Goal: Task Accomplishment & Management: Use online tool/utility

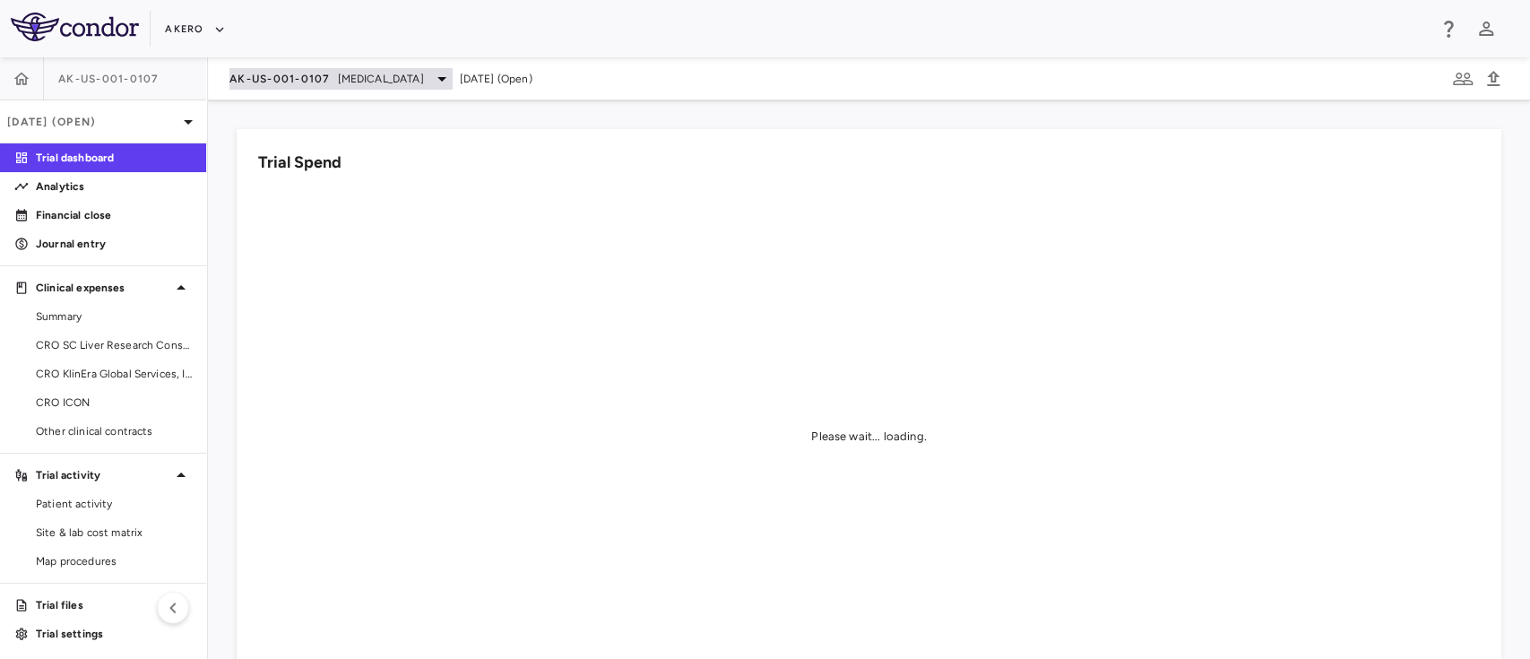
click at [424, 82] on span "[MEDICAL_DATA]" at bounding box center [381, 79] width 86 height 16
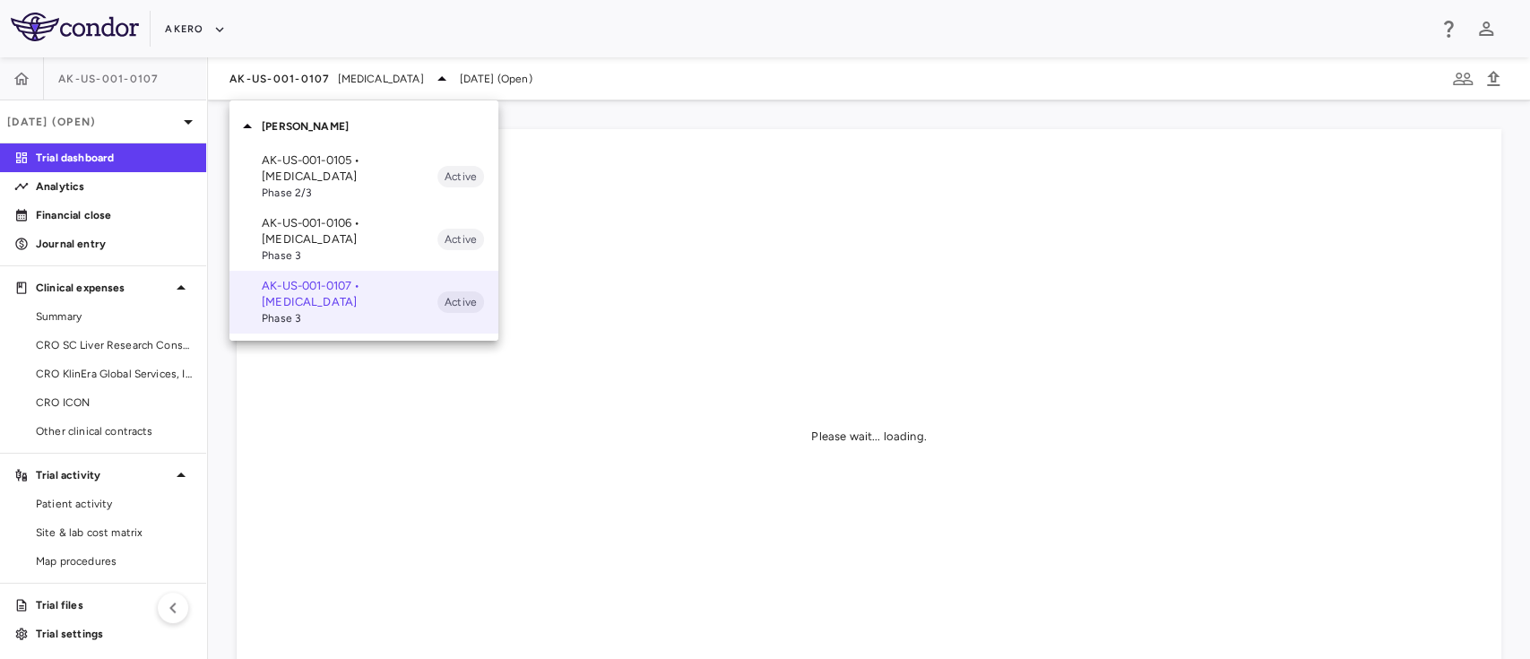
click at [331, 244] on p "AK-US-001-0106 • Nonalcoholic Steatohepatitis" at bounding box center [350, 231] width 176 height 32
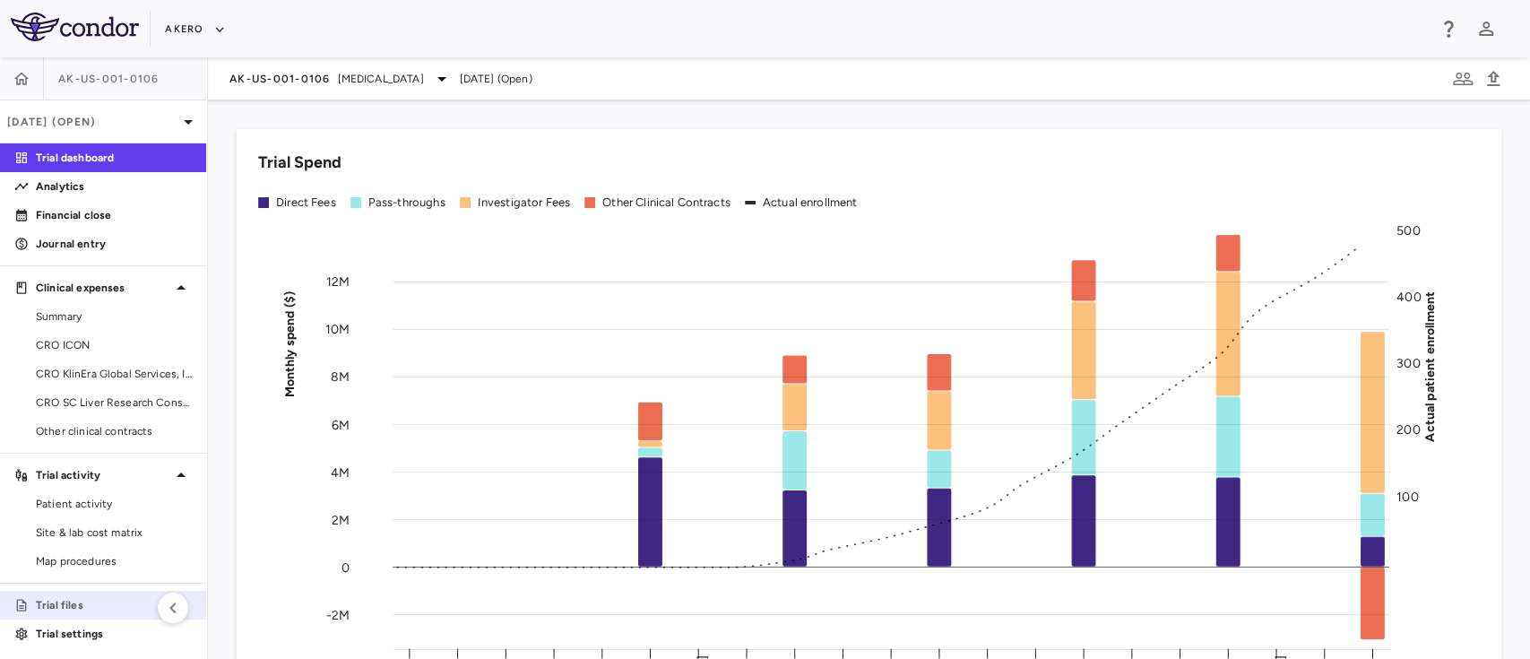
click at [26, 617] on link "Trial files" at bounding box center [103, 604] width 206 height 27
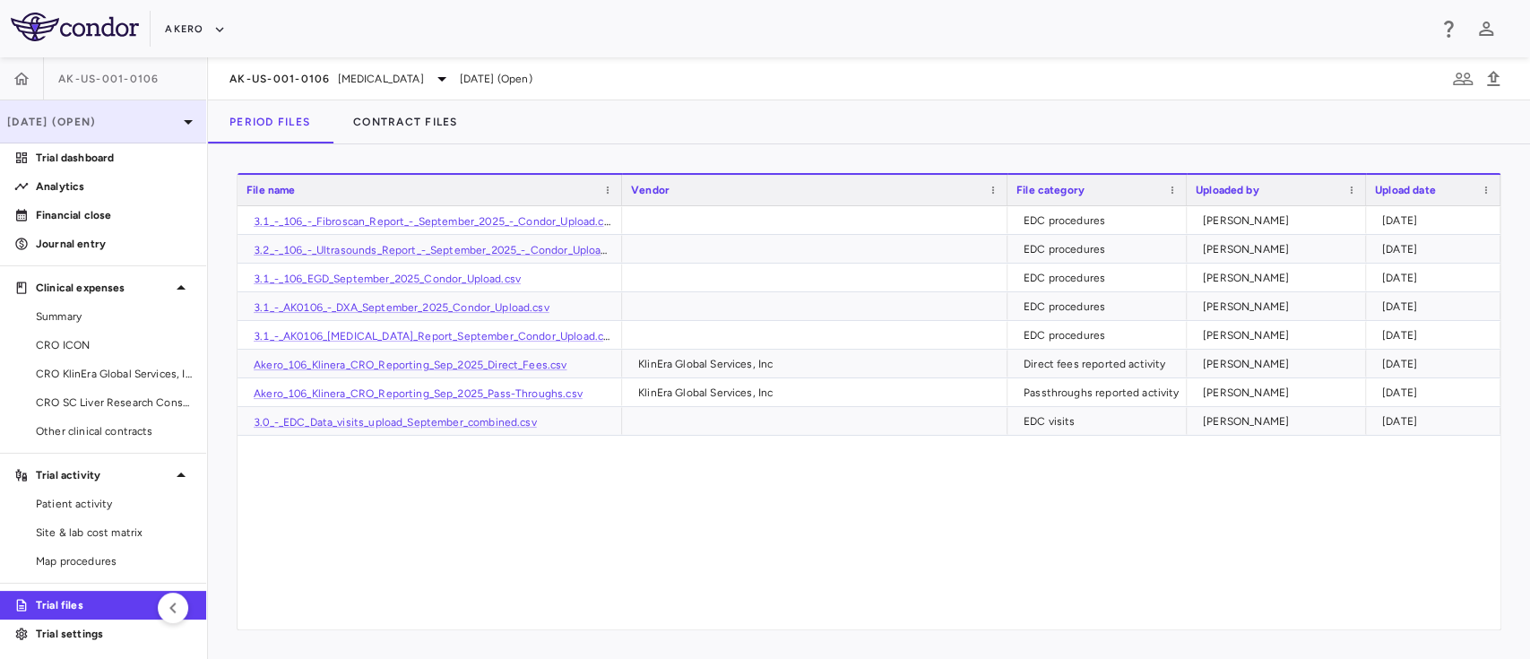
click at [136, 117] on p "[DATE] (Open)" at bounding box center [92, 122] width 170 height 16
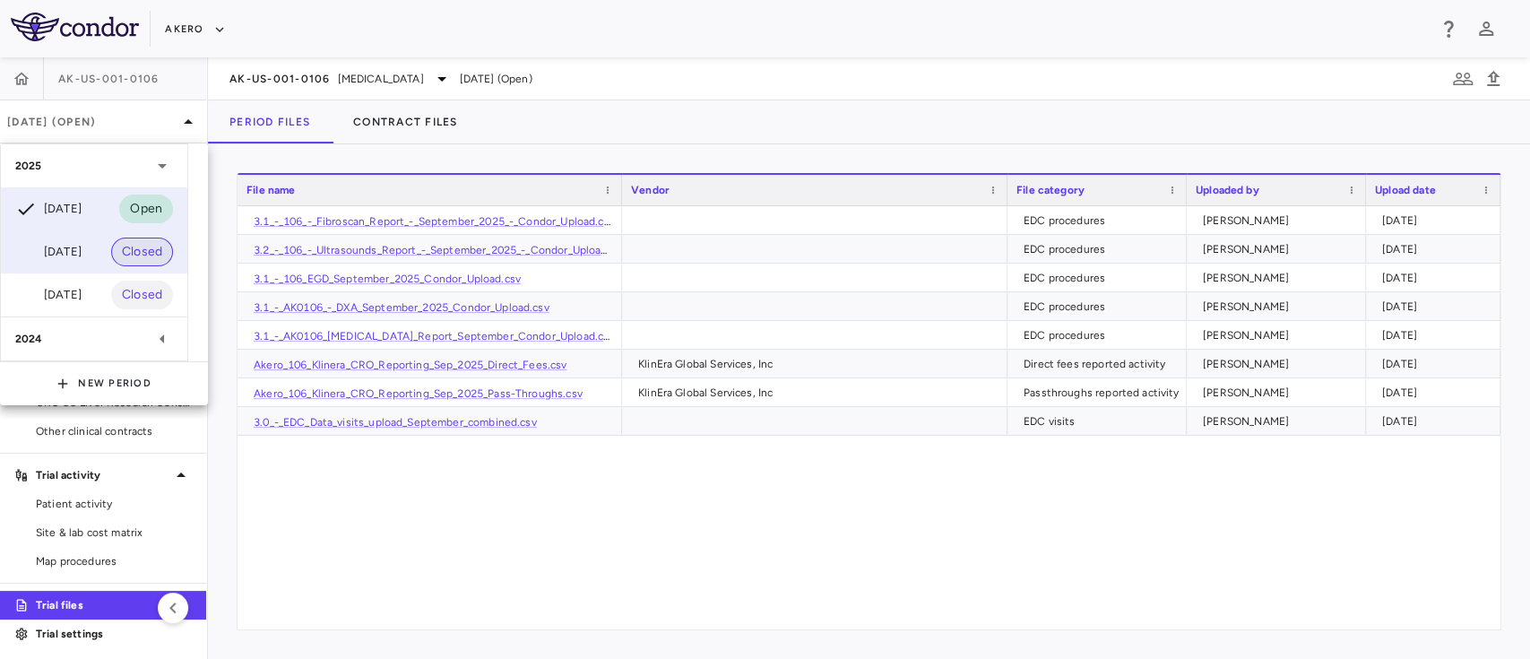
click at [112, 254] on span "Closed" at bounding box center [142, 252] width 62 height 20
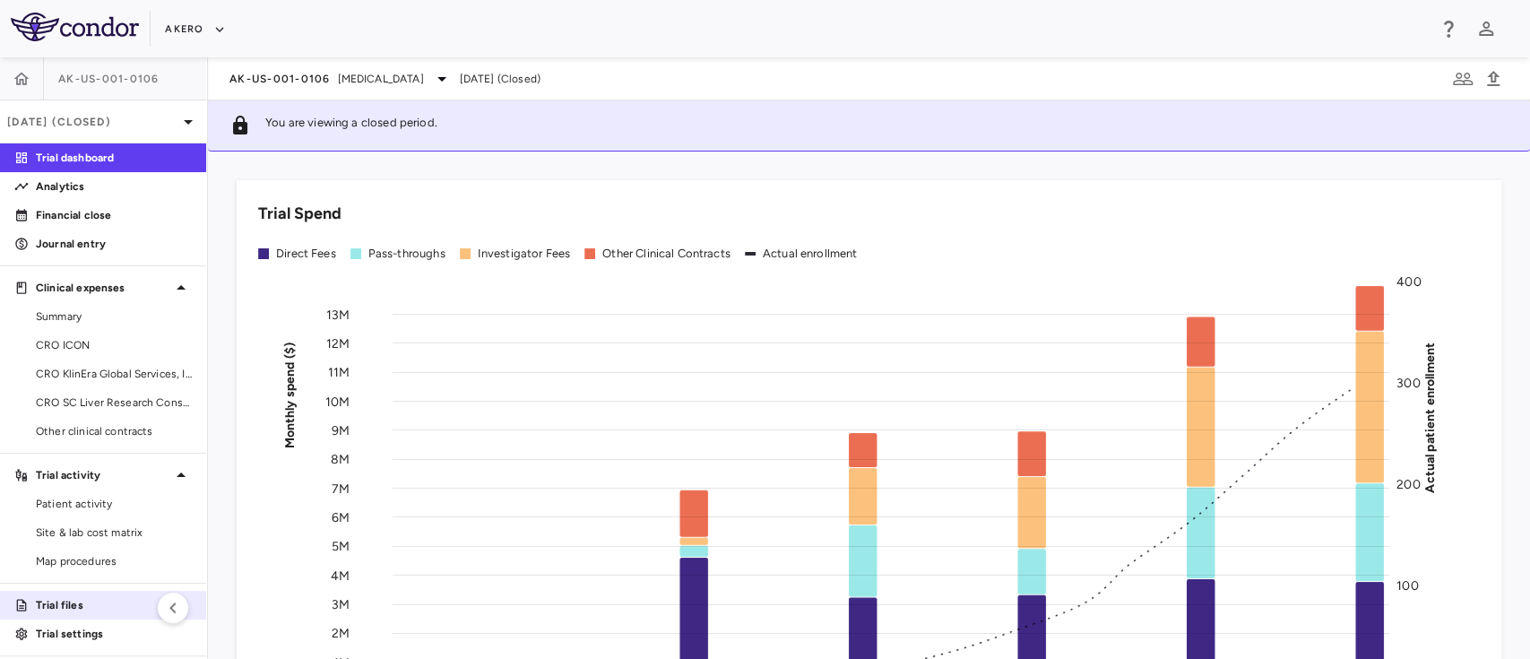
click at [76, 591] on link "Trial files" at bounding box center [103, 604] width 206 height 27
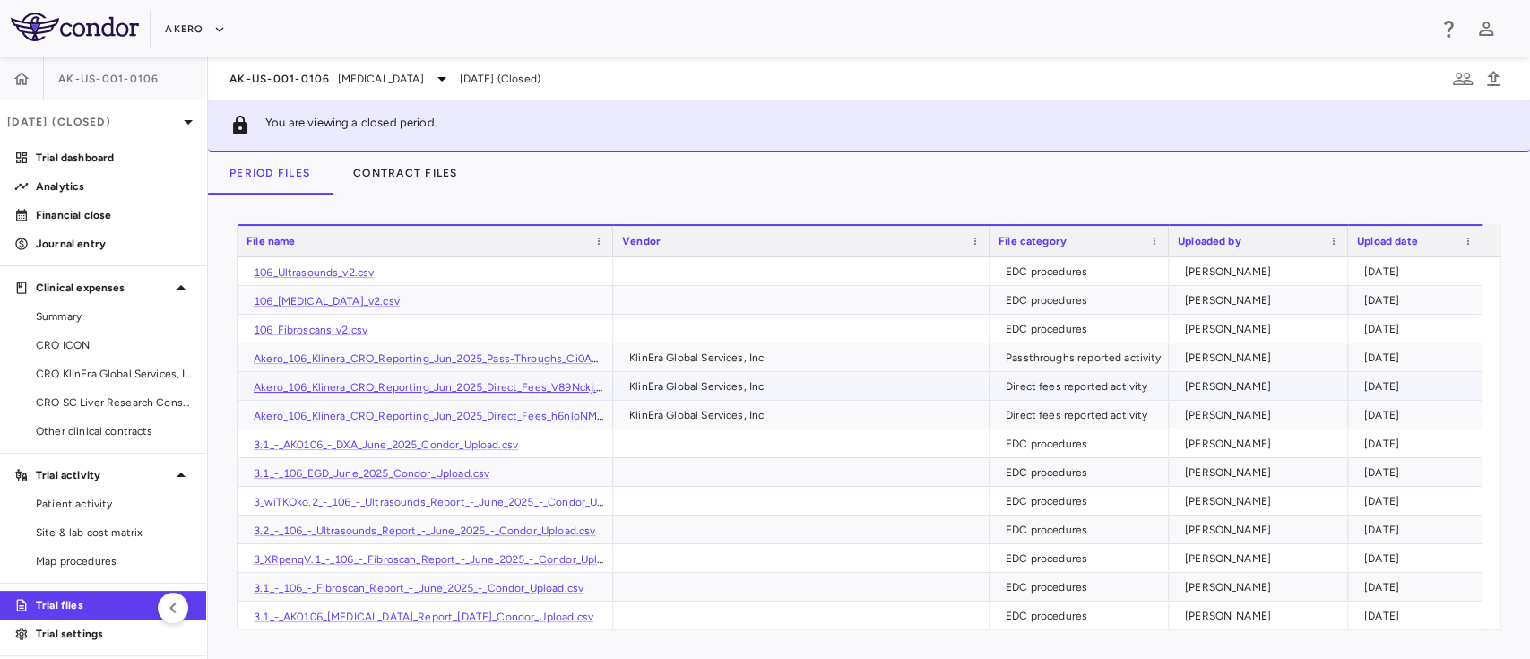
click at [495, 386] on link "Akero_106_Klinera_CRO_Reporting_Jun_2025_Direct_Fees_V89Nckj.csv" at bounding box center [433, 387] width 359 height 13
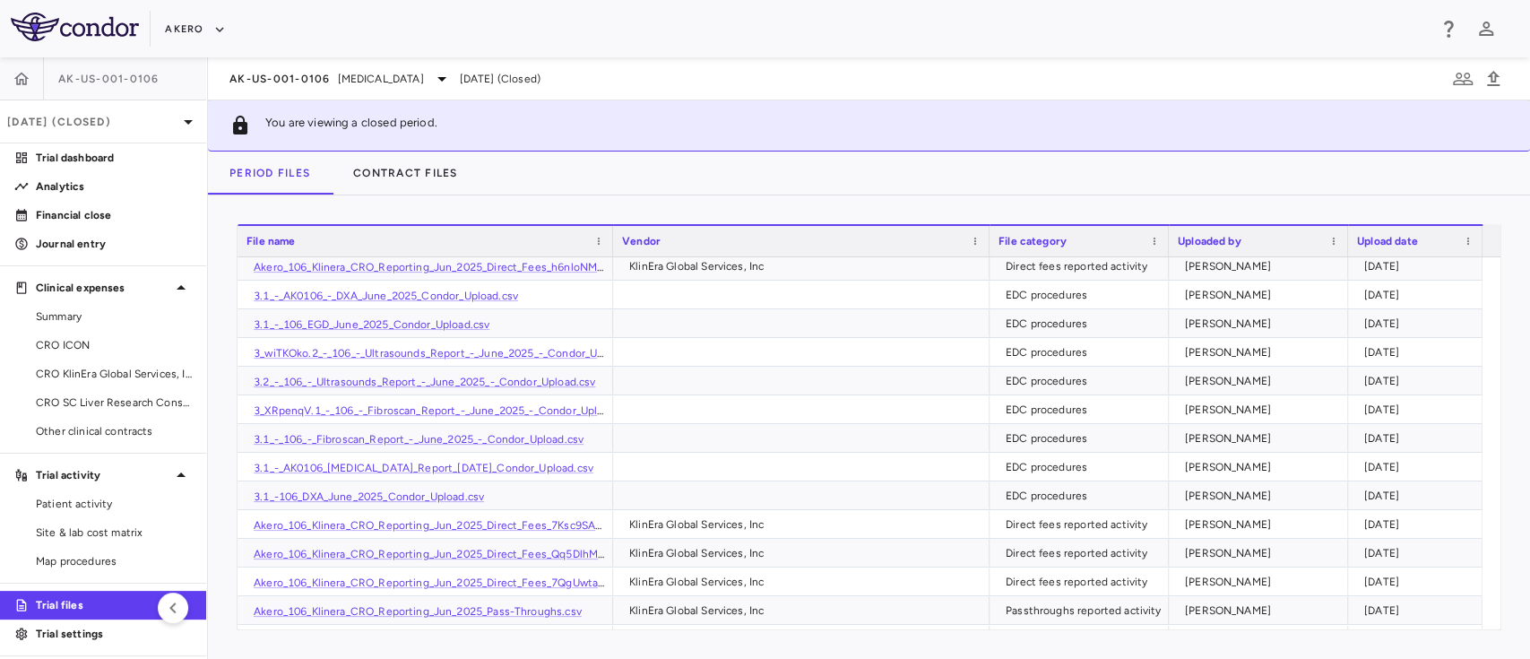
scroll to position [287, 0]
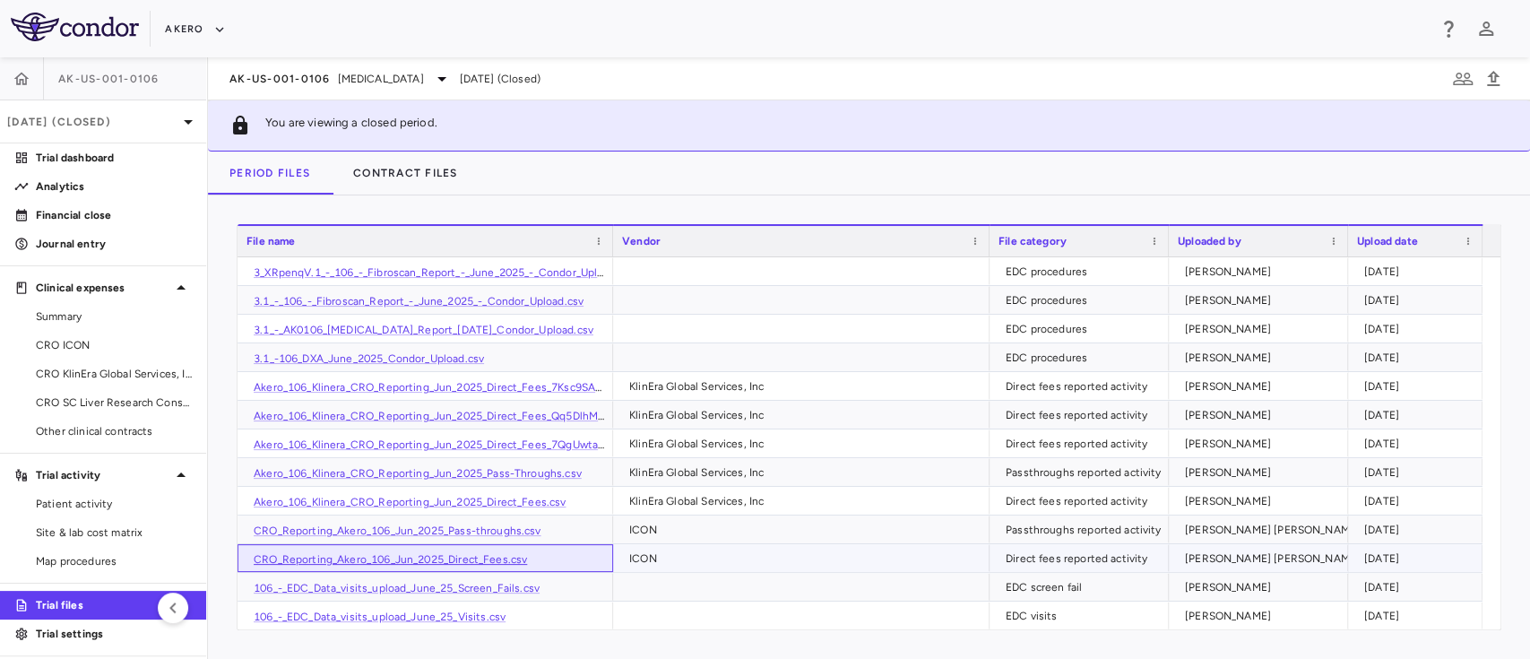
click at [382, 557] on link "CRO_Reporting_Akero_106_Jun_2025_Direct_Fees.csv" at bounding box center [390, 559] width 273 height 13
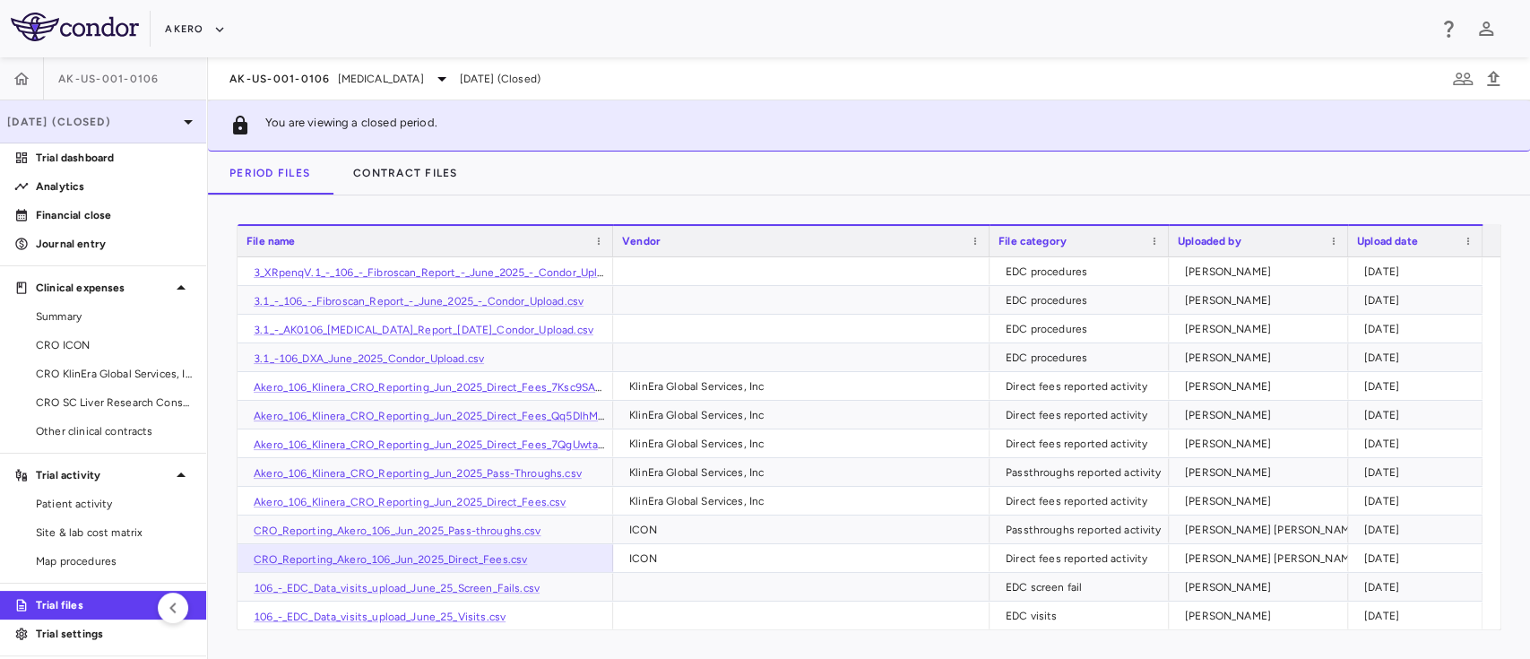
click at [78, 135] on div "Jun 2025 (Closed)" at bounding box center [103, 121] width 206 height 43
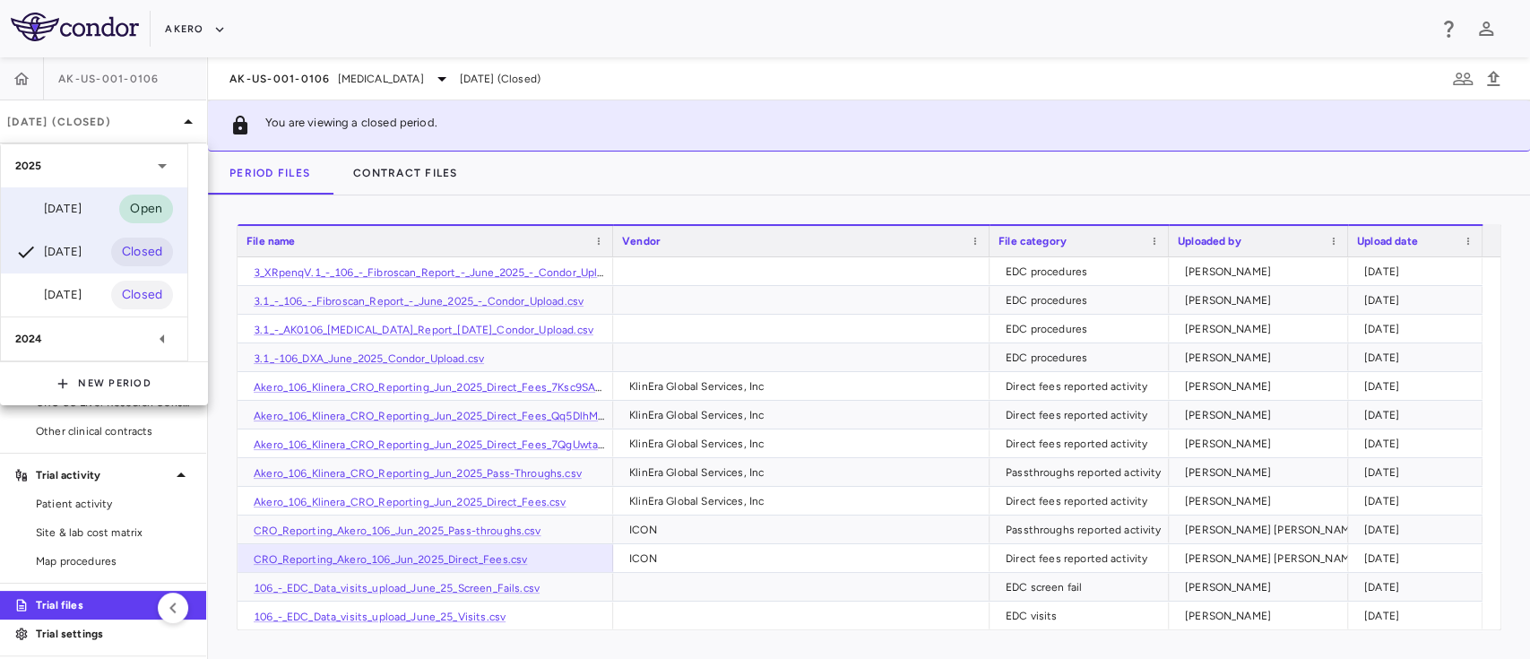
click at [75, 216] on div "Sep 2025" at bounding box center [48, 209] width 66 height 22
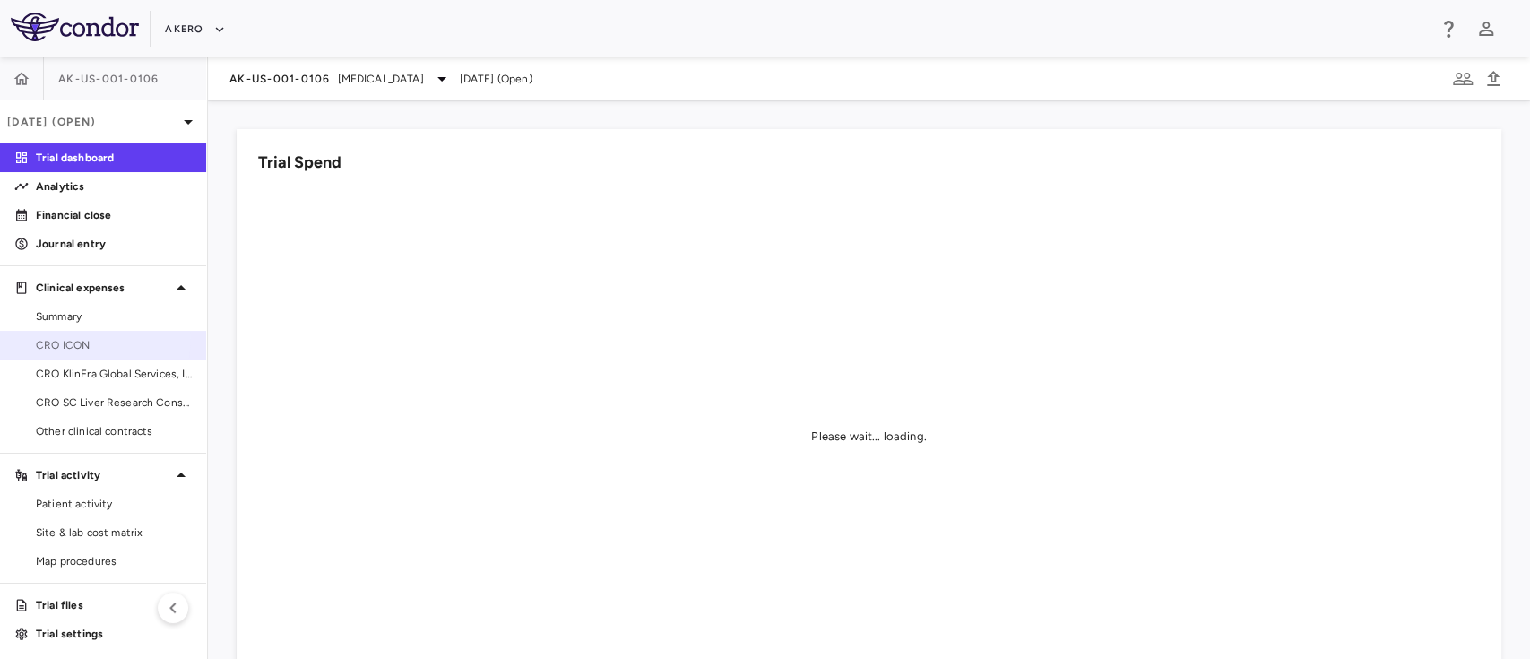
click at [71, 337] on span "CRO ICON" at bounding box center [114, 345] width 156 height 16
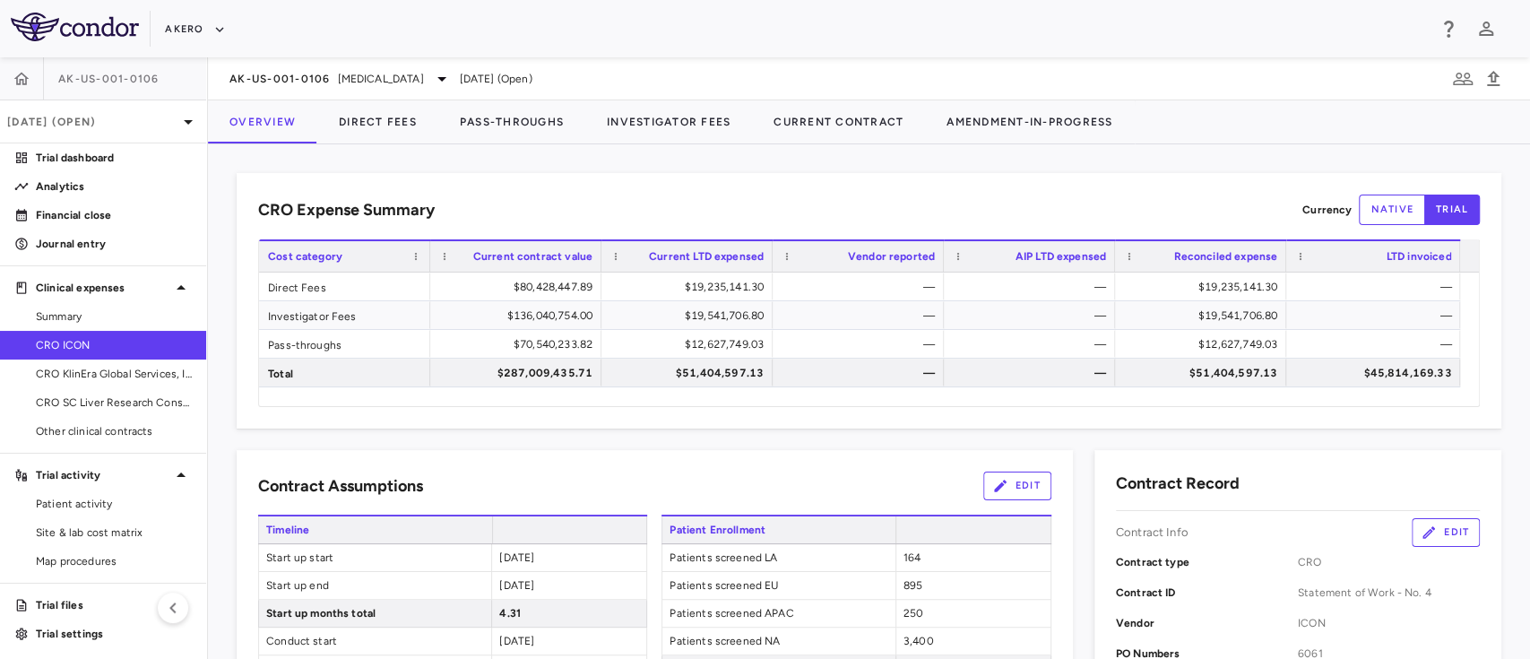
click at [393, 93] on div "AK-US-001-0106 Nonalcoholic Steatohepatitis Sep 2025 (Open)" at bounding box center [869, 78] width 1322 height 43
click at [373, 125] on button "Direct Fees" at bounding box center [377, 121] width 121 height 43
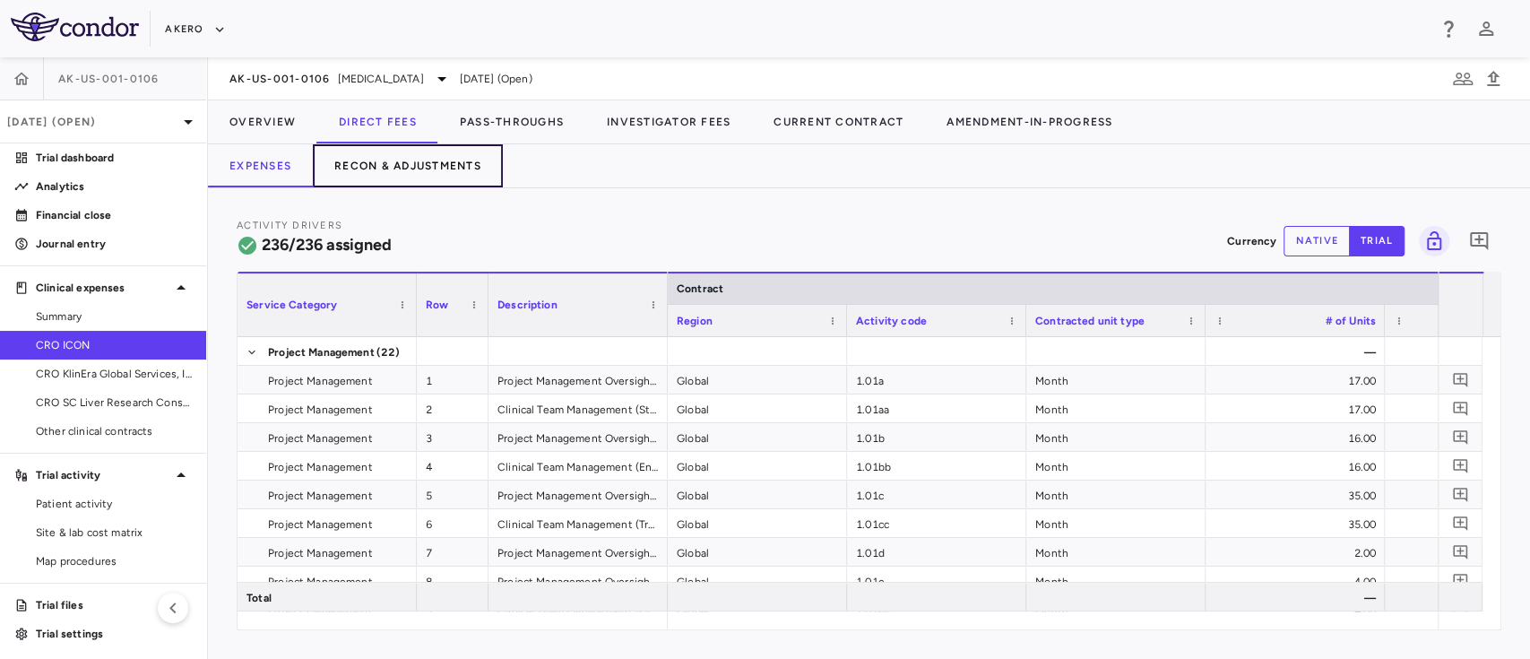
click at [461, 155] on button "Recon & Adjustments" at bounding box center [408, 165] width 190 height 43
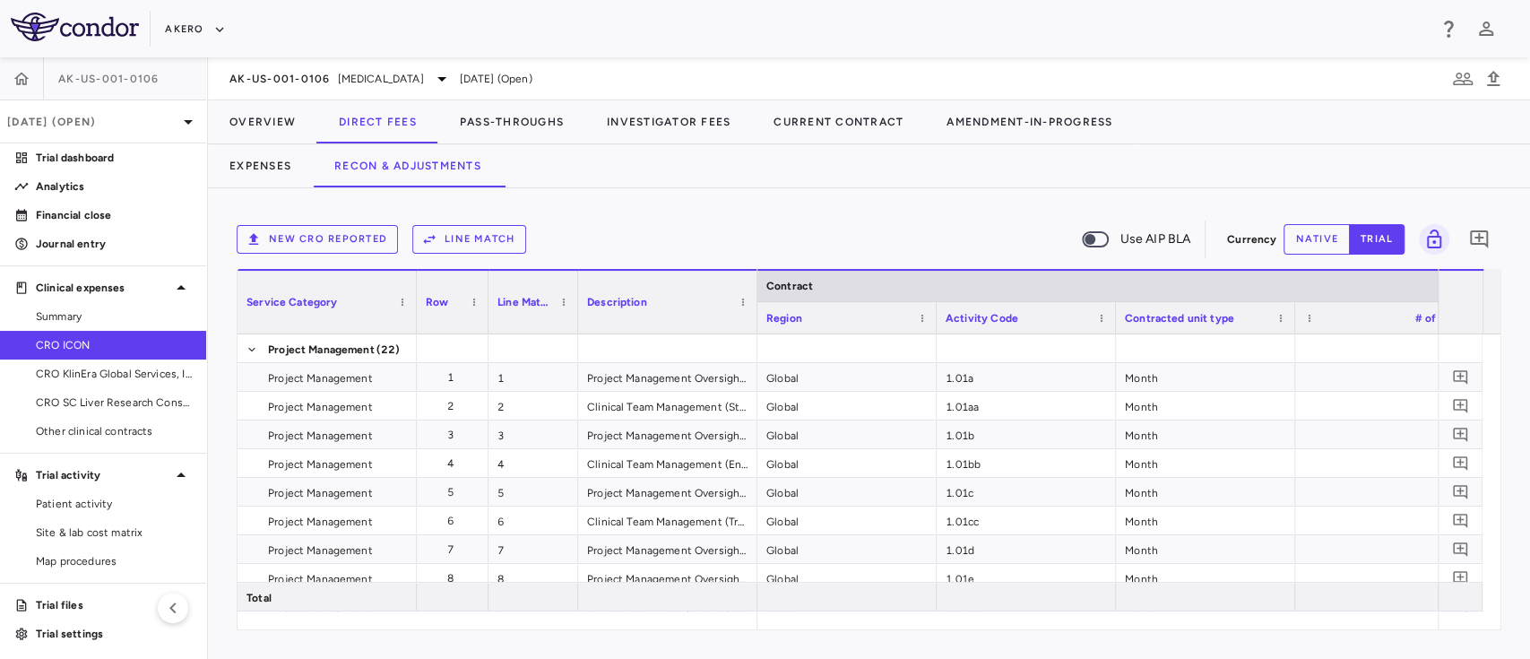
click at [323, 252] on button "New CRO reported" at bounding box center [317, 239] width 161 height 29
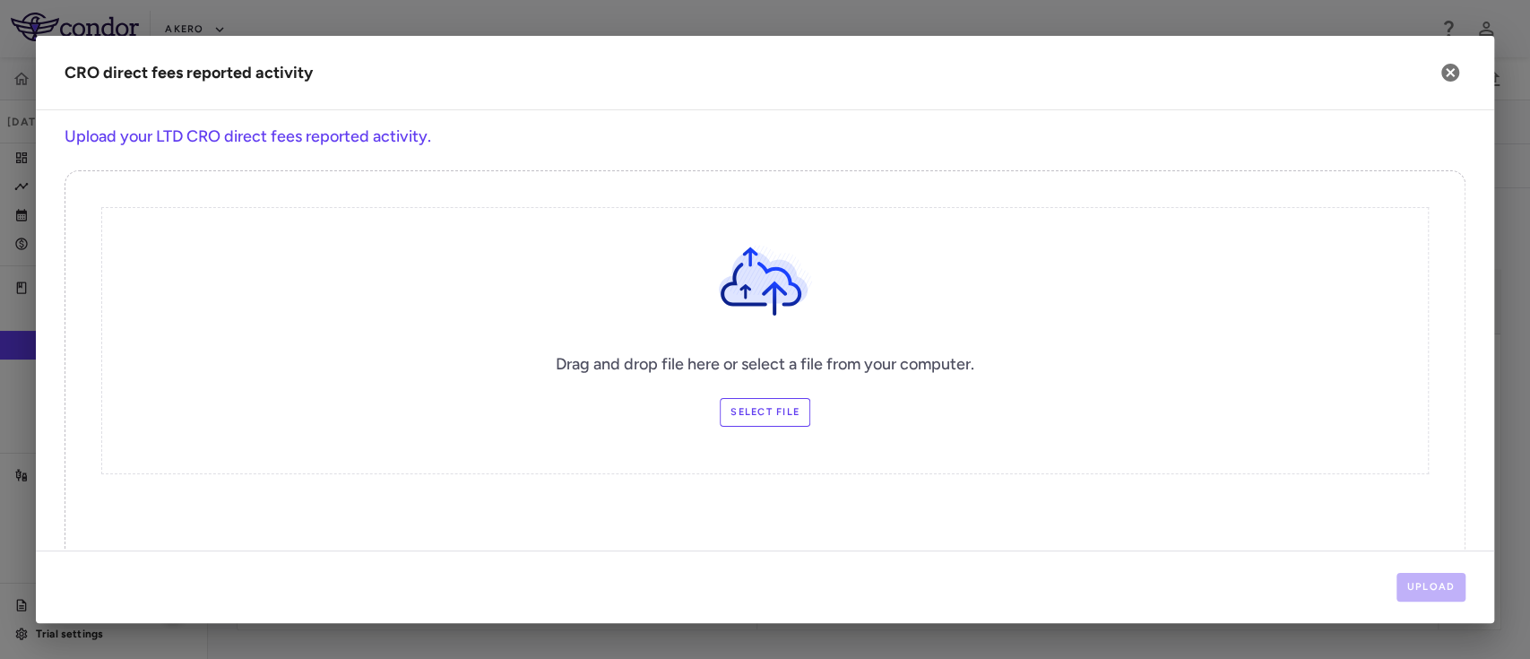
click at [740, 416] on label "Select file" at bounding box center [765, 412] width 91 height 29
click at [0, 0] on input "Select file" at bounding box center [0, 0] width 0 height 0
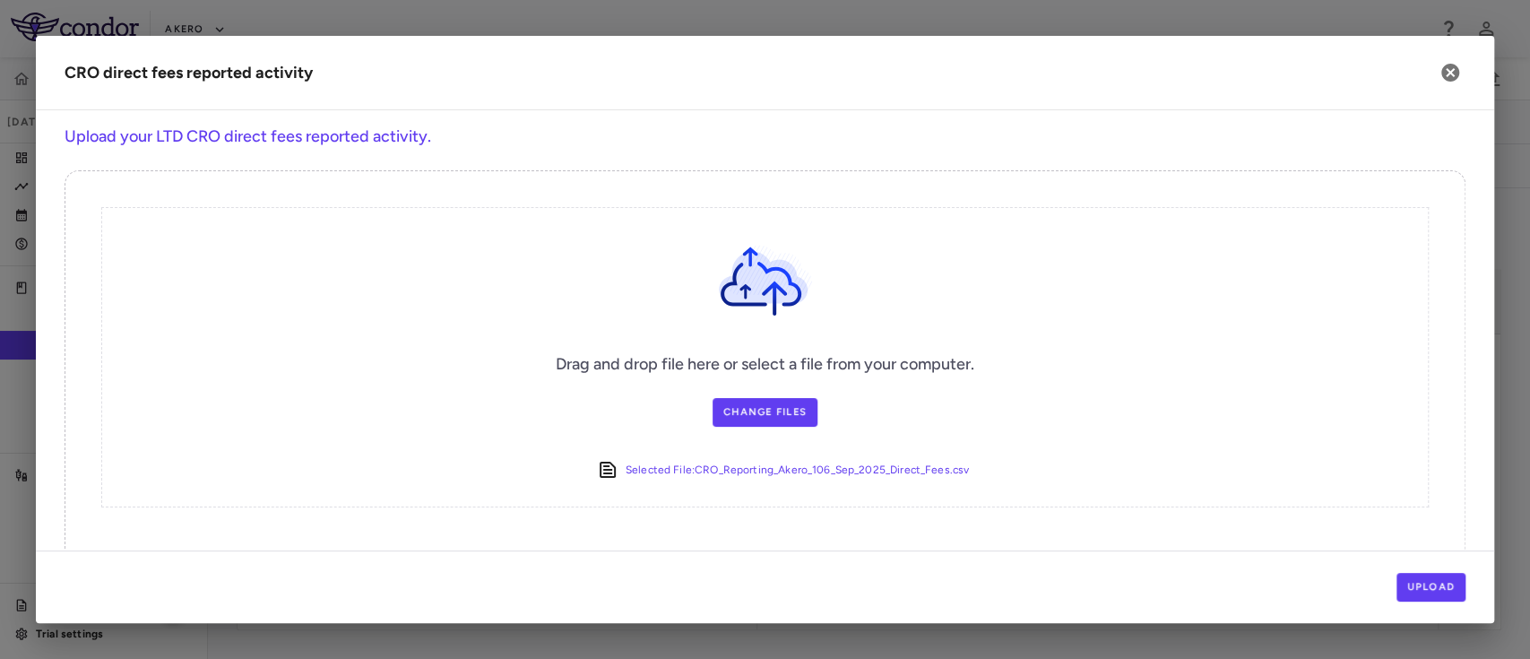
scroll to position [45, 0]
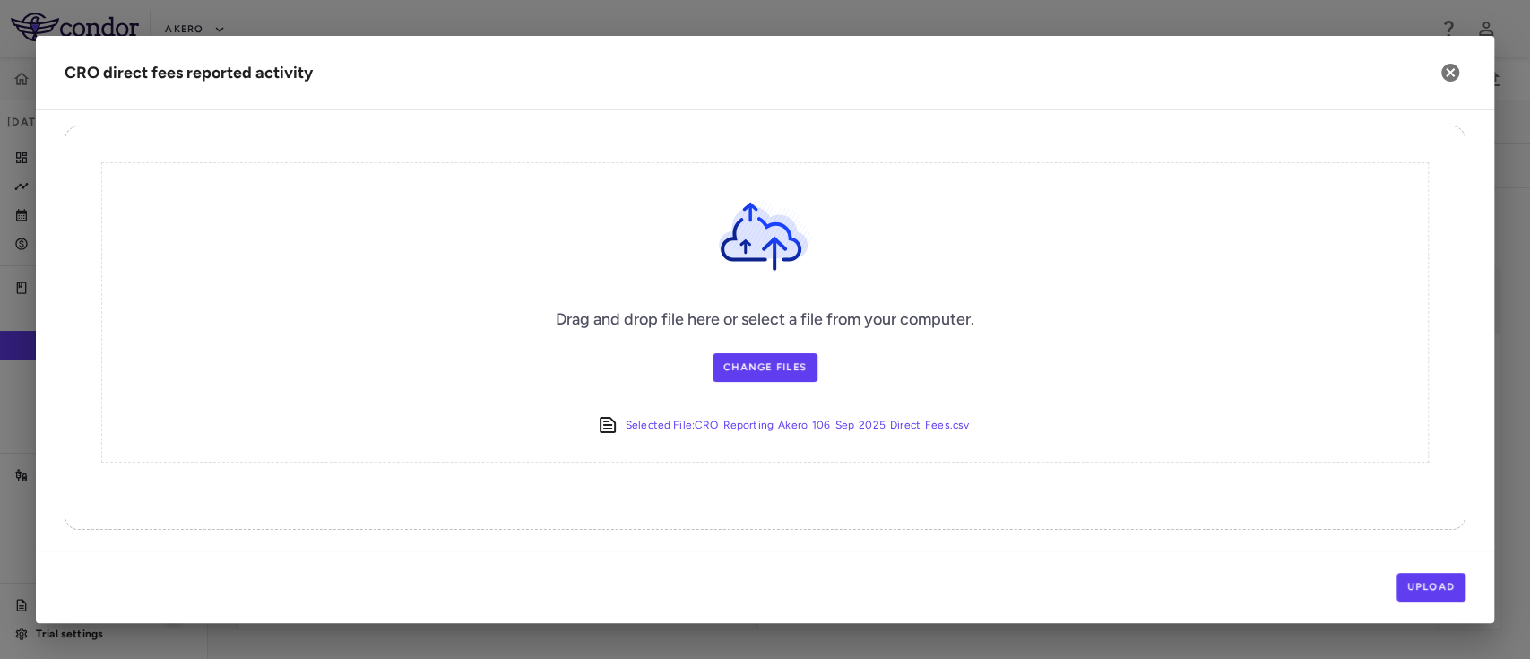
click at [1457, 566] on div "Upload" at bounding box center [765, 586] width 1458 height 73
click at [1425, 602] on div "Upload" at bounding box center [765, 586] width 1458 height 73
click at [1430, 593] on button "Upload" at bounding box center [1431, 587] width 70 height 29
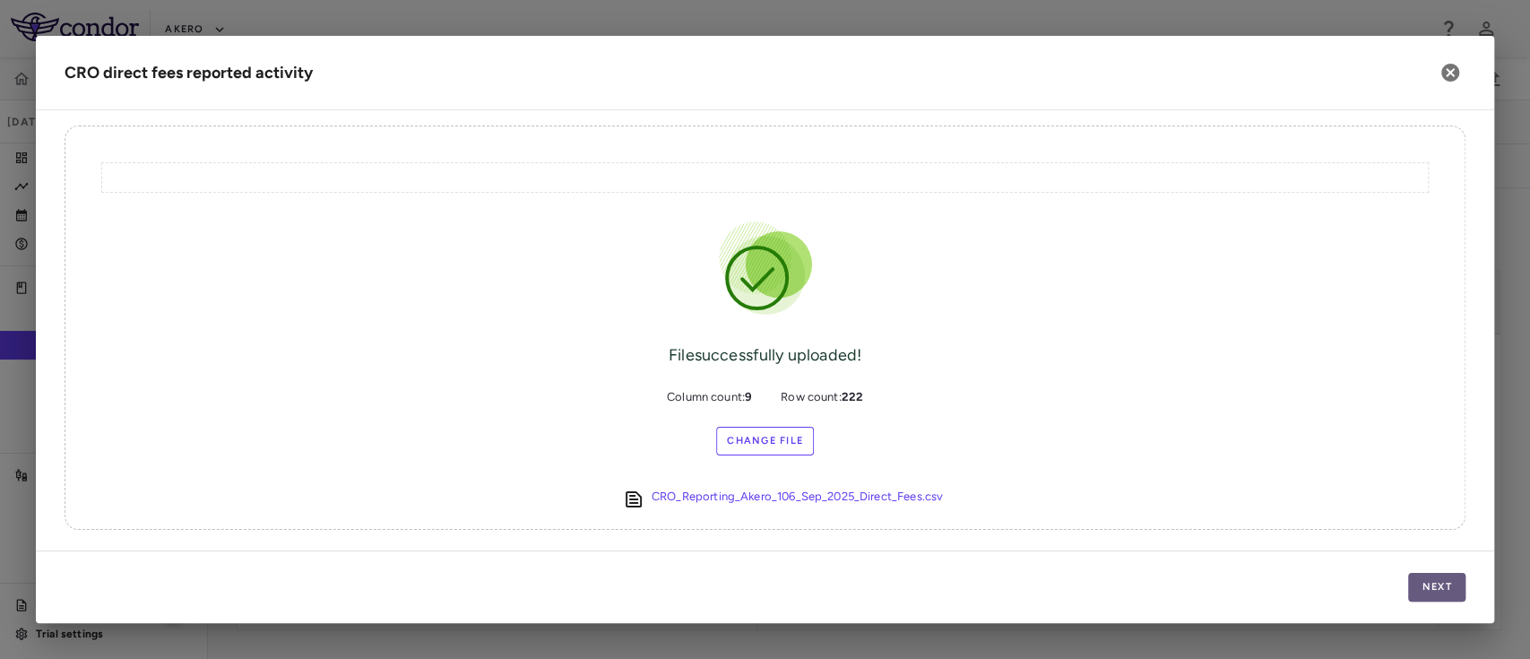
click at [1430, 590] on button "Next" at bounding box center [1436, 587] width 57 height 29
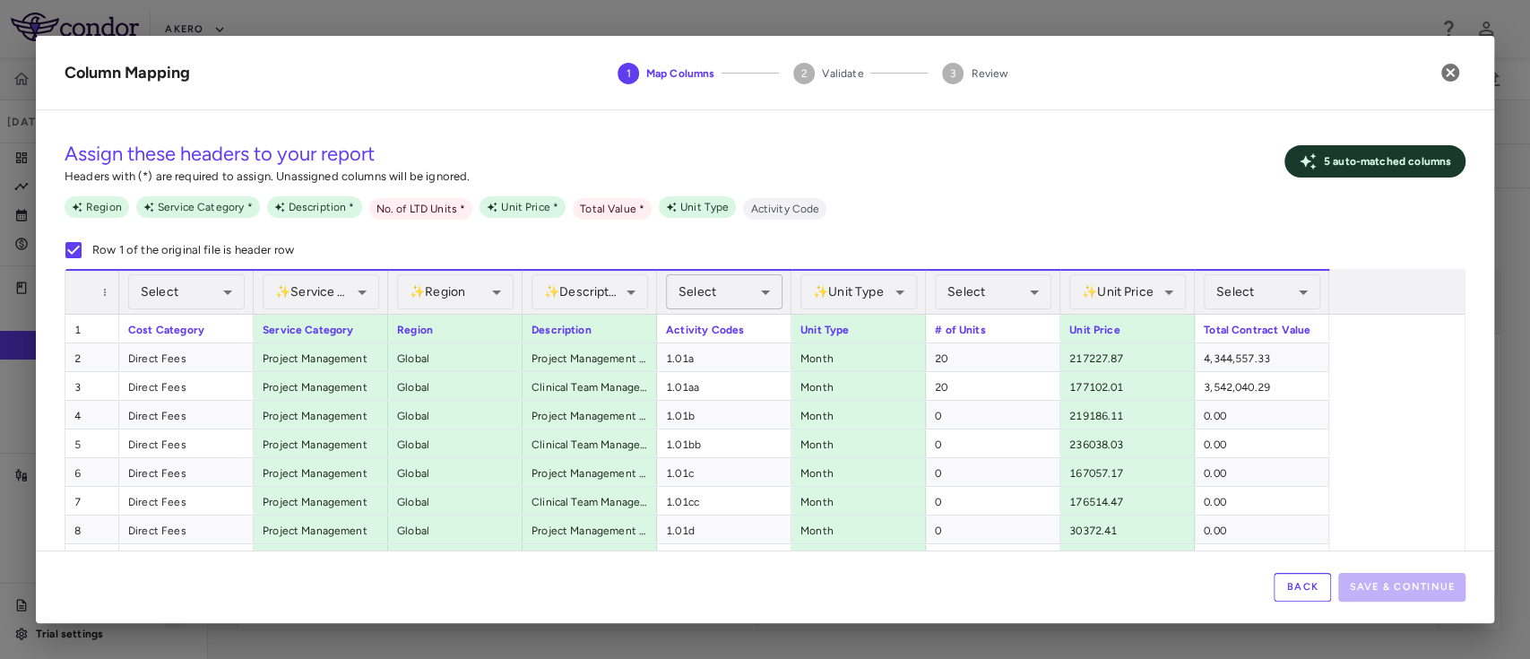
click at [746, 294] on div "Select" at bounding box center [724, 291] width 117 height 35
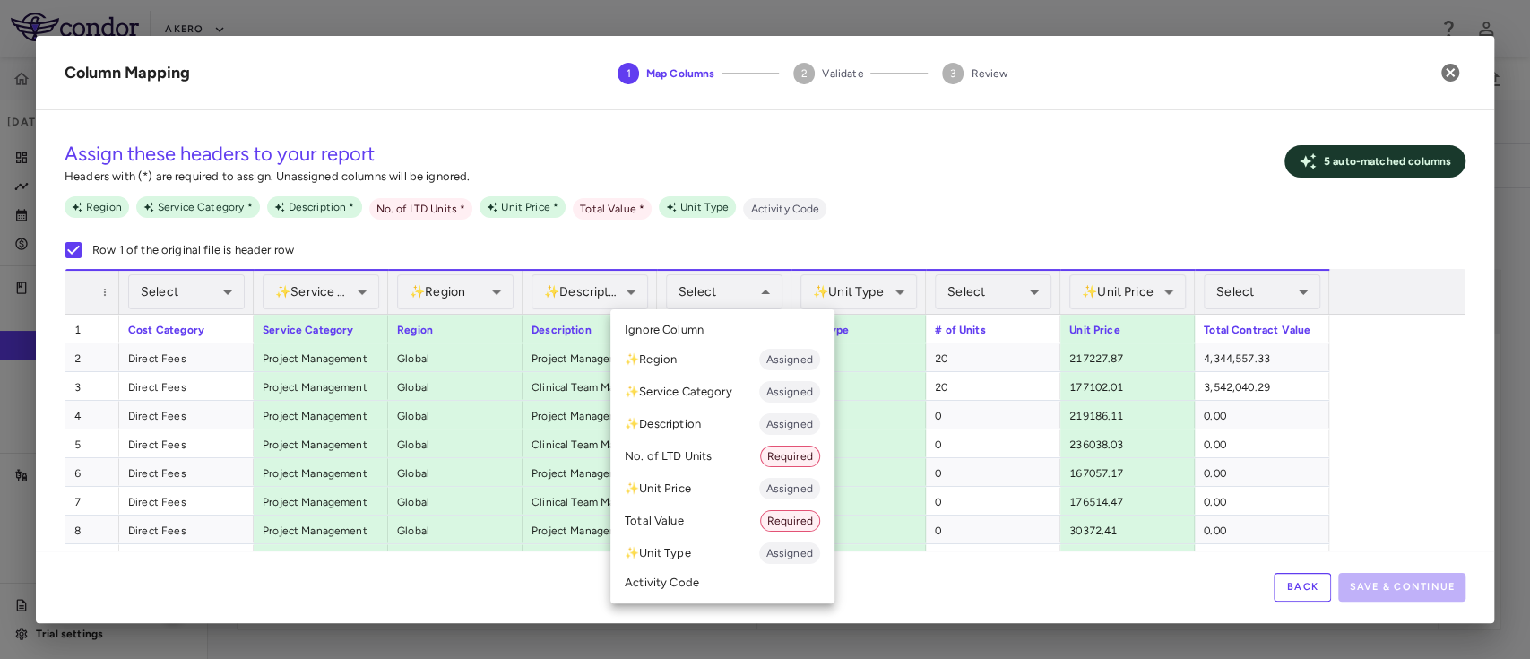
click at [834, 212] on div at bounding box center [765, 329] width 1530 height 659
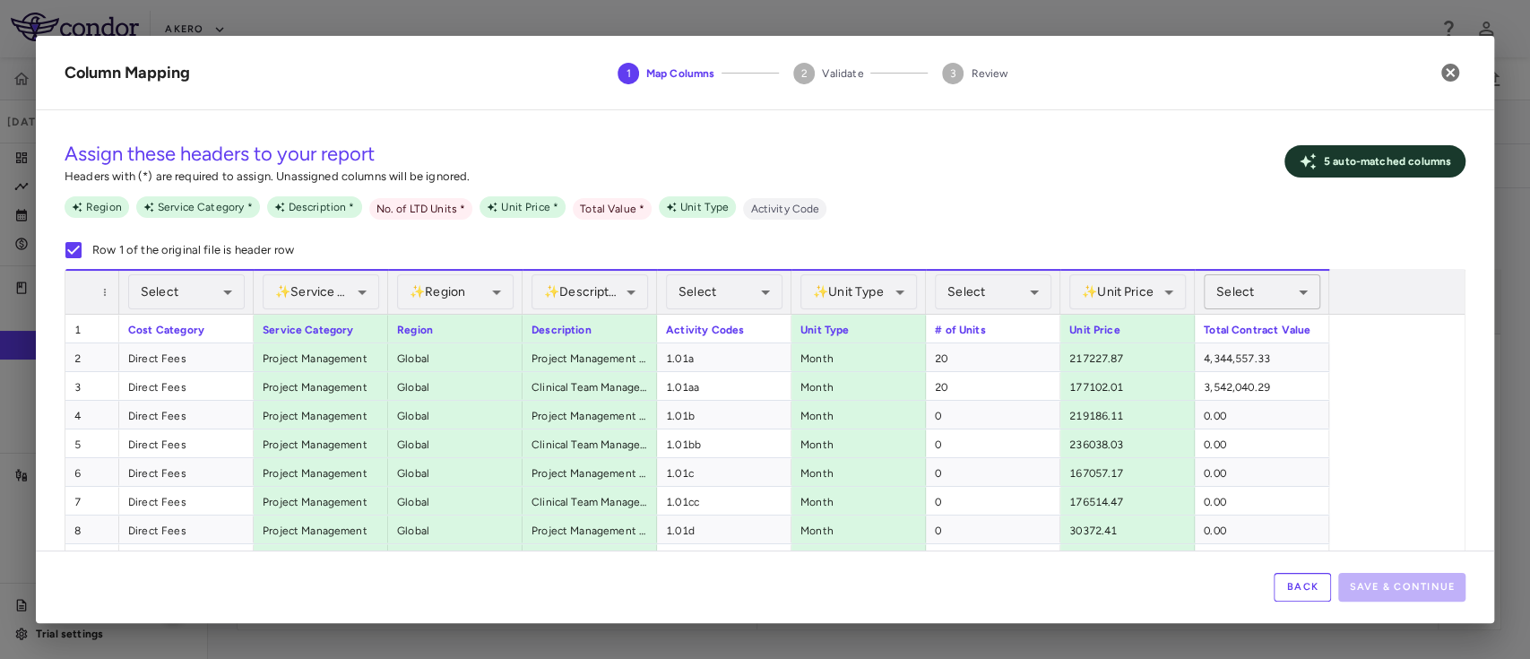
click at [1277, 290] on div "Select" at bounding box center [1262, 291] width 117 height 35
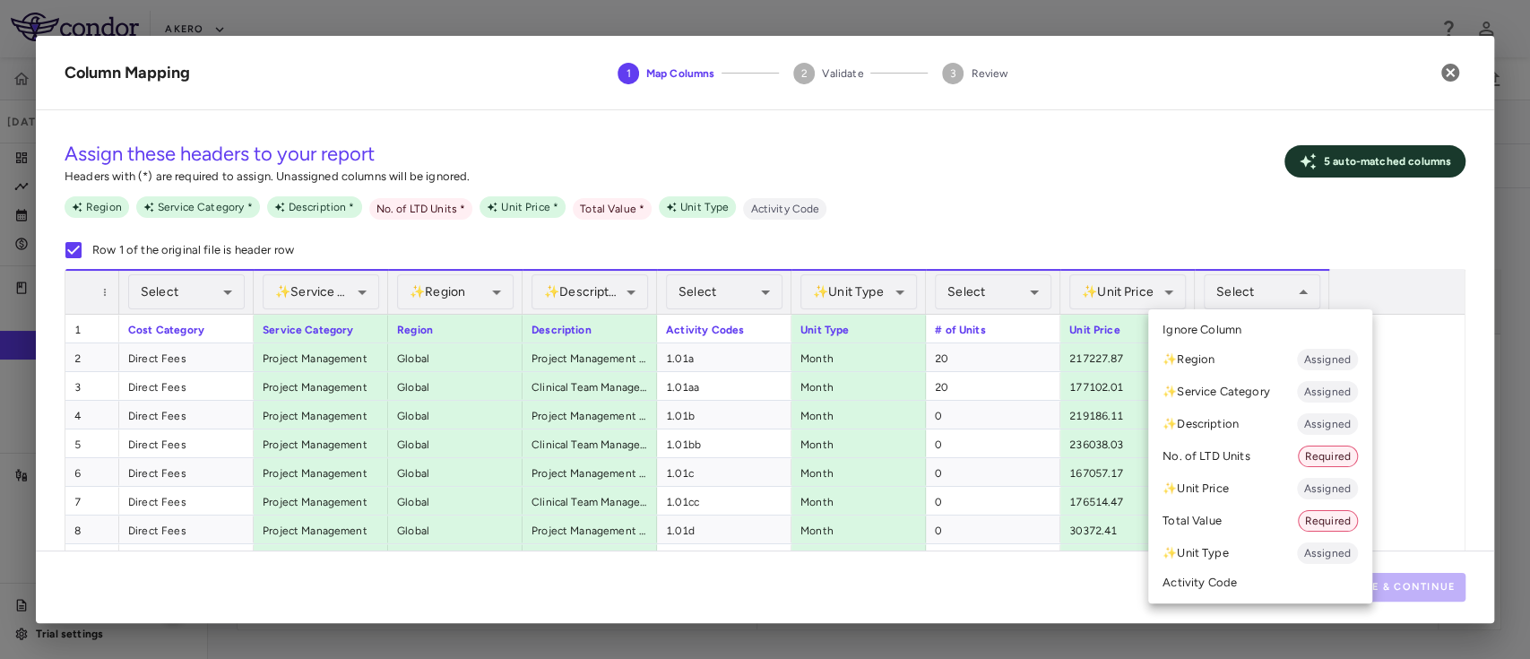
click at [1216, 522] on li "Total Value Required" at bounding box center [1260, 521] width 224 height 32
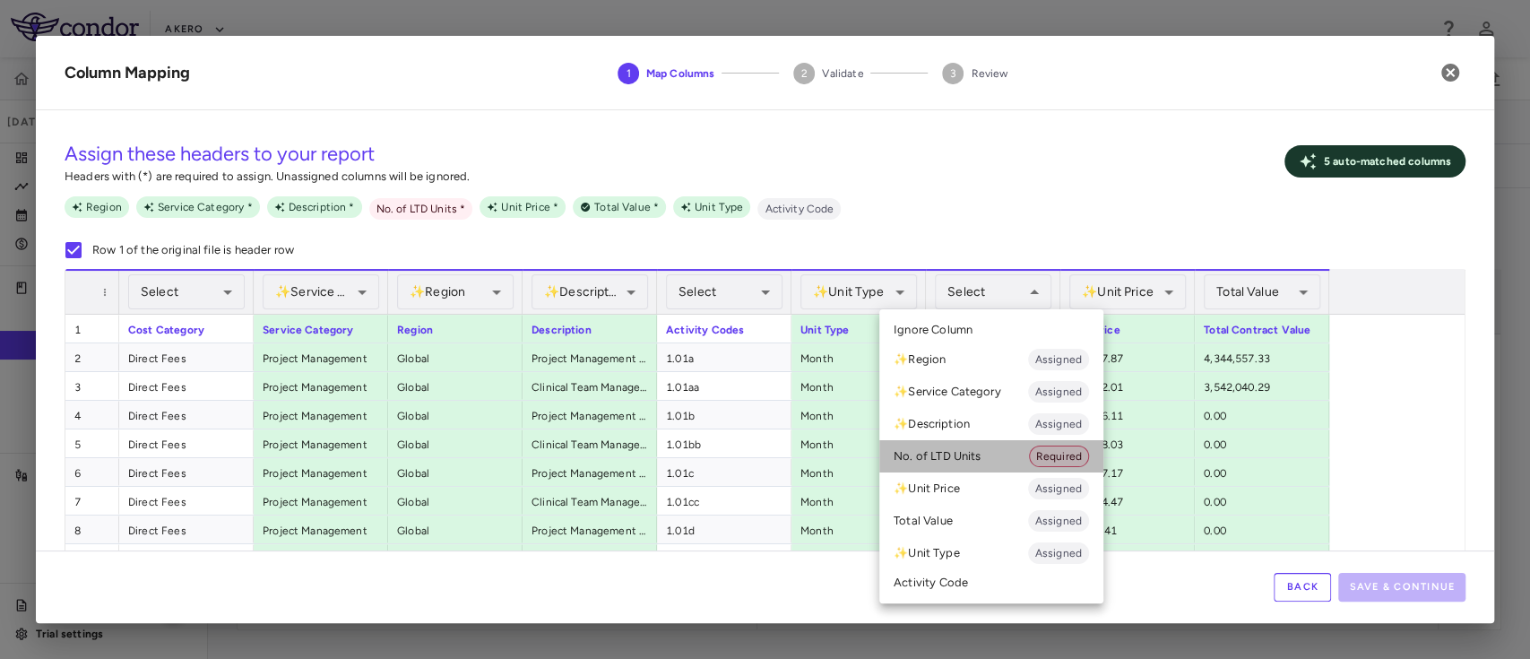
click at [983, 451] on li "No. of LTD Units Required" at bounding box center [991, 456] width 224 height 32
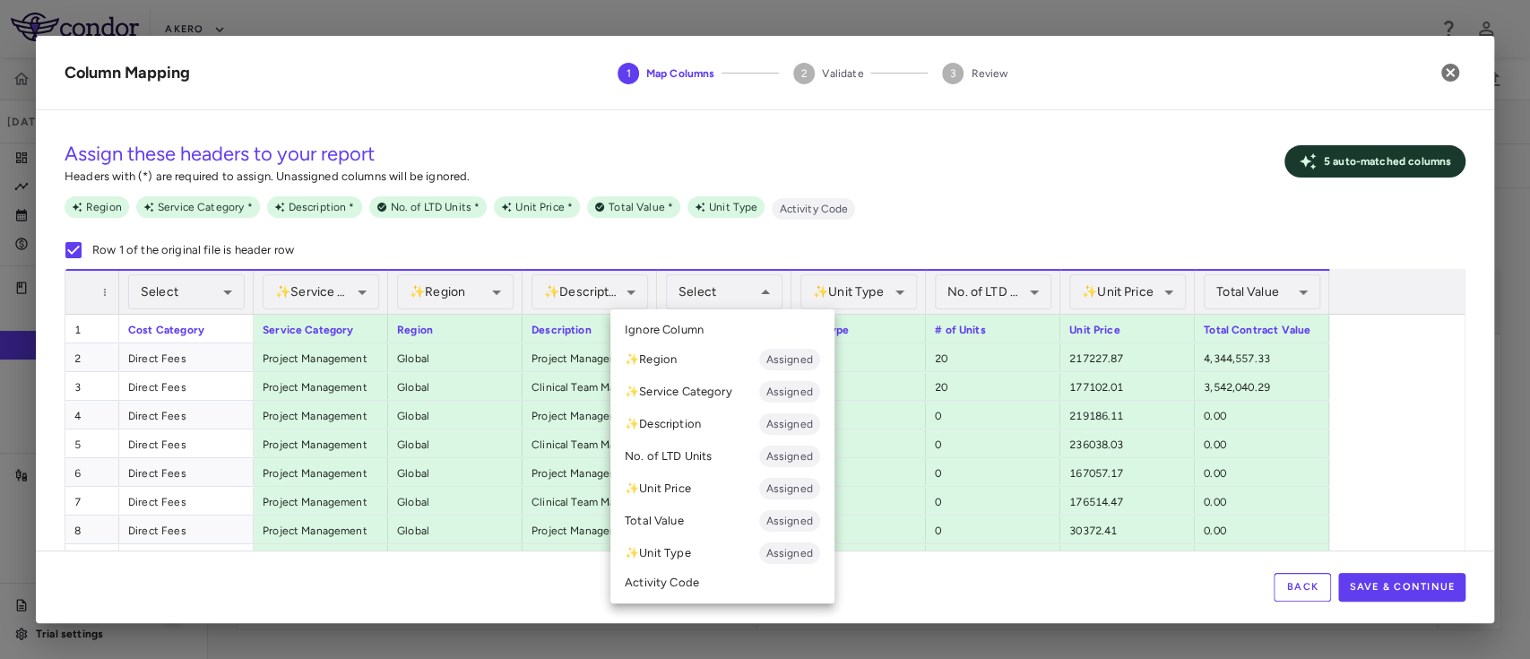
click at [670, 581] on li "Activity Code" at bounding box center [722, 582] width 224 height 27
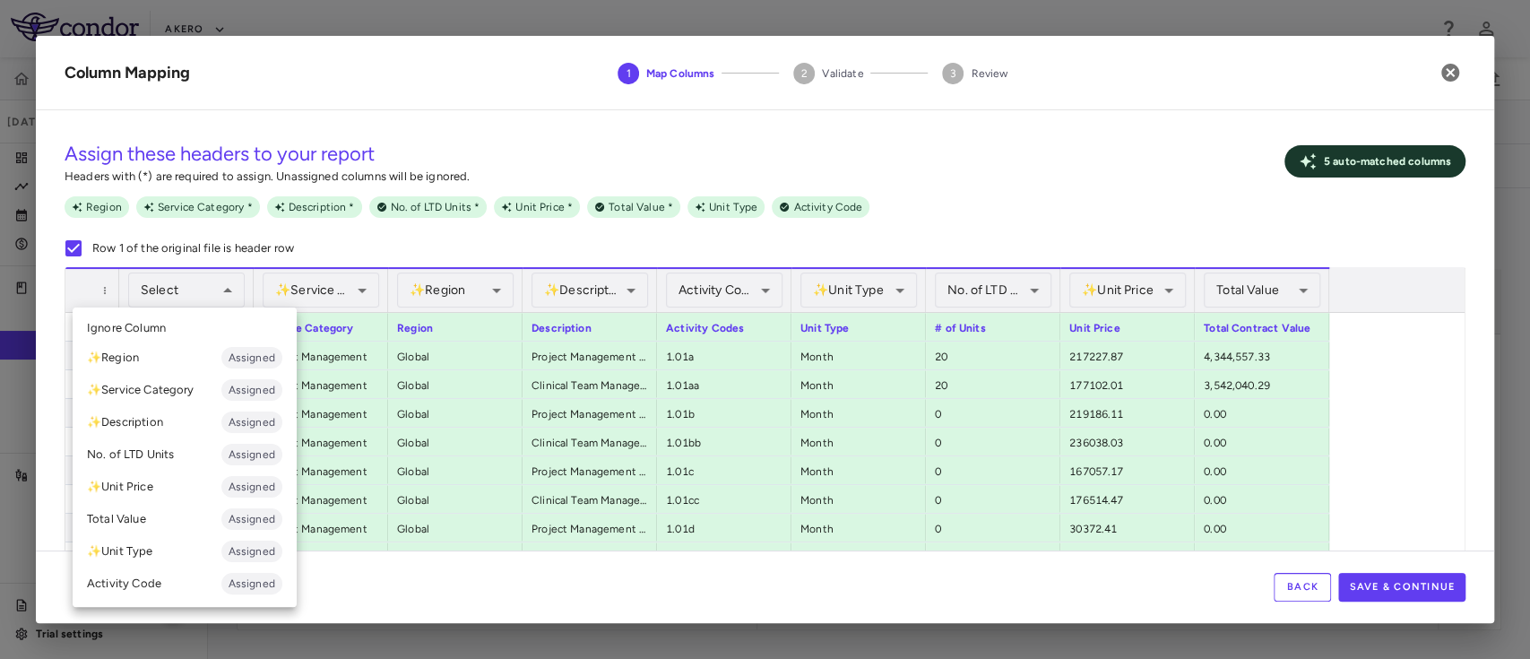
click at [968, 164] on div at bounding box center [765, 329] width 1530 height 659
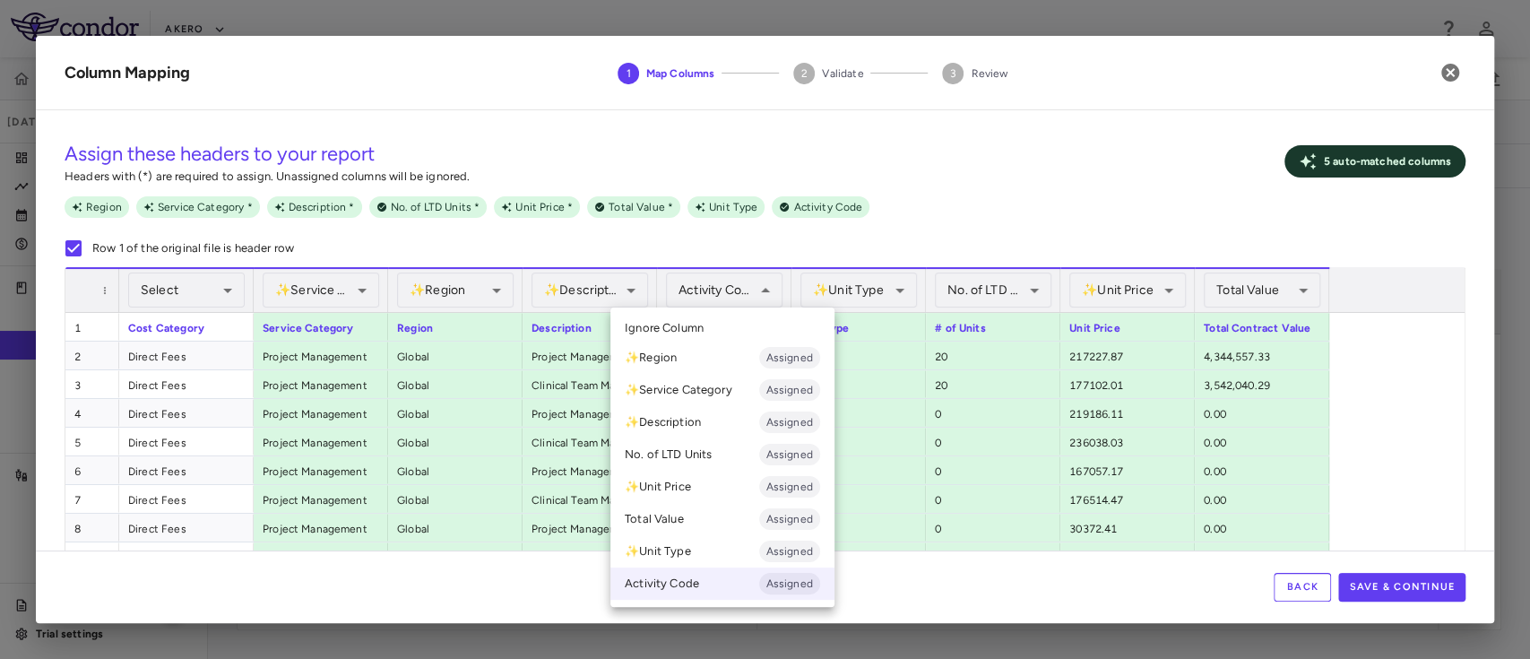
click at [933, 190] on div at bounding box center [765, 329] width 1530 height 659
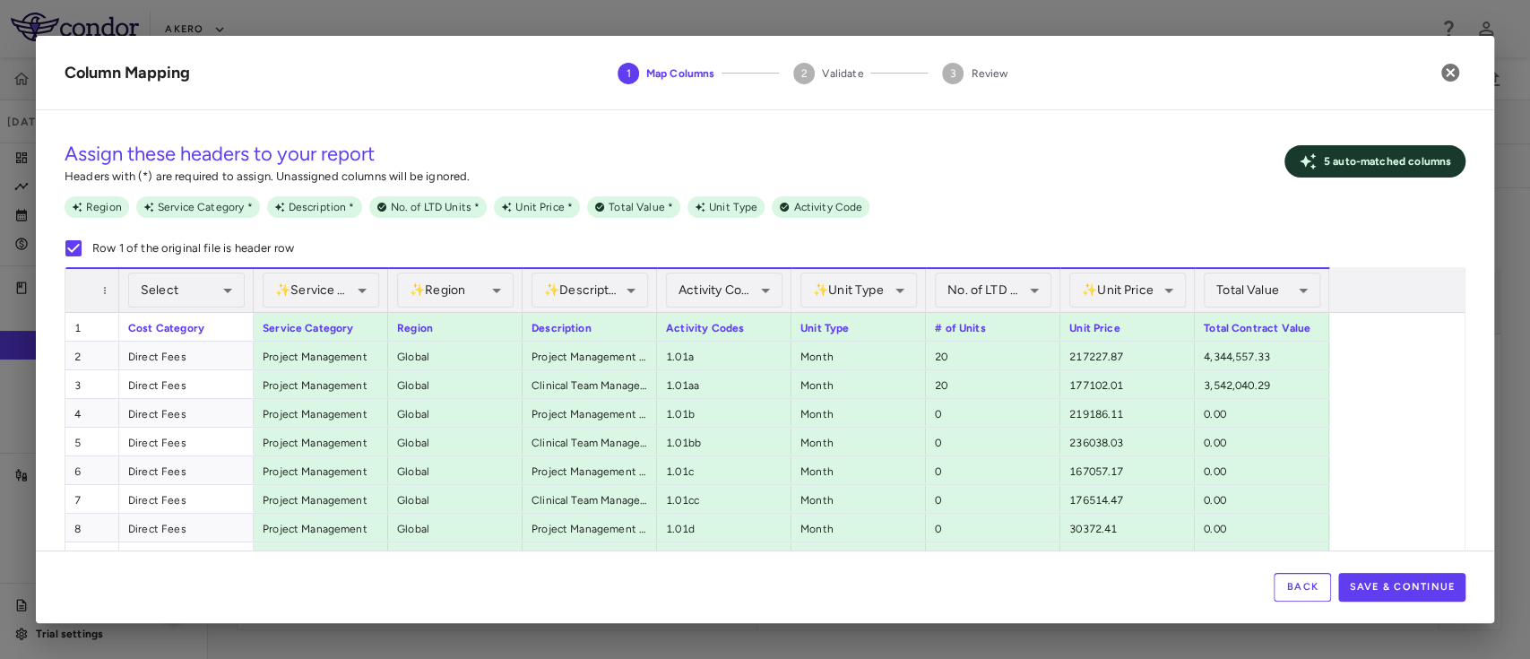
click at [1392, 561] on div "Back Save & Continue" at bounding box center [765, 586] width 1458 height 73
click at [1386, 591] on button "Save & Continue" at bounding box center [1401, 587] width 127 height 29
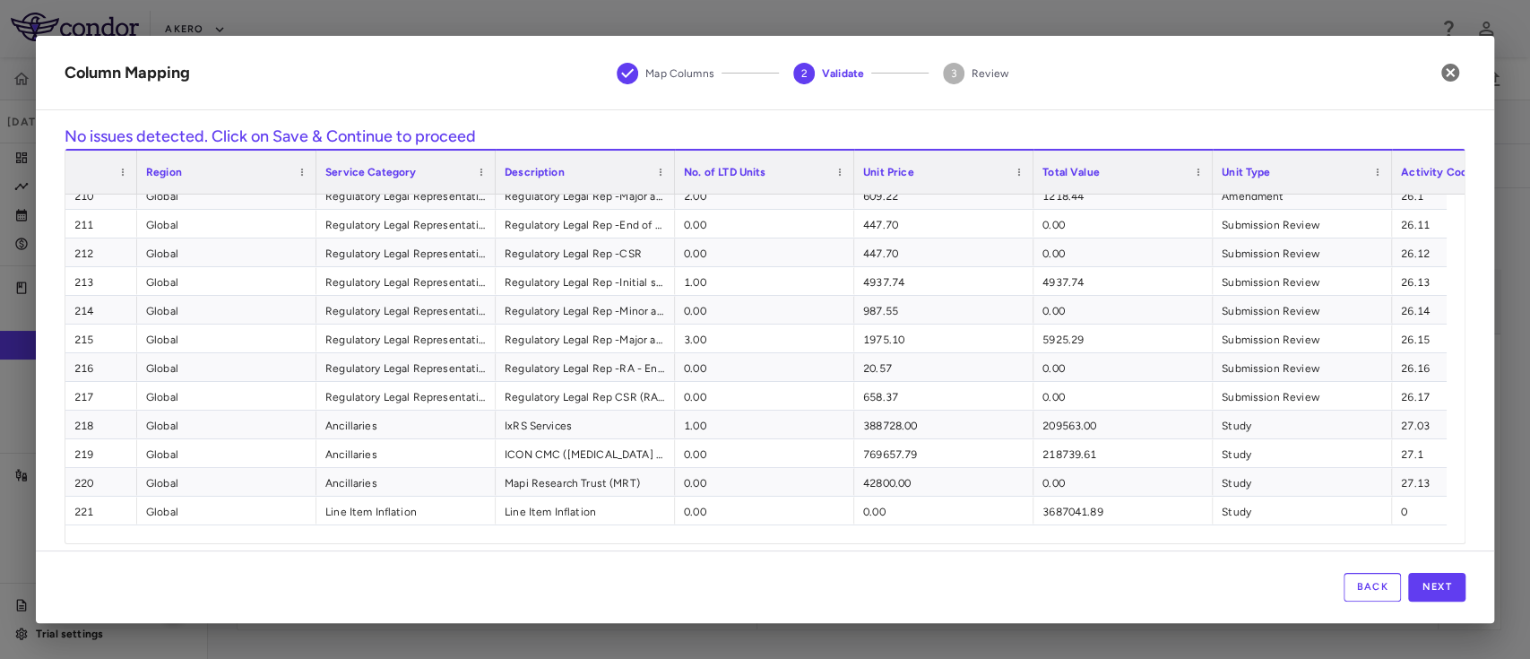
scroll to position [0, 142]
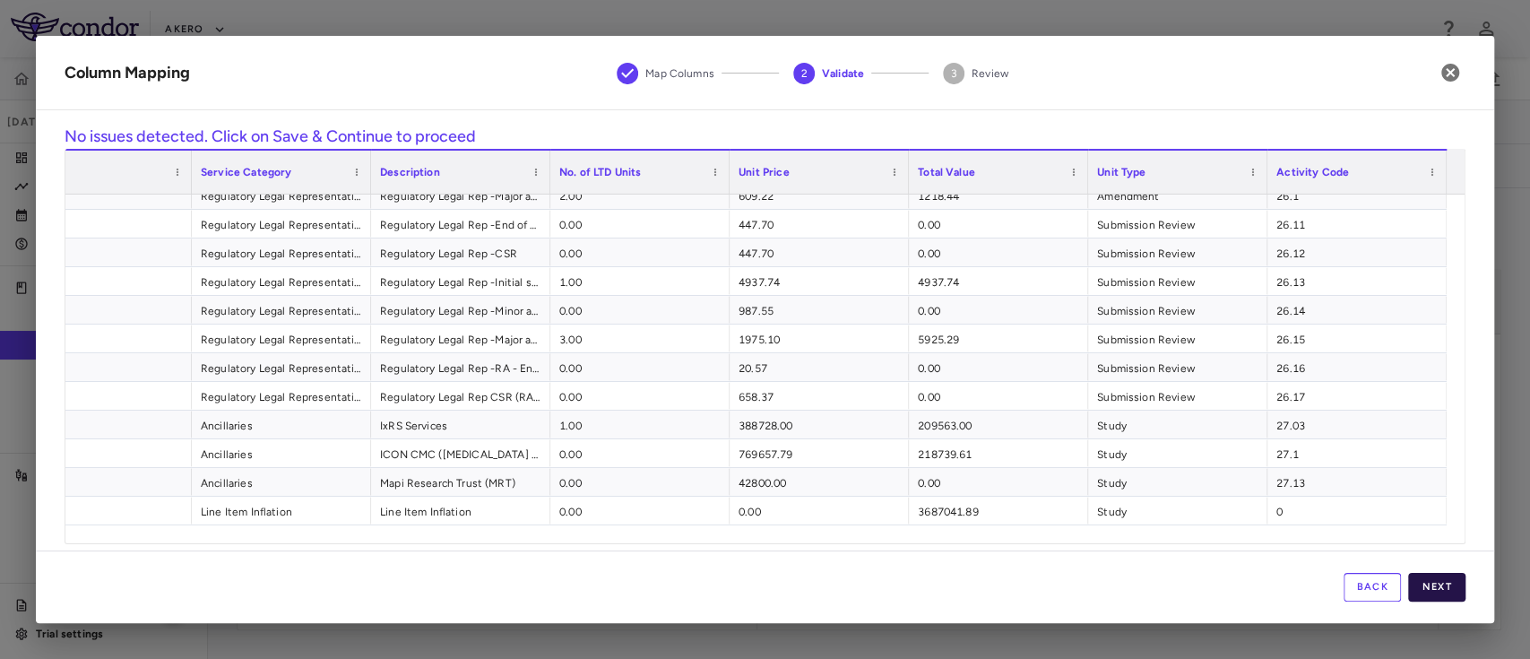
click at [1446, 596] on button "Next" at bounding box center [1436, 587] width 57 height 29
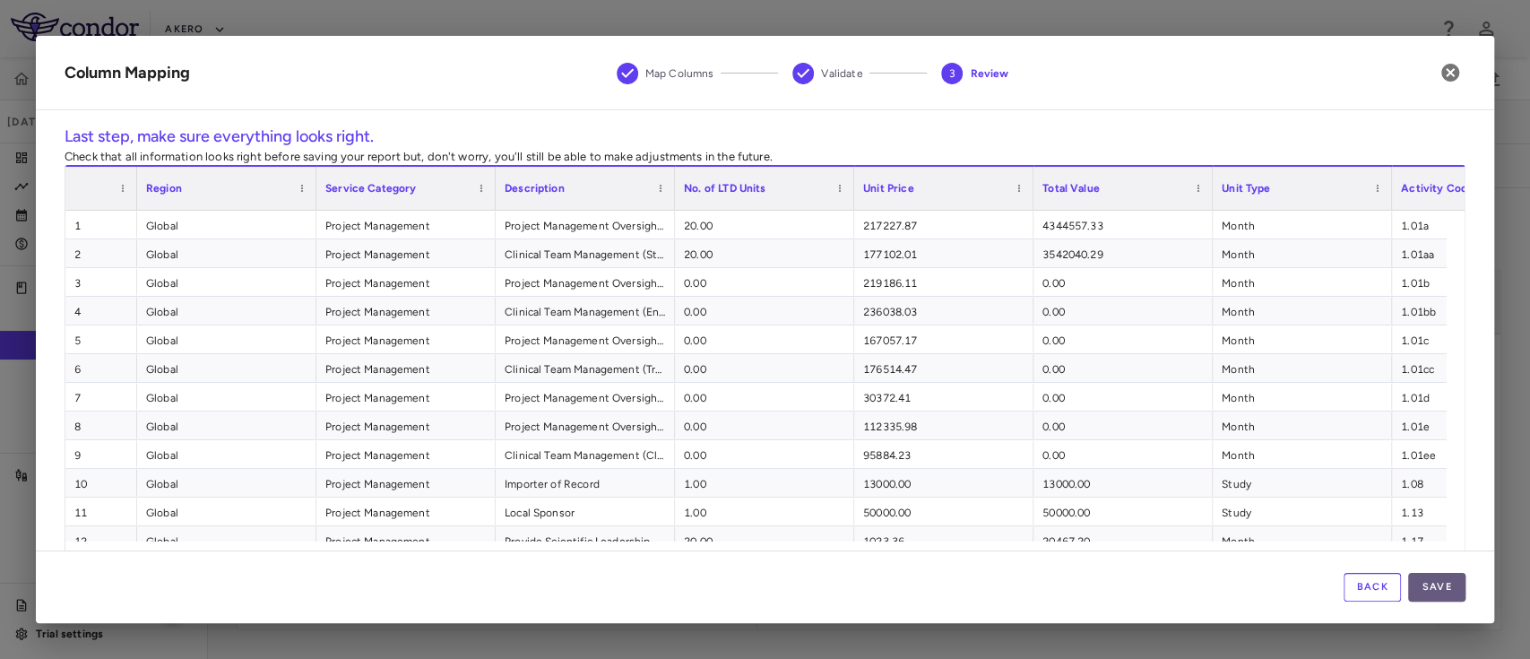
click at [1429, 588] on button "Save" at bounding box center [1436, 587] width 57 height 29
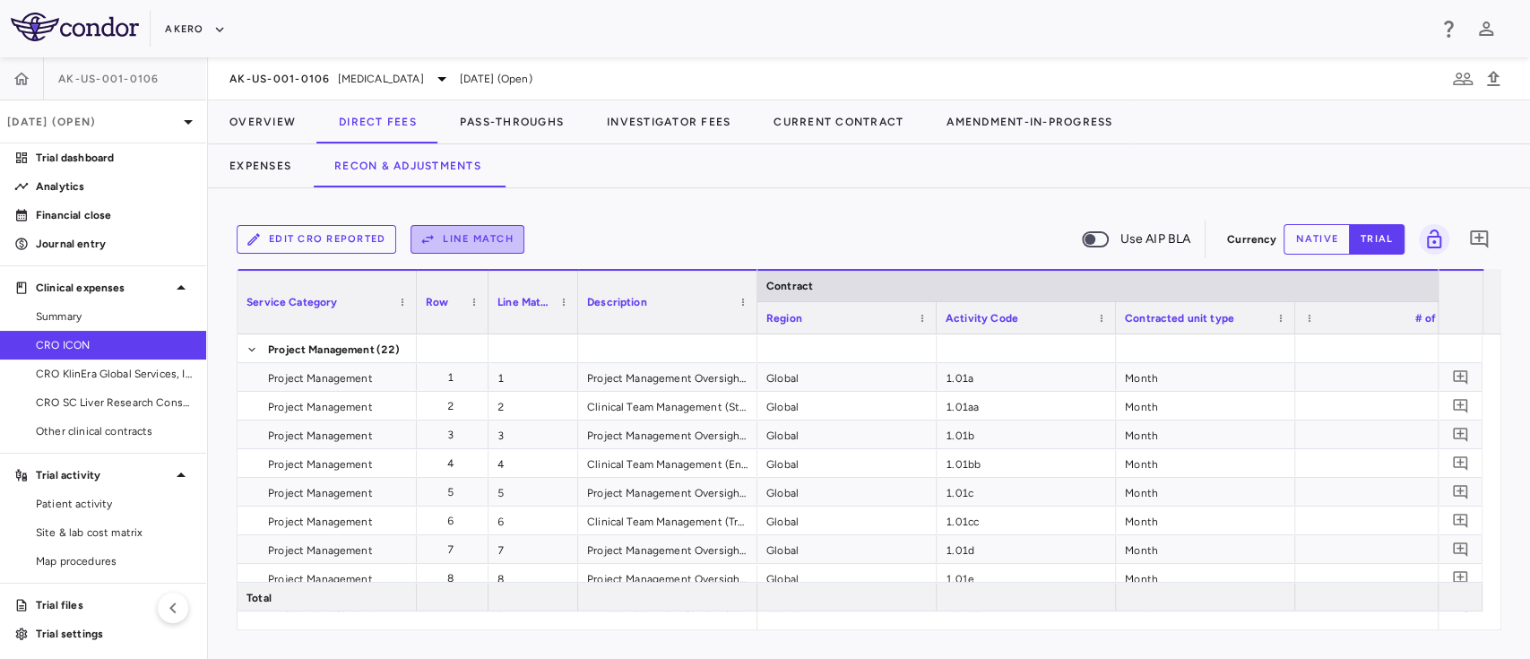
click at [459, 233] on button "Line Match" at bounding box center [467, 239] width 114 height 29
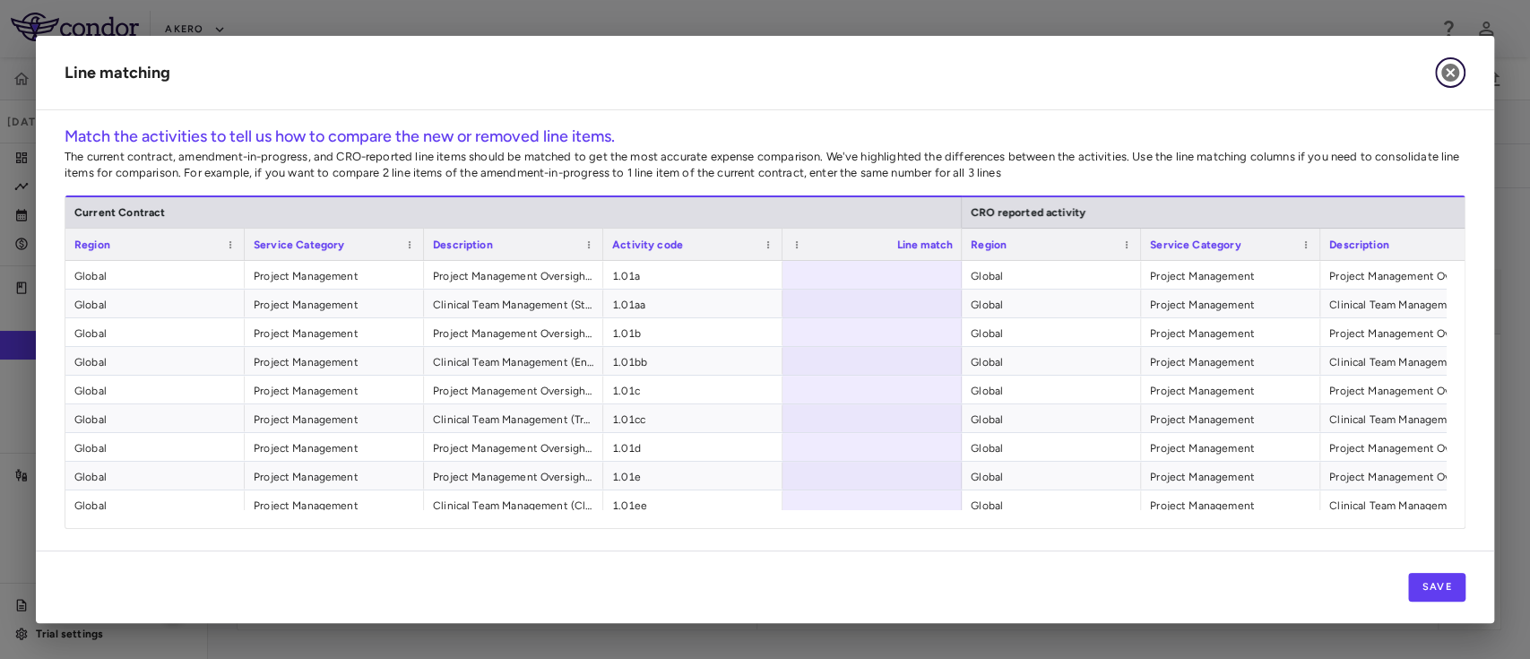
click at [1446, 71] on icon "button" at bounding box center [1450, 73] width 18 height 18
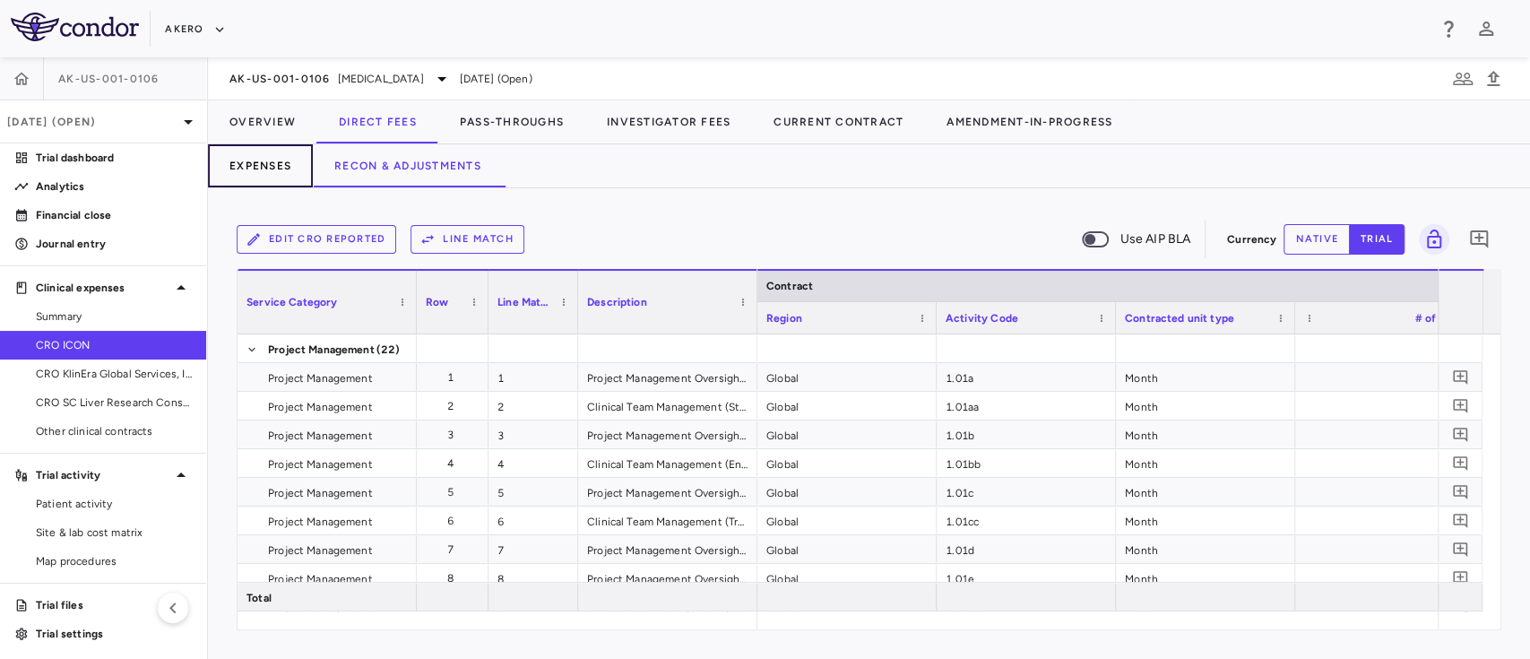
click at [263, 154] on button "Expenses" at bounding box center [260, 165] width 105 height 43
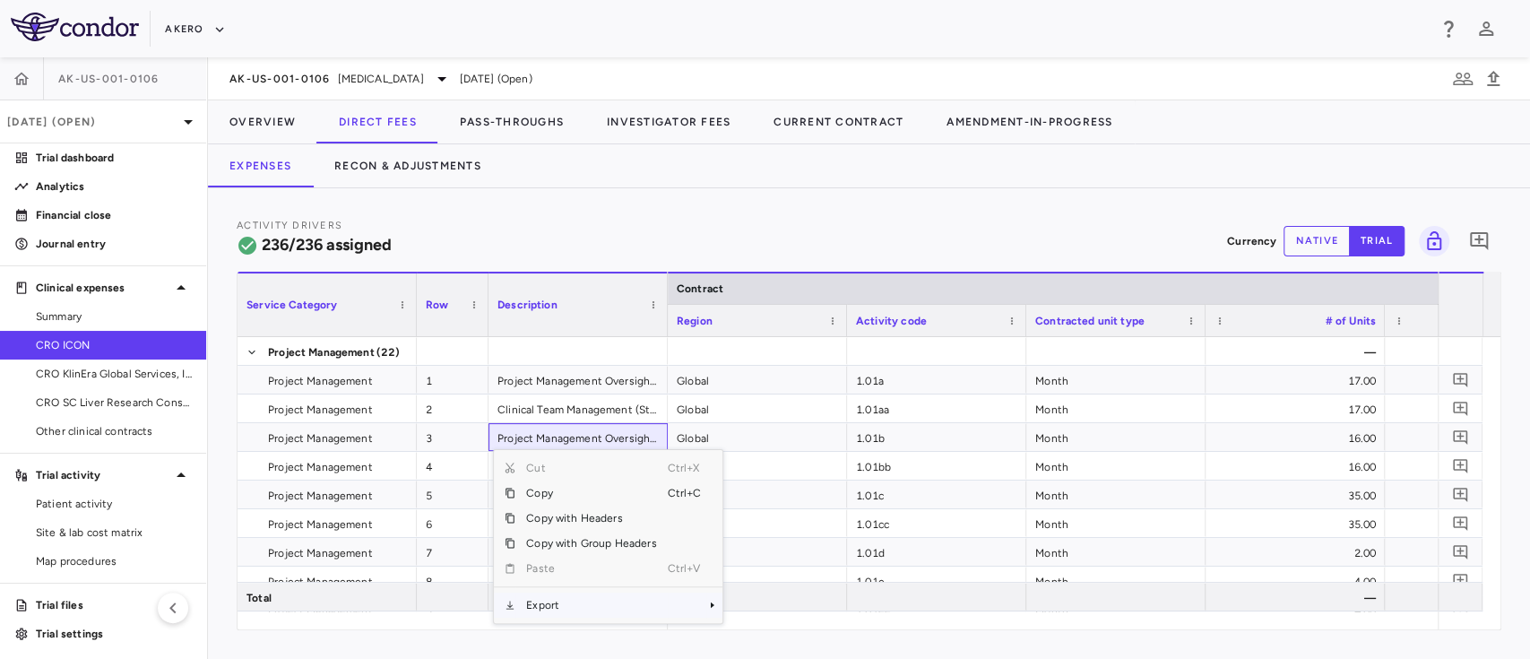
click at [563, 604] on span "Export" at bounding box center [590, 604] width 151 height 25
click at [762, 624] on div "CSV Export Excel Export" at bounding box center [777, 597] width 117 height 61
click at [776, 613] on span "Excel Export" at bounding box center [782, 610] width 84 height 25
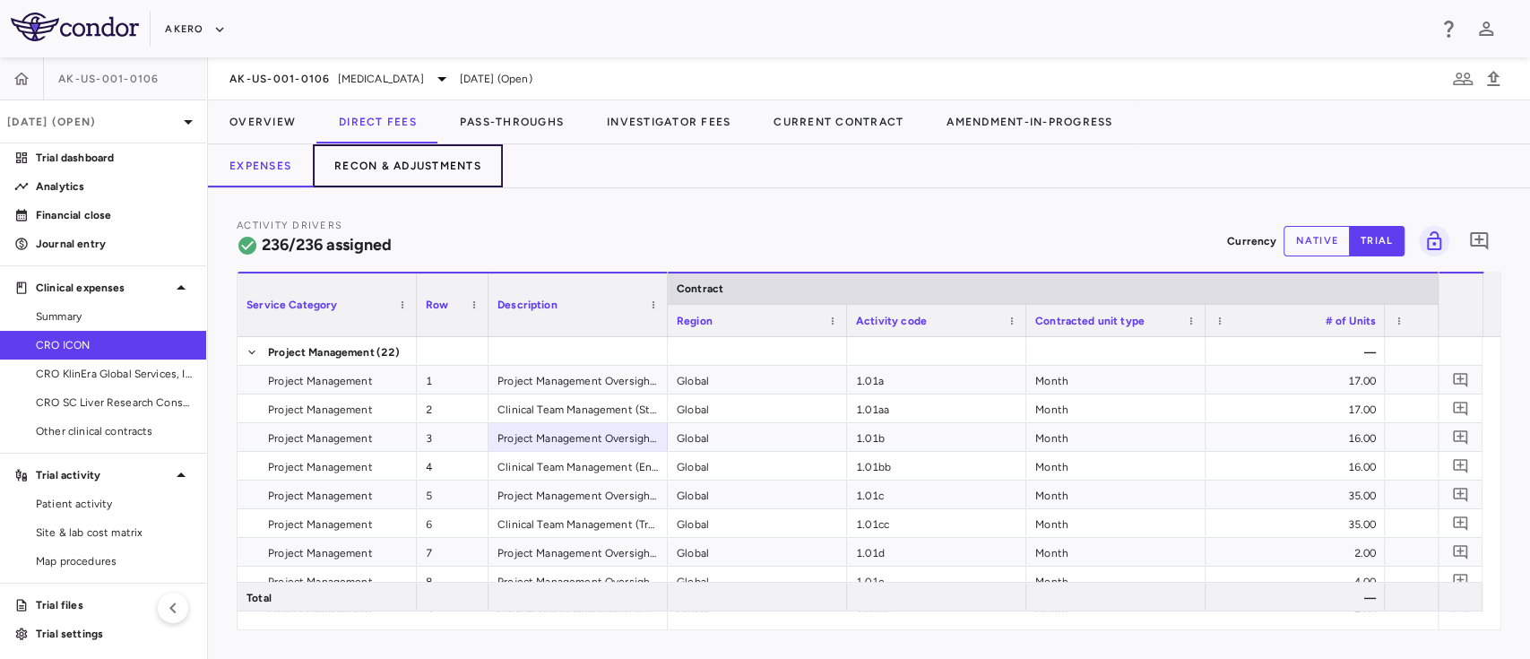
click at [410, 162] on button "Recon & Adjustments" at bounding box center [408, 165] width 190 height 43
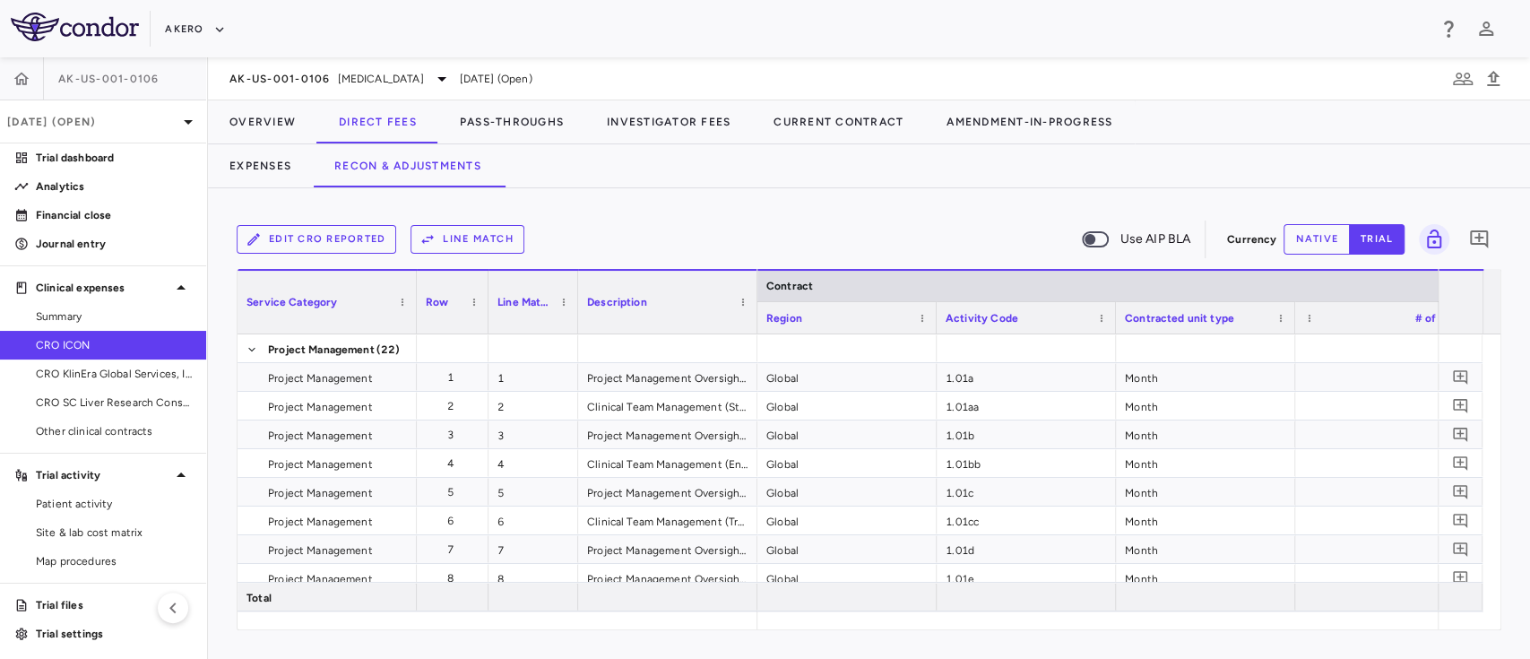
click at [465, 248] on button "Line Match" at bounding box center [467, 239] width 114 height 29
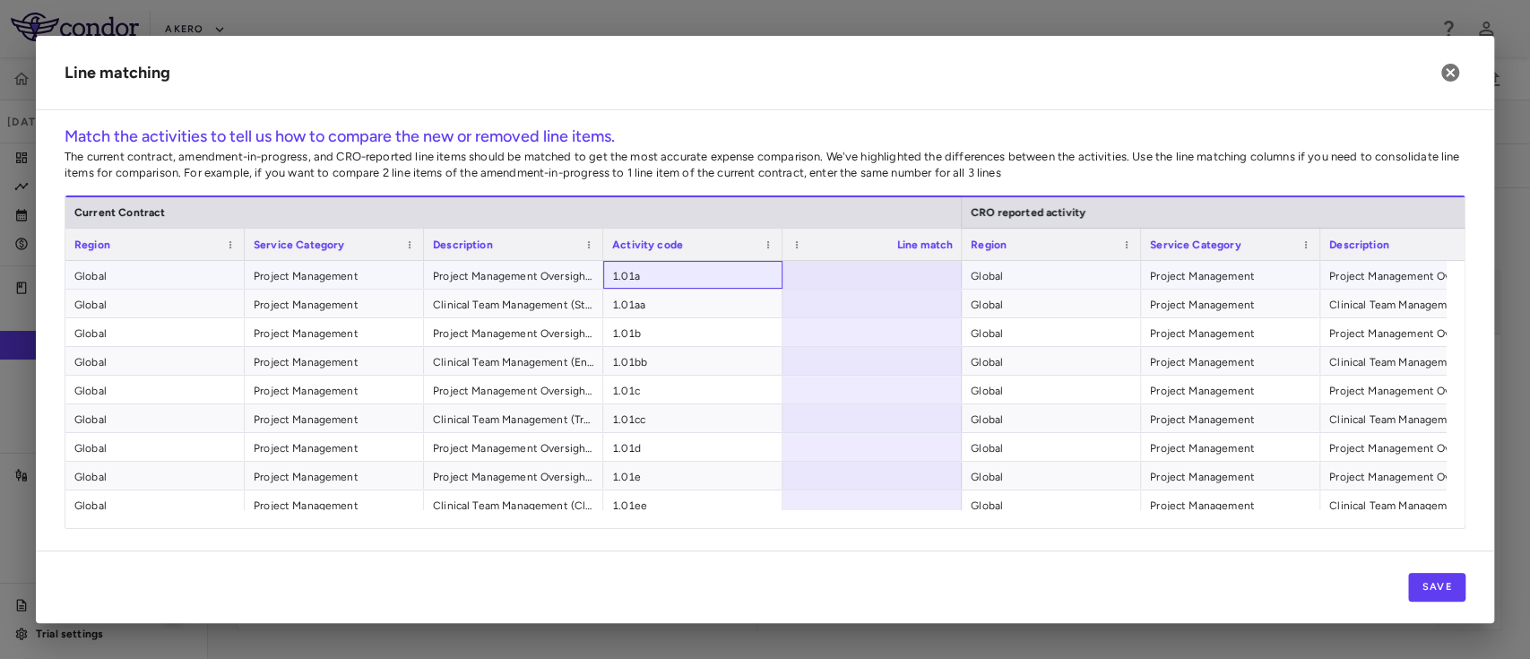
click at [697, 270] on span "1.01a" at bounding box center [692, 276] width 161 height 29
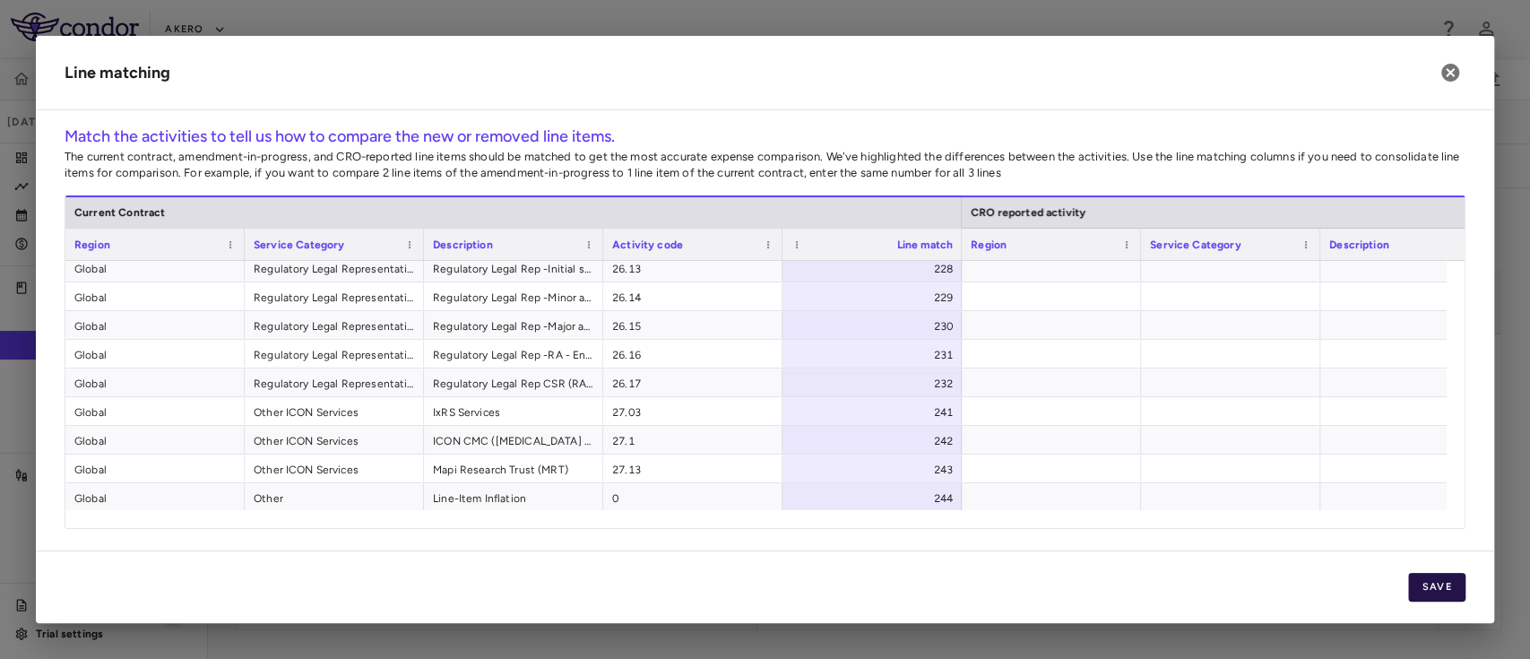
click at [1455, 586] on button "Save" at bounding box center [1436, 587] width 57 height 29
drag, startPoint x: 1455, startPoint y: 586, endPoint x: 911, endPoint y: 523, distance: 547.6
click at [911, 523] on div "Line matching Match the activities to tell us how to compare the new or removed…" at bounding box center [765, 329] width 1458 height 587
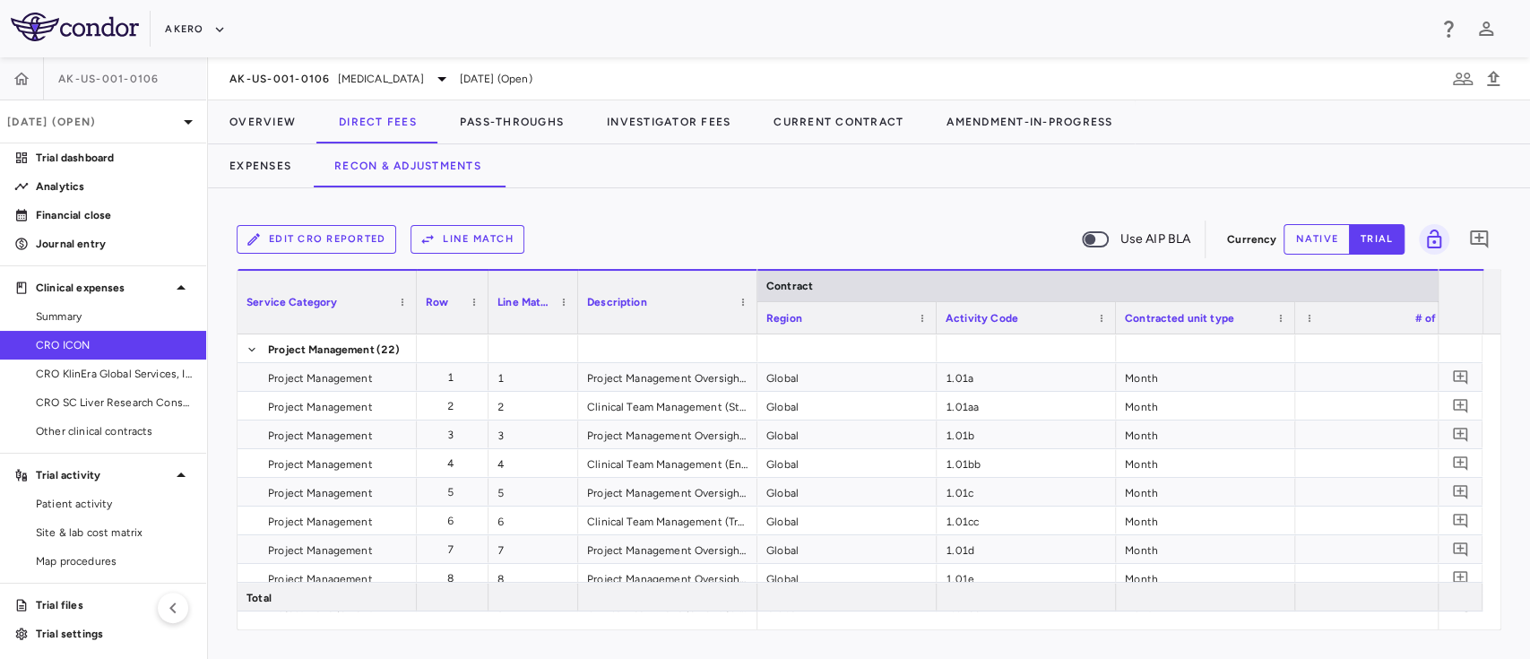
click at [464, 245] on button "Line Match" at bounding box center [467, 239] width 114 height 29
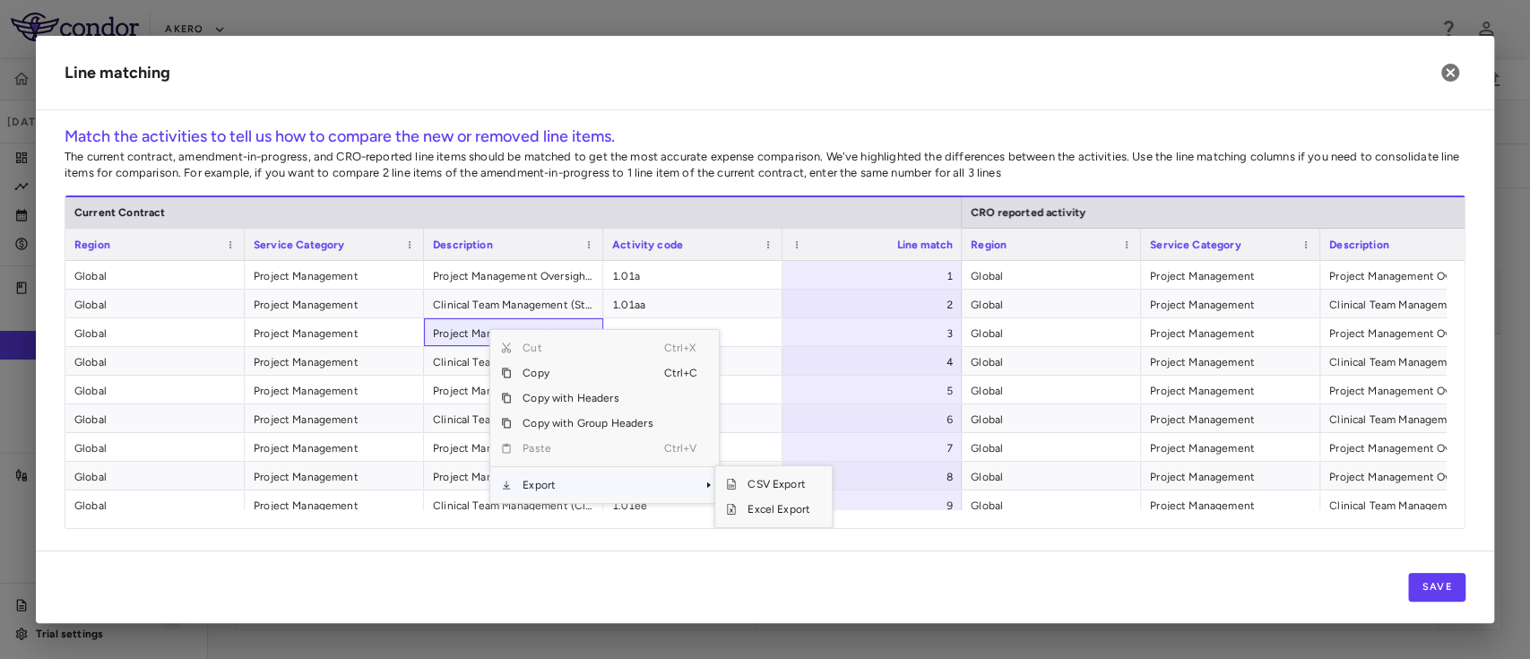
click at [564, 486] on span "Export" at bounding box center [587, 484] width 151 height 25
click at [756, 503] on span "Excel Export" at bounding box center [779, 508] width 84 height 25
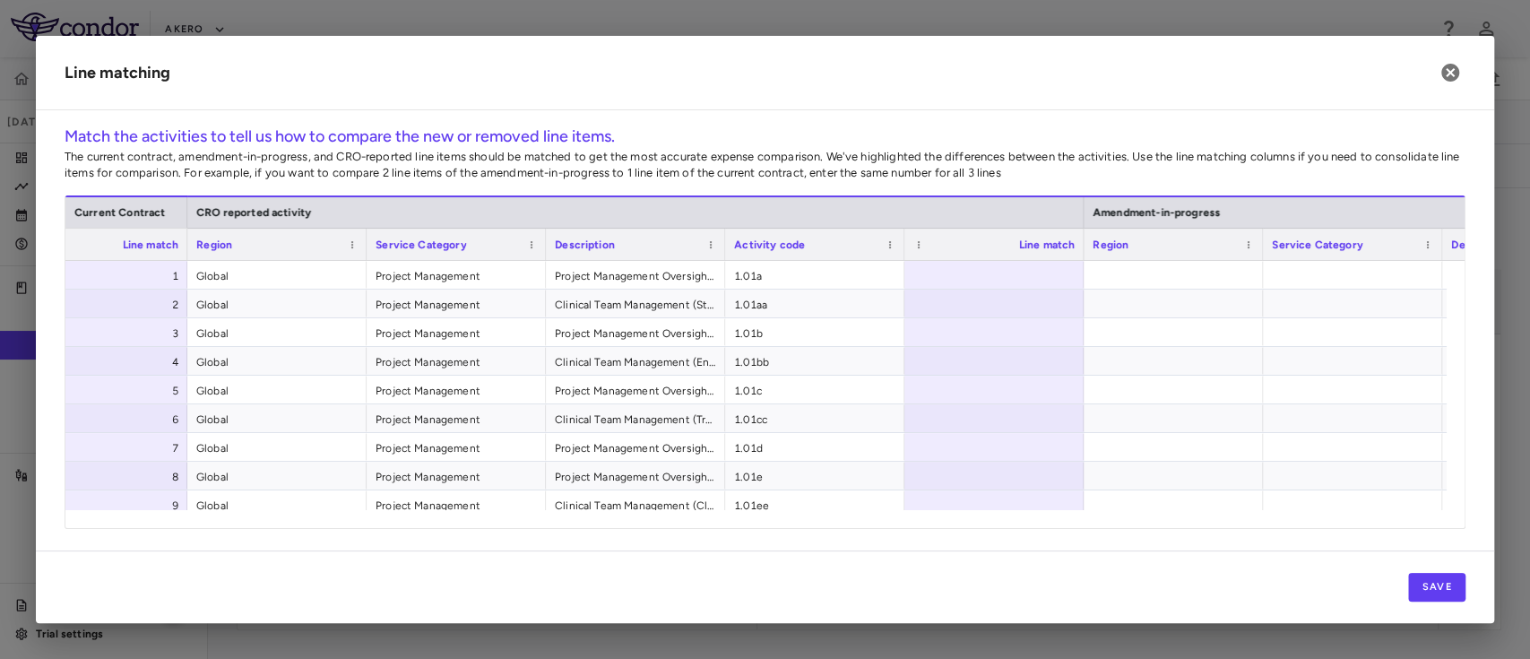
scroll to position [0, 1070]
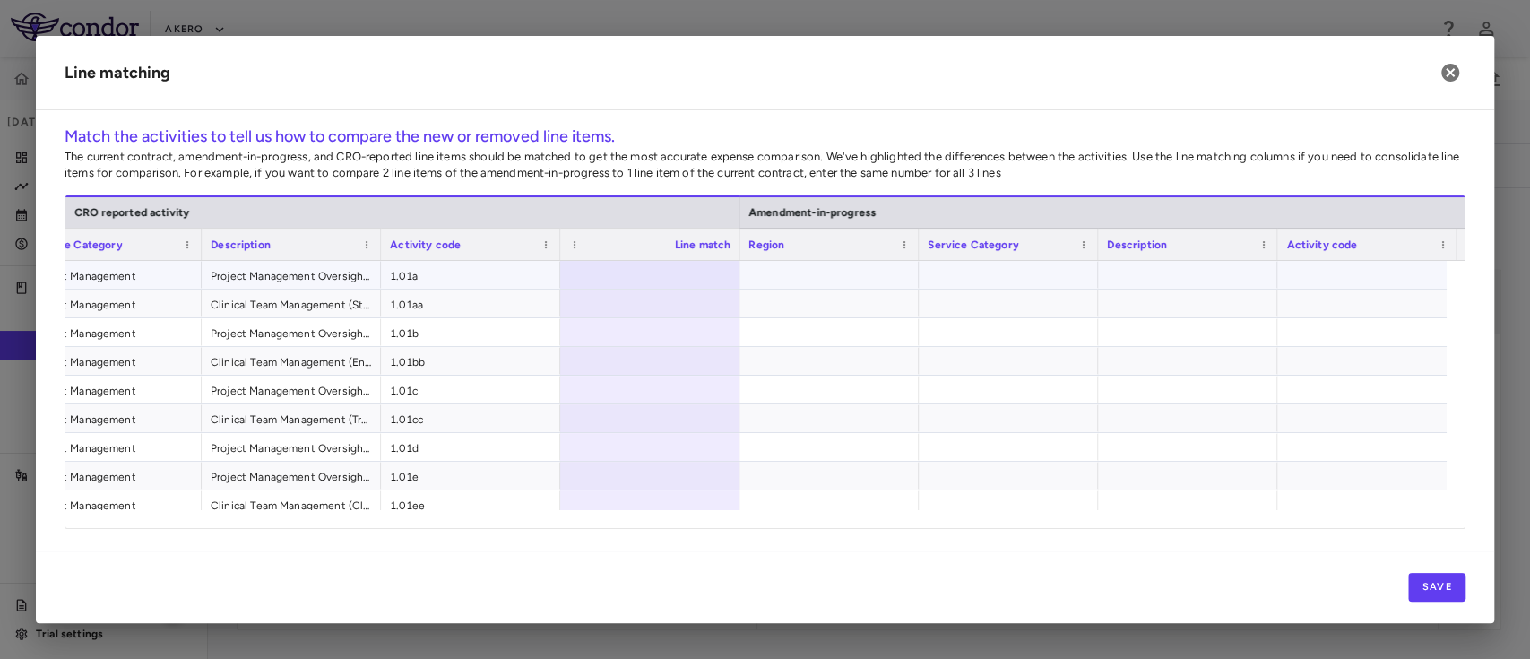
click at [454, 280] on span "1.01a" at bounding box center [470, 276] width 161 height 29
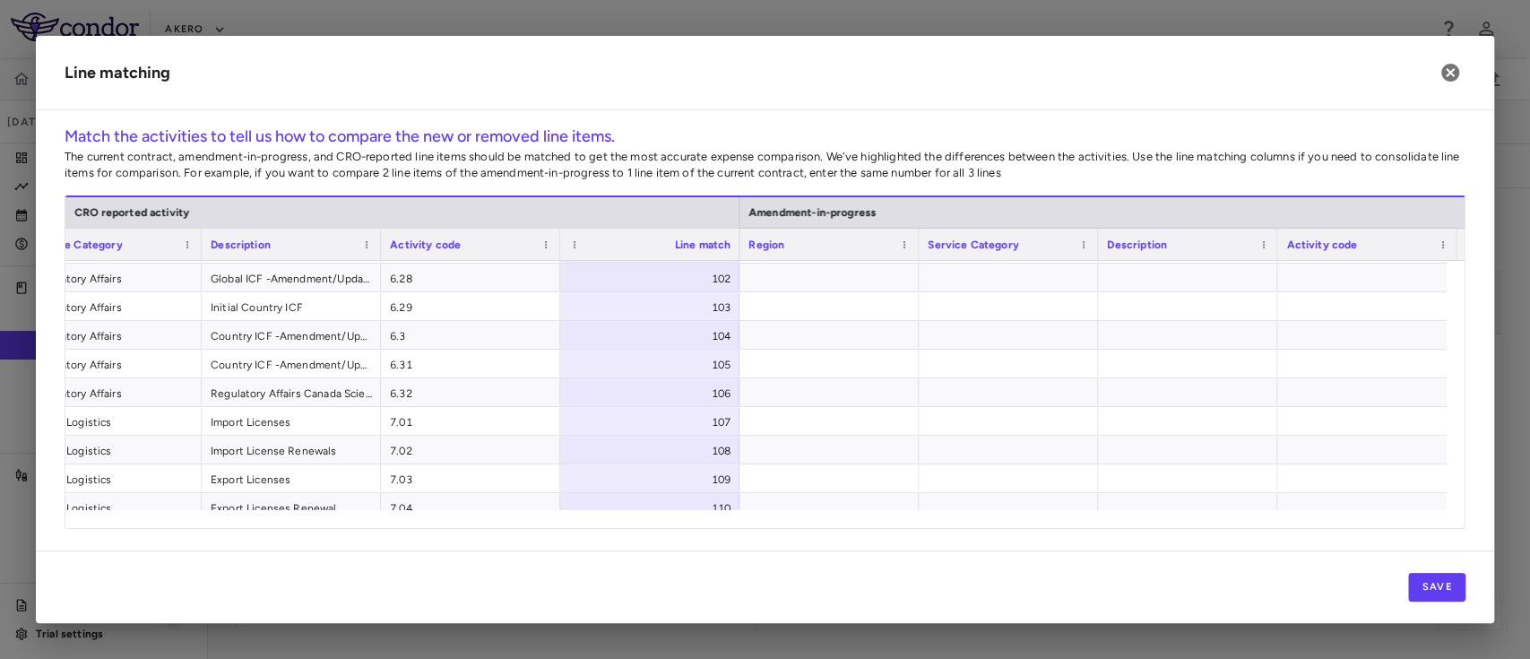
scroll to position [2386, 0]
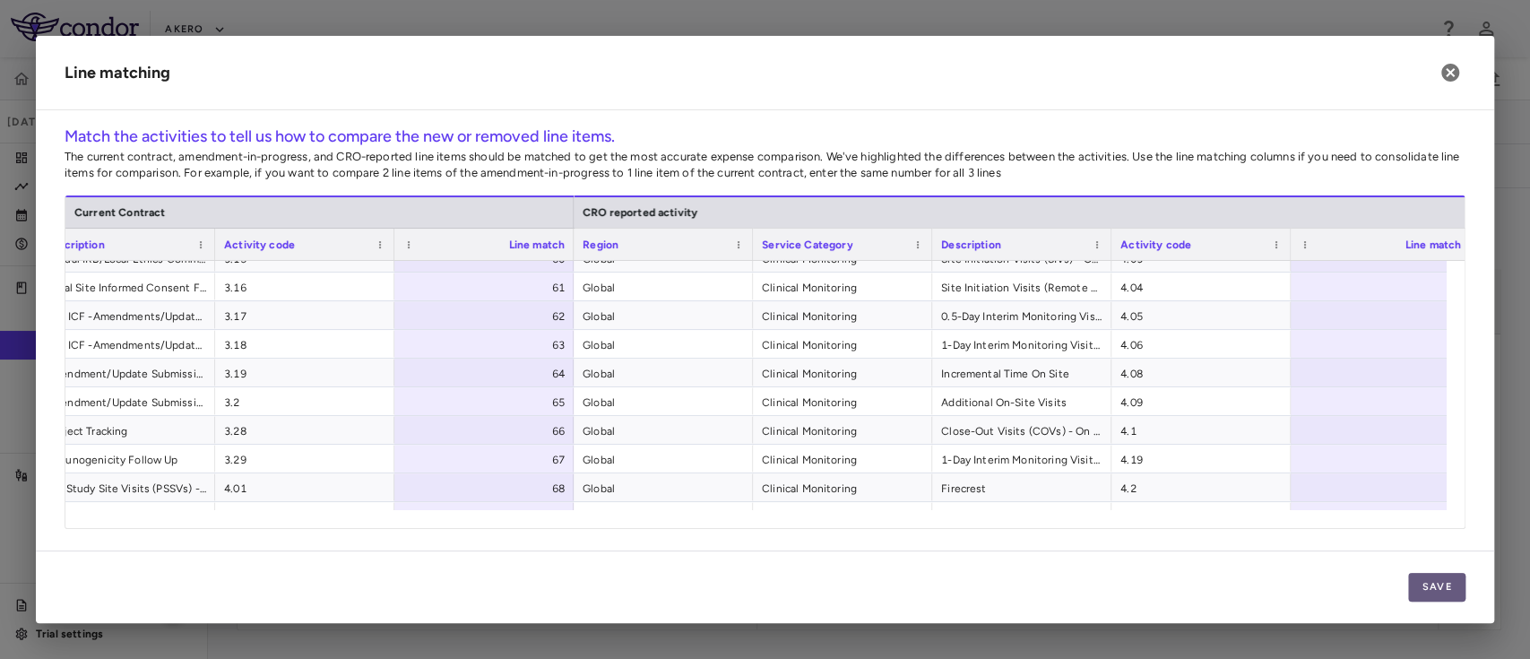
click at [1444, 591] on button "Save" at bounding box center [1436, 587] width 57 height 29
drag, startPoint x: 985, startPoint y: 536, endPoint x: 565, endPoint y: 533, distance: 419.4
click at [565, 533] on div "Match the activities to tell us how to compare the new or removed line items. T…" at bounding box center [765, 338] width 1458 height 426
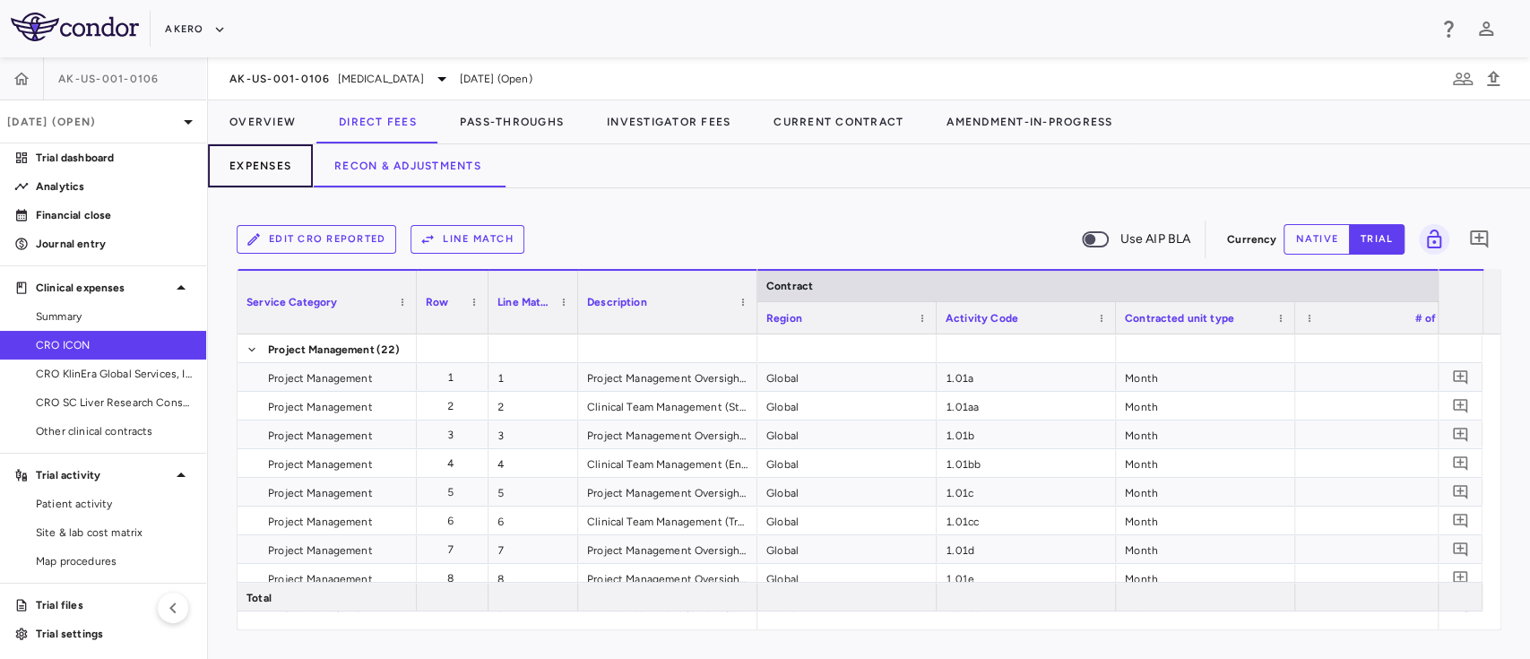
click at [255, 147] on button "Expenses" at bounding box center [260, 165] width 105 height 43
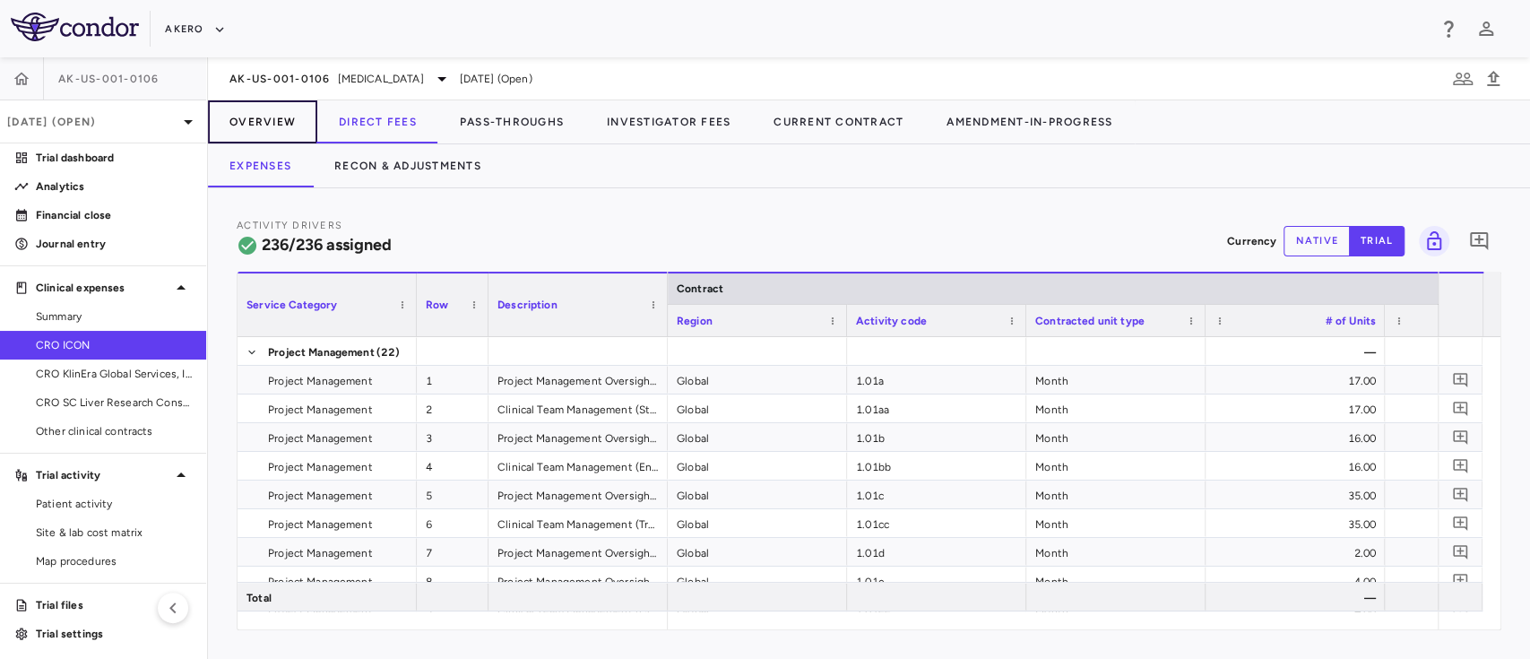
click at [238, 104] on button "Overview" at bounding box center [262, 121] width 109 height 43
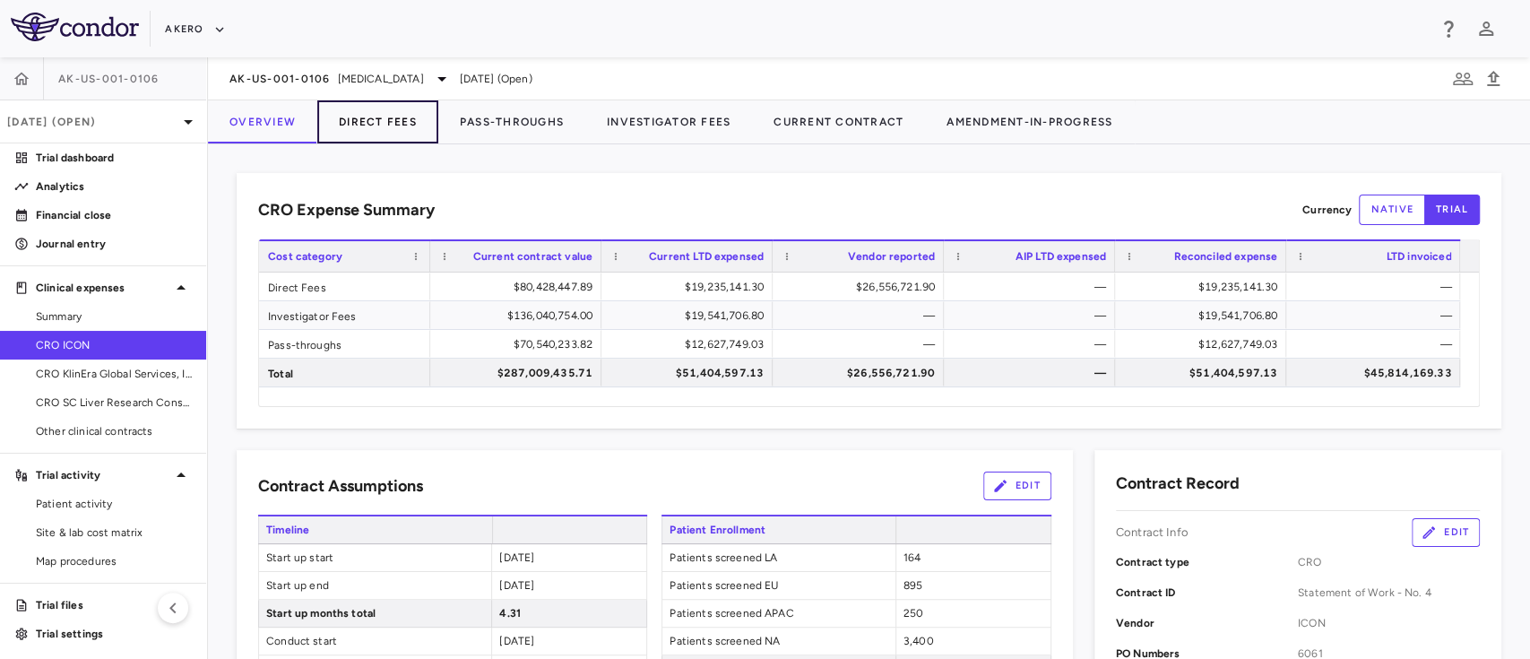
click at [358, 130] on button "Direct Fees" at bounding box center [377, 121] width 121 height 43
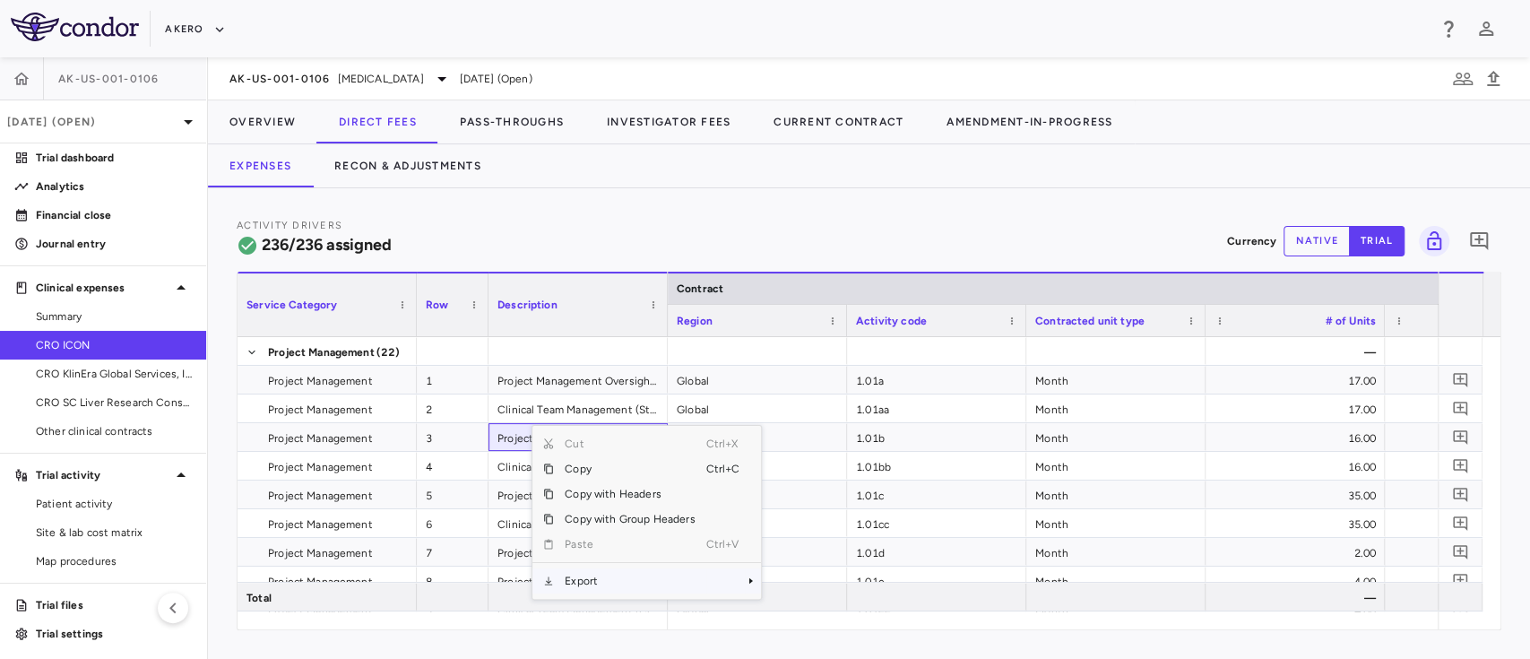
click at [606, 570] on span "Export" at bounding box center [629, 580] width 151 height 25
click at [816, 606] on span "Excel Export" at bounding box center [821, 610] width 84 height 25
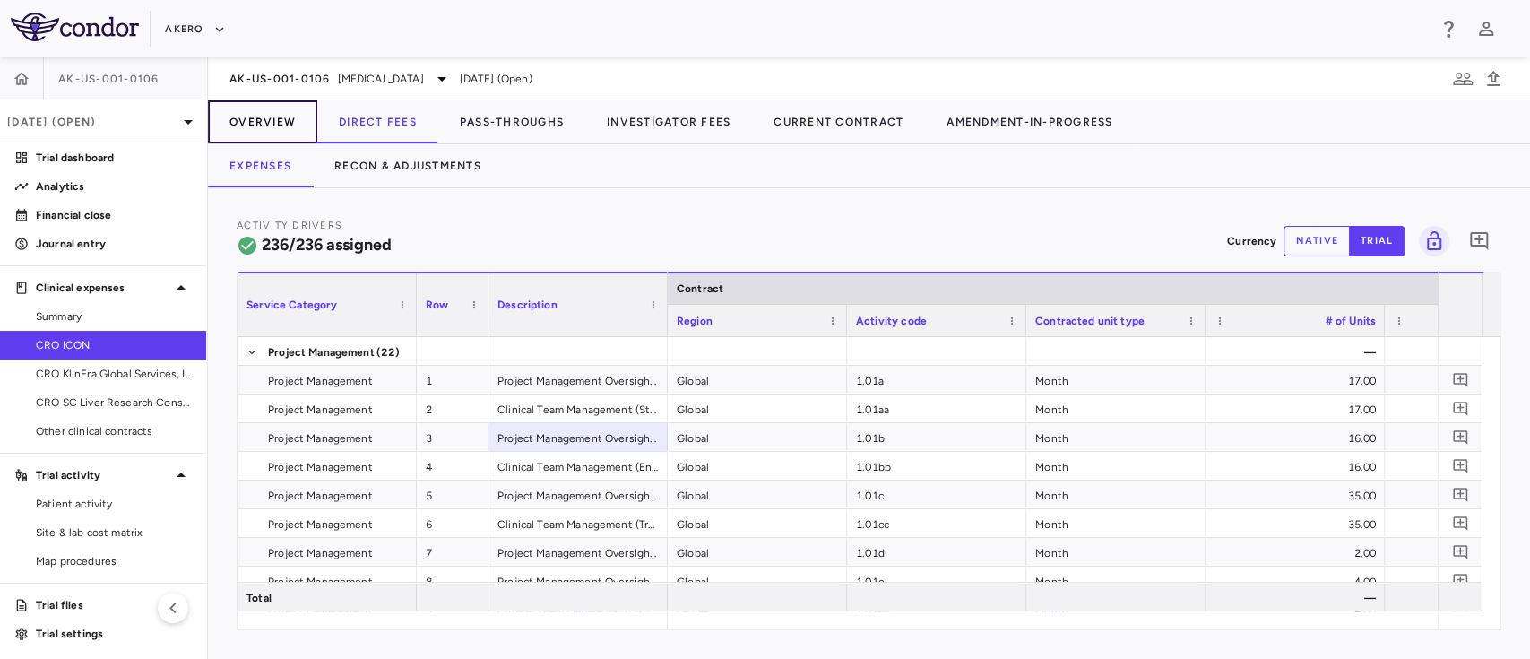
click at [264, 112] on button "Overview" at bounding box center [262, 121] width 109 height 43
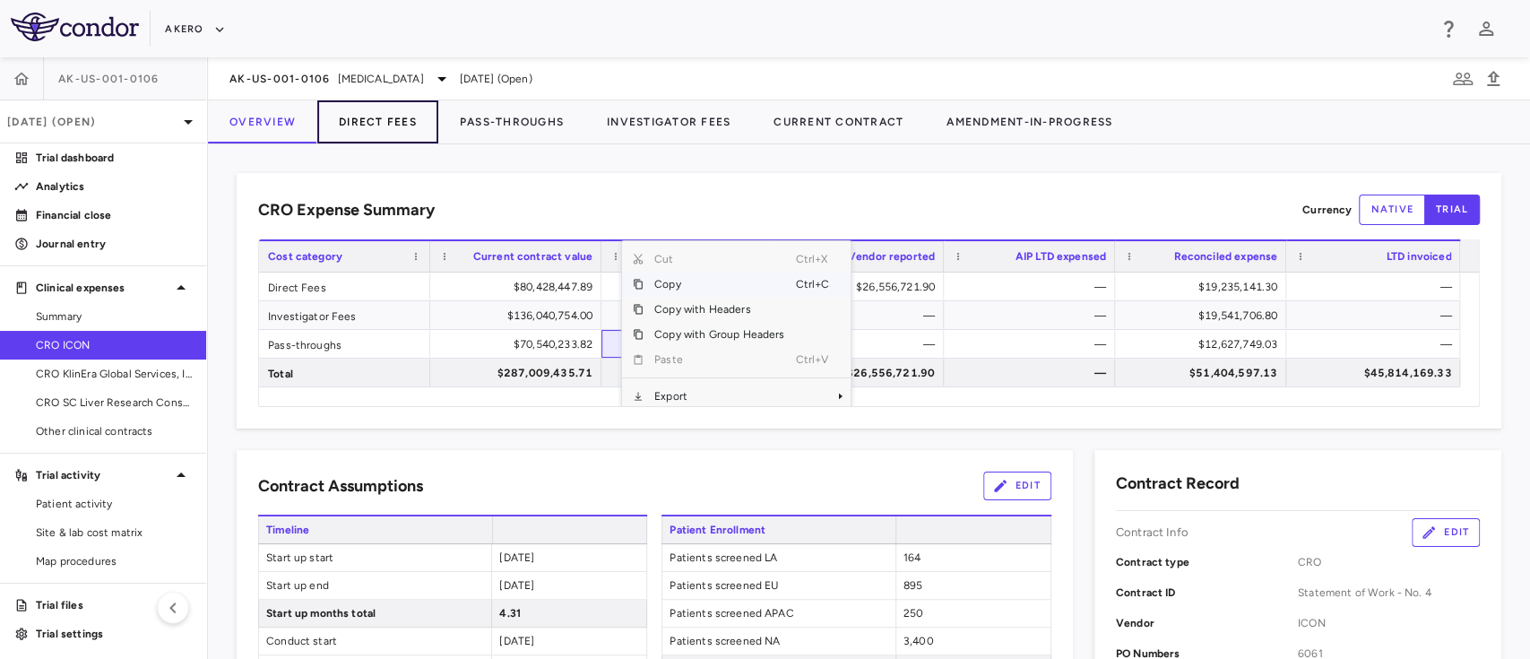
click at [378, 124] on button "Direct Fees" at bounding box center [377, 121] width 121 height 43
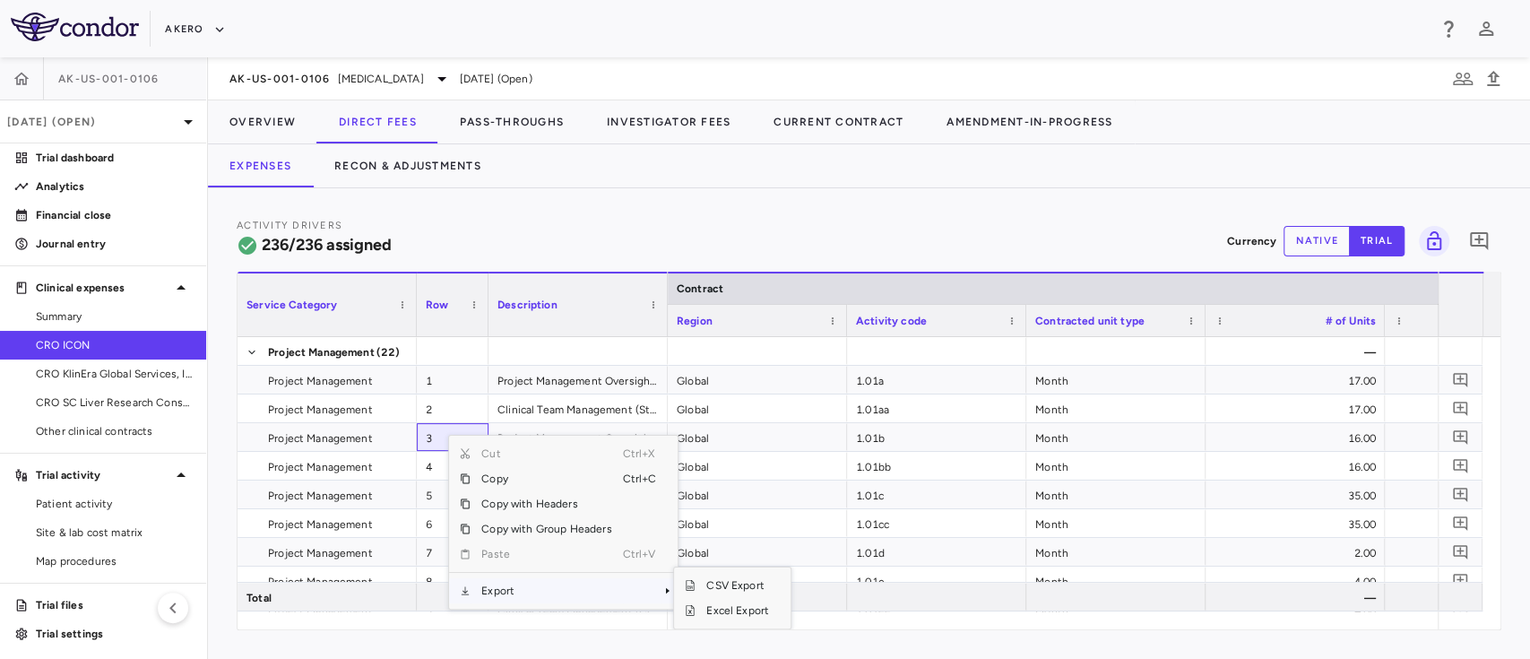
click at [514, 587] on span "Export" at bounding box center [545, 590] width 151 height 25
click at [729, 608] on span "Excel Export" at bounding box center [737, 610] width 84 height 25
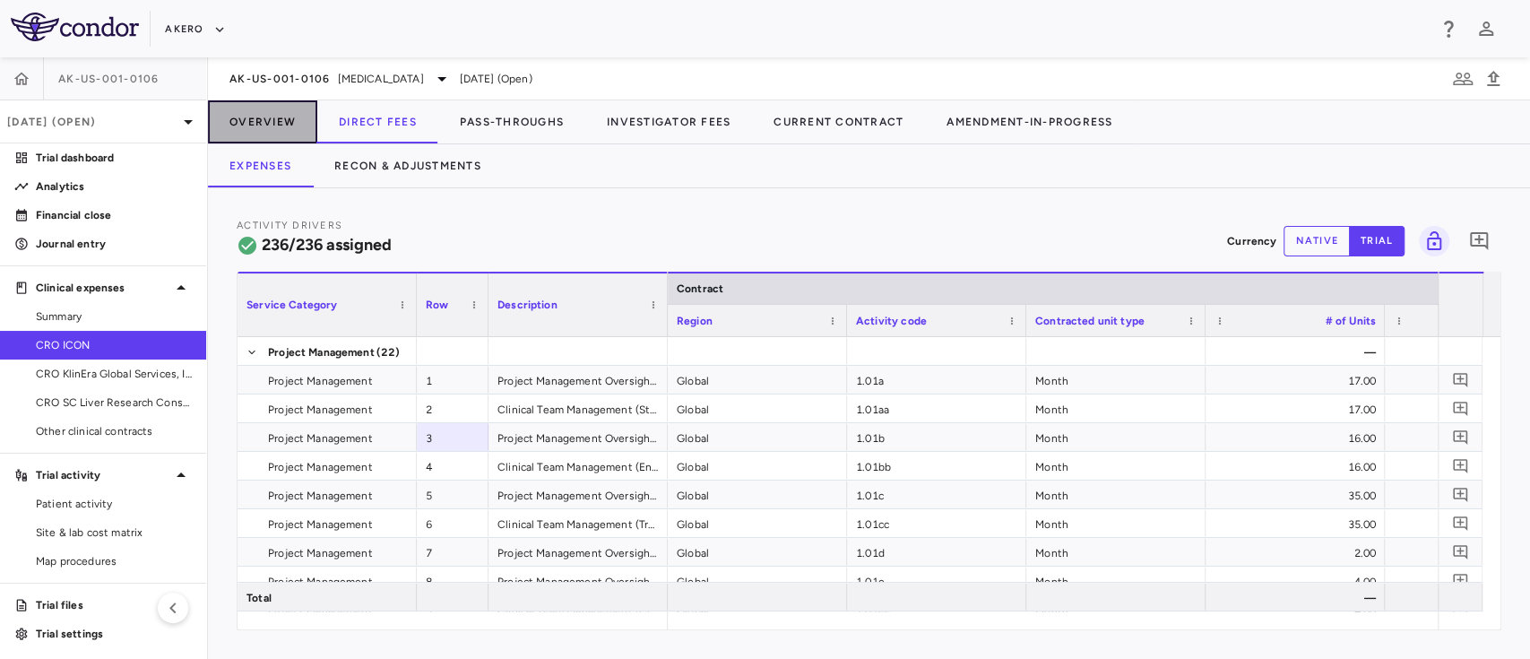
click at [251, 125] on button "Overview" at bounding box center [262, 121] width 109 height 43
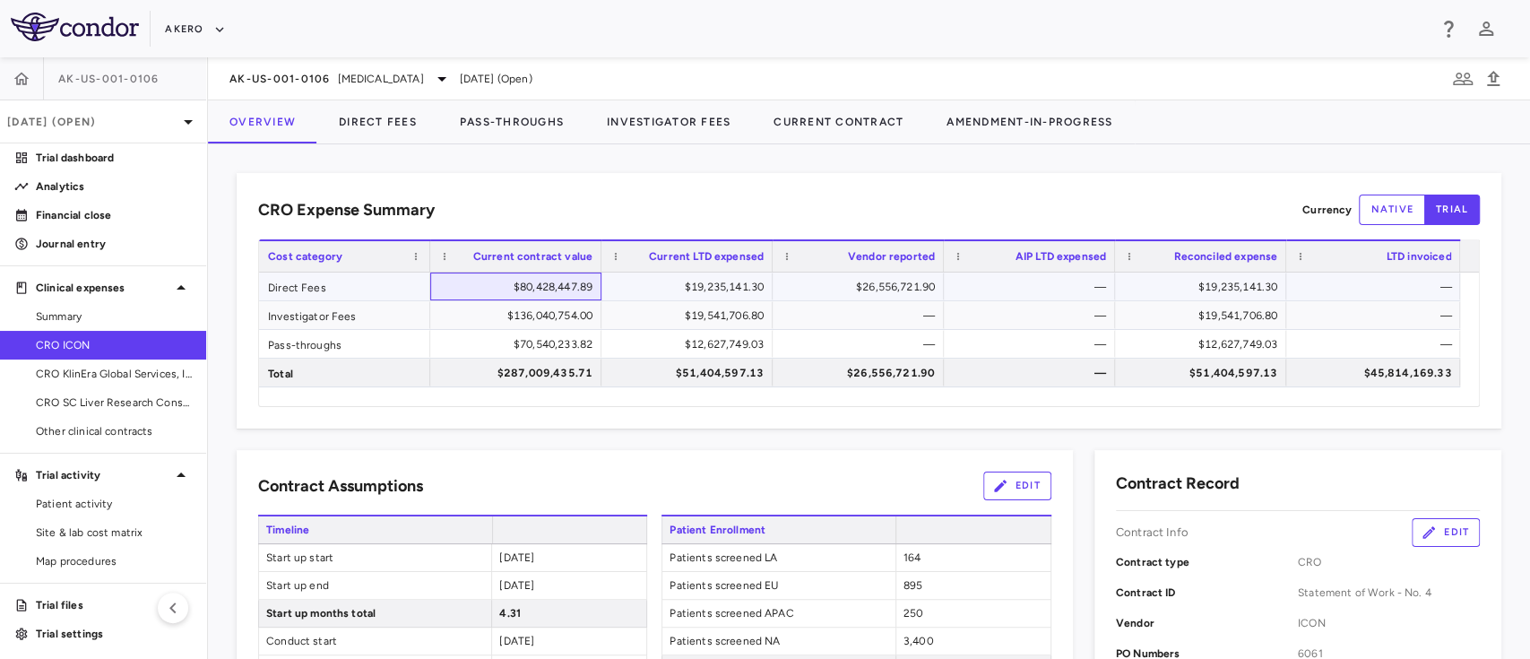
click at [516, 281] on div "$80,428,447.89" at bounding box center [519, 286] width 146 height 29
click at [385, 130] on button "Direct Fees" at bounding box center [377, 121] width 121 height 43
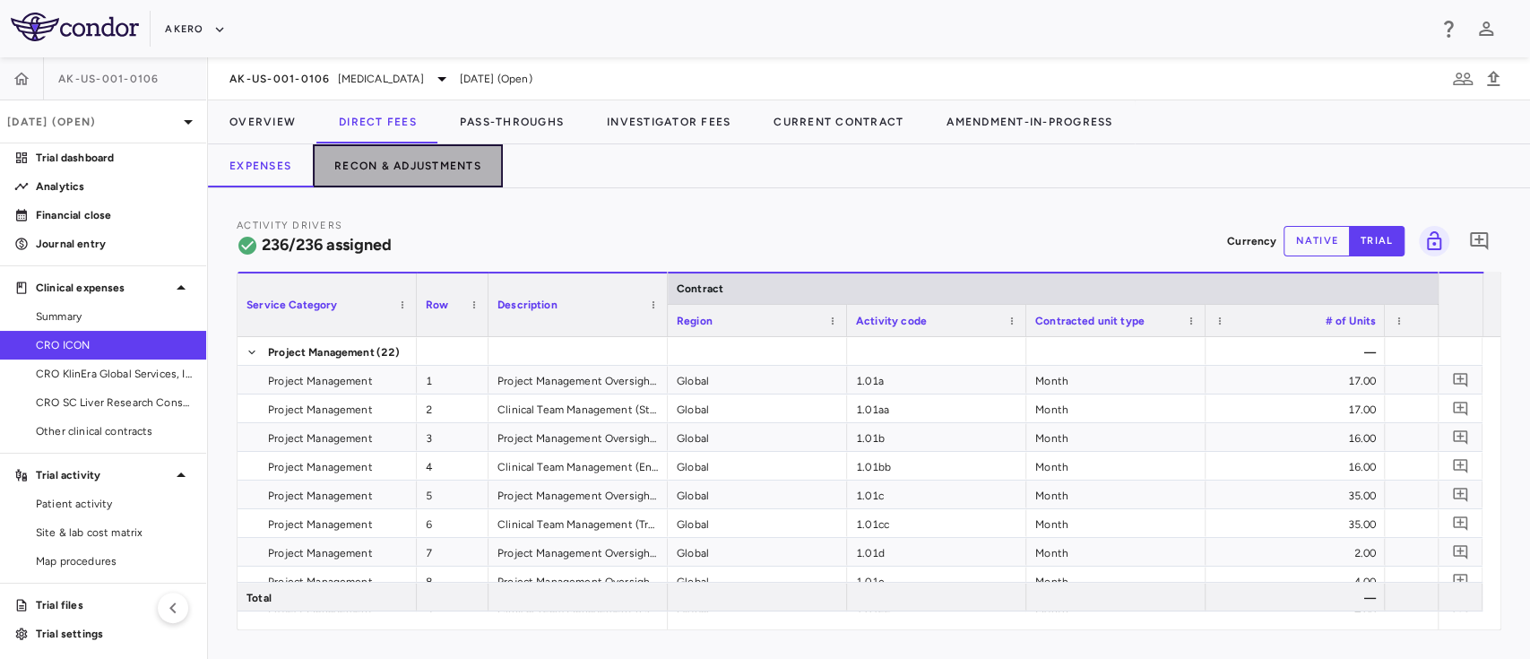
click at [384, 177] on button "Recon & Adjustments" at bounding box center [408, 165] width 190 height 43
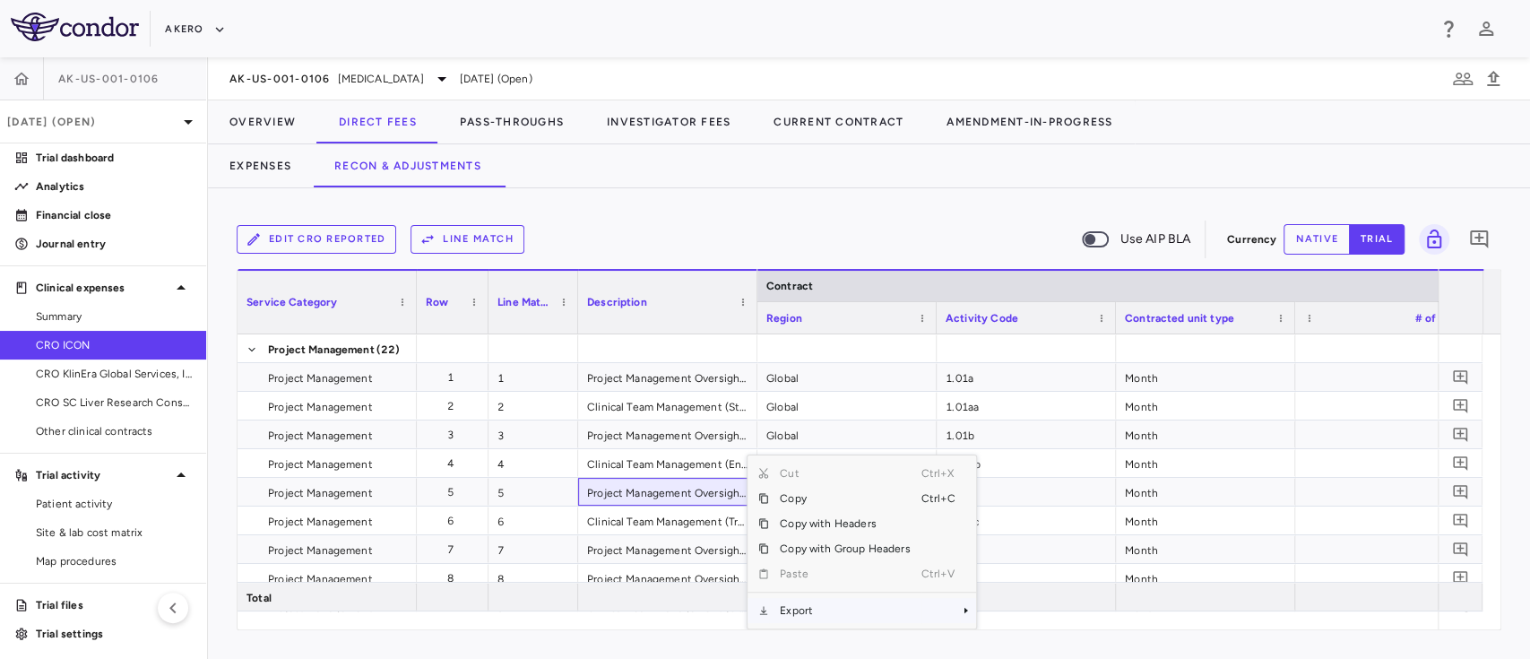
click at [805, 613] on span "Export" at bounding box center [844, 610] width 151 height 25
click at [1004, 611] on span "Excel Export" at bounding box center [1036, 610] width 84 height 25
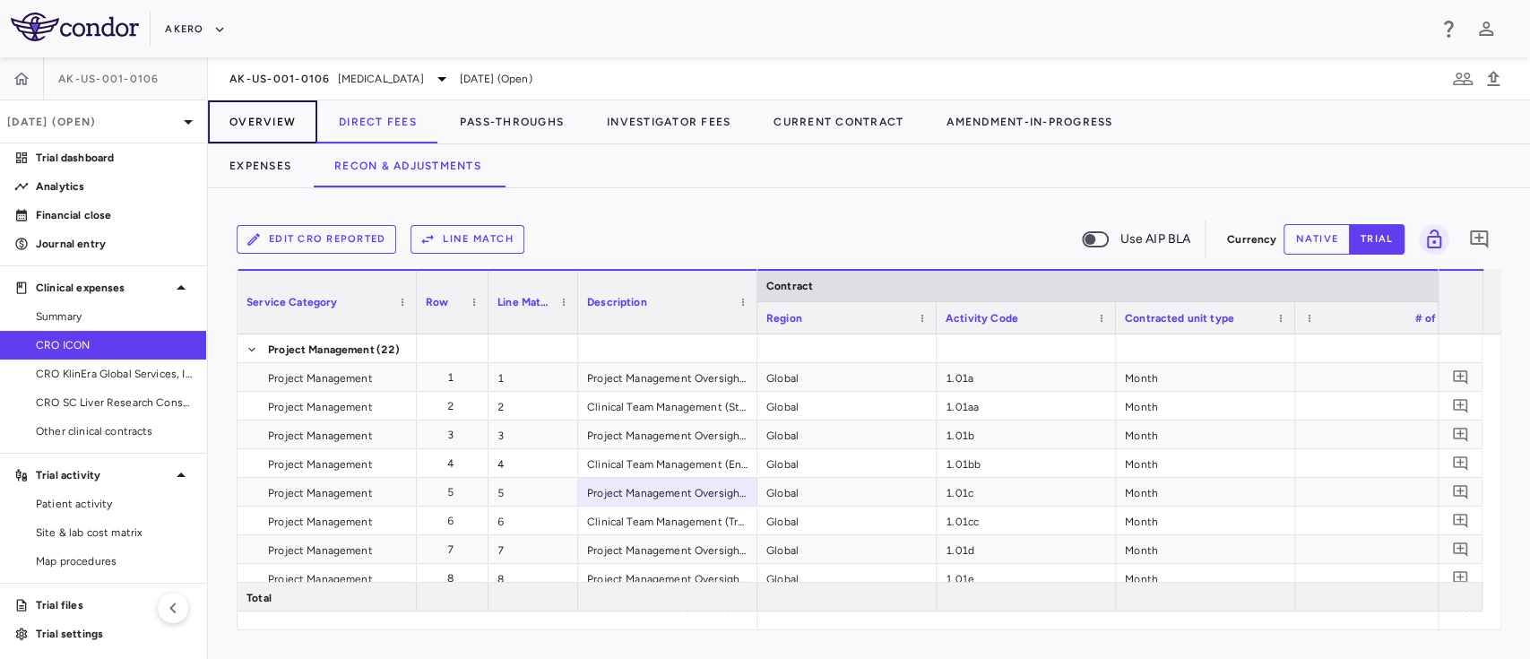
click at [270, 104] on button "Overview" at bounding box center [262, 121] width 109 height 43
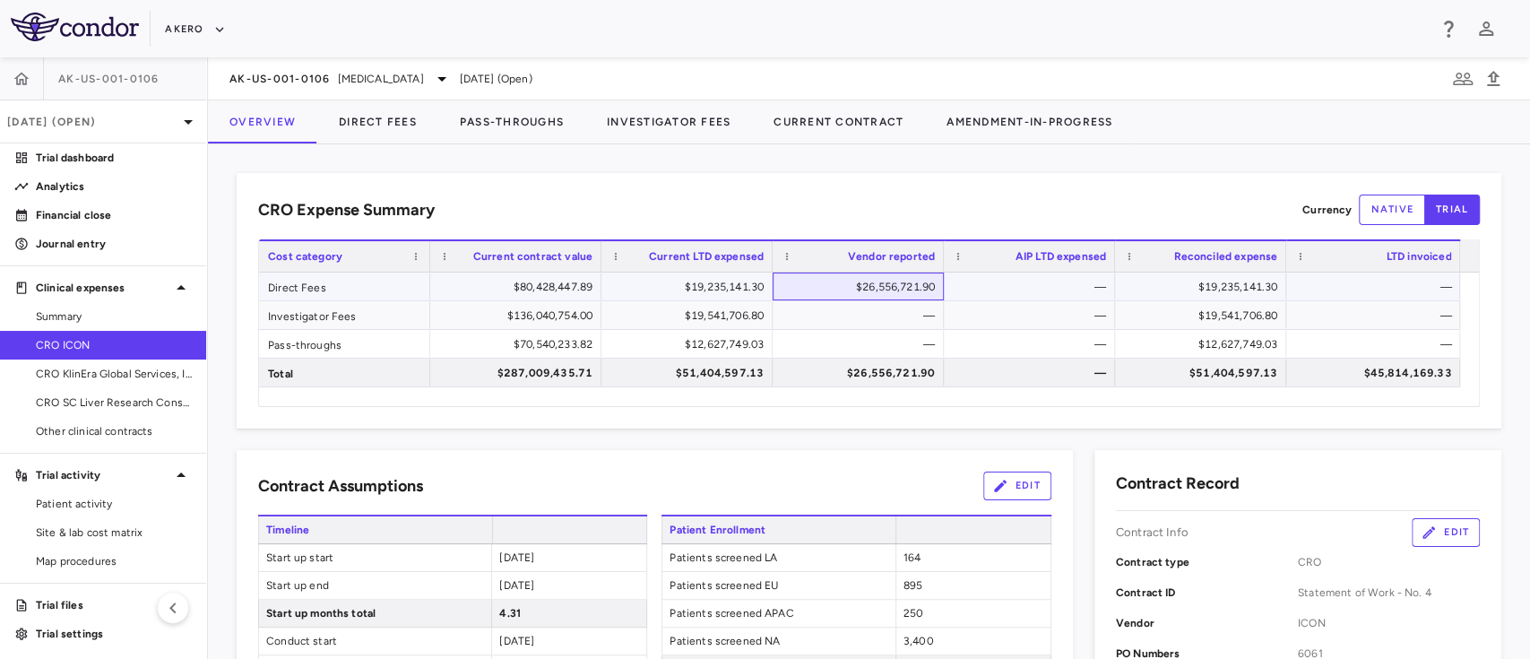
click at [890, 276] on div "$26,556,721.90" at bounding box center [862, 286] width 146 height 29
click at [335, 105] on button "Direct Fees" at bounding box center [377, 121] width 121 height 43
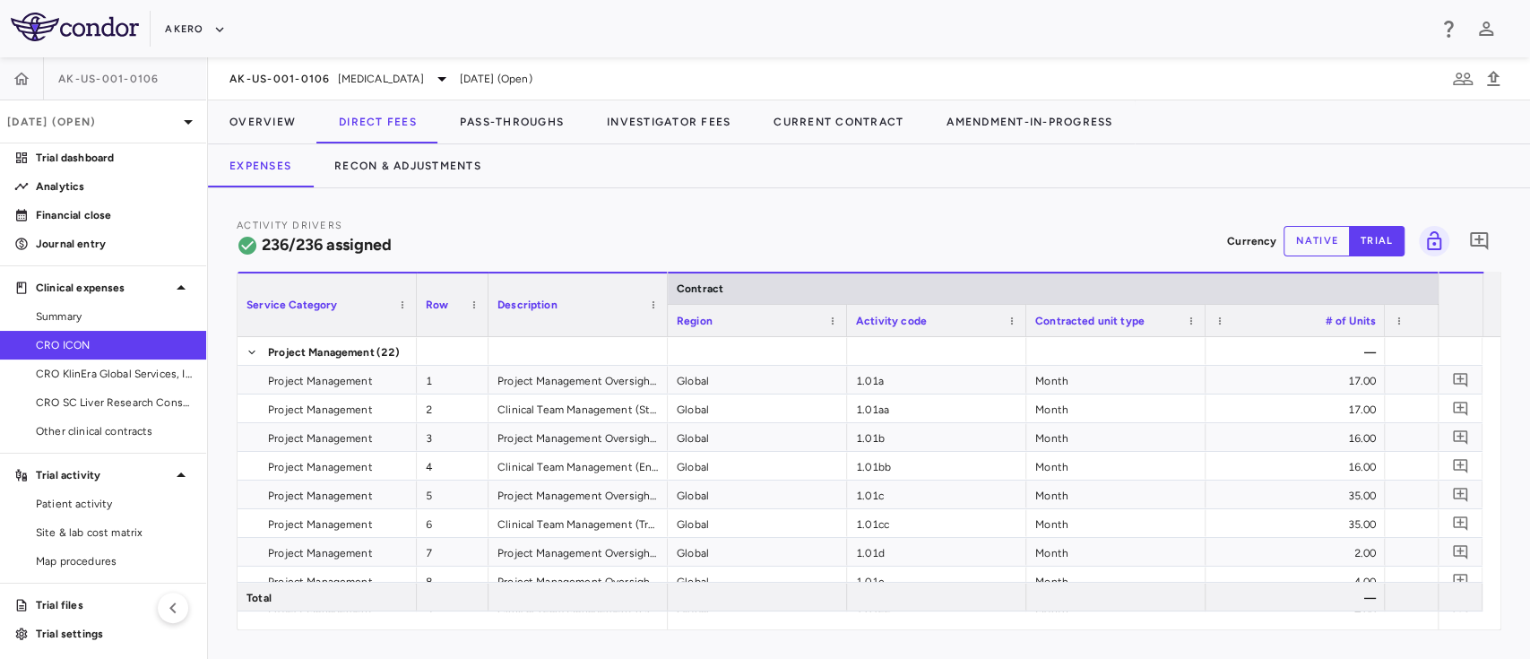
drag, startPoint x: 713, startPoint y: 611, endPoint x: 1016, endPoint y: 633, distance: 303.7
click at [1016, 633] on div "Activity Drivers 236/236 assigned Currency native trial 0 Service Category Drag…" at bounding box center [869, 423] width 1322 height 470
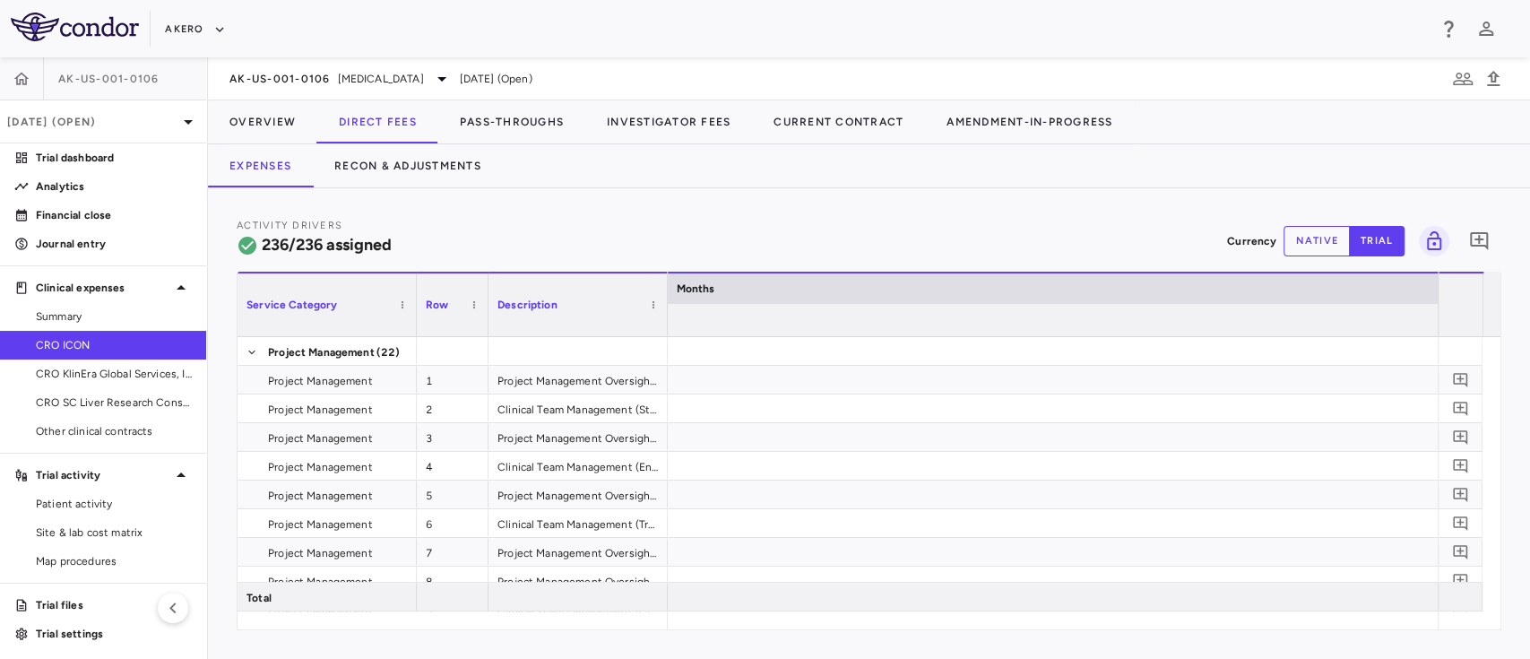
scroll to position [0, 7251]
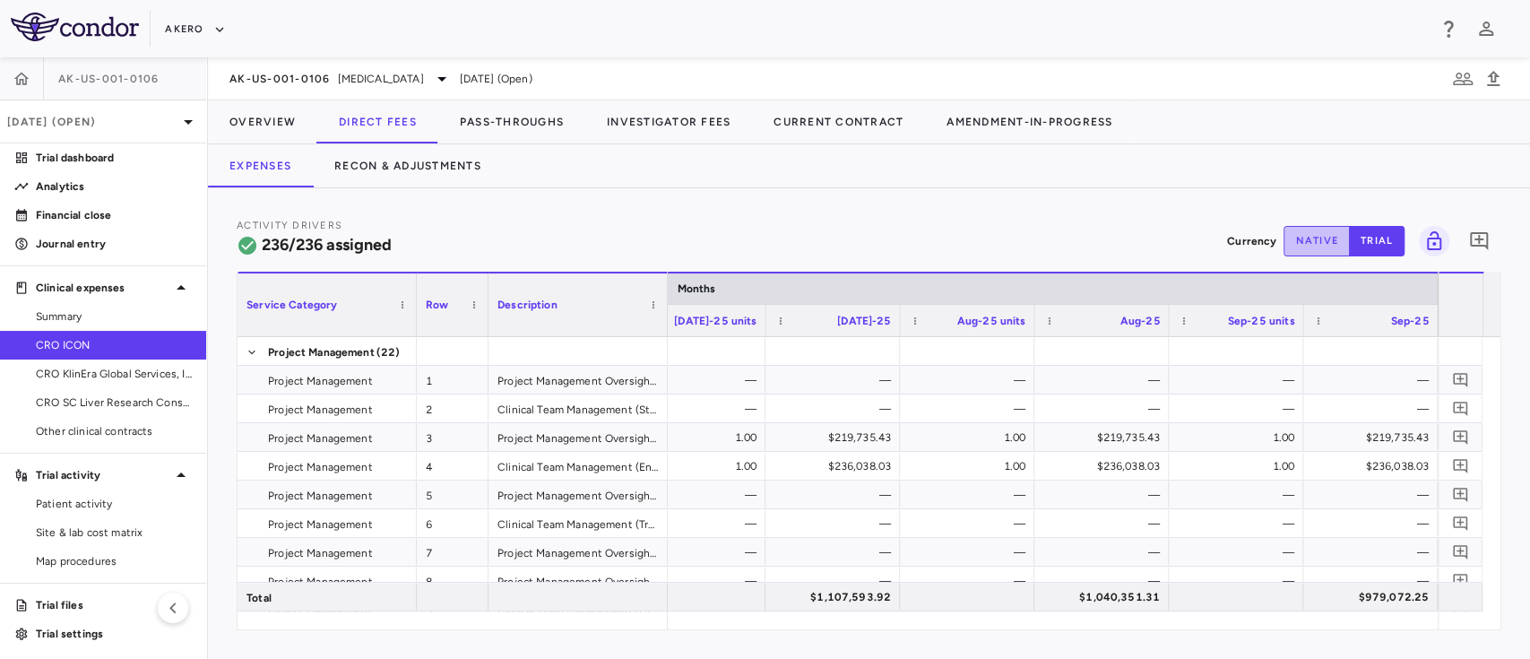
click at [1303, 240] on button "native" at bounding box center [1316, 241] width 66 height 30
click at [1373, 240] on button "trial" at bounding box center [1377, 241] width 56 height 30
click at [1325, 240] on button "native" at bounding box center [1316, 241] width 66 height 30
click at [1351, 434] on div "$219,735.43" at bounding box center [1373, 437] width 109 height 29
click at [1351, 497] on div "—" at bounding box center [1373, 494] width 109 height 29
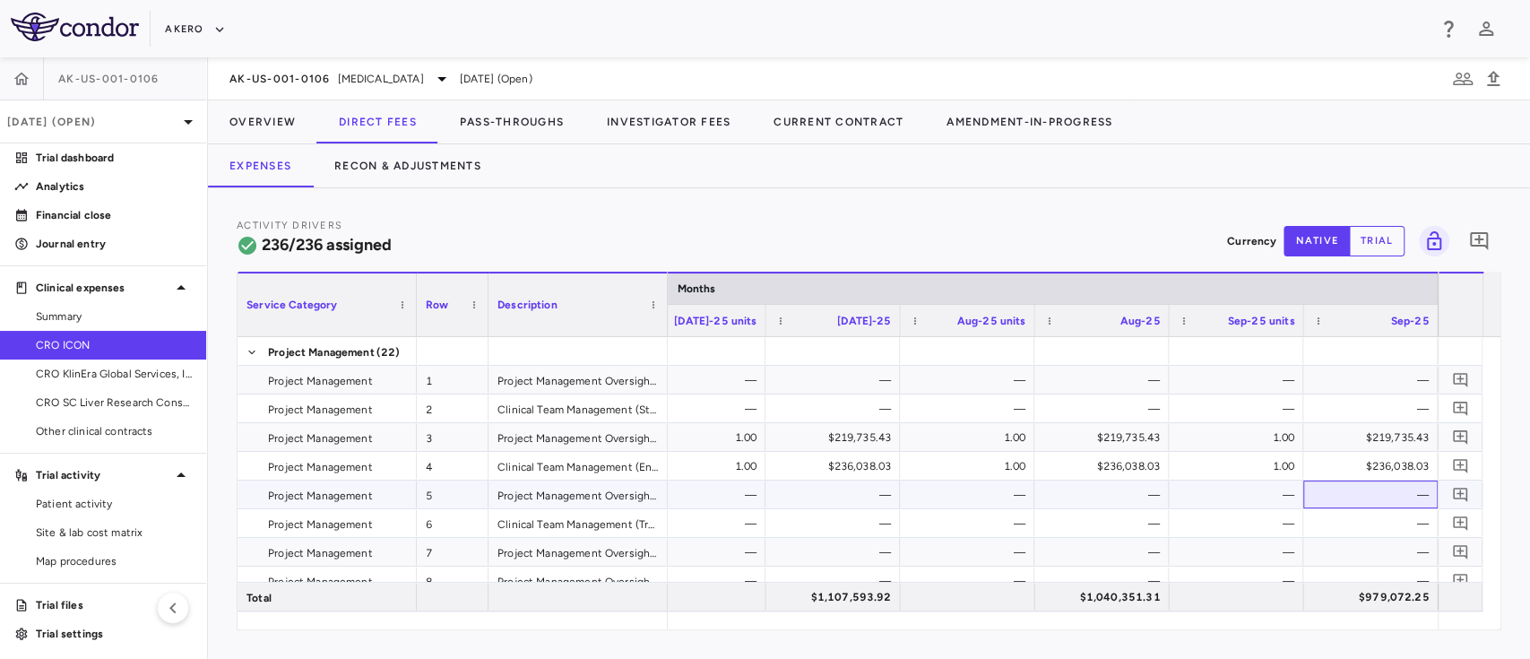
click at [1387, 487] on div "—" at bounding box center [1373, 494] width 109 height 29
click at [1377, 494] on div "—" at bounding box center [1373, 494] width 109 height 29
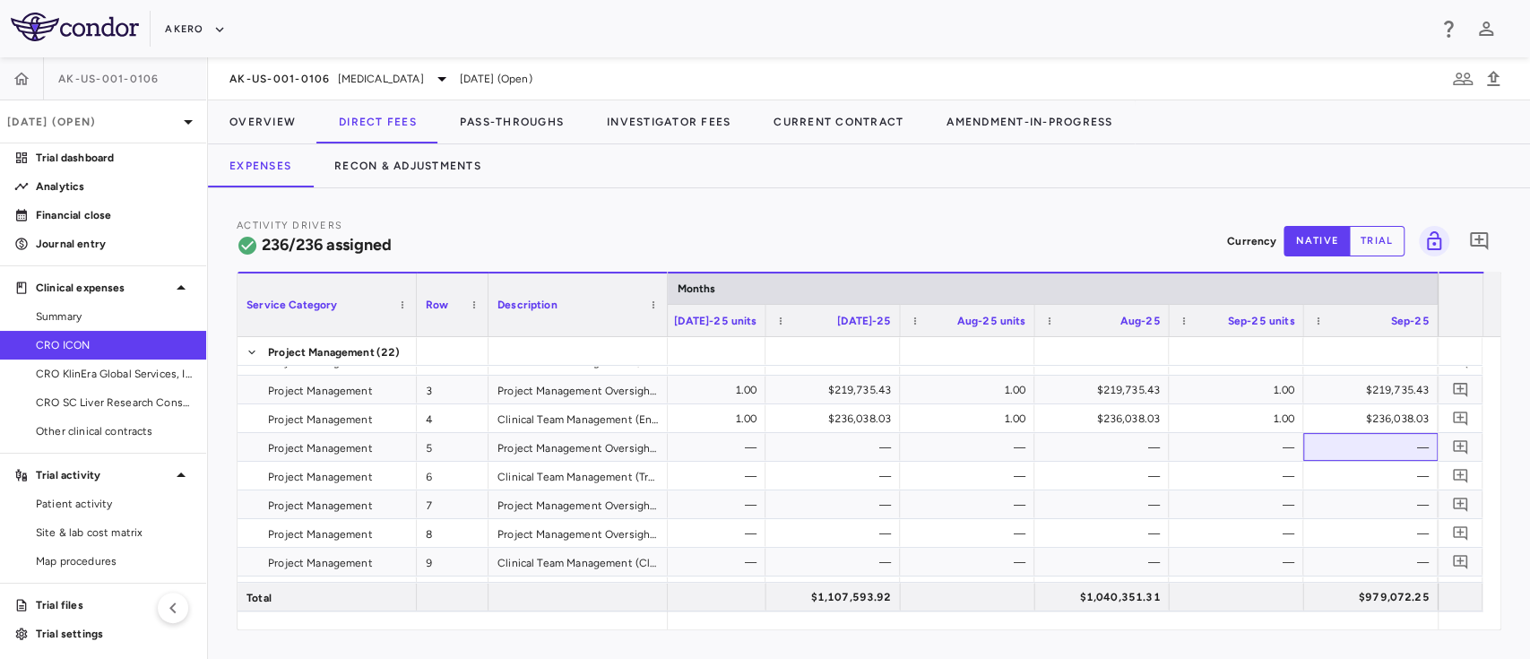
scroll to position [0, 0]
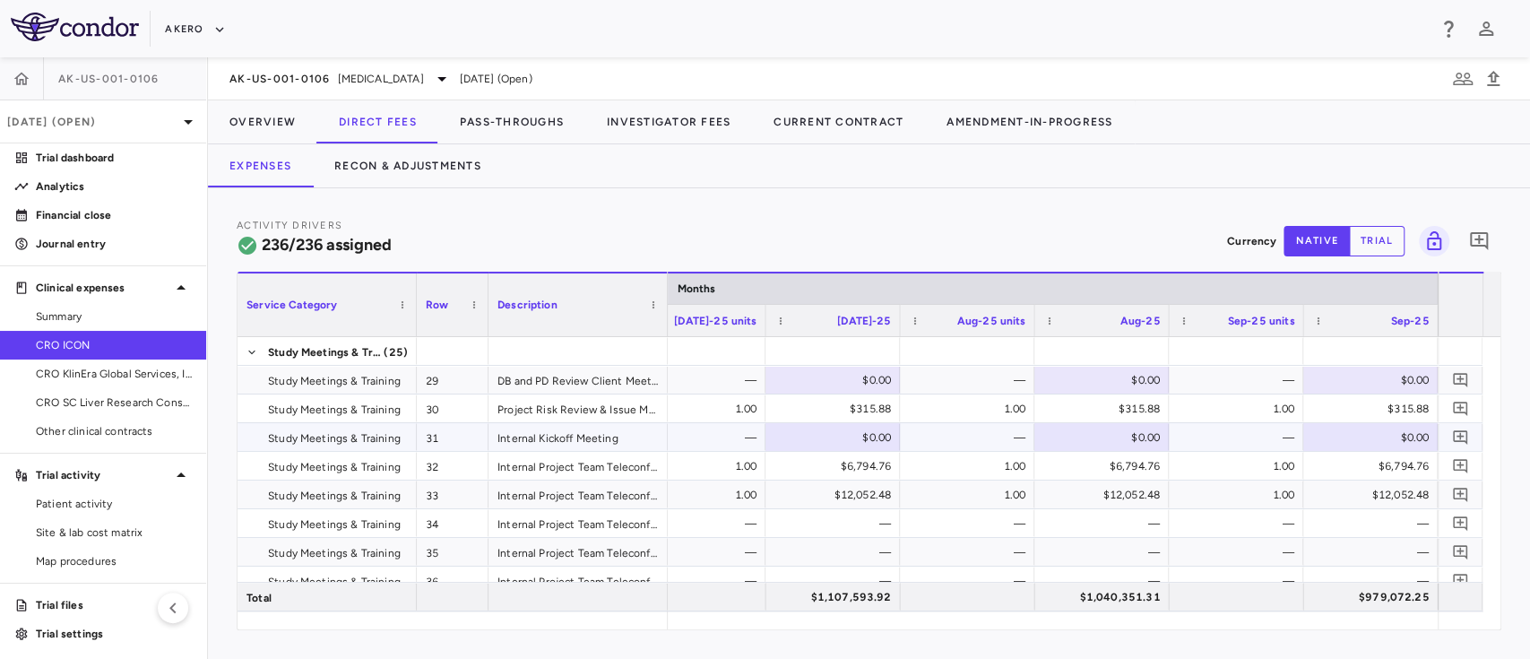
click at [1405, 447] on div "$0.00" at bounding box center [1373, 437] width 109 height 29
click at [1405, 447] on input "number" at bounding box center [1384, 439] width 106 height 30
type input "********"
click at [1342, 526] on div "—" at bounding box center [1373, 523] width 109 height 29
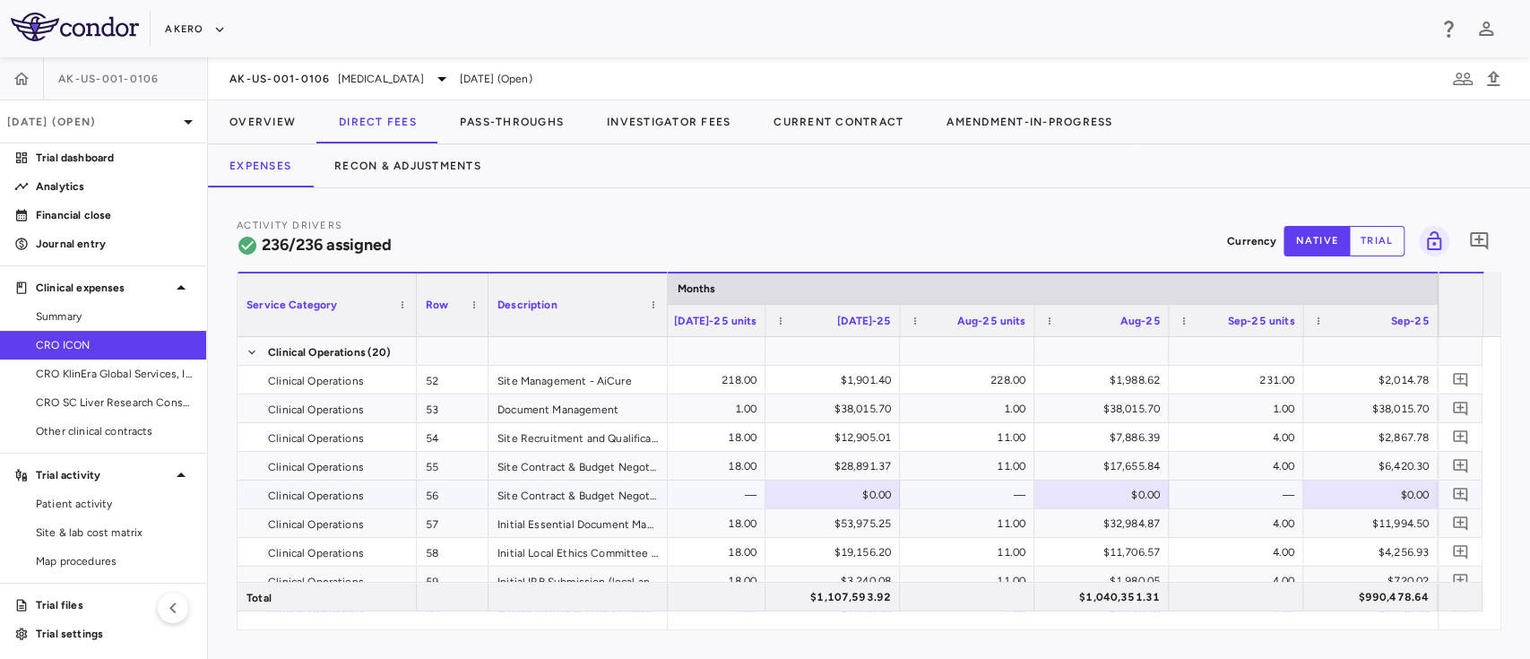
click at [1394, 485] on div "$0.00" at bounding box center [1373, 494] width 109 height 29
type input "********"
click at [1317, 522] on div "$11,994.50" at bounding box center [1370, 523] width 117 height 26
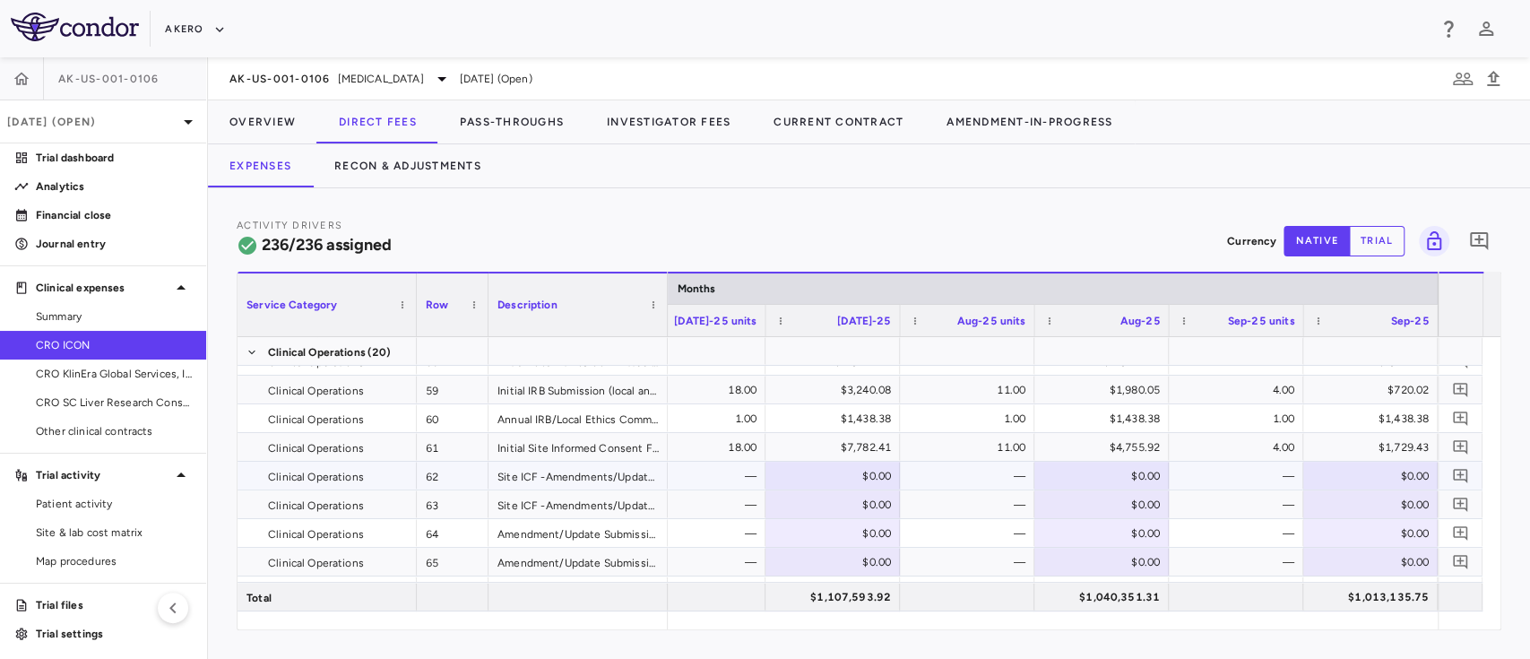
click at [1385, 470] on div "$0.00" at bounding box center [1373, 476] width 109 height 29
type input "********"
click at [1362, 505] on div "$0.00" at bounding box center [1373, 504] width 109 height 29
click at [1386, 500] on div "$0.00" at bounding box center [1373, 504] width 109 height 29
click at [1386, 500] on input "number" at bounding box center [1384, 506] width 106 height 30
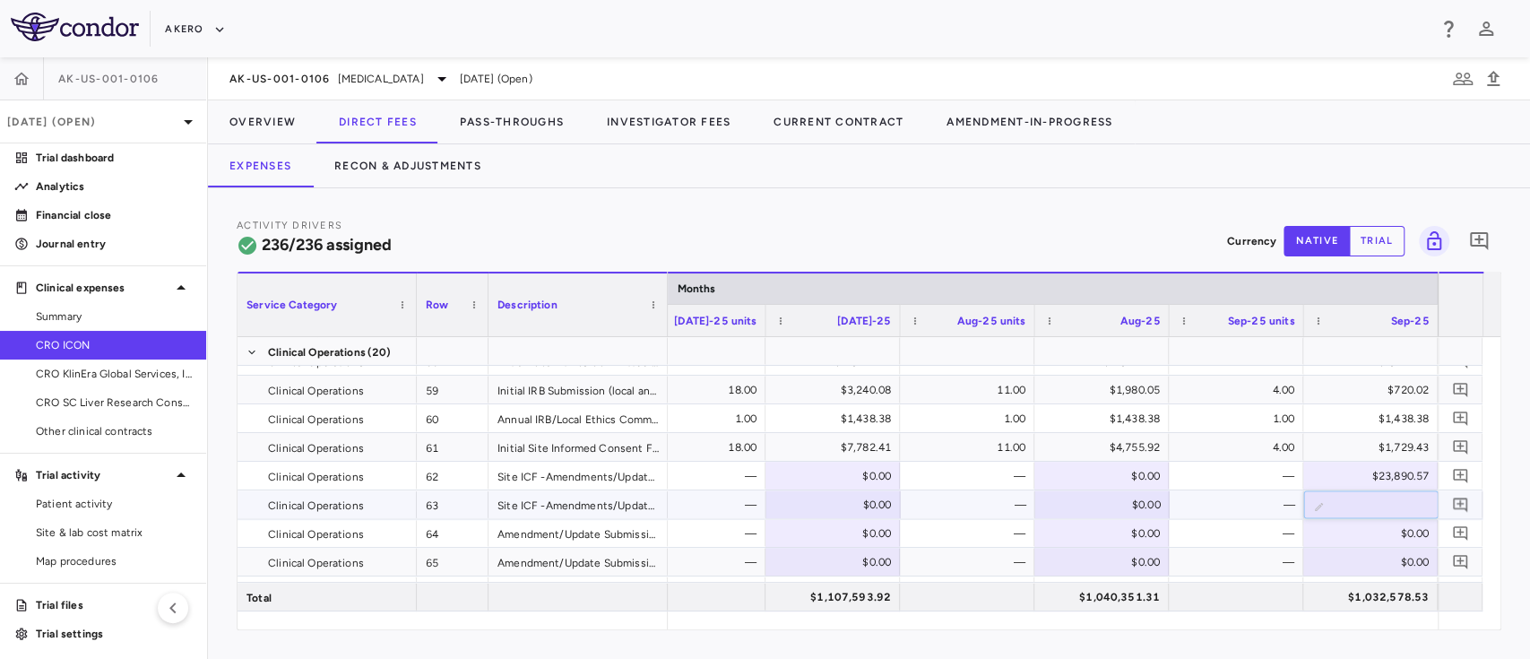
type input "********"
click at [1219, 505] on div "—" at bounding box center [1239, 504] width 109 height 29
click at [1386, 527] on div "$0.00" at bounding box center [1373, 533] width 109 height 29
click at [1386, 527] on input "number" at bounding box center [1384, 535] width 106 height 30
type input "********"
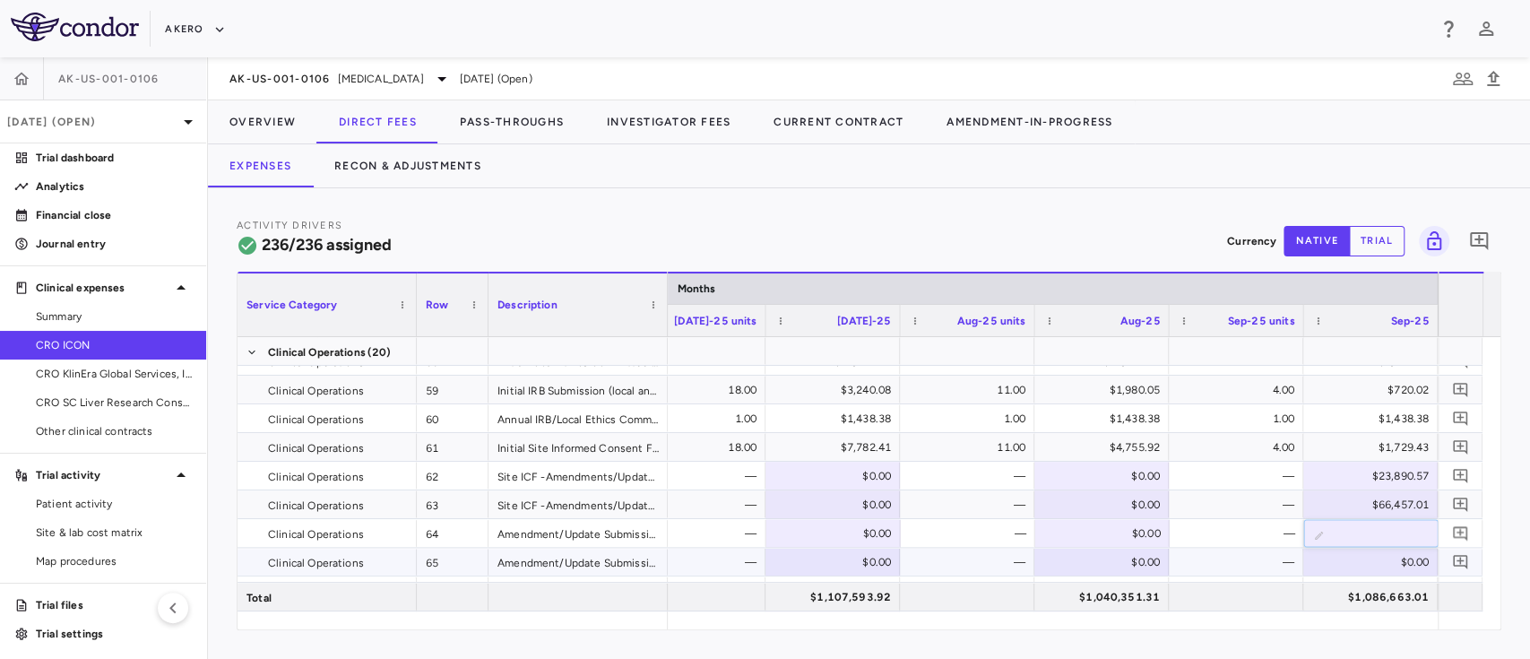
click at [1346, 555] on div "$0.00" at bounding box center [1373, 562] width 109 height 29
click at [1384, 554] on div "$0.00" at bounding box center [1373, 562] width 109 height 29
click at [1384, 554] on input "number" at bounding box center [1384, 563] width 106 height 30
type input "********"
click at [1213, 520] on div "—" at bounding box center [1239, 533] width 109 height 29
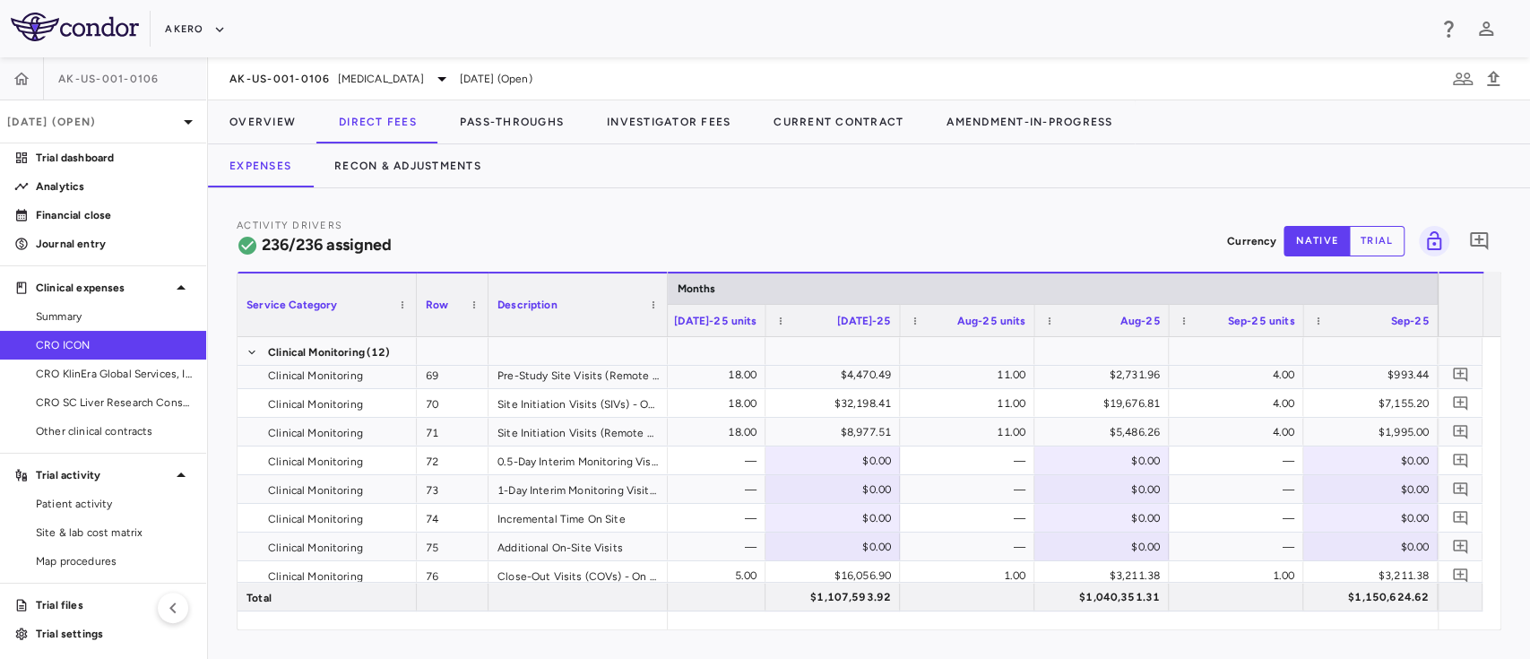
scroll to position [2151, 0]
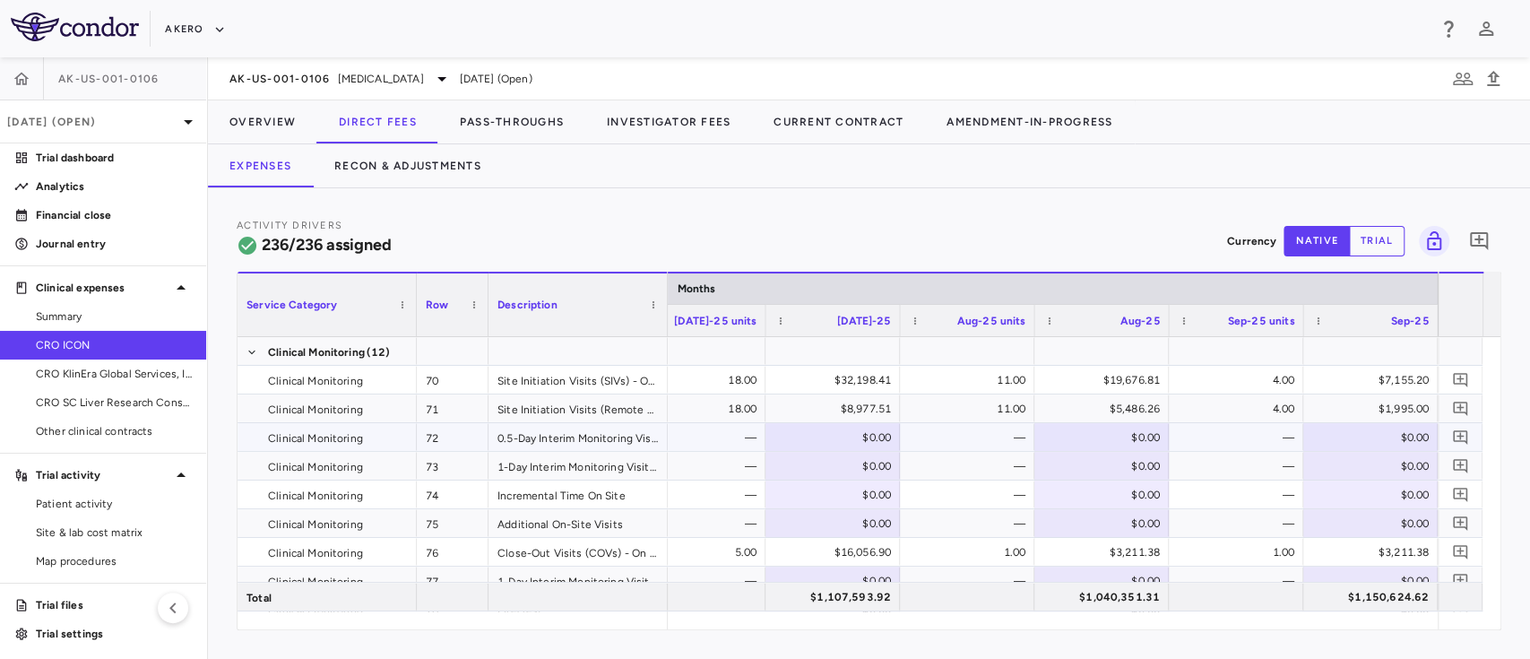
click at [1378, 434] on div "$0.00" at bounding box center [1373, 437] width 109 height 29
paste input "********"
type input "********"
click at [1358, 466] on div "$0.00" at bounding box center [1373, 466] width 109 height 29
click at [1380, 468] on div "$0.00" at bounding box center [1373, 466] width 109 height 29
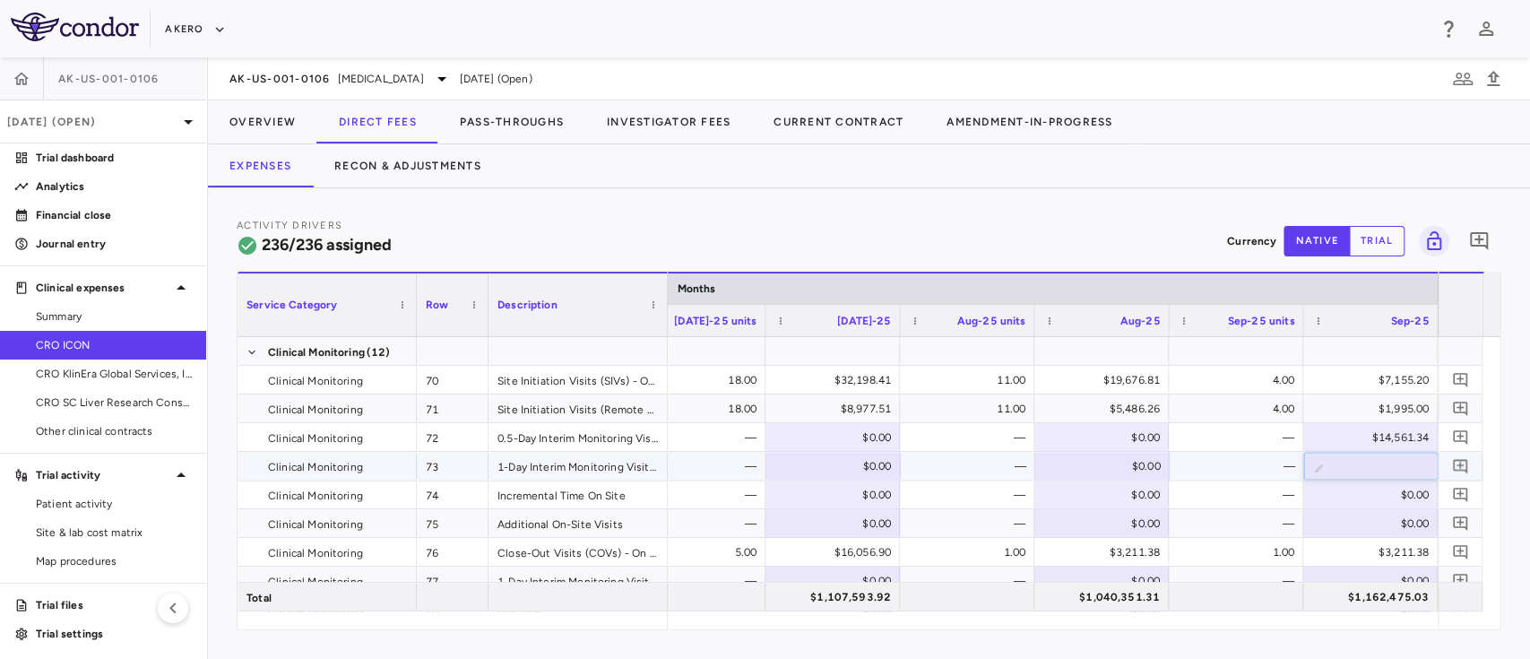
click at [1380, 468] on input "number" at bounding box center [1384, 468] width 106 height 30
type input "*********"
click at [1290, 497] on div "—" at bounding box center [1239, 494] width 109 height 29
click at [1368, 493] on div "$0.00" at bounding box center [1373, 494] width 109 height 29
click at [1368, 493] on input "number" at bounding box center [1384, 496] width 106 height 30
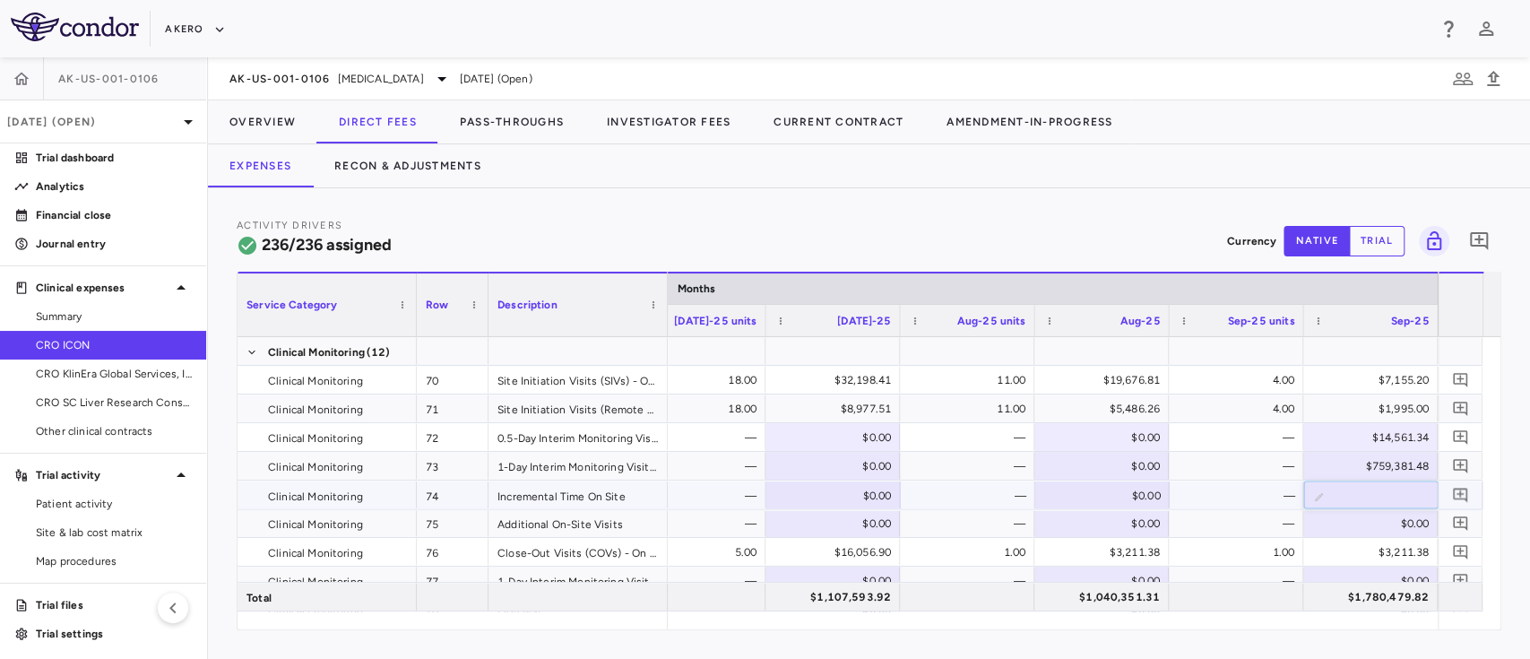
type input "*********"
click at [1342, 527] on div "$0.00" at bounding box center [1373, 523] width 109 height 29
click at [1480, 604] on div at bounding box center [1459, 597] width 45 height 28
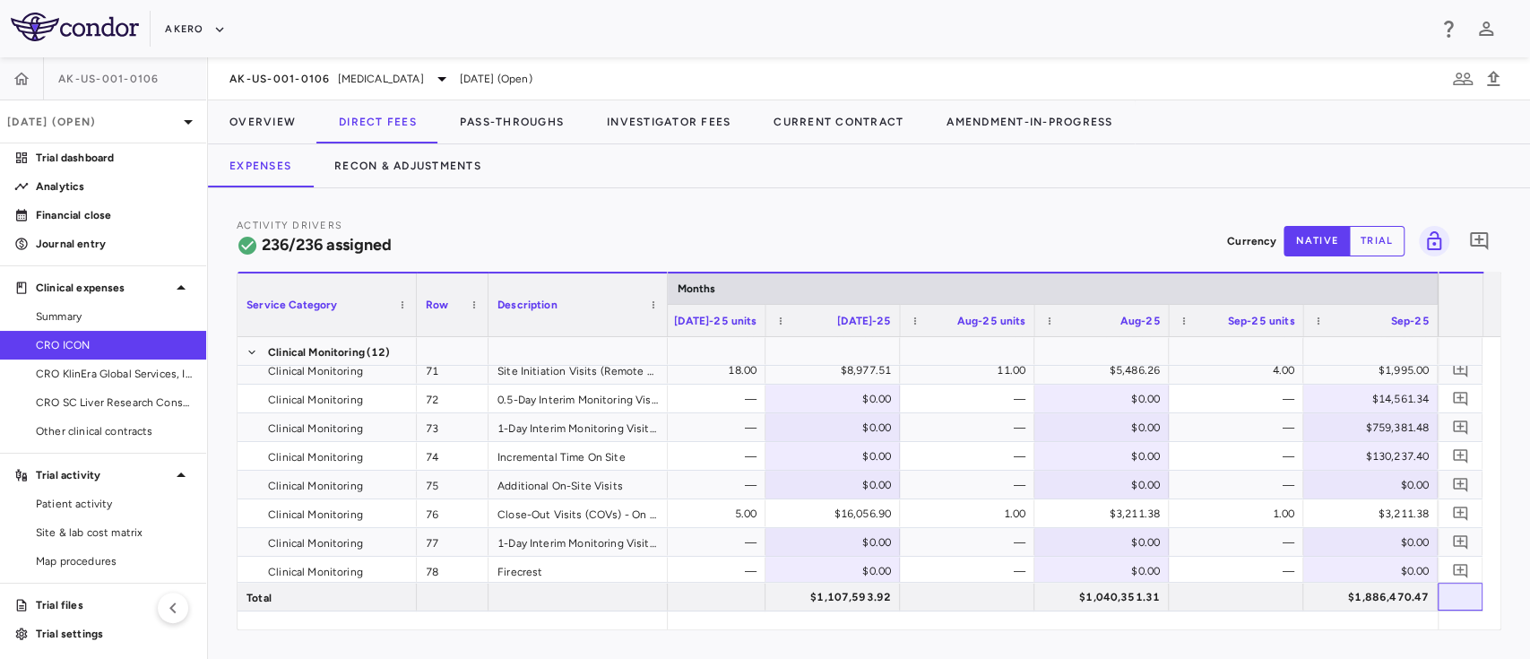
scroll to position [2198, 0]
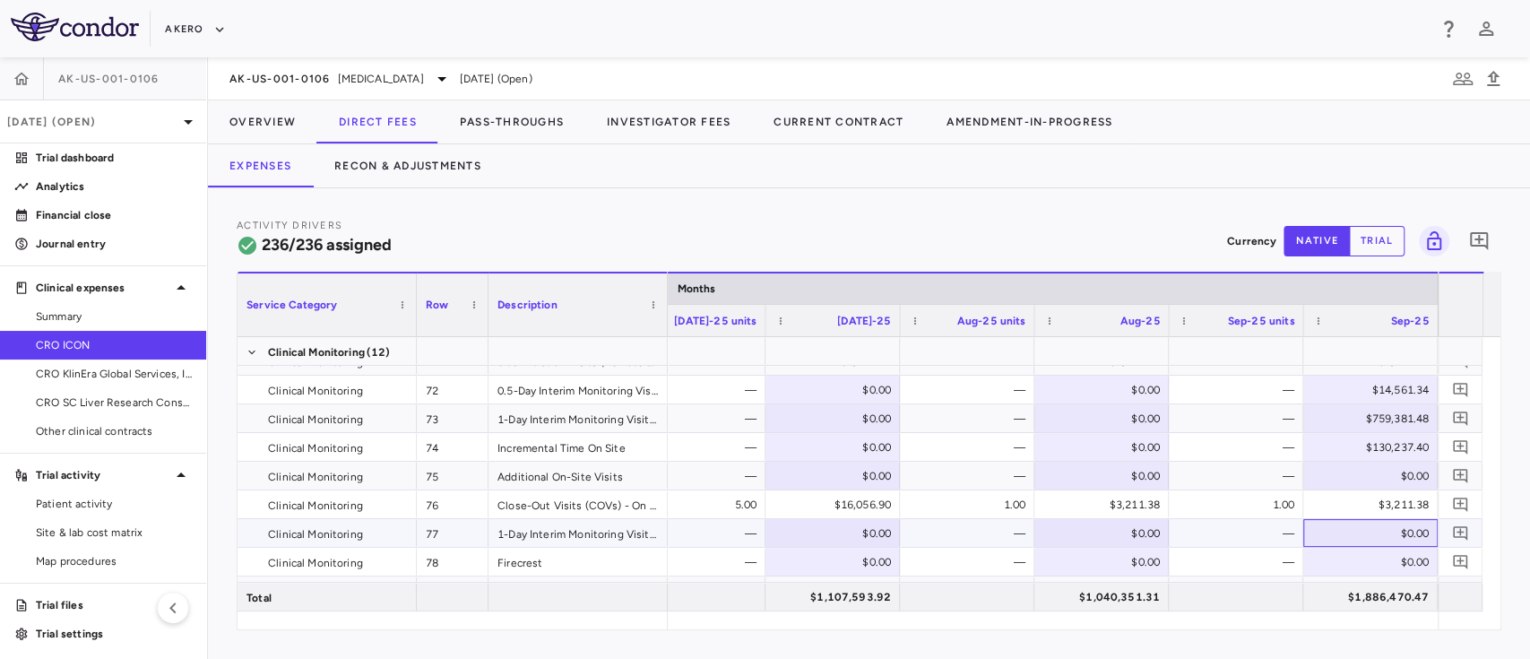
click at [1401, 527] on div "$0.00" at bounding box center [1373, 533] width 109 height 29
type input "********"
click at [1223, 527] on div "—" at bounding box center [1239, 533] width 109 height 29
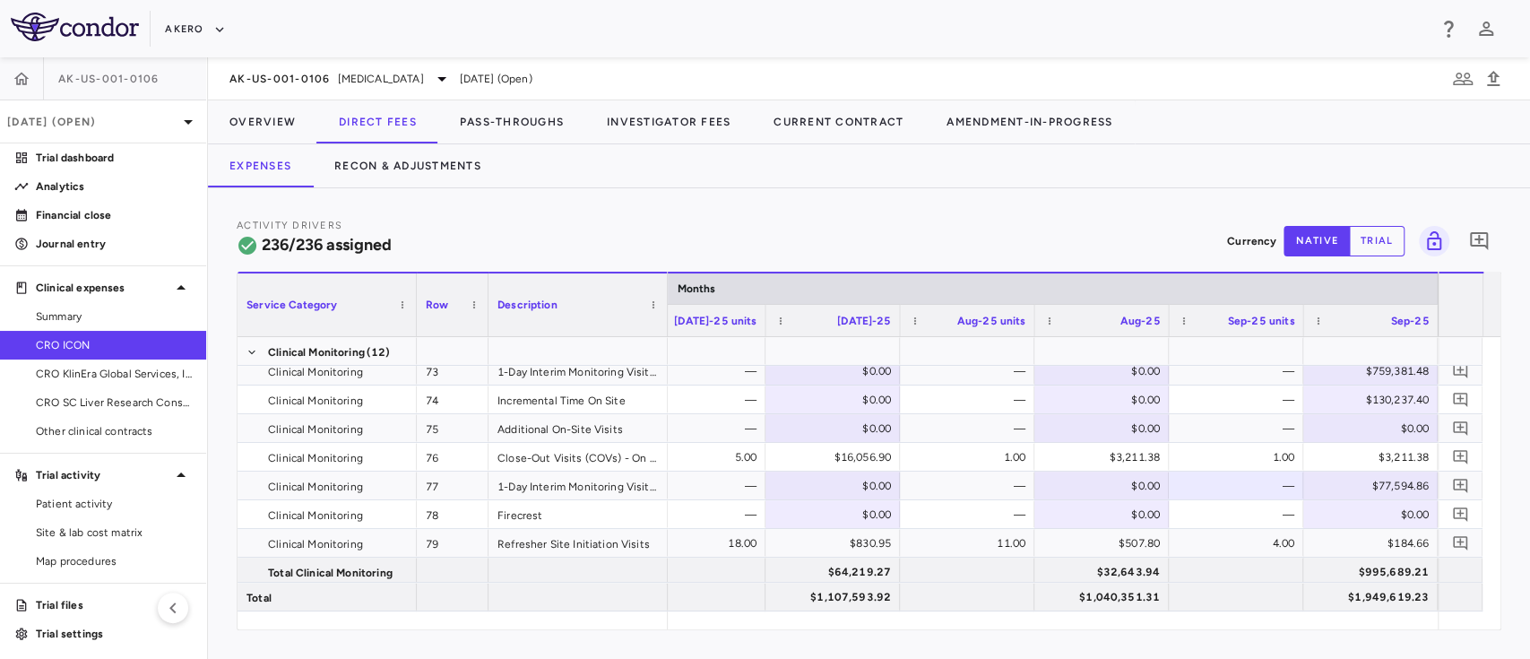
scroll to position [2294, 0]
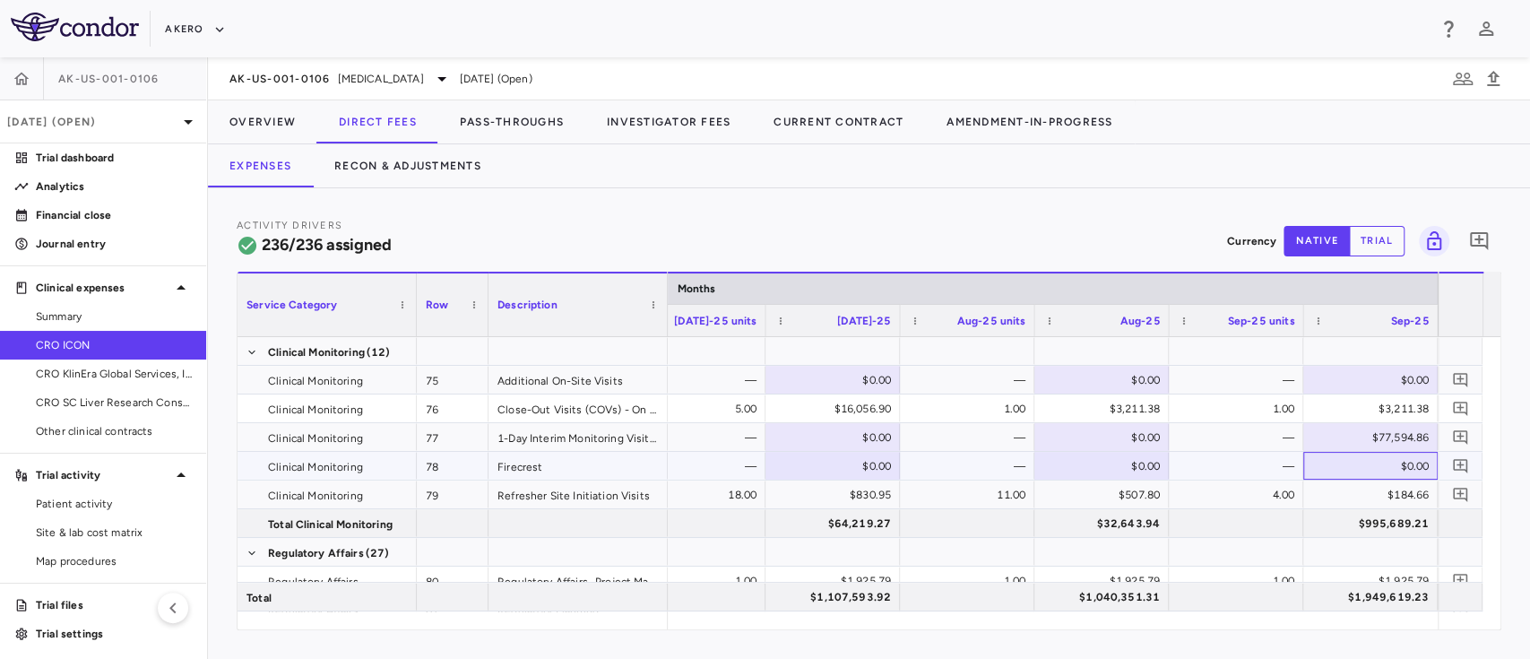
click at [1363, 463] on div "$0.00" at bounding box center [1373, 466] width 109 height 29
type input "*********"
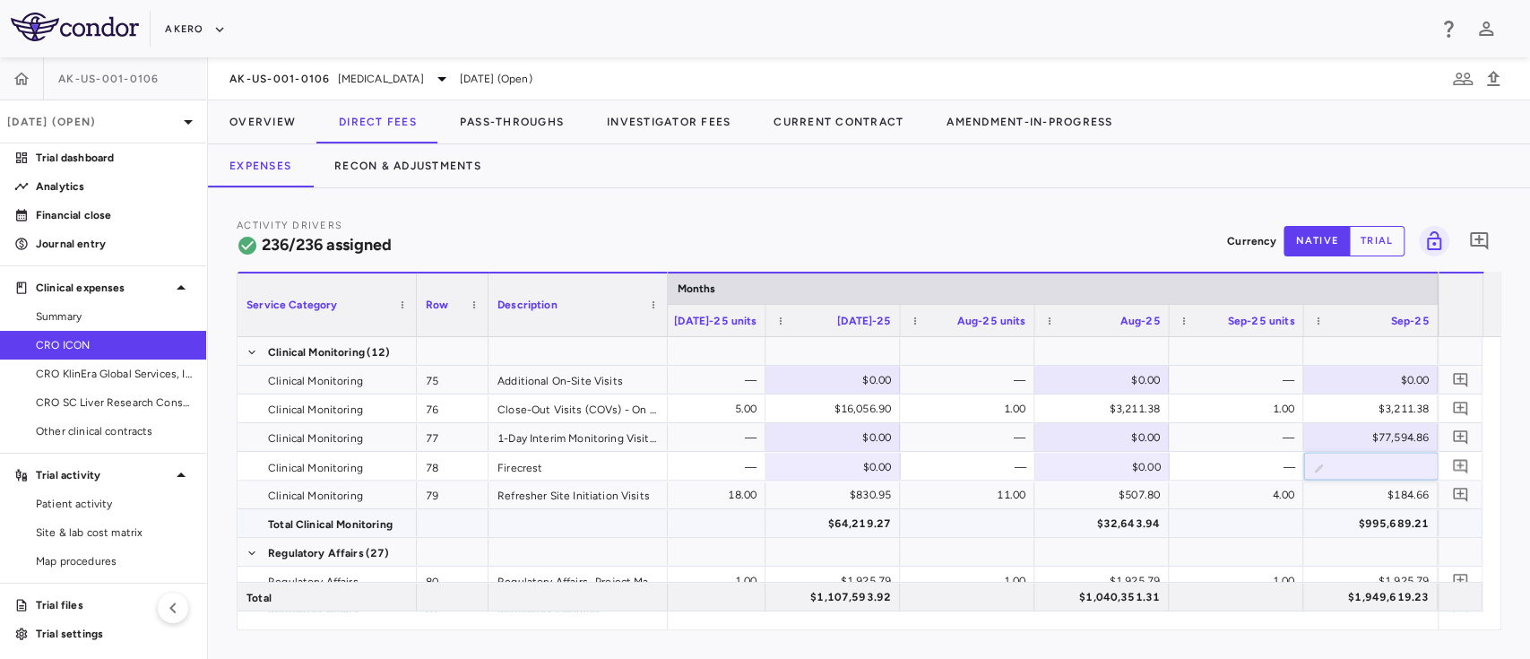
click at [1220, 513] on div at bounding box center [1236, 523] width 117 height 26
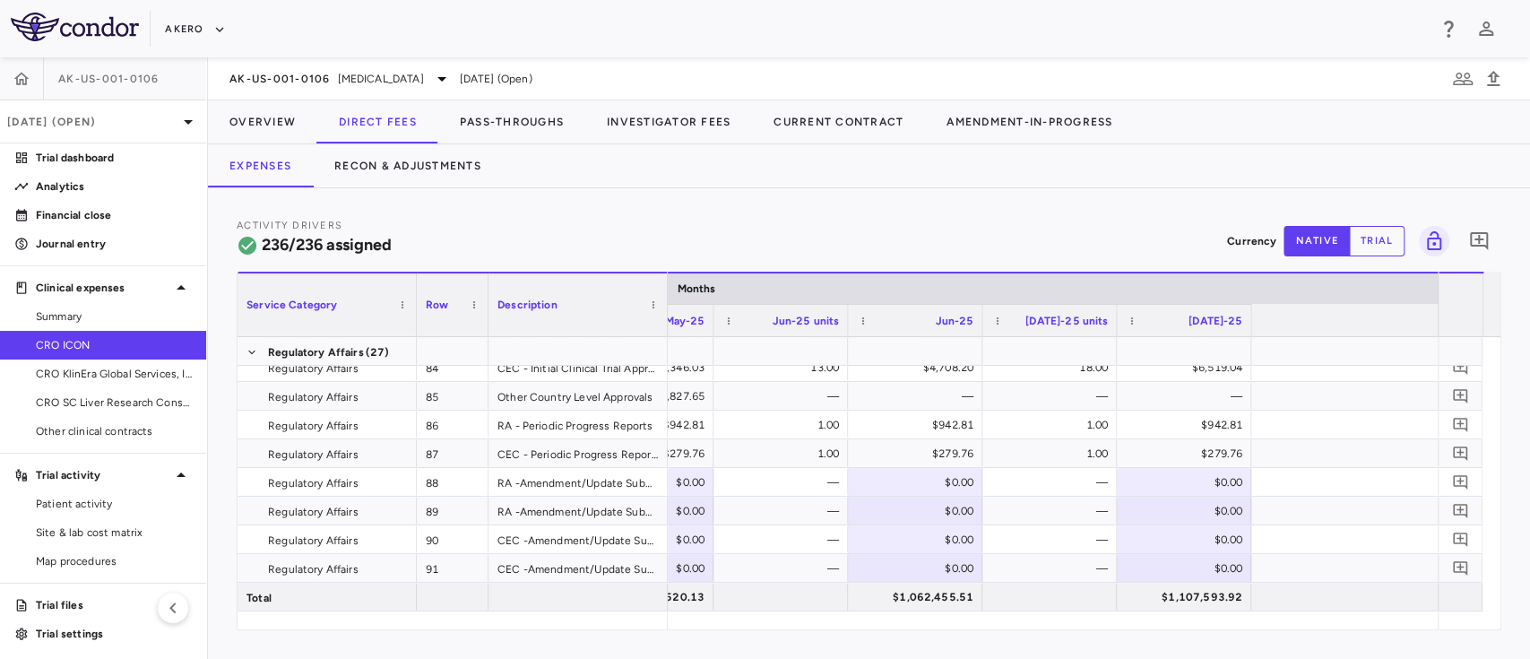
scroll to position [0, 5037]
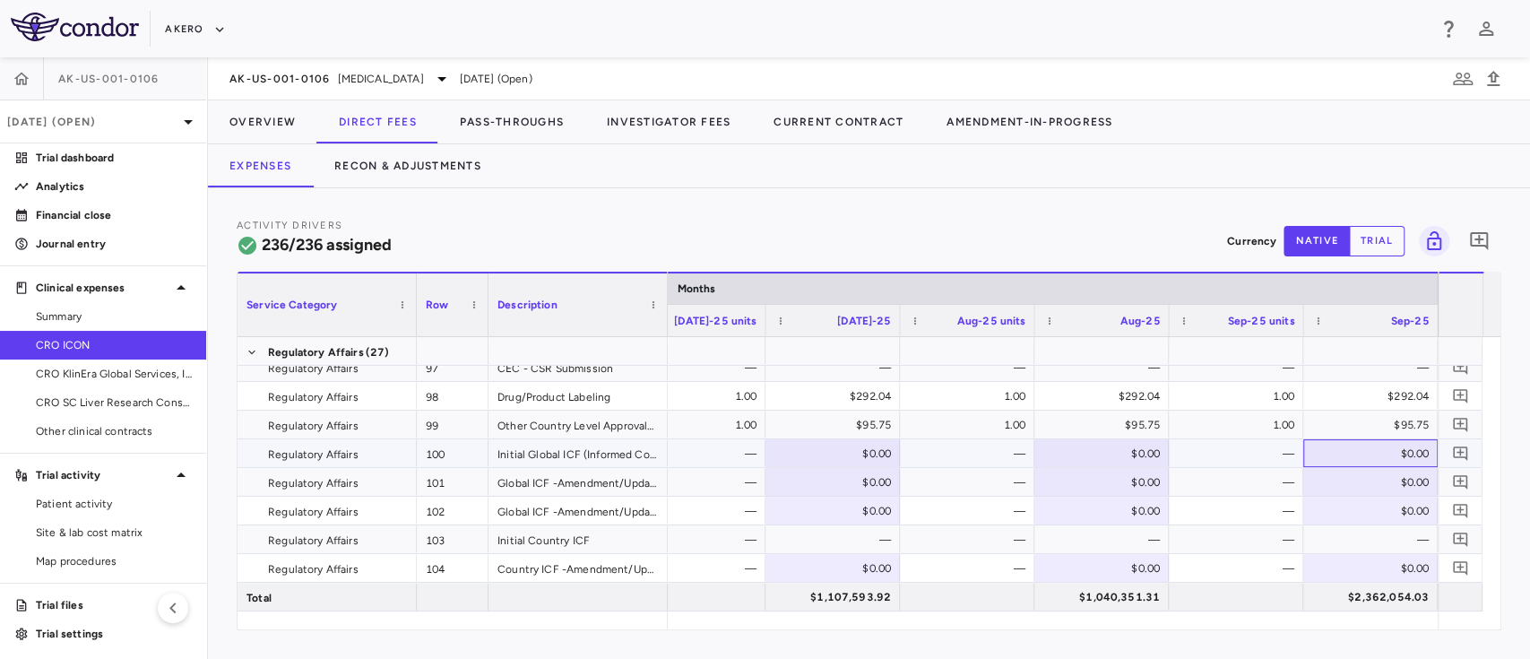
click at [1369, 459] on div "$0.00" at bounding box center [1373, 453] width 109 height 29
click at [1369, 459] on input "number" at bounding box center [1384, 455] width 106 height 30
paste input "********"
type input "********"
click at [1242, 491] on div "—" at bounding box center [1239, 482] width 109 height 29
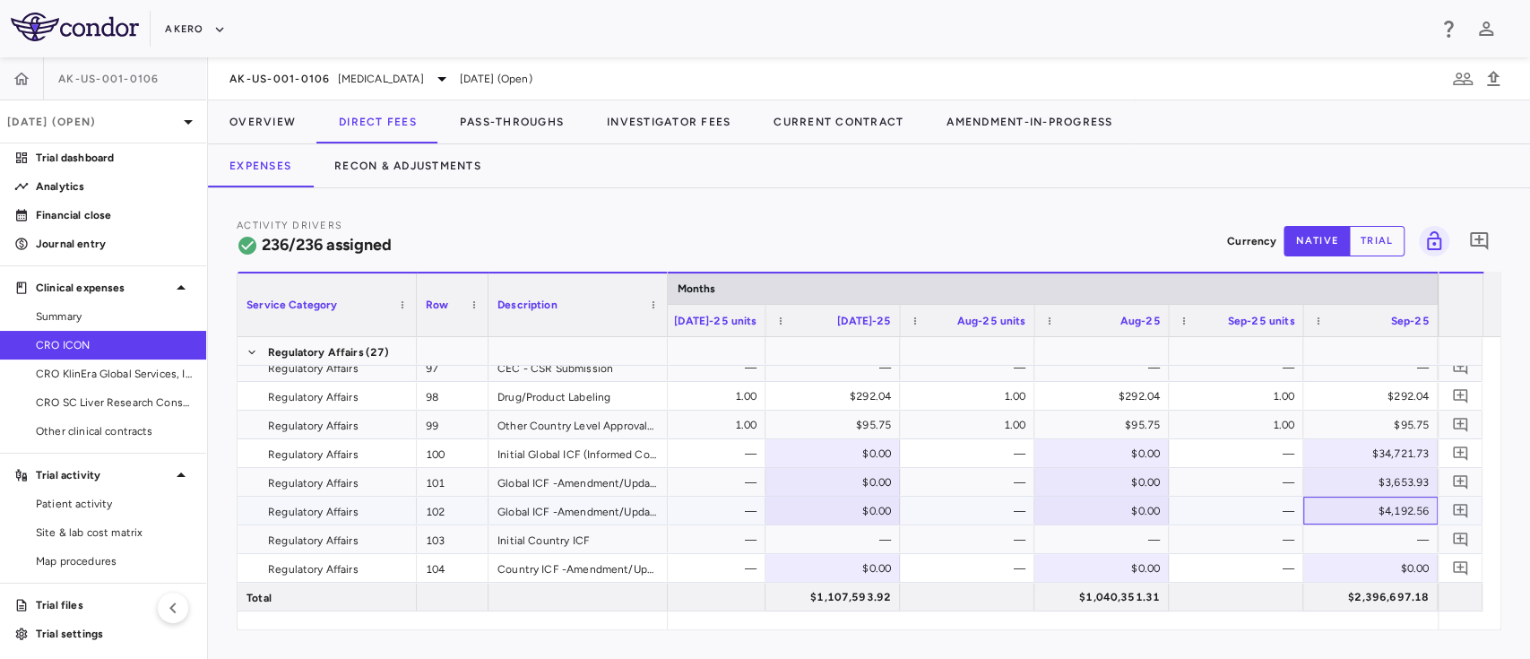
click at [1355, 510] on div "$4,192.56" at bounding box center [1373, 510] width 109 height 29
click at [1216, 535] on div "—" at bounding box center [1239, 539] width 109 height 29
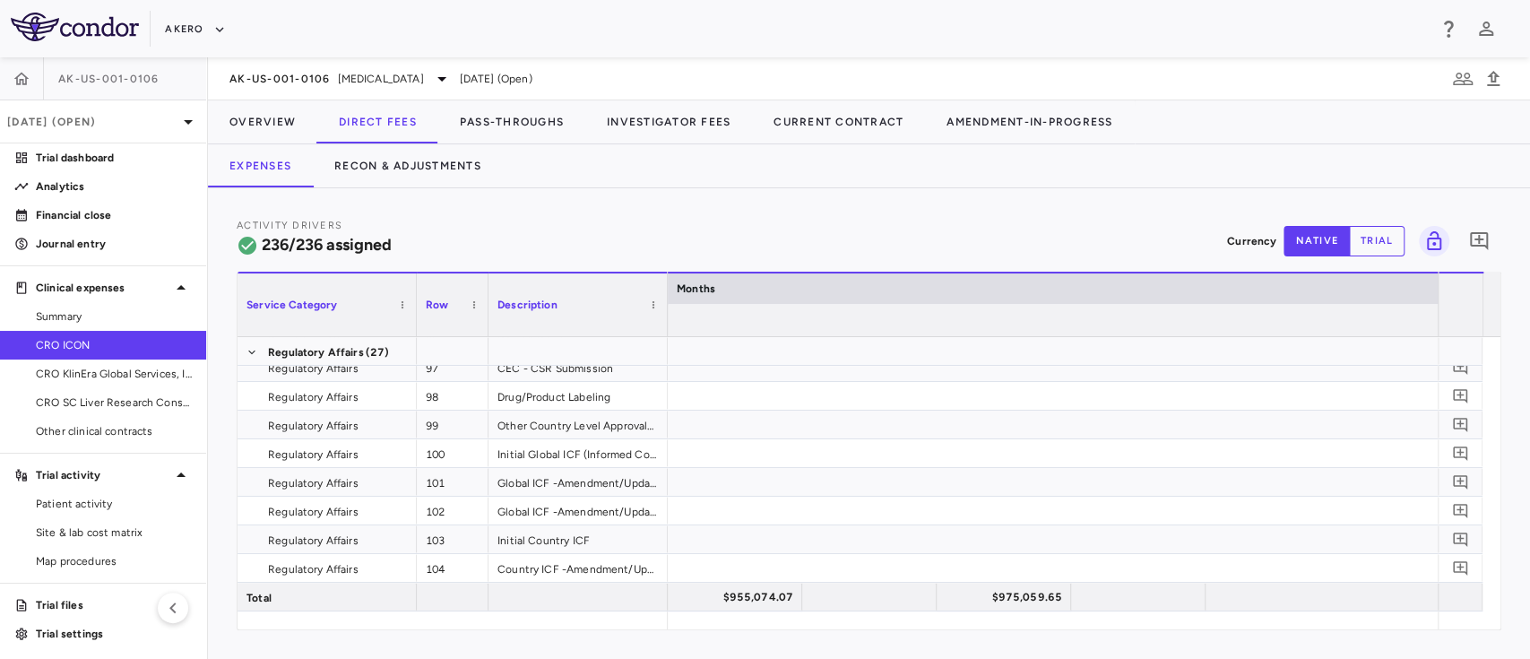
scroll to position [0, 4412]
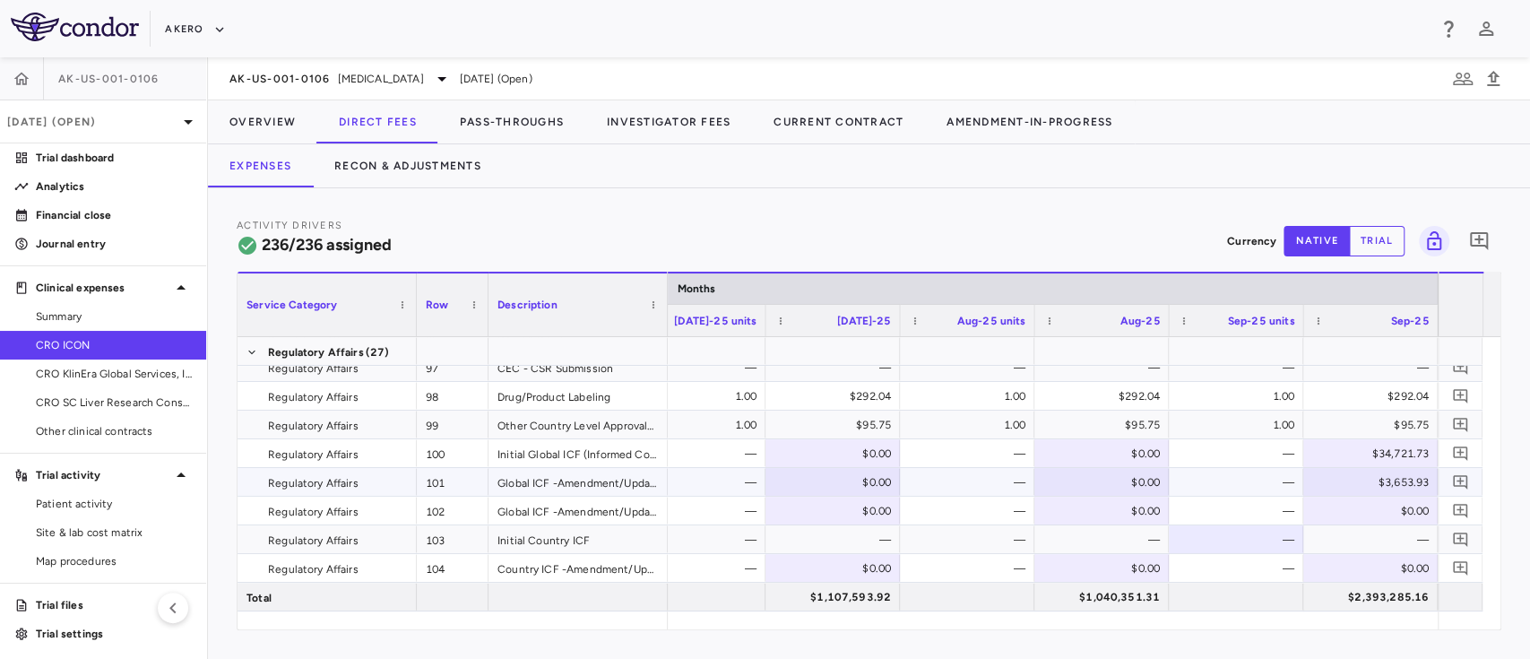
click at [1400, 477] on div "$3,653.93" at bounding box center [1373, 482] width 109 height 29
type input "*"
type input "****"
click at [1254, 509] on div "—" at bounding box center [1239, 510] width 109 height 29
paste input "*******"
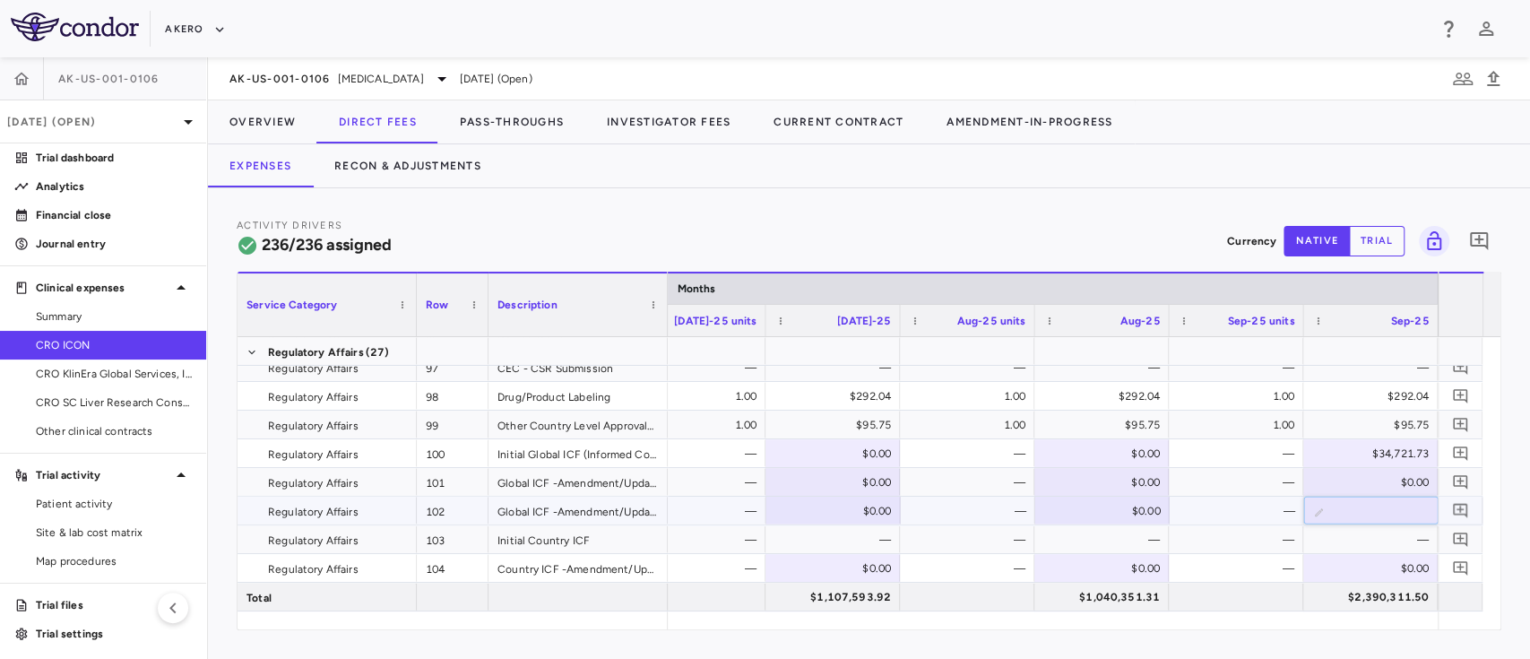
type input "*******"
click at [1276, 539] on div "—" at bounding box center [1239, 539] width 109 height 29
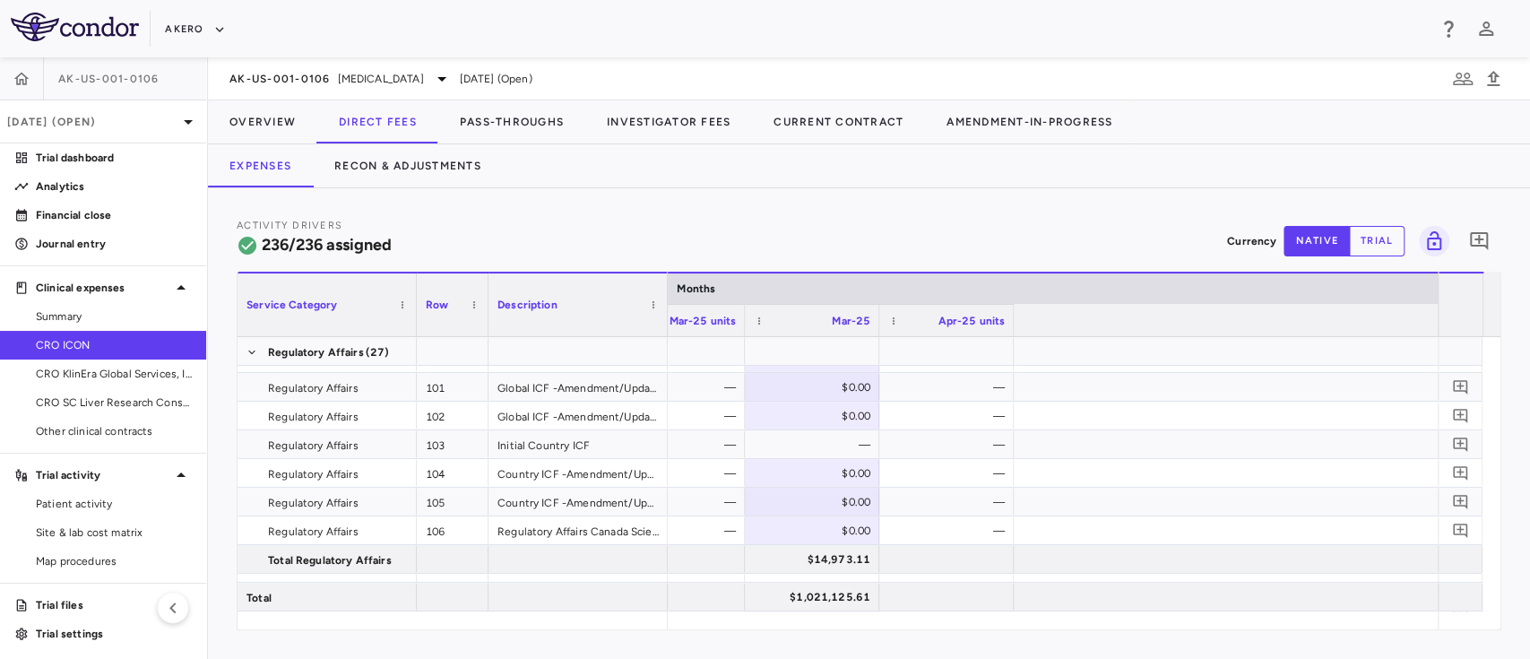
scroll to position [0, 5194]
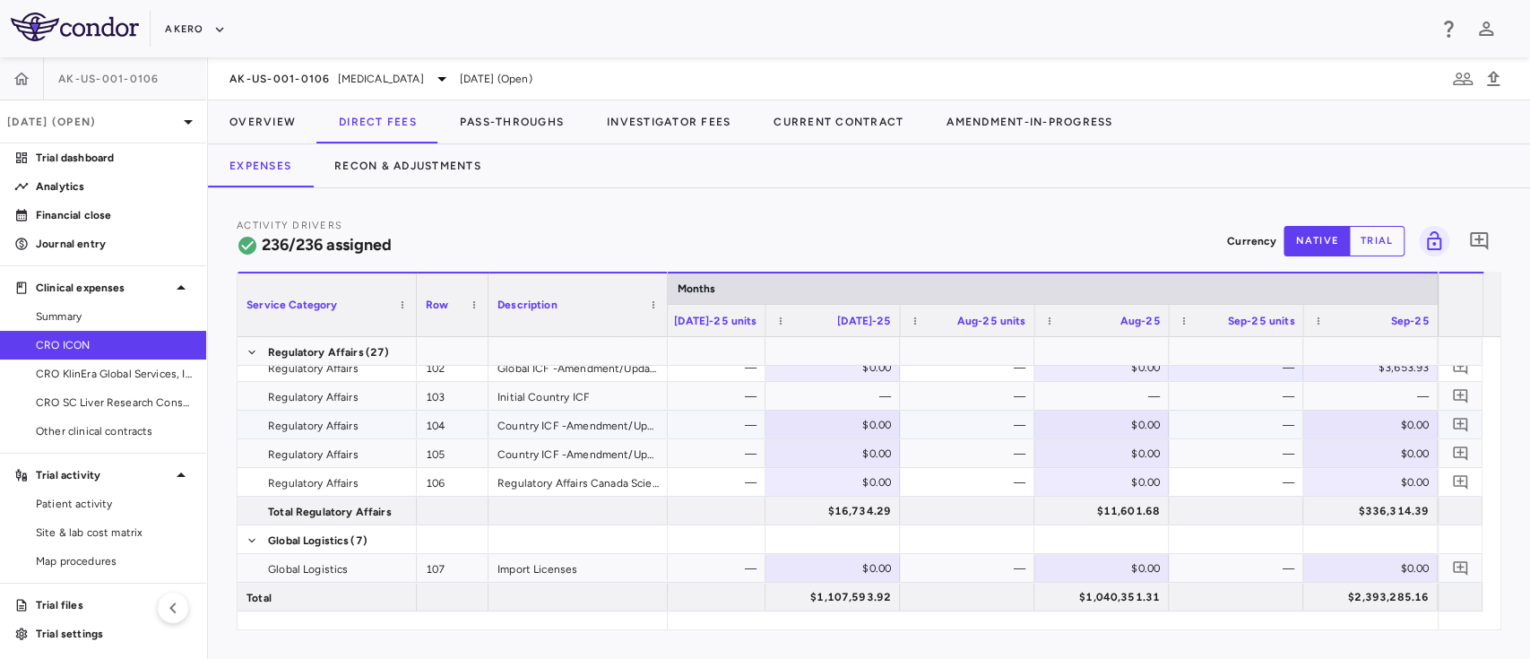
click at [1367, 416] on div "$0.00" at bounding box center [1373, 424] width 109 height 29
click at [1367, 416] on input "number" at bounding box center [1384, 426] width 106 height 30
type input "*******"
click at [1352, 448] on div "$0.00" at bounding box center [1373, 453] width 109 height 29
click at [1393, 445] on div "$0.00" at bounding box center [1373, 453] width 109 height 29
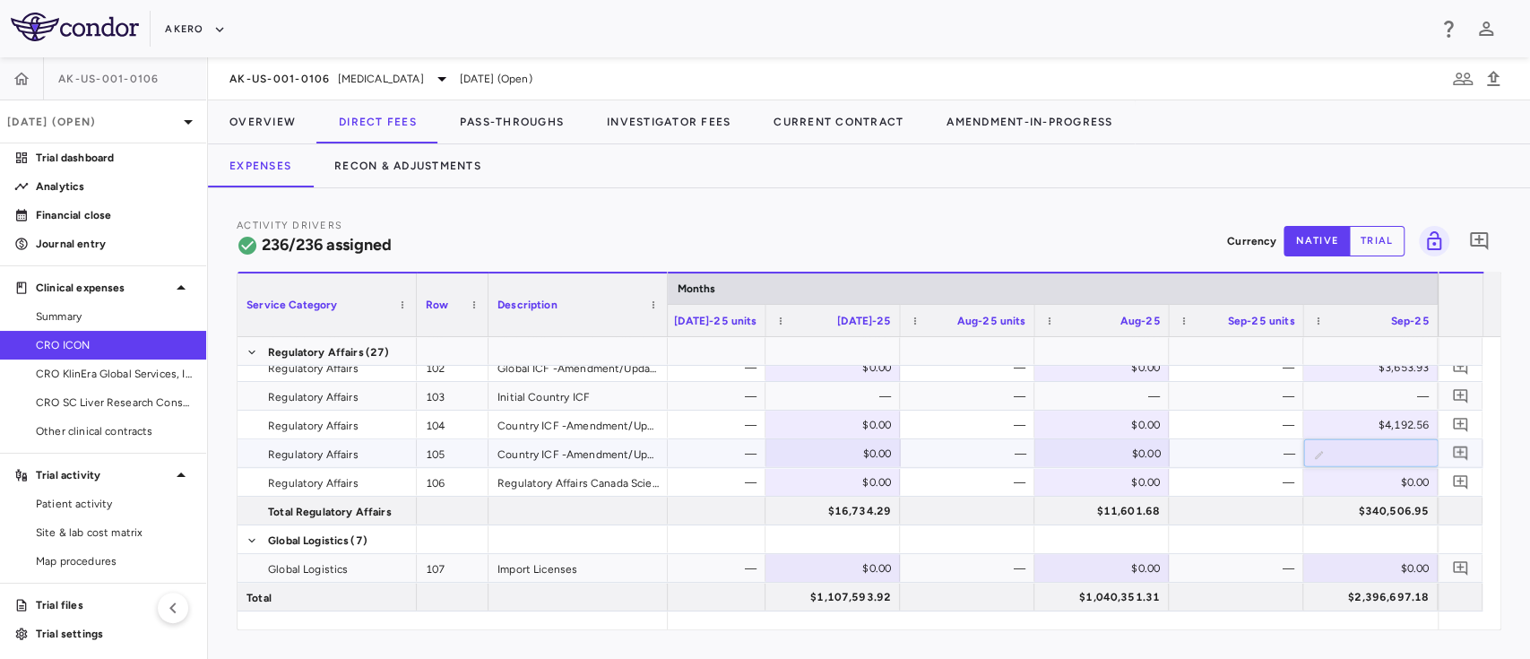
click at [1393, 445] on input "number" at bounding box center [1384, 455] width 106 height 30
type input "********"
click at [1356, 483] on div "$0.00" at bounding box center [1373, 482] width 109 height 29
click at [1377, 477] on div "$0.00" at bounding box center [1373, 482] width 109 height 29
click at [1377, 477] on input "number" at bounding box center [1384, 484] width 106 height 30
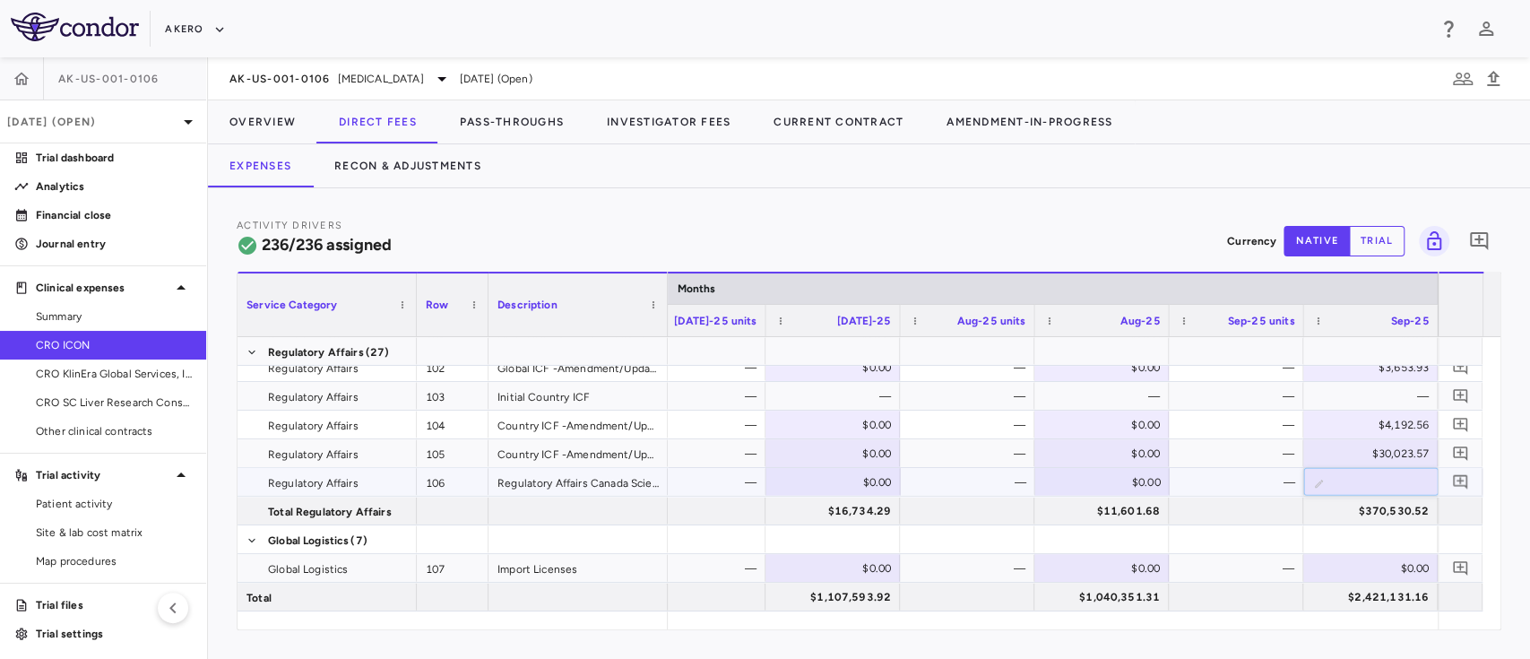
type input "********"
click at [1227, 513] on div at bounding box center [1236, 510] width 117 height 26
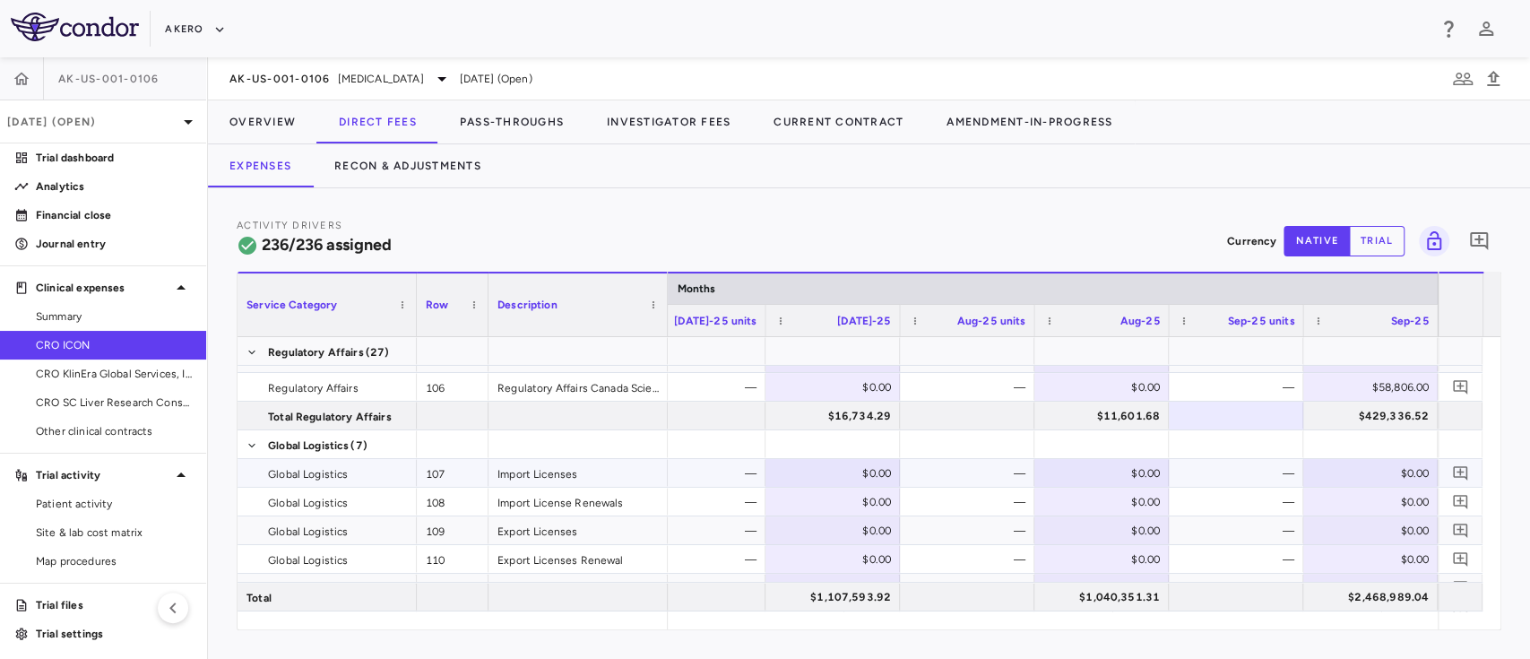
click at [1407, 474] on div "$0.00" at bounding box center [1373, 473] width 109 height 29
click at [1407, 474] on input "**" at bounding box center [1384, 475] width 106 height 30
type input "**********"
type input "********"
click at [1365, 495] on div "$0.00" at bounding box center [1373, 502] width 109 height 29
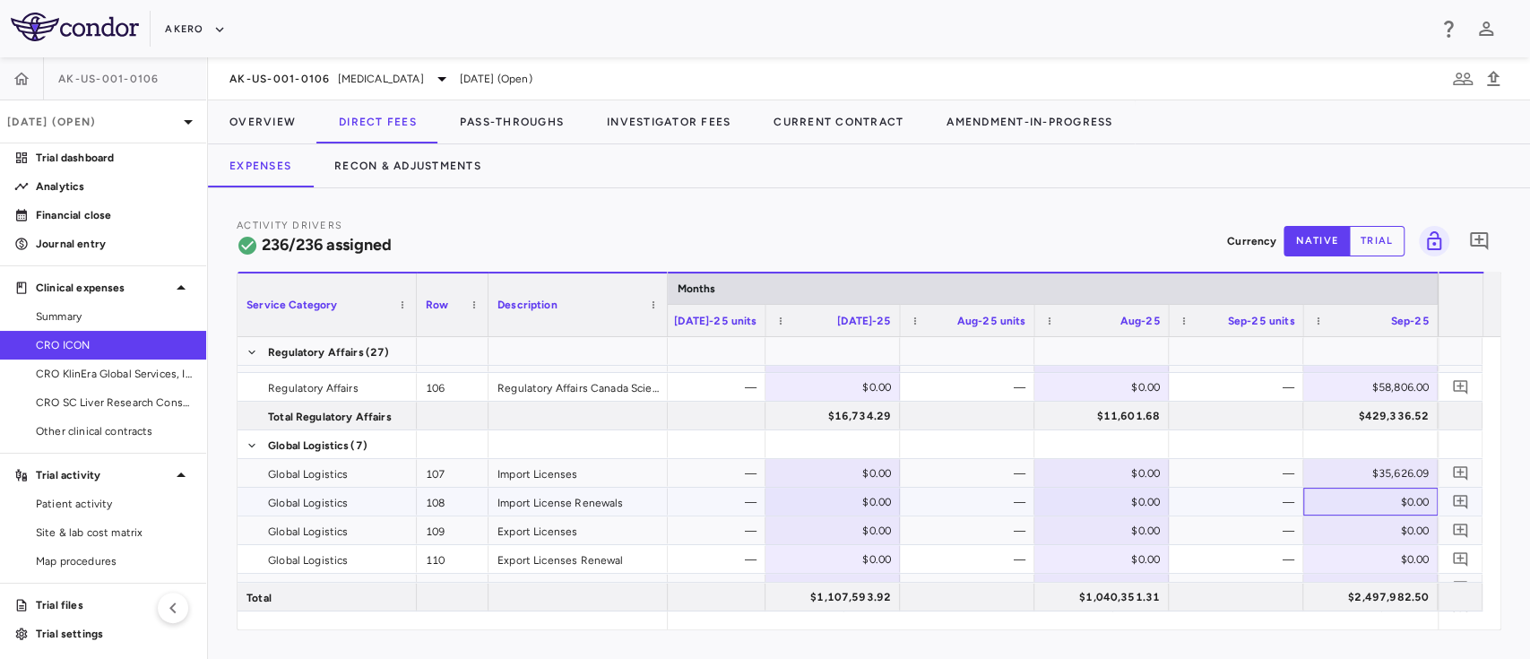
click at [1368, 498] on div "$0.00" at bounding box center [1373, 502] width 109 height 29
click at [1368, 498] on input "number" at bounding box center [1384, 503] width 106 height 30
type input "*******"
click at [1319, 531] on div "$0.00" at bounding box center [1373, 530] width 109 height 29
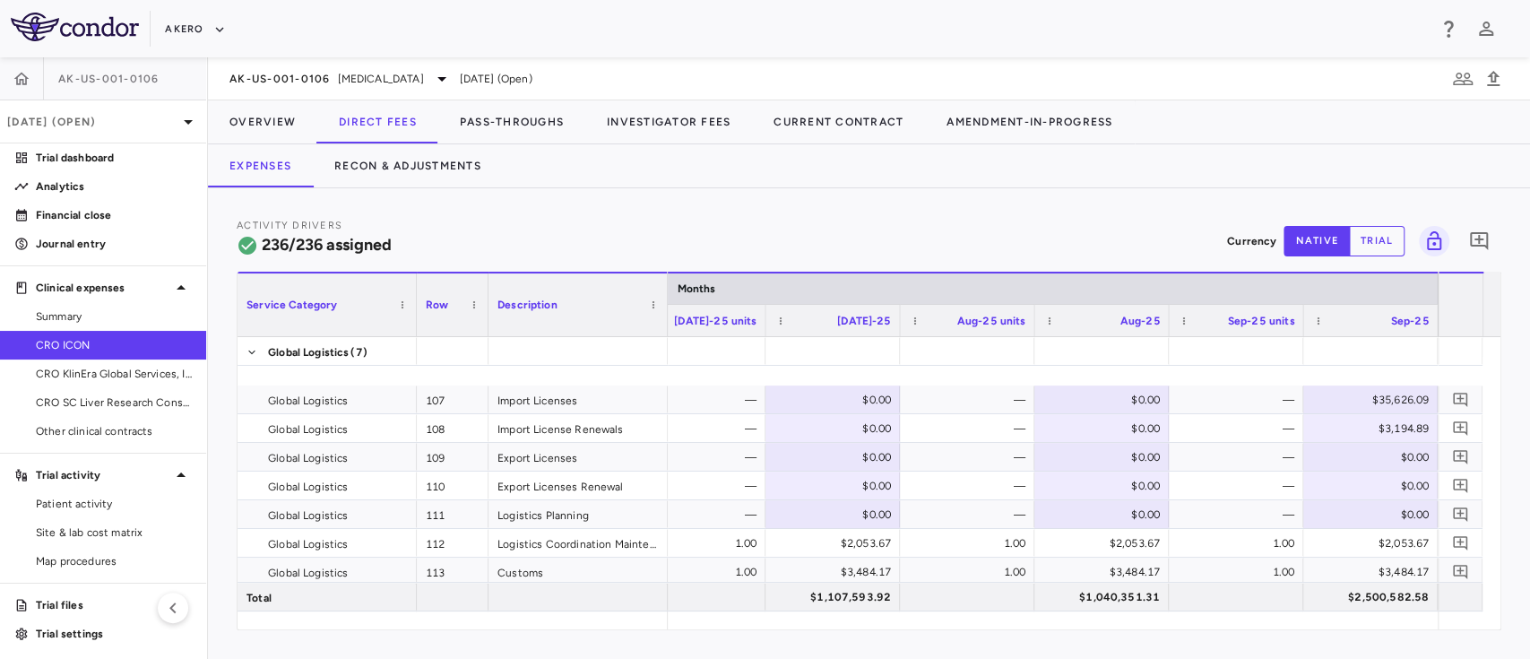
scroll to position [3329, 0]
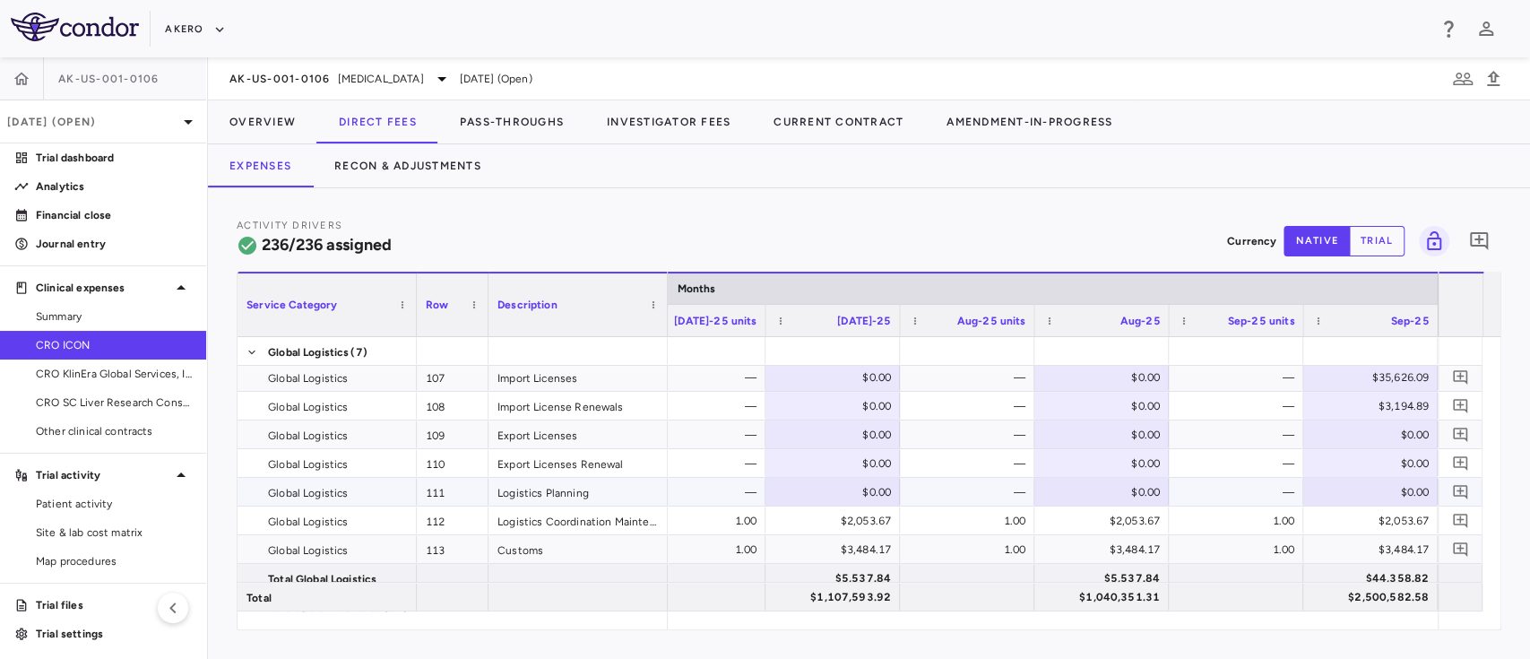
click at [1398, 485] on div "$0.00" at bounding box center [1373, 492] width 109 height 29
click at [1398, 485] on input "number" at bounding box center [1384, 494] width 106 height 30
type input "*******"
click at [1226, 525] on div "1.00" at bounding box center [1239, 520] width 109 height 29
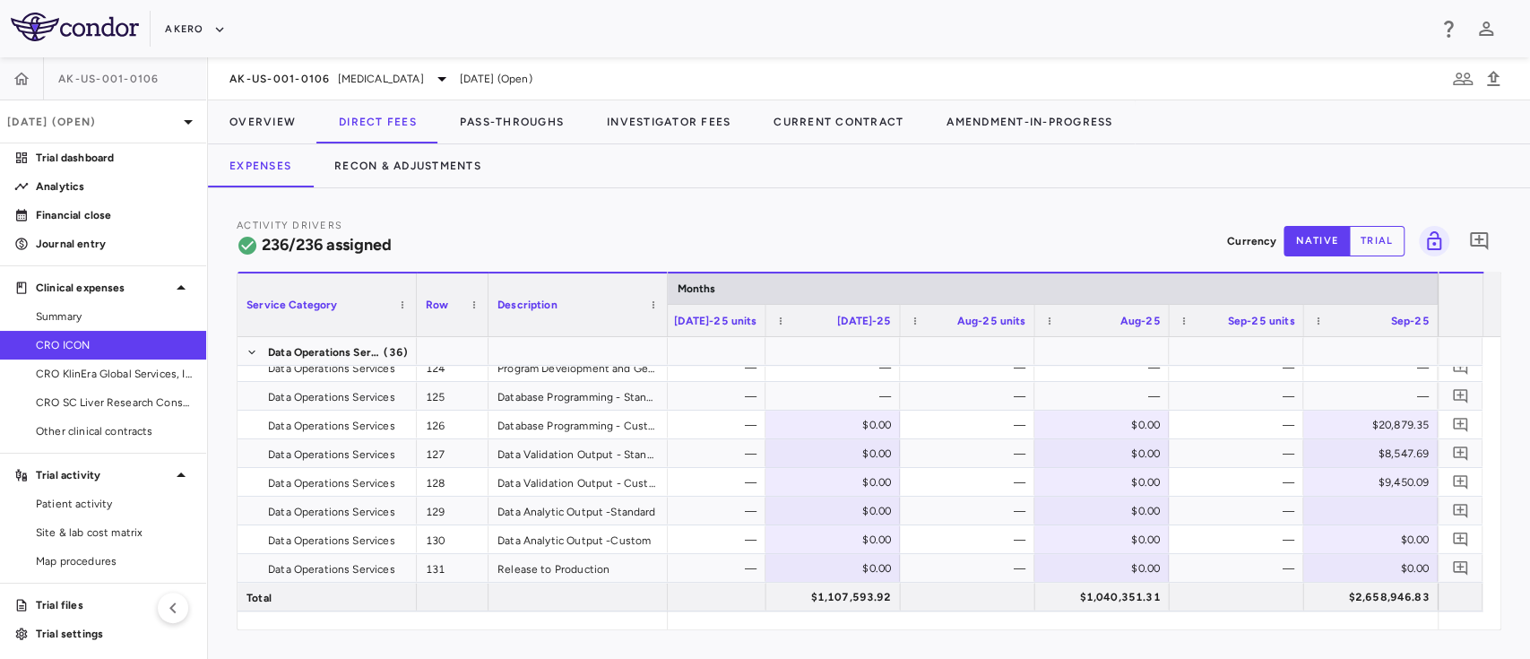
scroll to position [3913, 0]
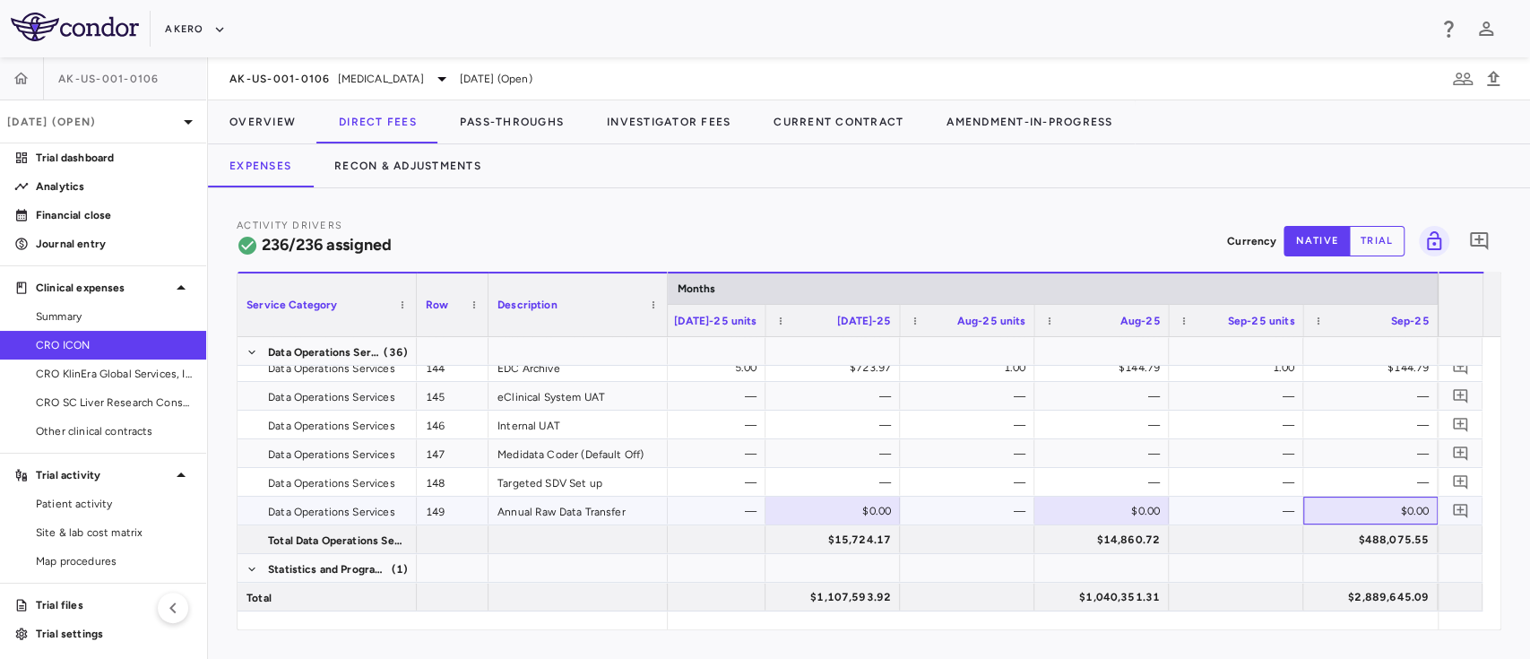
click at [1385, 505] on div "$0.00" at bounding box center [1373, 510] width 109 height 29
paste input "******"
type input "******"
click at [1239, 557] on div at bounding box center [1236, 568] width 117 height 26
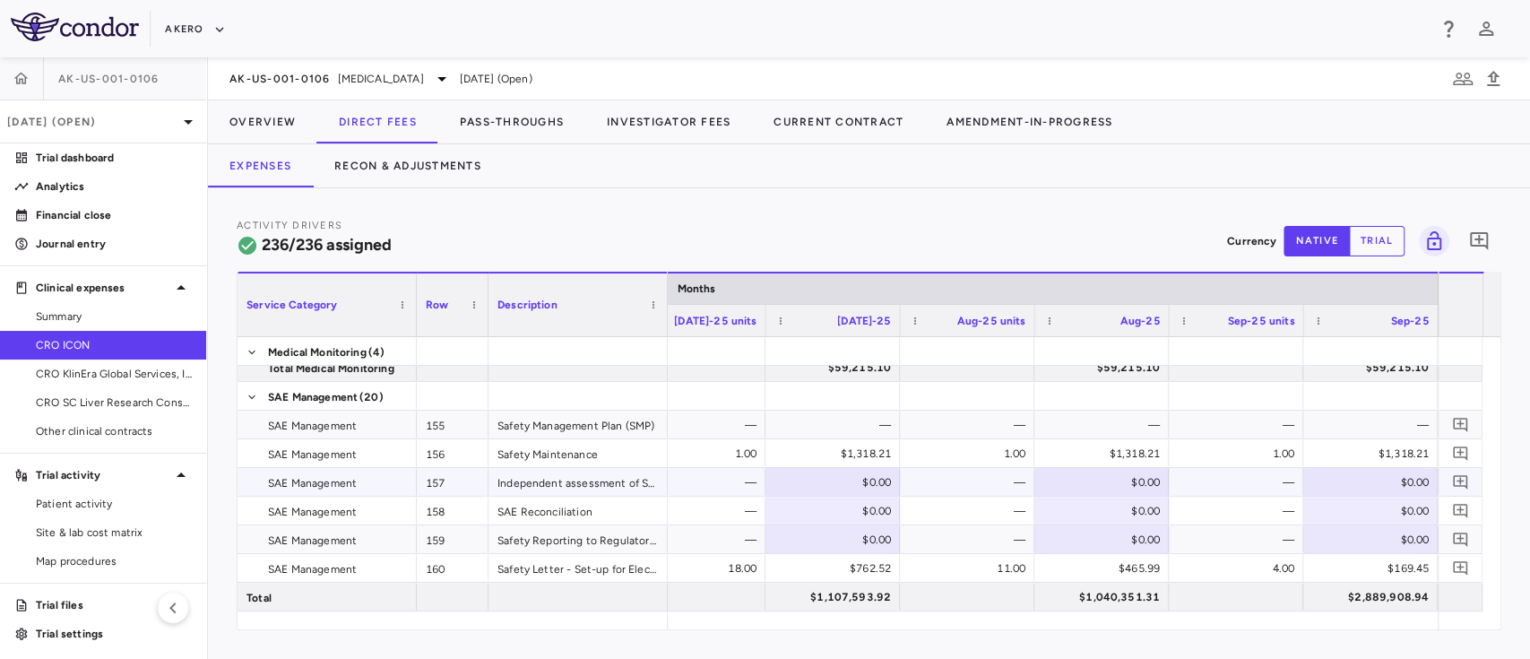
click at [1349, 474] on div "$0.00" at bounding box center [1373, 482] width 109 height 29
type input "********"
click at [1257, 508] on div "—" at bounding box center [1239, 510] width 109 height 29
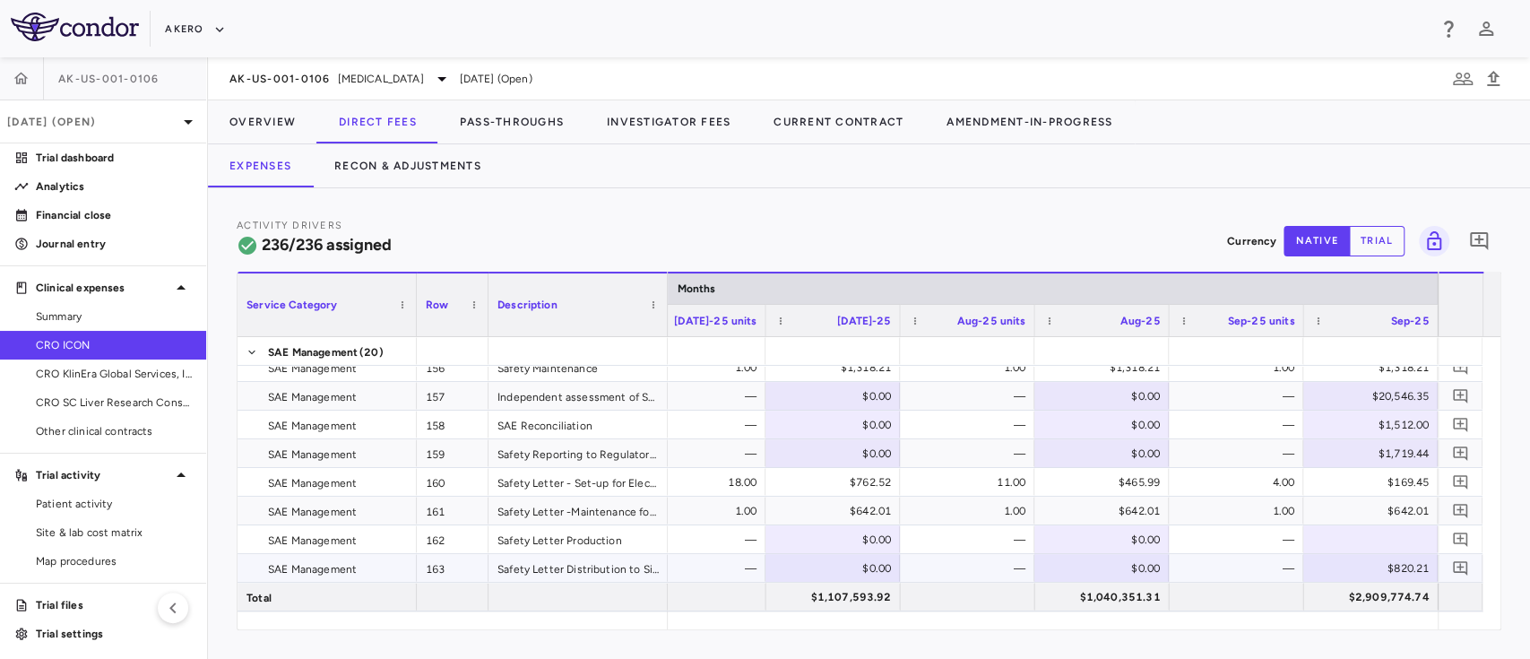
click at [1206, 568] on div "—" at bounding box center [1239, 568] width 109 height 29
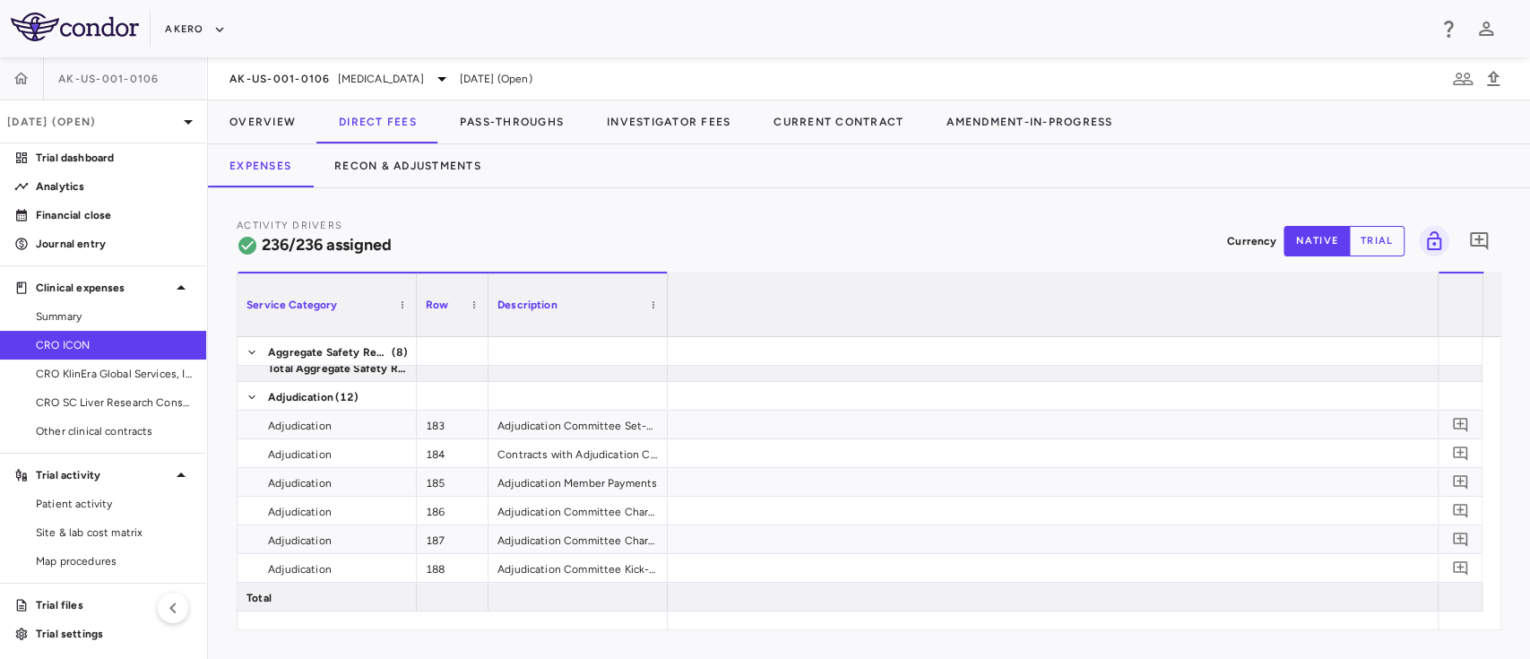
scroll to position [0, 1353]
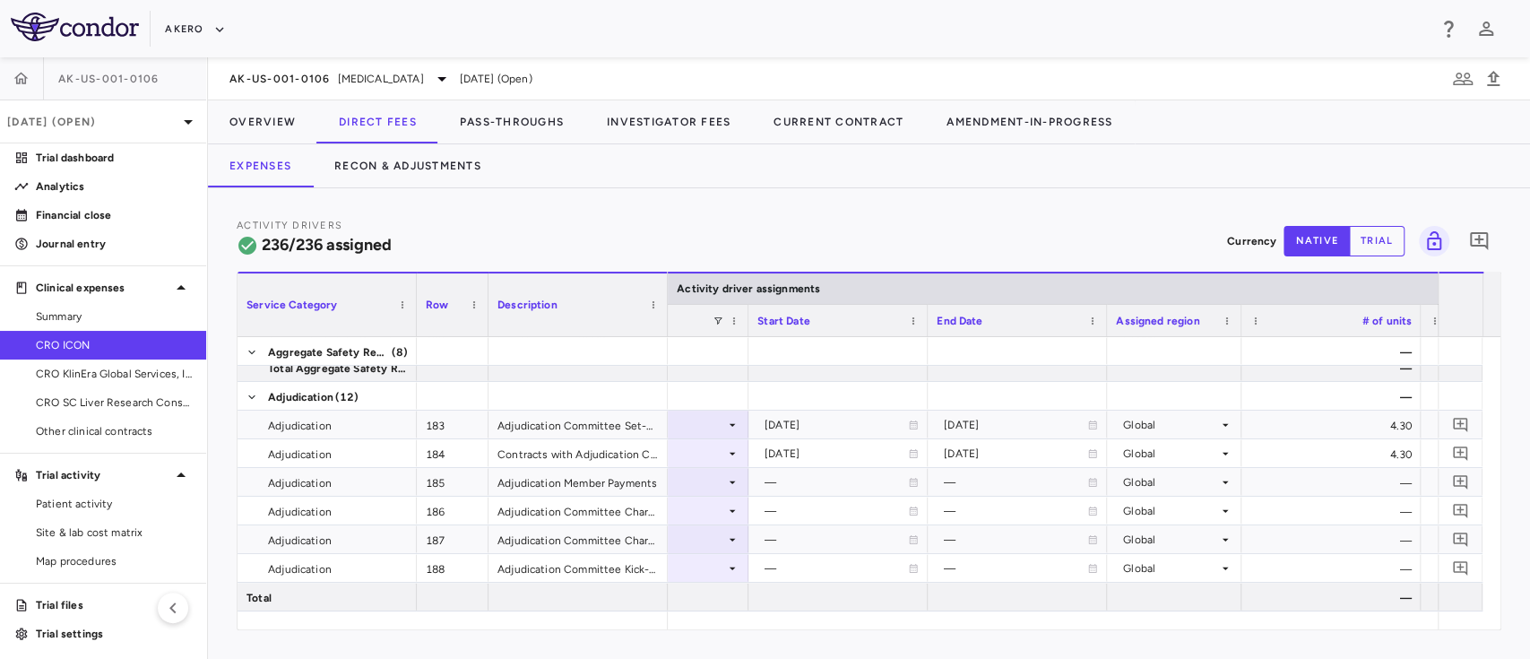
click at [860, 634] on div "Activity Drivers 236/236 assigned Currency native trial 0 Service Category Drag…" at bounding box center [869, 423] width 1322 height 470
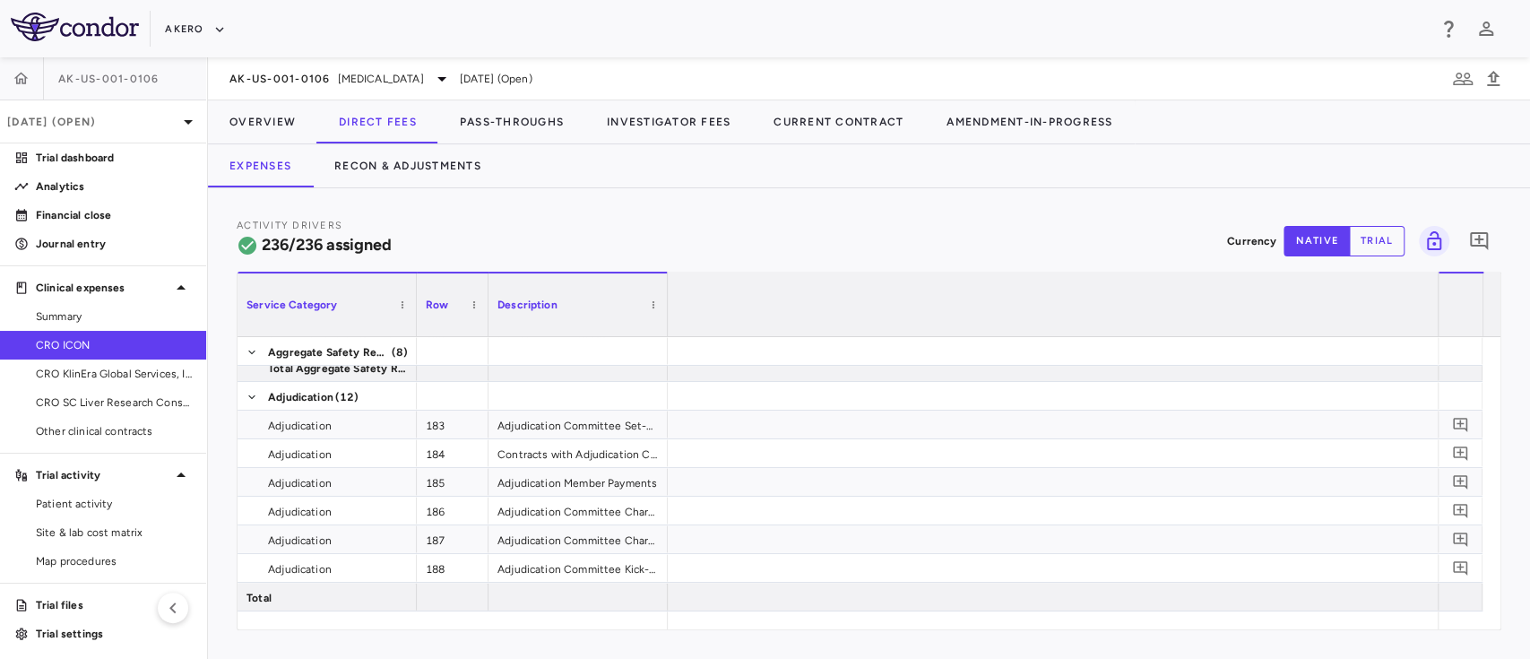
scroll to position [0, 7251]
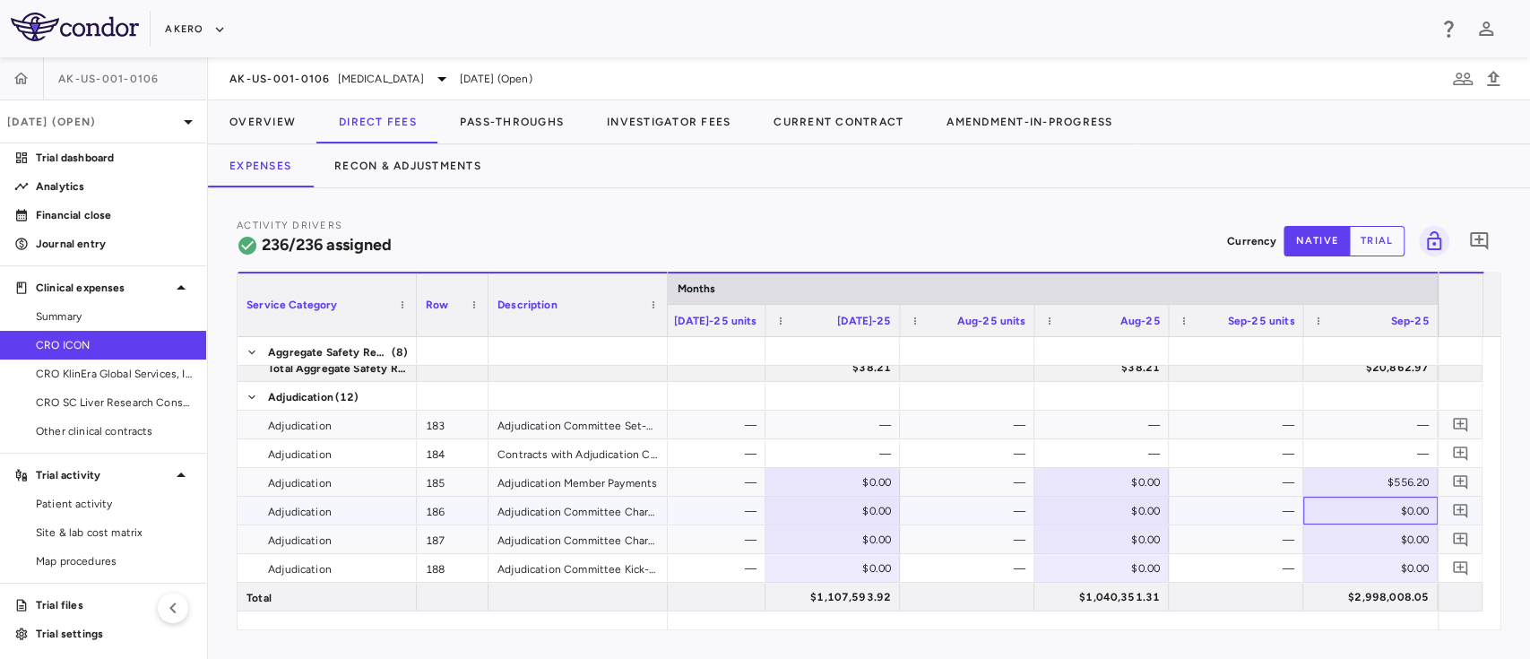
click at [1380, 509] on div "$0.00" at bounding box center [1373, 510] width 109 height 29
paste input "*******"
type input "*******"
click at [1222, 453] on div "—" at bounding box center [1239, 453] width 109 height 29
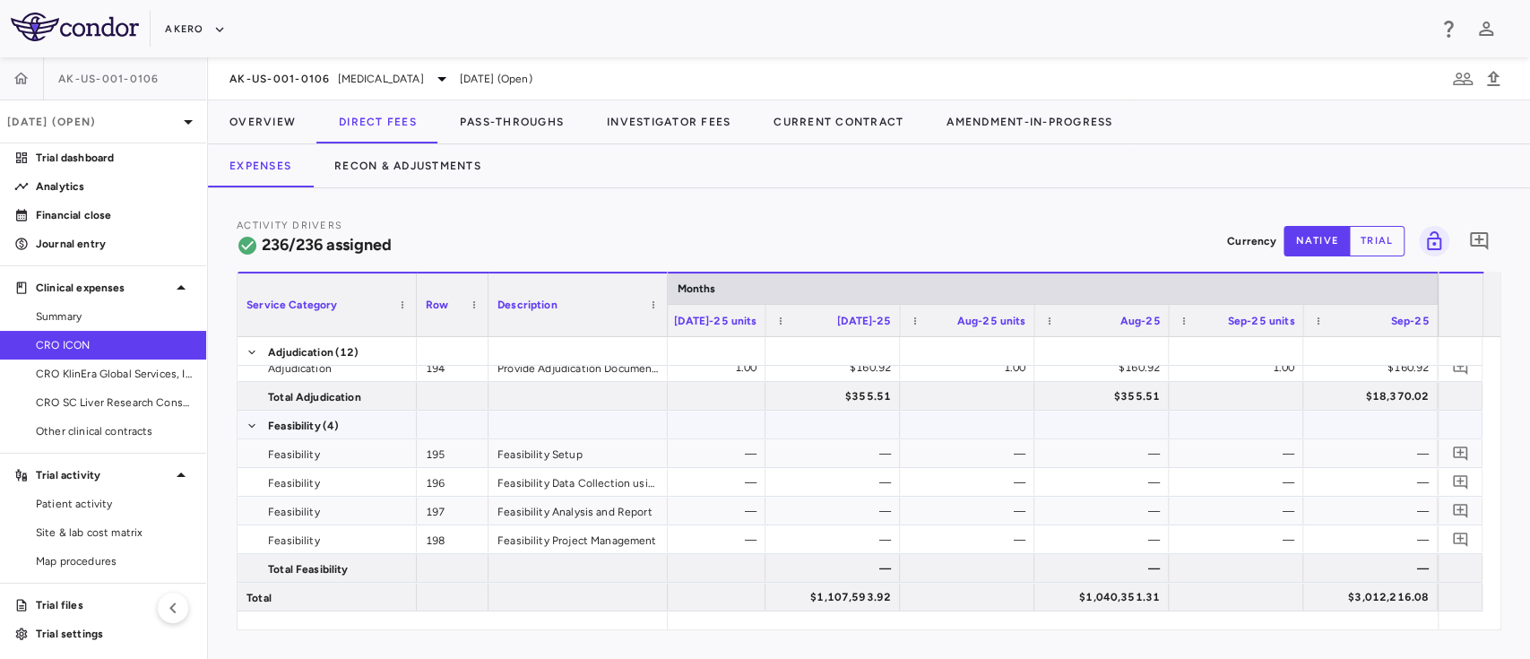
scroll to position [6207, 0]
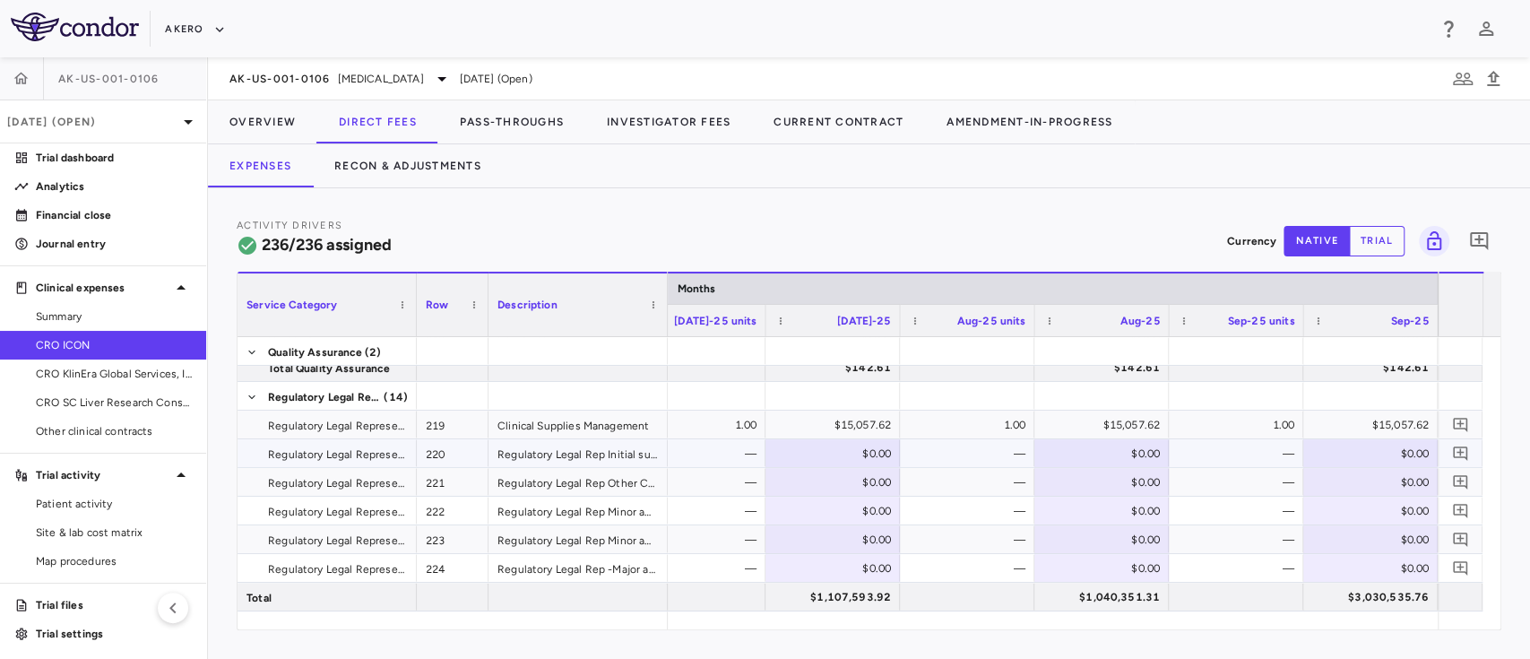
click at [1237, 448] on div "—" at bounding box center [1239, 453] width 109 height 29
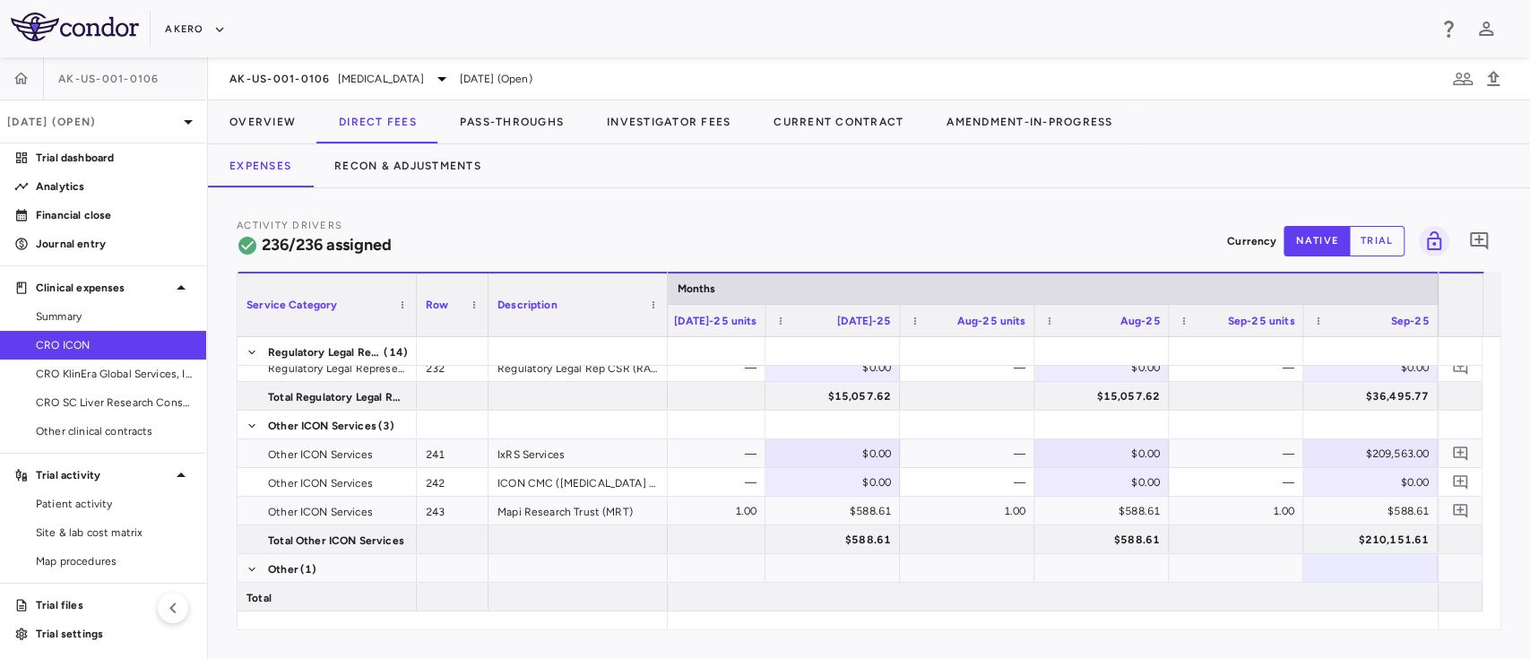
scroll to position [0, 7251]
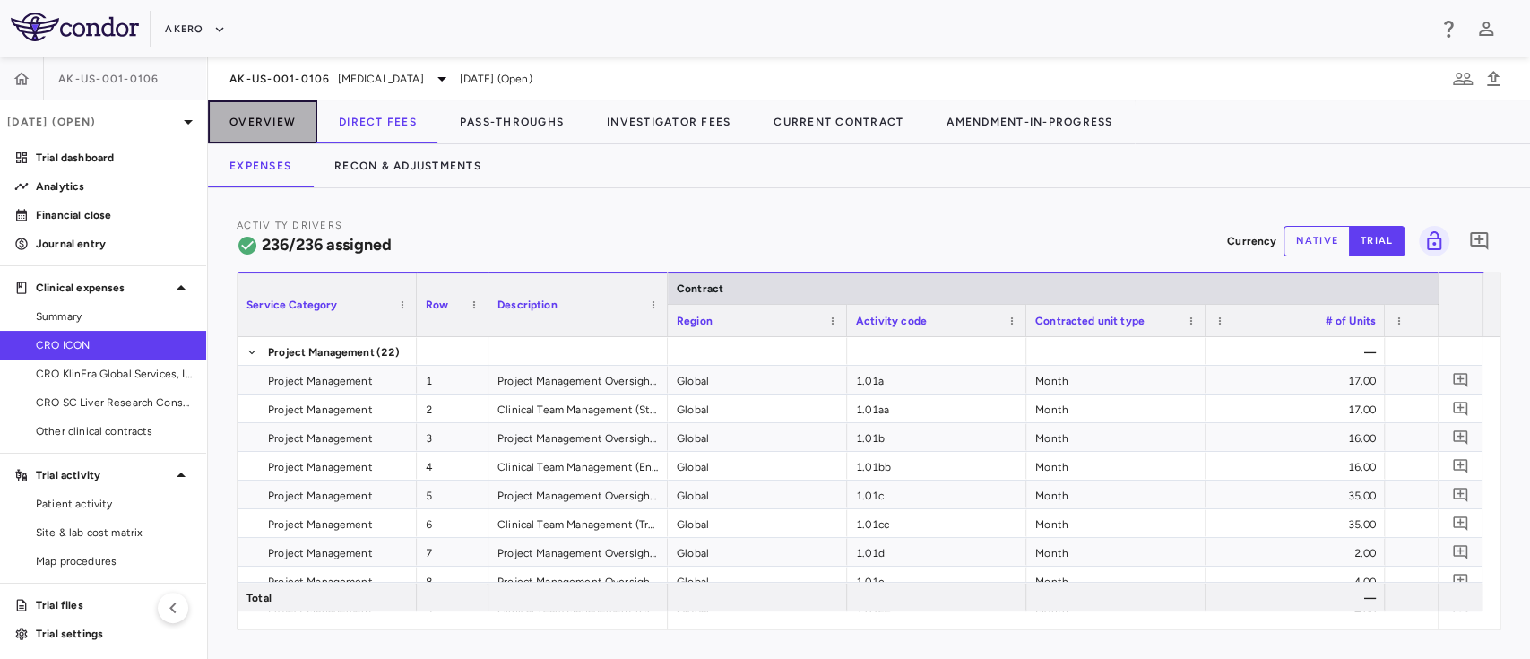
click at [238, 134] on button "Overview" at bounding box center [262, 121] width 109 height 43
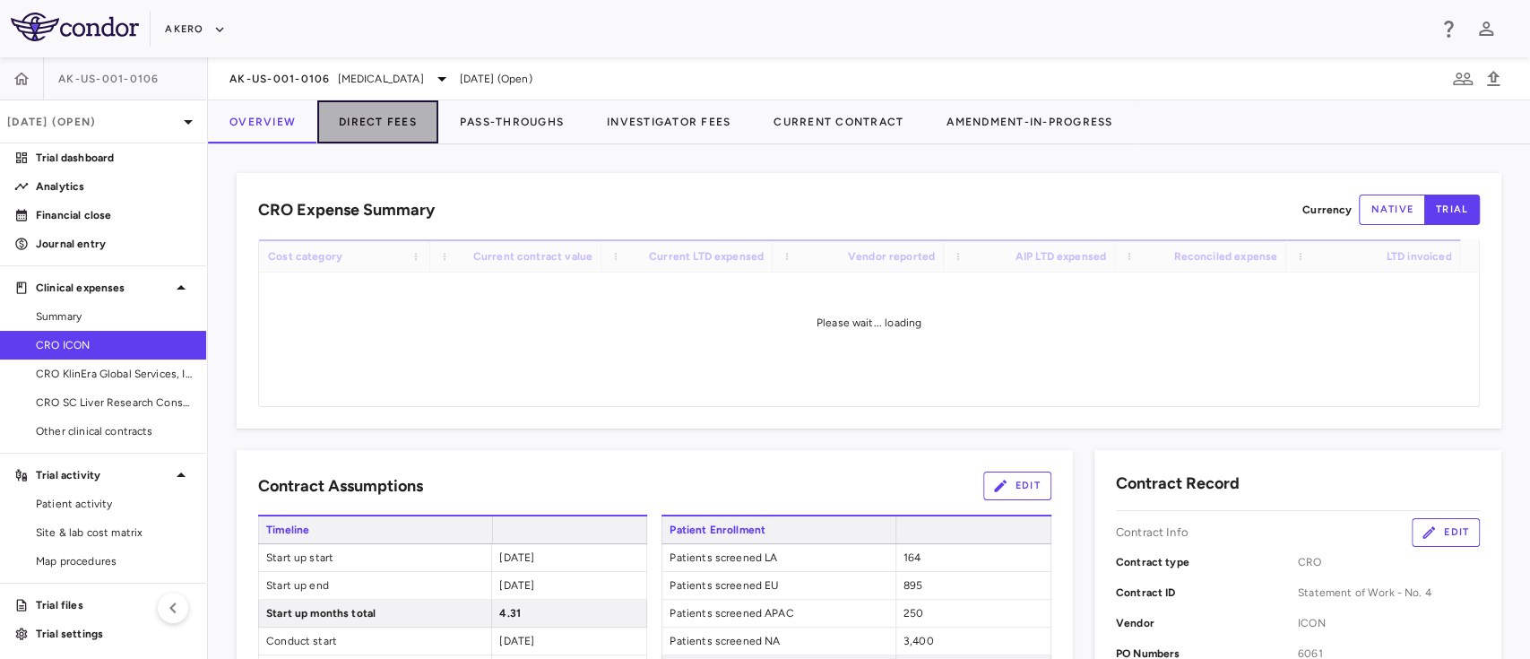
click at [376, 114] on button "Direct Fees" at bounding box center [377, 121] width 121 height 43
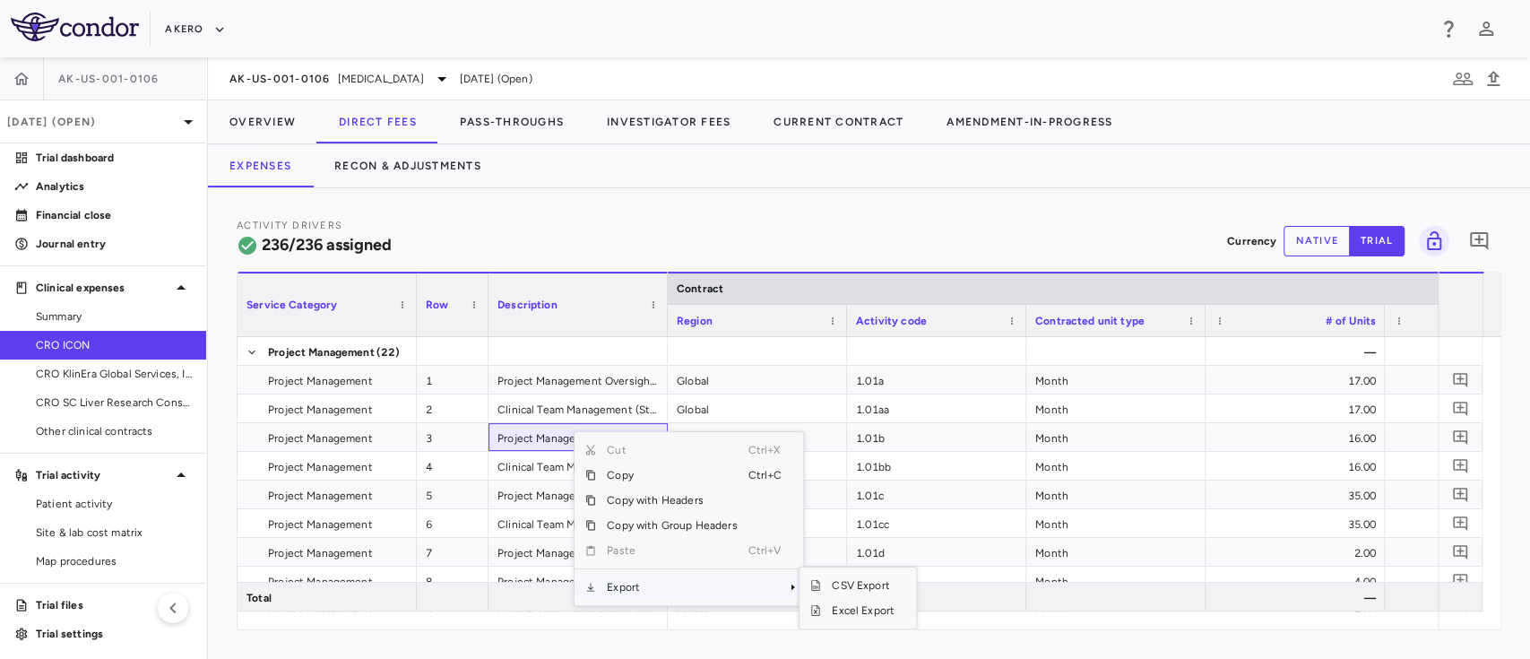
click at [622, 590] on span "Export" at bounding box center [671, 586] width 151 height 25
click at [841, 611] on span "Excel Export" at bounding box center [863, 610] width 84 height 25
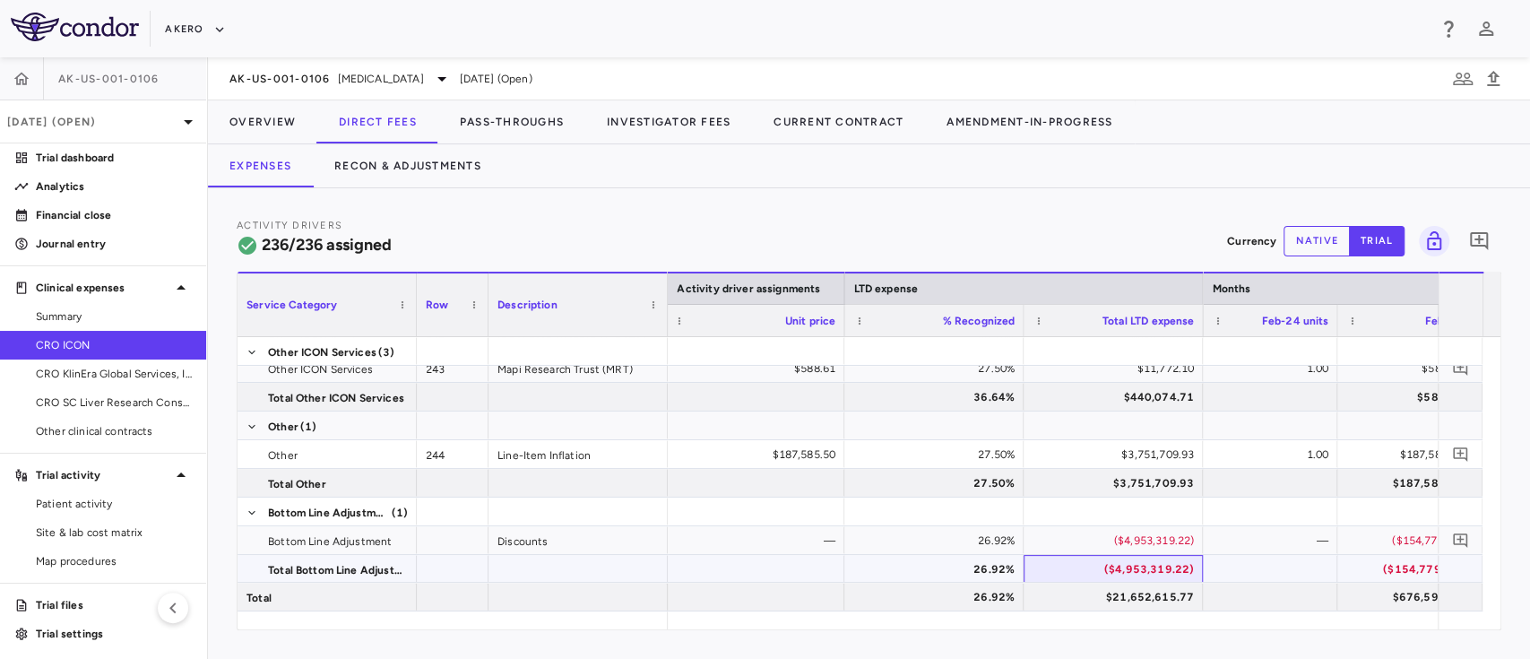
click at [1147, 562] on div "($4,953,319.22)" at bounding box center [1117, 569] width 154 height 29
click at [270, 121] on button "Overview" at bounding box center [262, 121] width 109 height 43
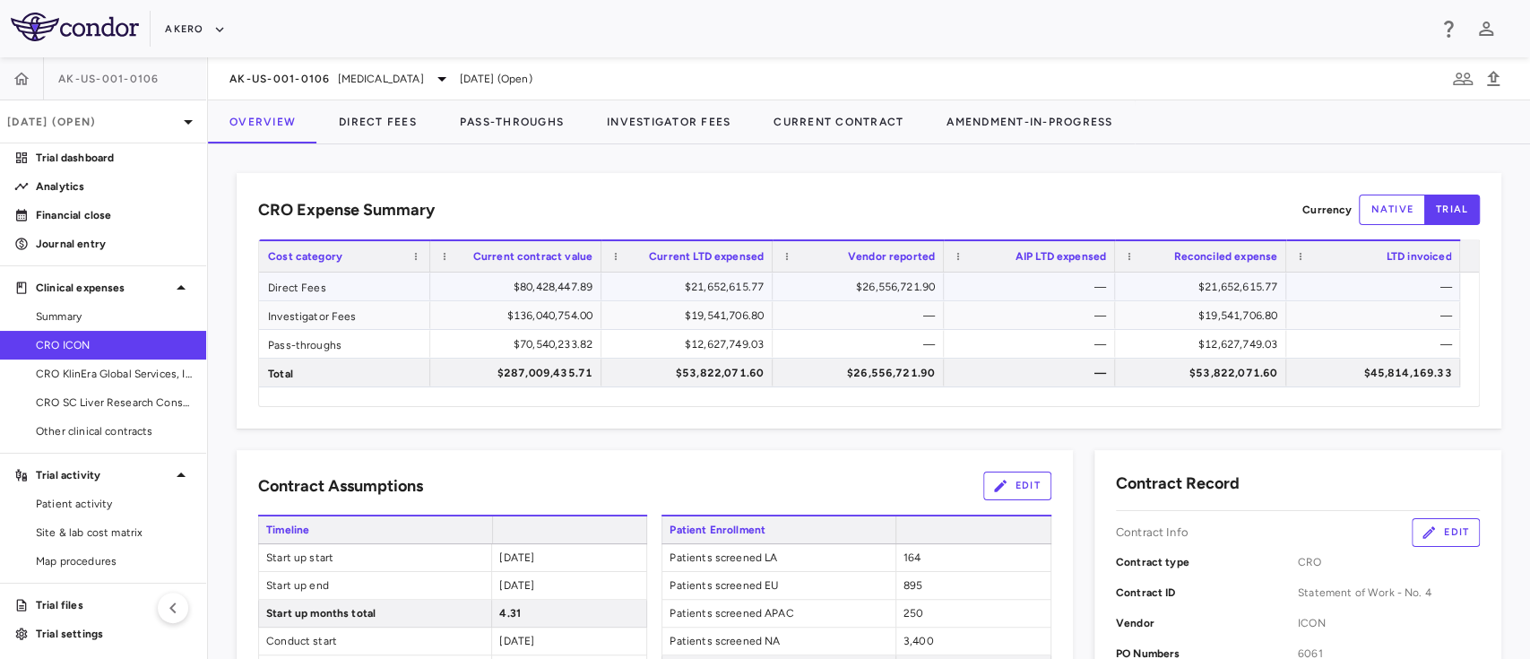
click at [712, 293] on div "$21,652,615.77" at bounding box center [690, 286] width 146 height 29
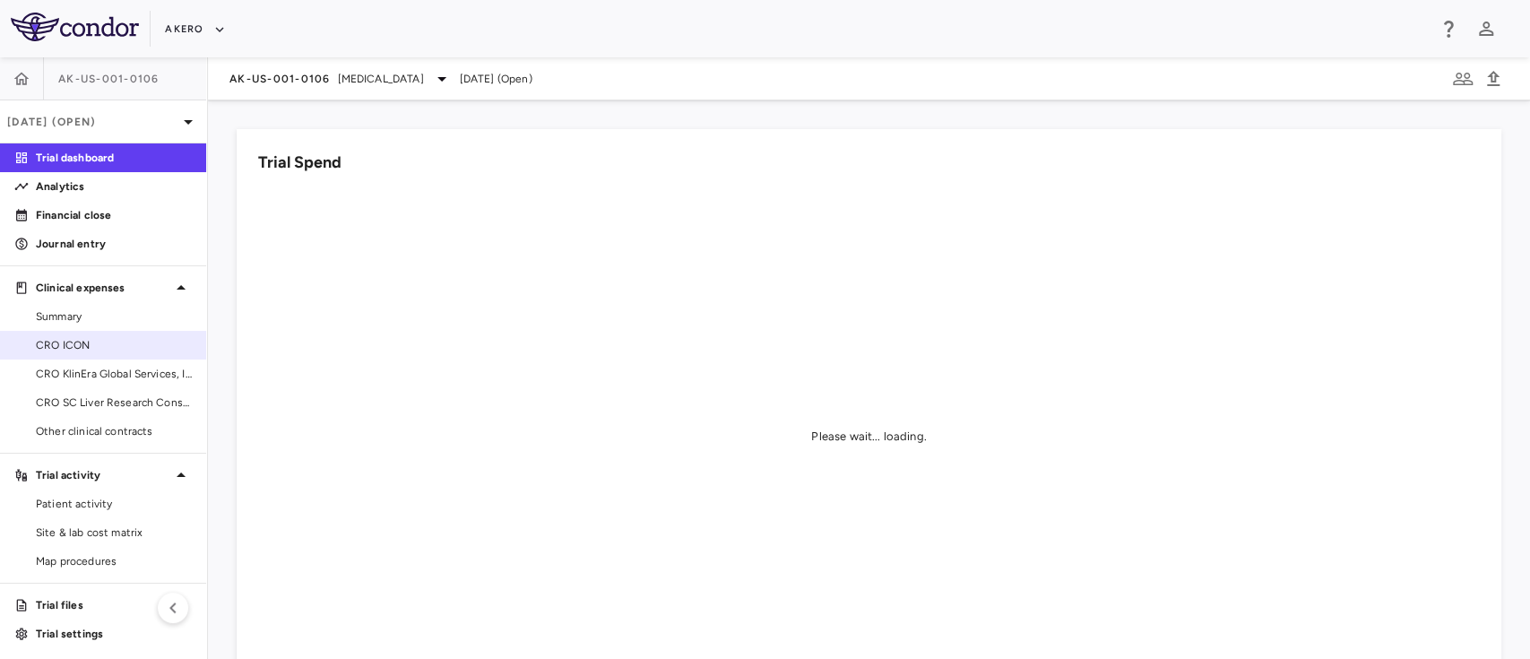
click at [99, 354] on link "CRO ICON" at bounding box center [103, 345] width 206 height 27
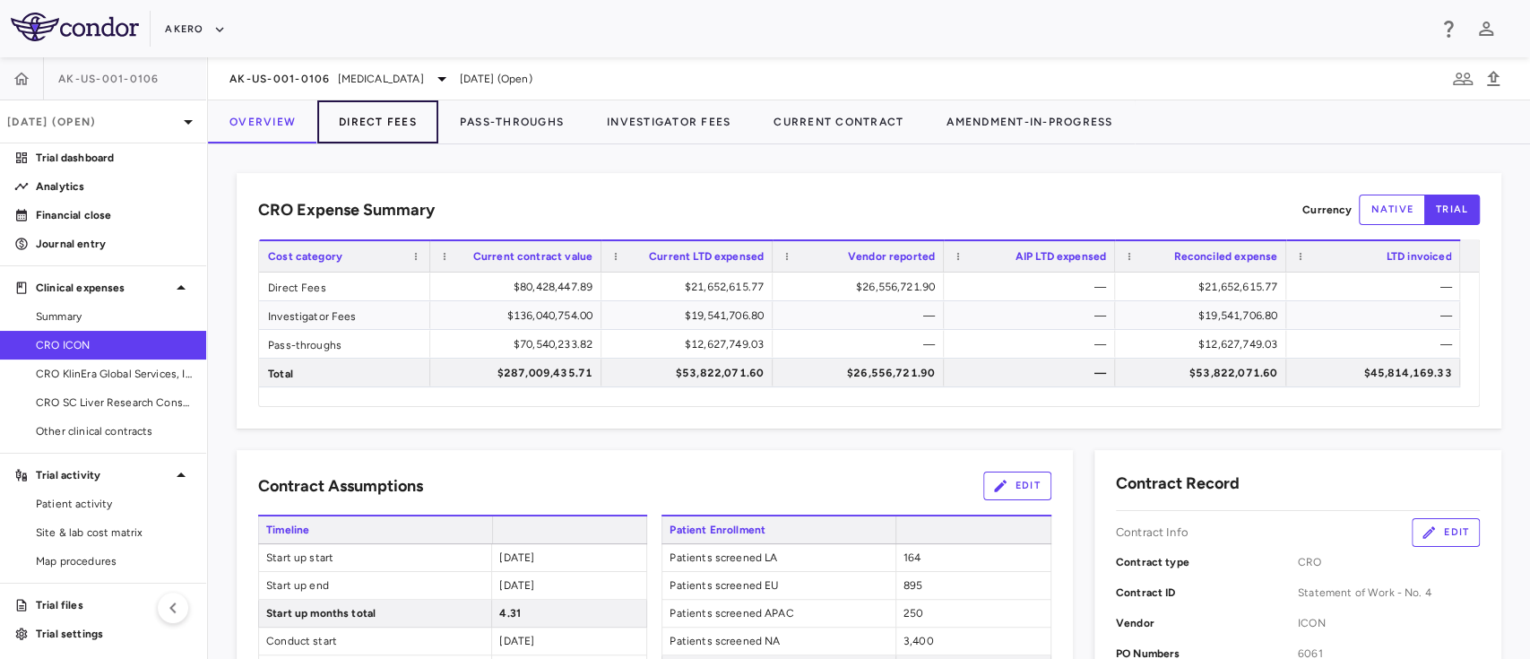
click at [353, 129] on button "Direct Fees" at bounding box center [377, 121] width 121 height 43
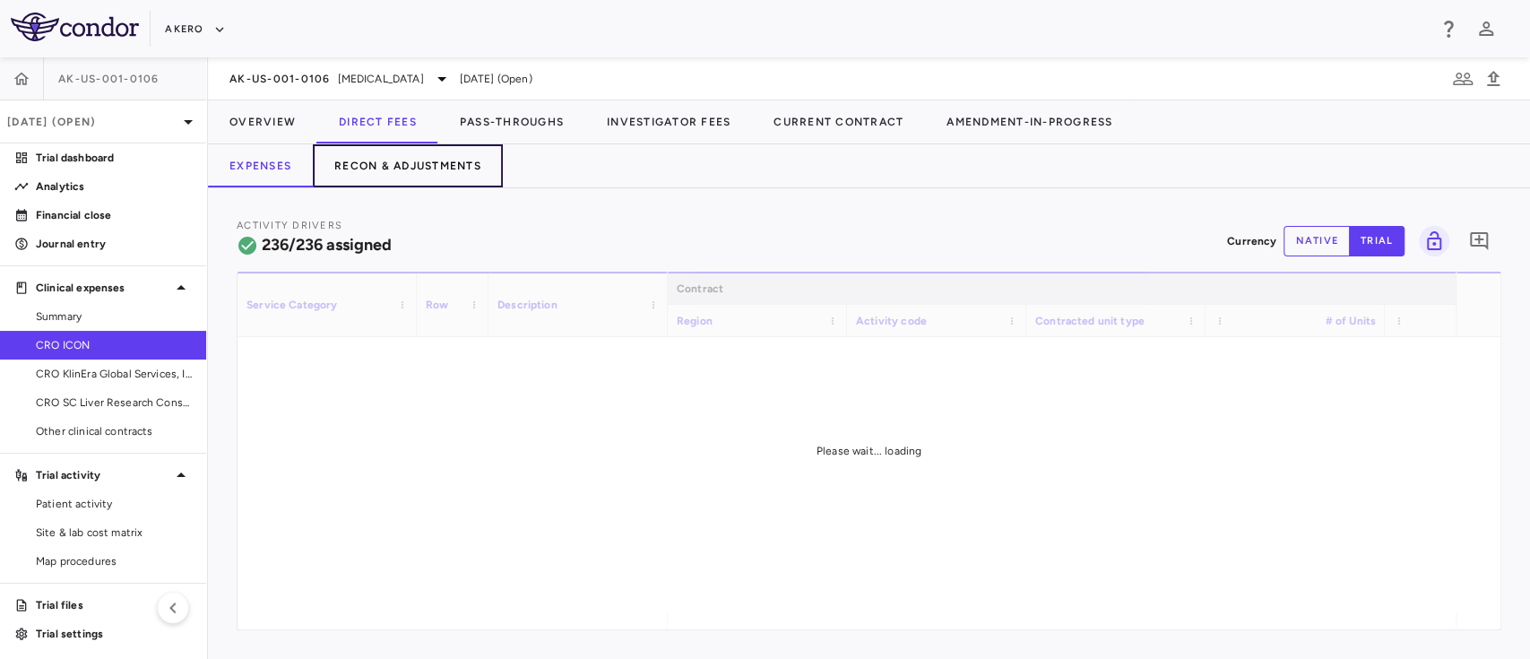
click at [406, 161] on button "Recon & Adjustments" at bounding box center [408, 165] width 190 height 43
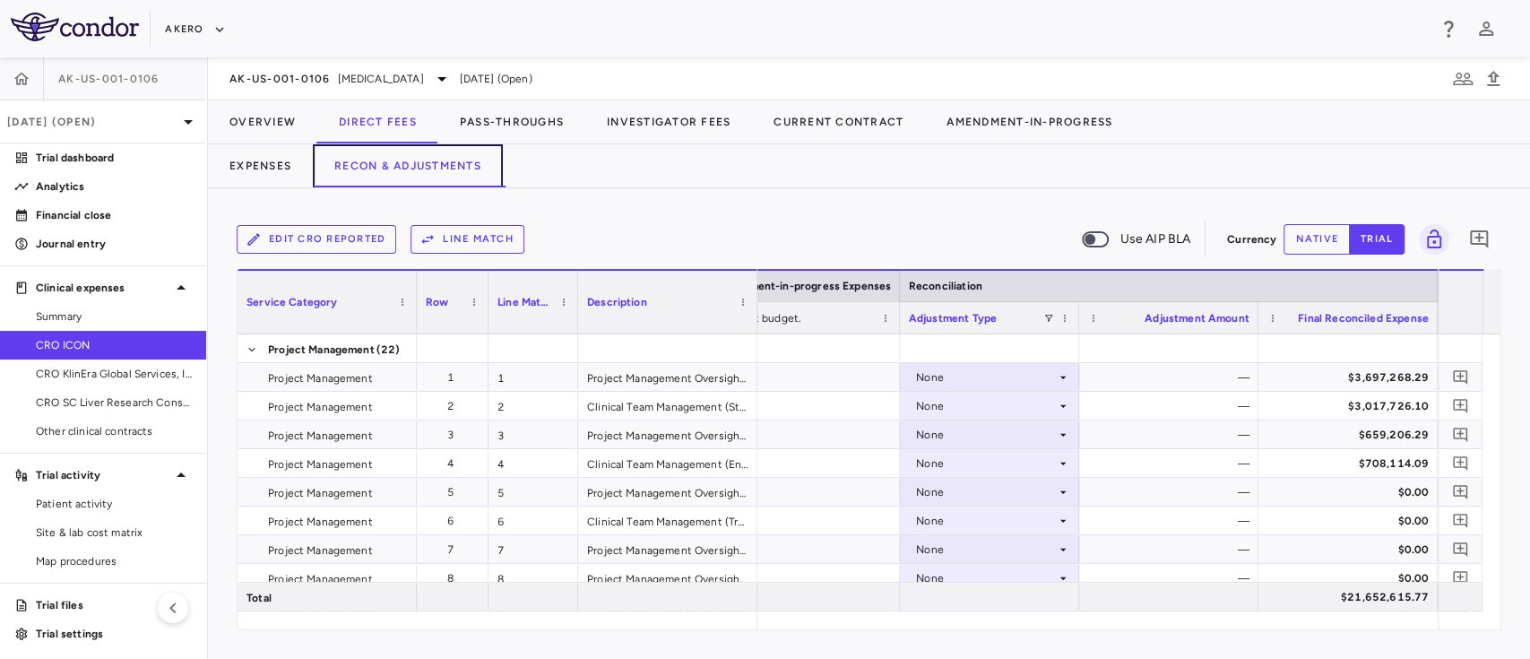
scroll to position [0, 3155]
click at [1030, 376] on div "None" at bounding box center [986, 377] width 140 height 29
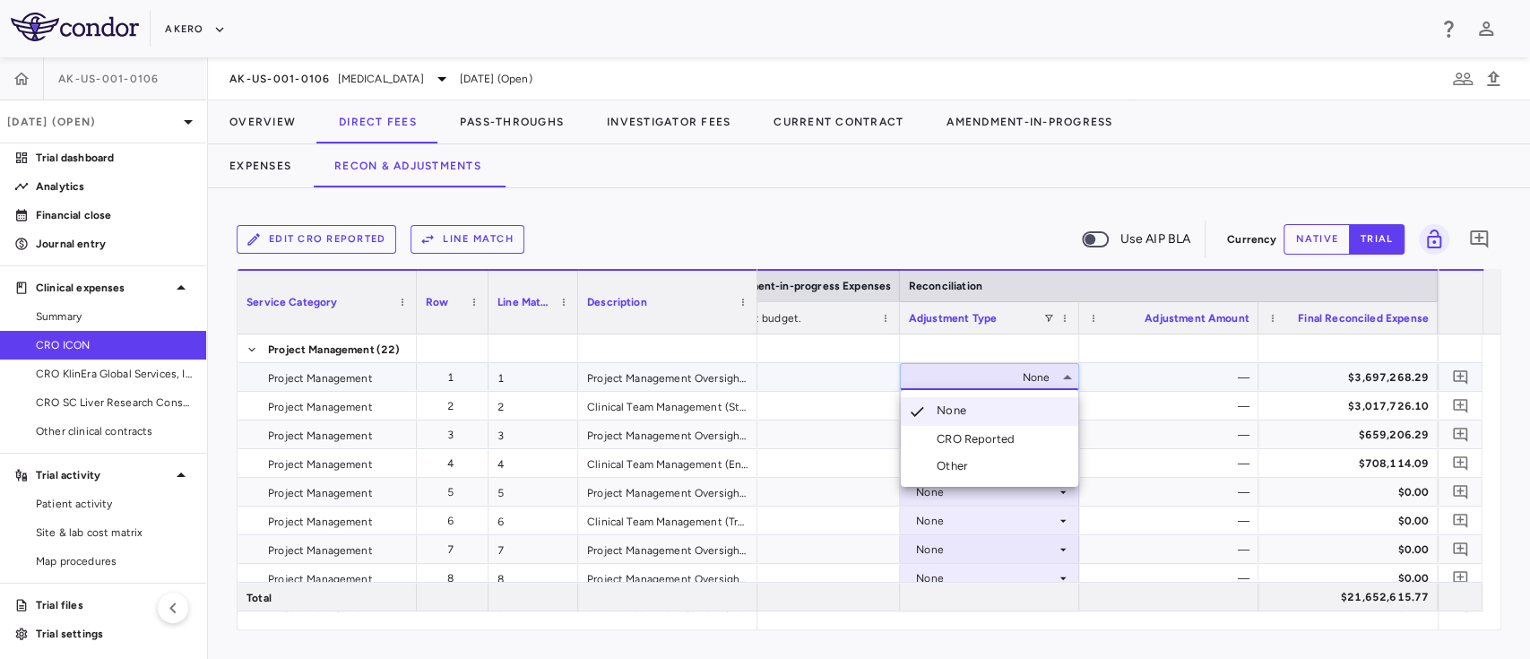
click at [978, 437] on div "CRO Reported" at bounding box center [979, 439] width 85 height 16
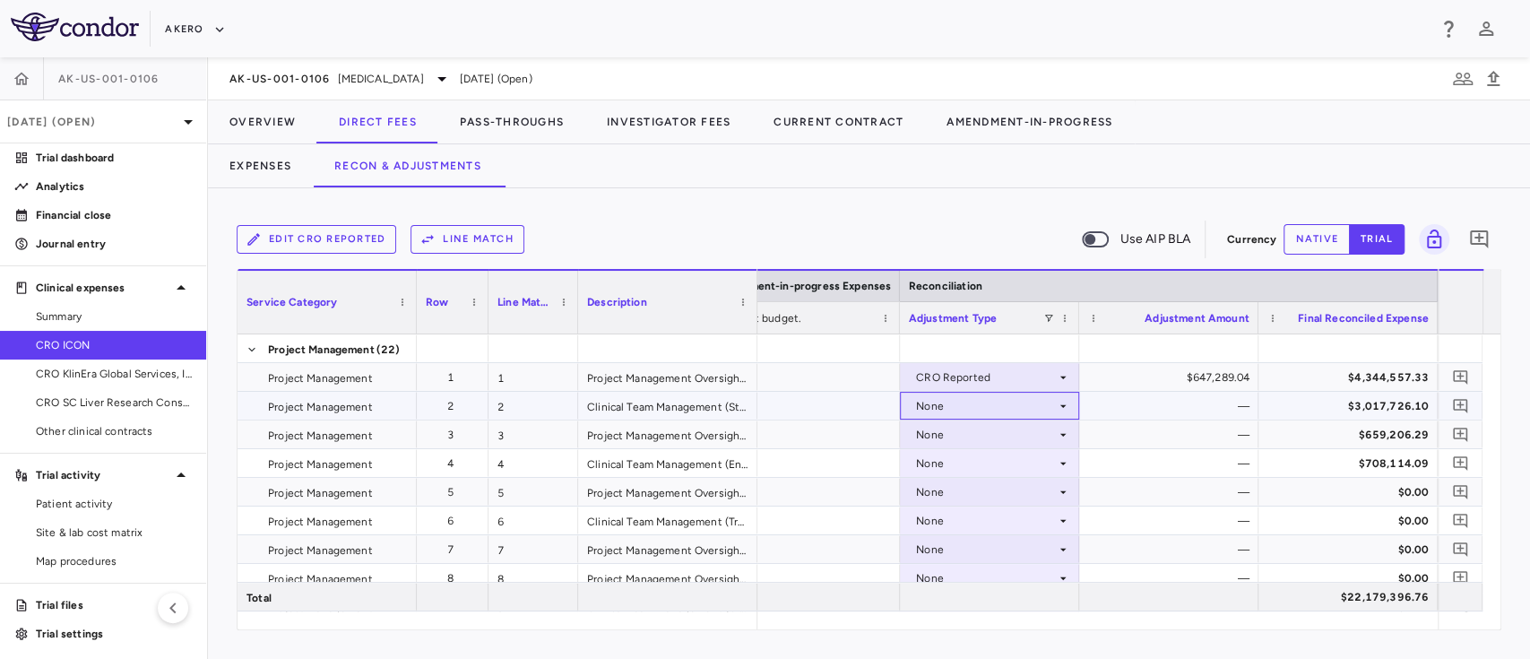
click at [1025, 407] on div "None" at bounding box center [986, 406] width 140 height 29
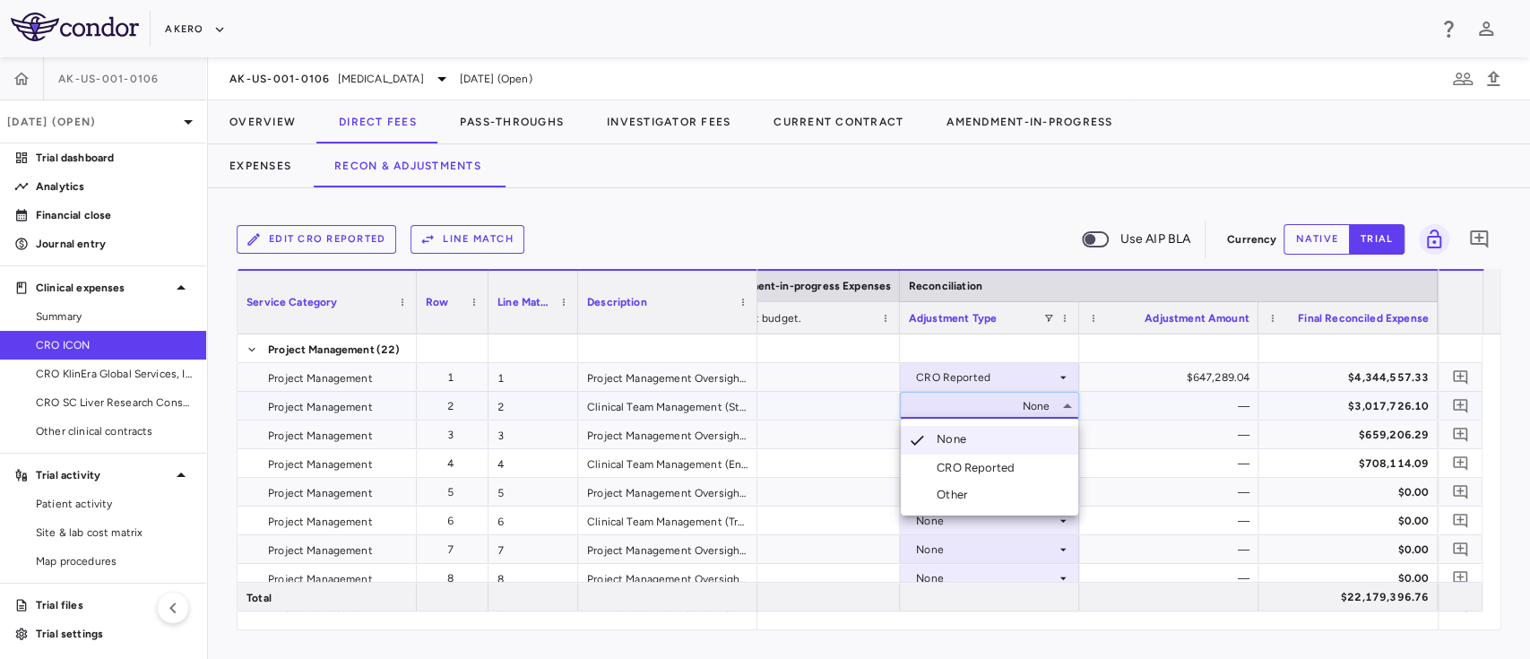
click at [980, 462] on div "CRO Reported" at bounding box center [979, 468] width 85 height 16
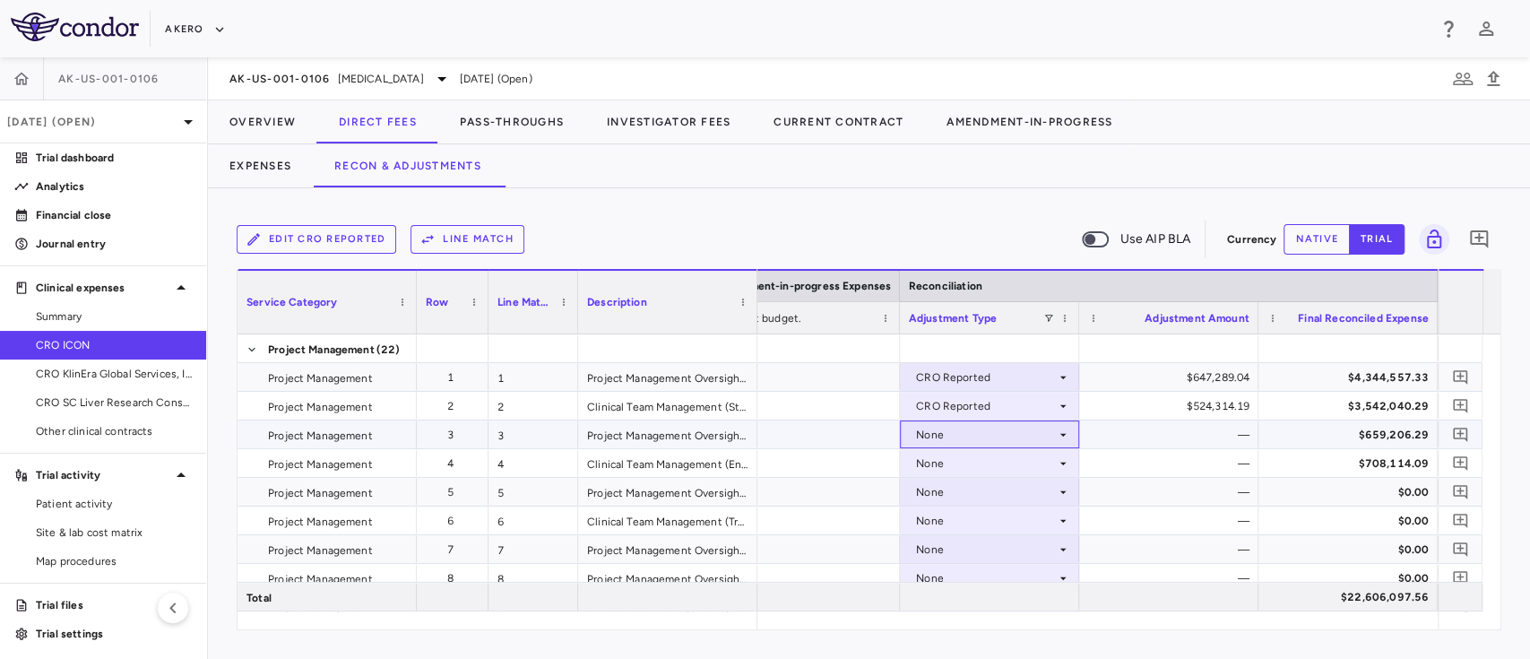
click at [964, 427] on div "None" at bounding box center [986, 434] width 140 height 29
click at [965, 438] on div "None" at bounding box center [986, 434] width 140 height 29
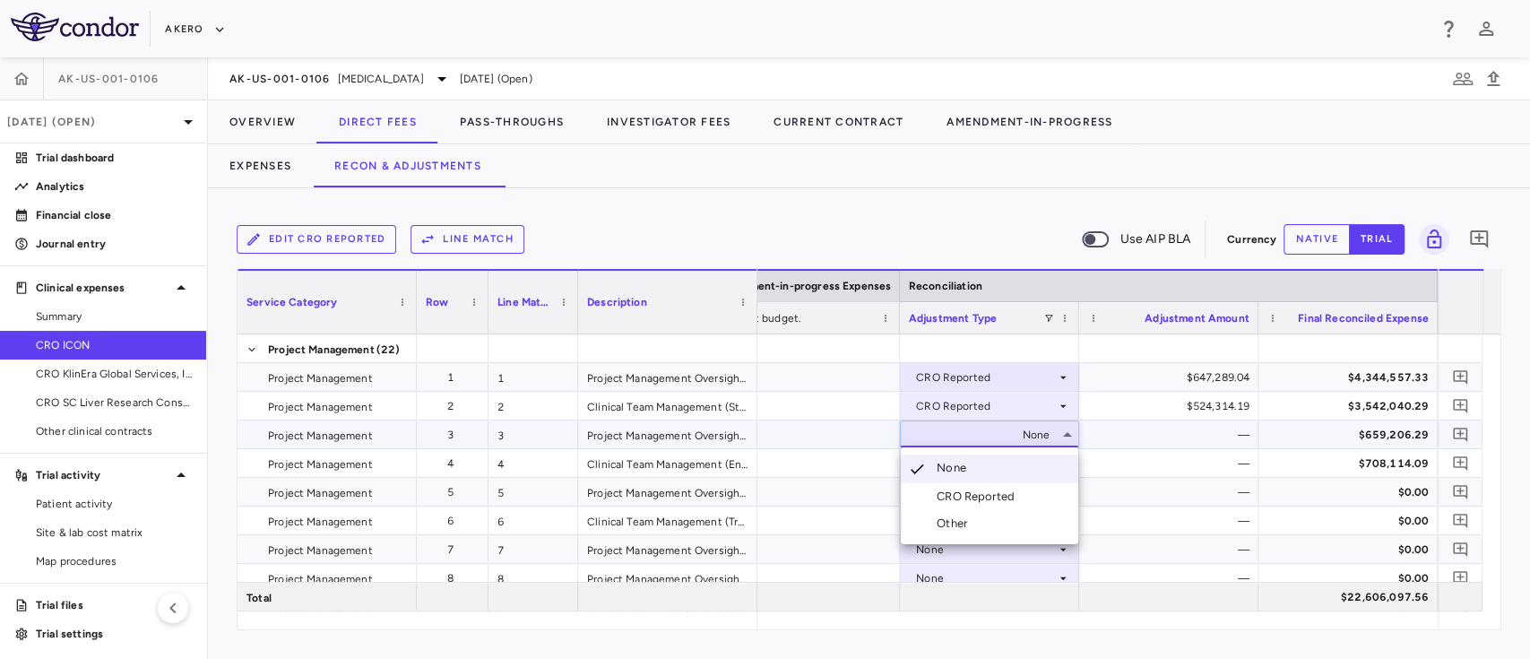
click at [958, 495] on div "CRO Reported" at bounding box center [979, 496] width 85 height 16
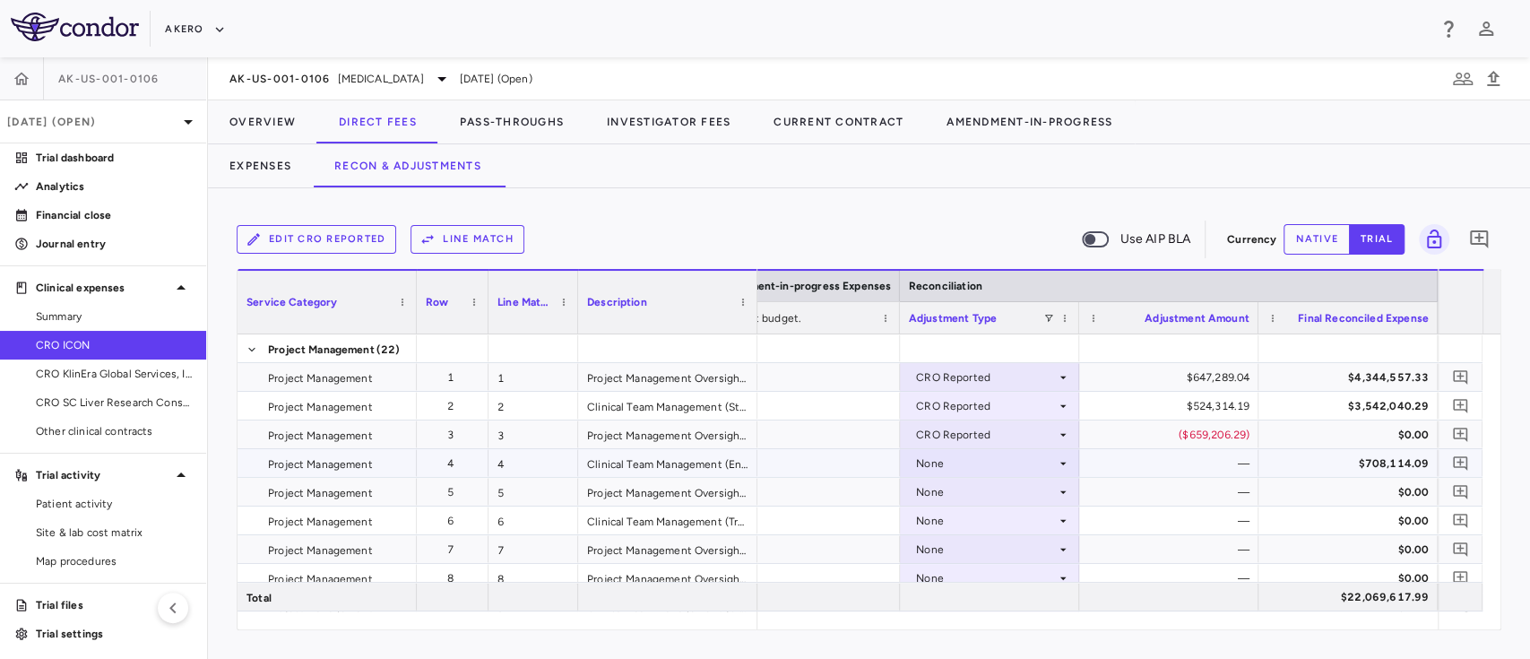
click at [953, 464] on div "None" at bounding box center [986, 463] width 140 height 29
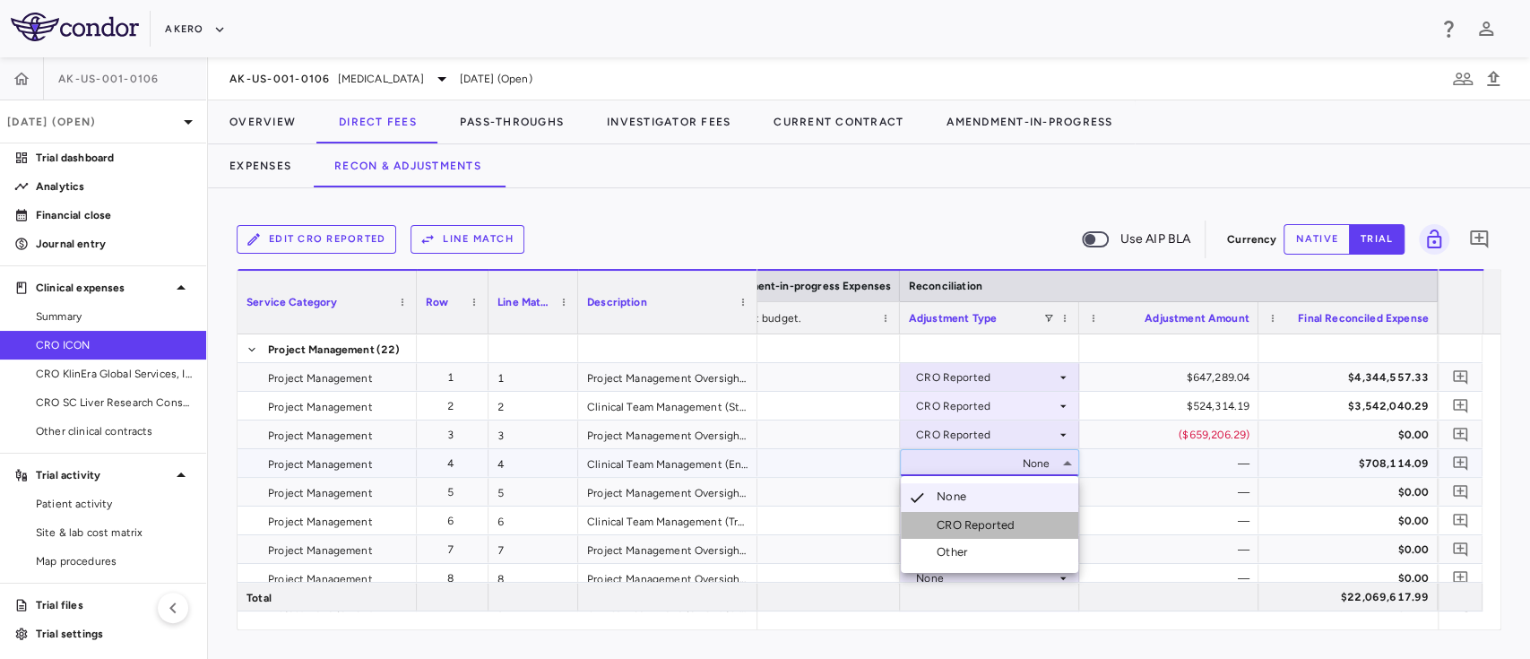
click at [960, 519] on div "CRO Reported" at bounding box center [979, 525] width 85 height 16
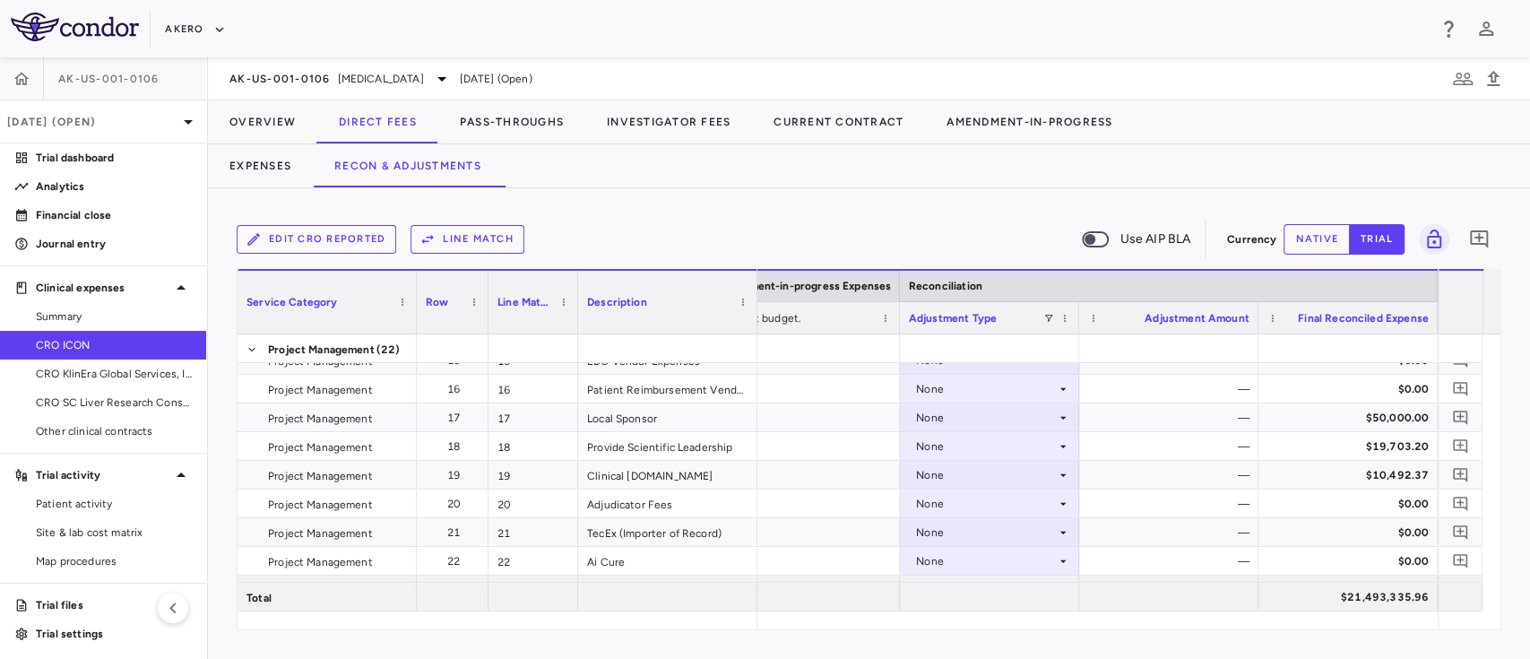
scroll to position [430, 0]
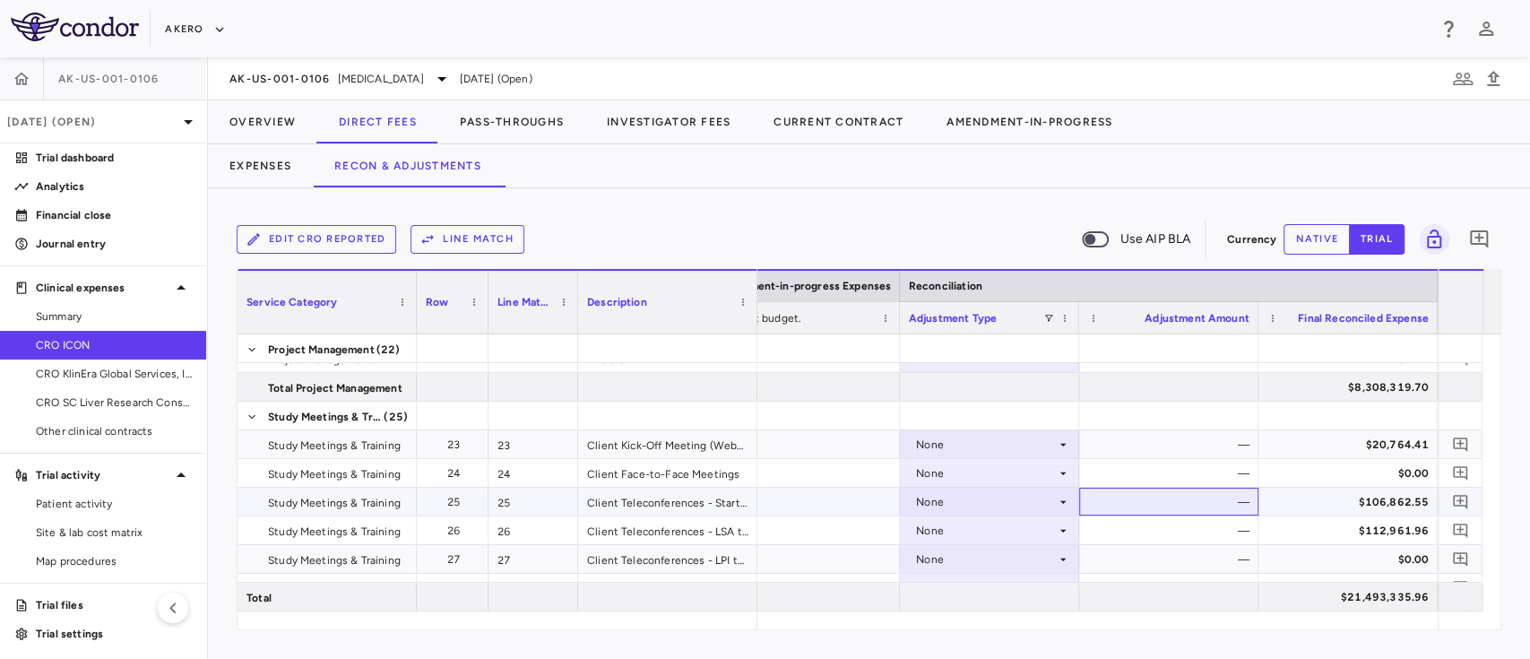
click at [1131, 498] on div "—" at bounding box center [1172, 502] width 154 height 29
click at [997, 522] on div "None" at bounding box center [986, 530] width 140 height 29
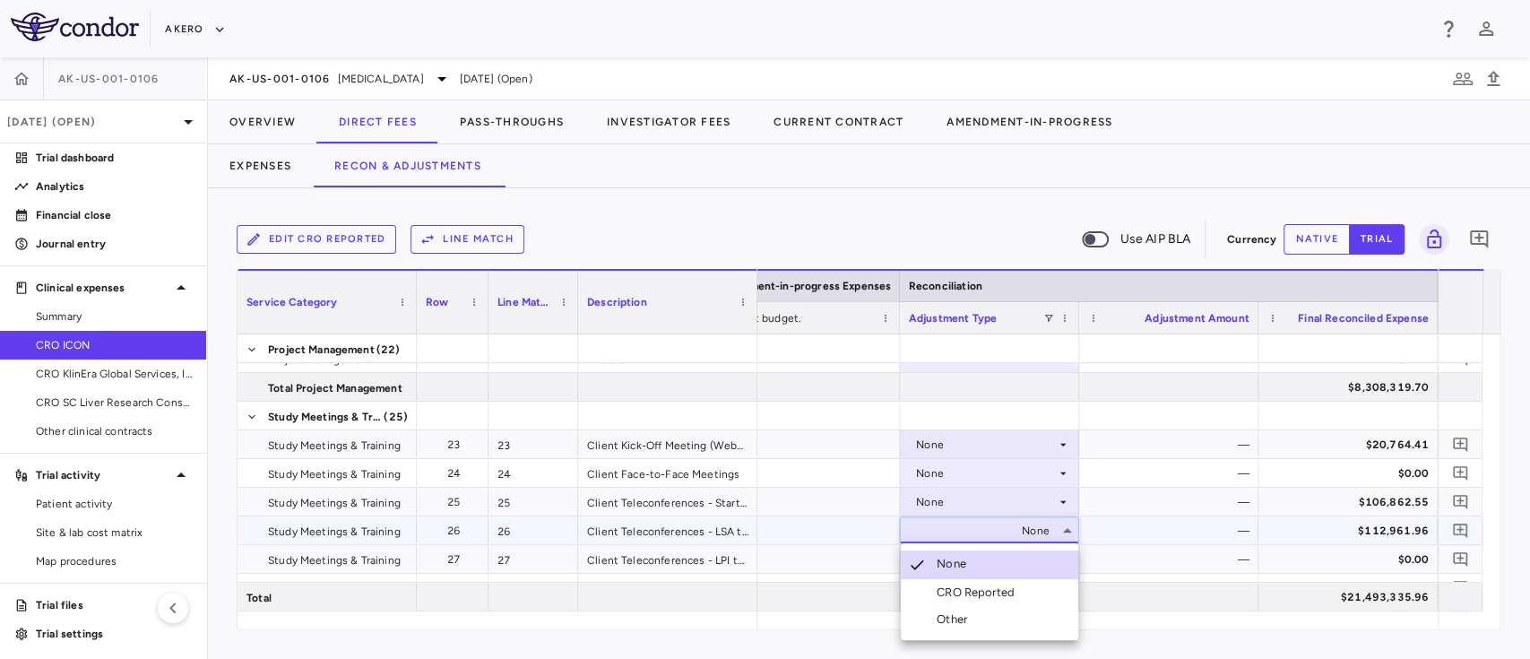
click at [971, 587] on div "CRO Reported" at bounding box center [979, 592] width 85 height 16
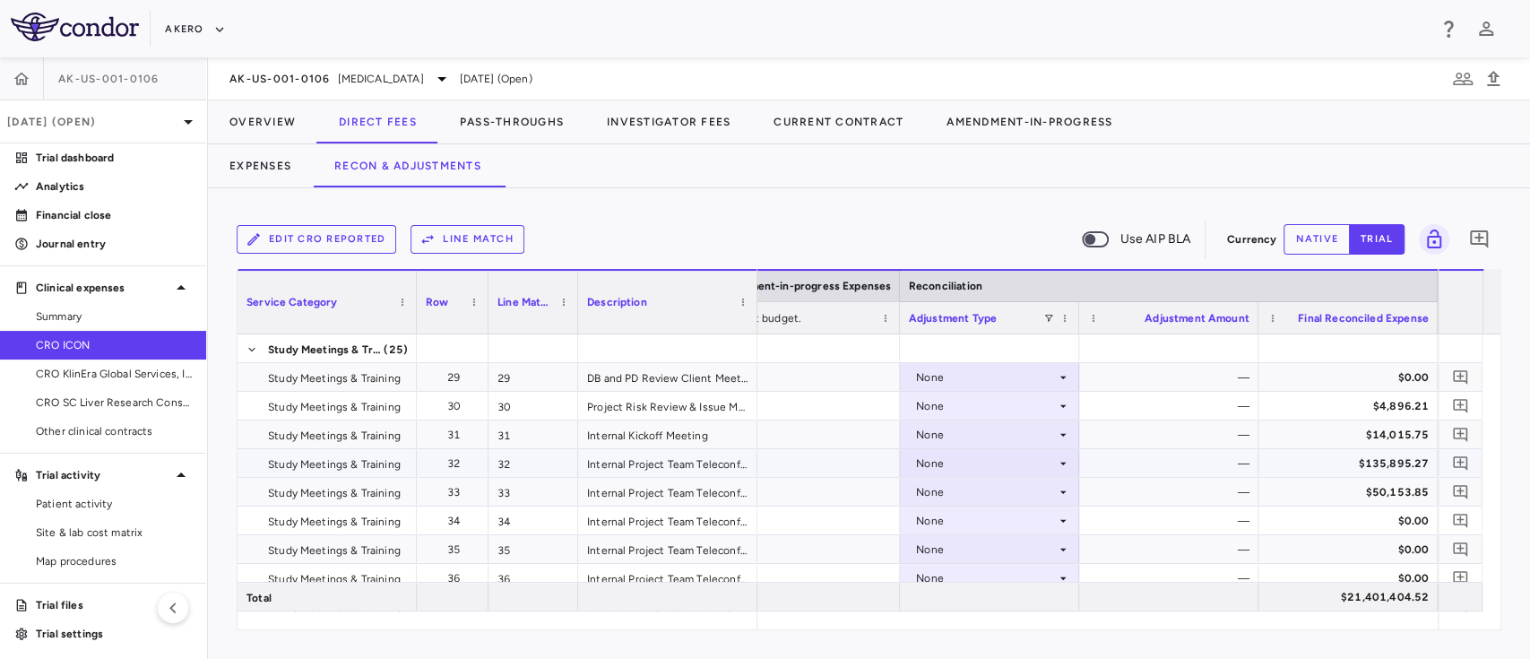
click at [1101, 451] on div "—" at bounding box center [1172, 463] width 154 height 29
click at [1023, 491] on div "None" at bounding box center [986, 492] width 140 height 29
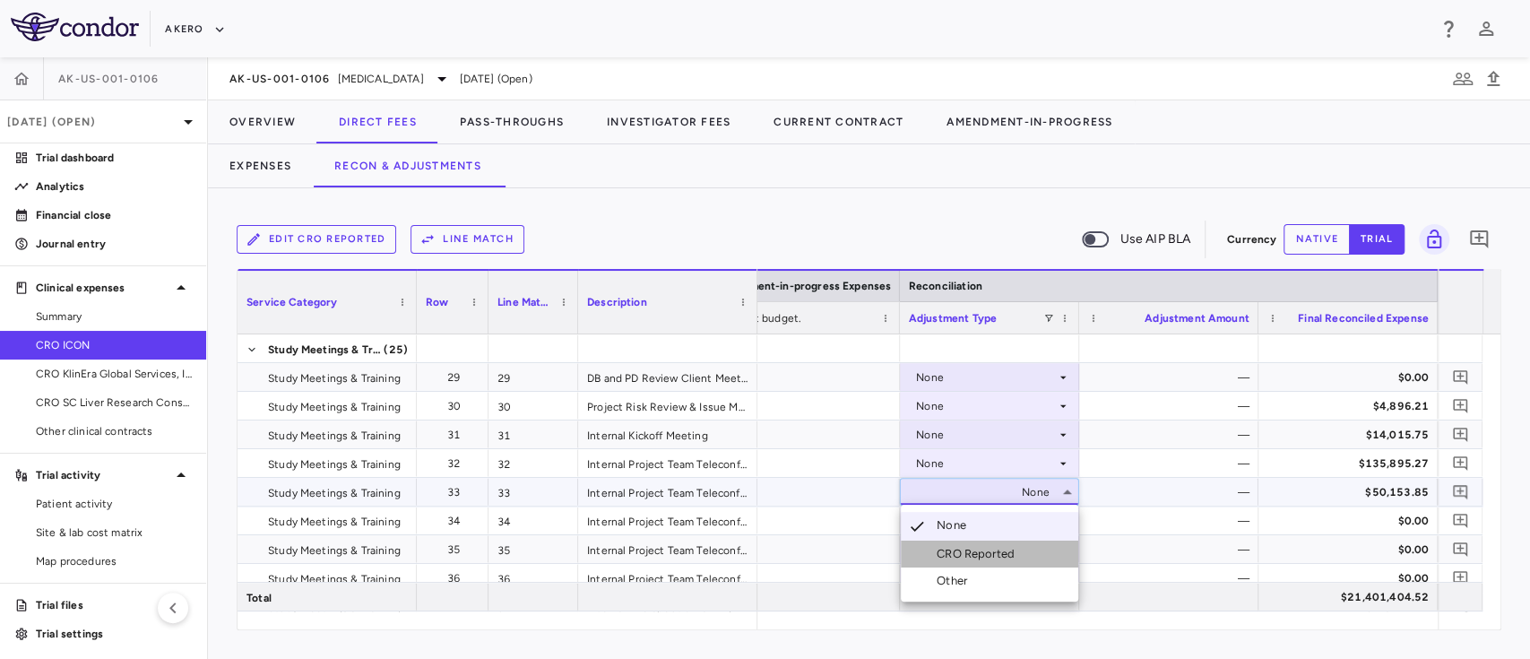
click at [968, 551] on div "CRO Reported" at bounding box center [979, 554] width 85 height 16
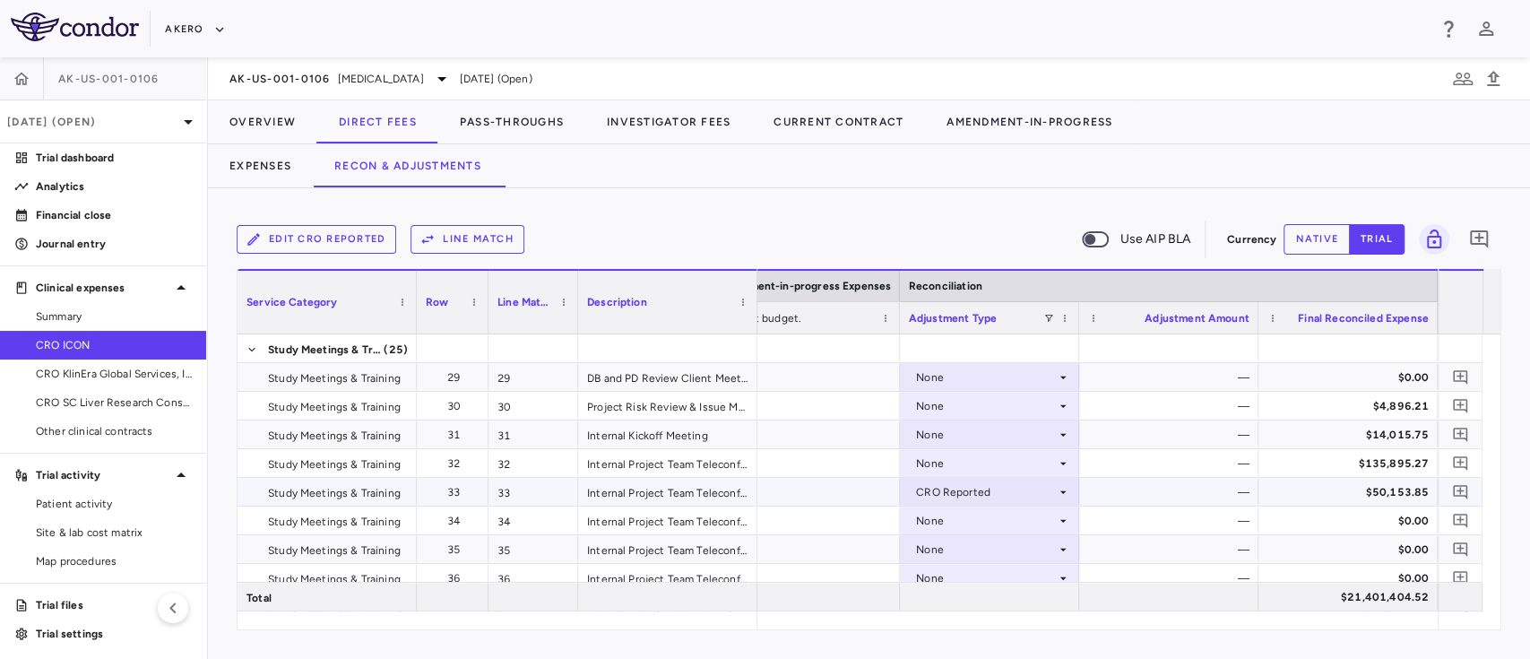
click at [1147, 488] on div "—" at bounding box center [1172, 492] width 154 height 29
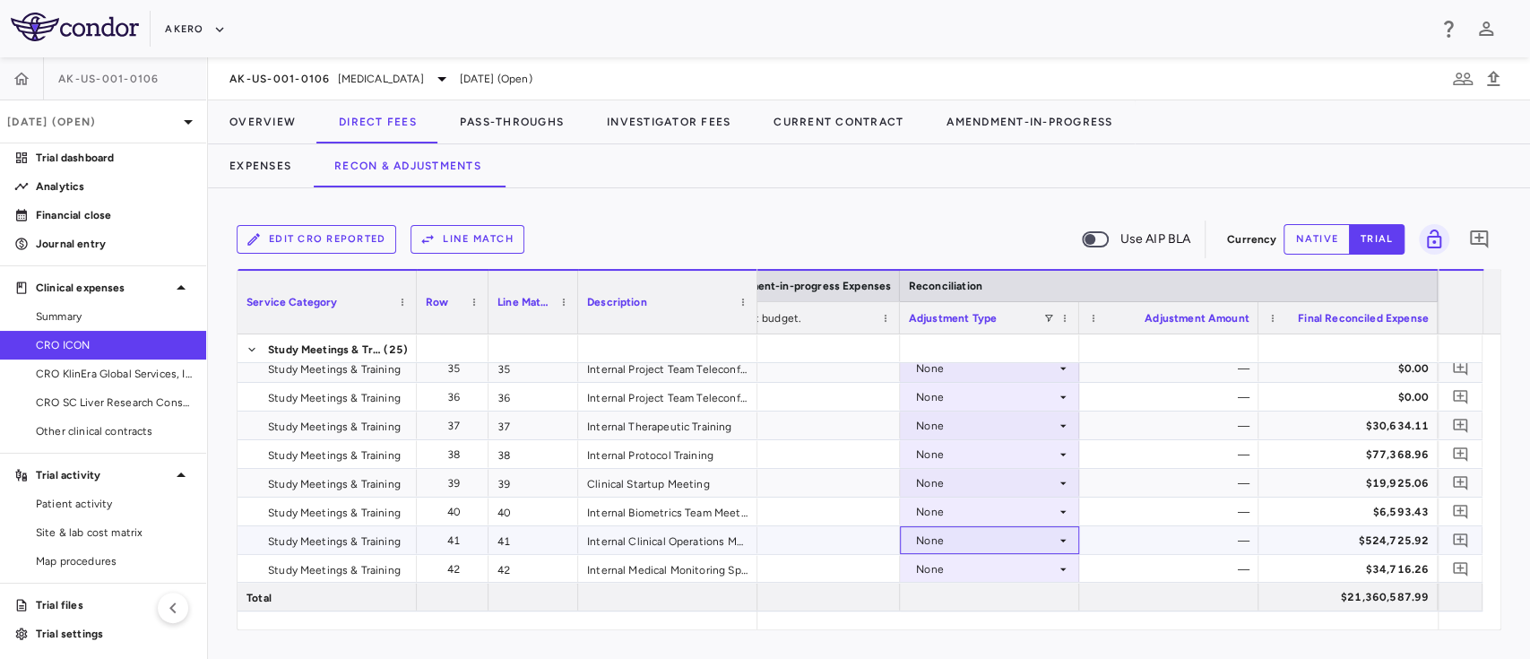
click at [1040, 540] on div "None" at bounding box center [986, 540] width 140 height 29
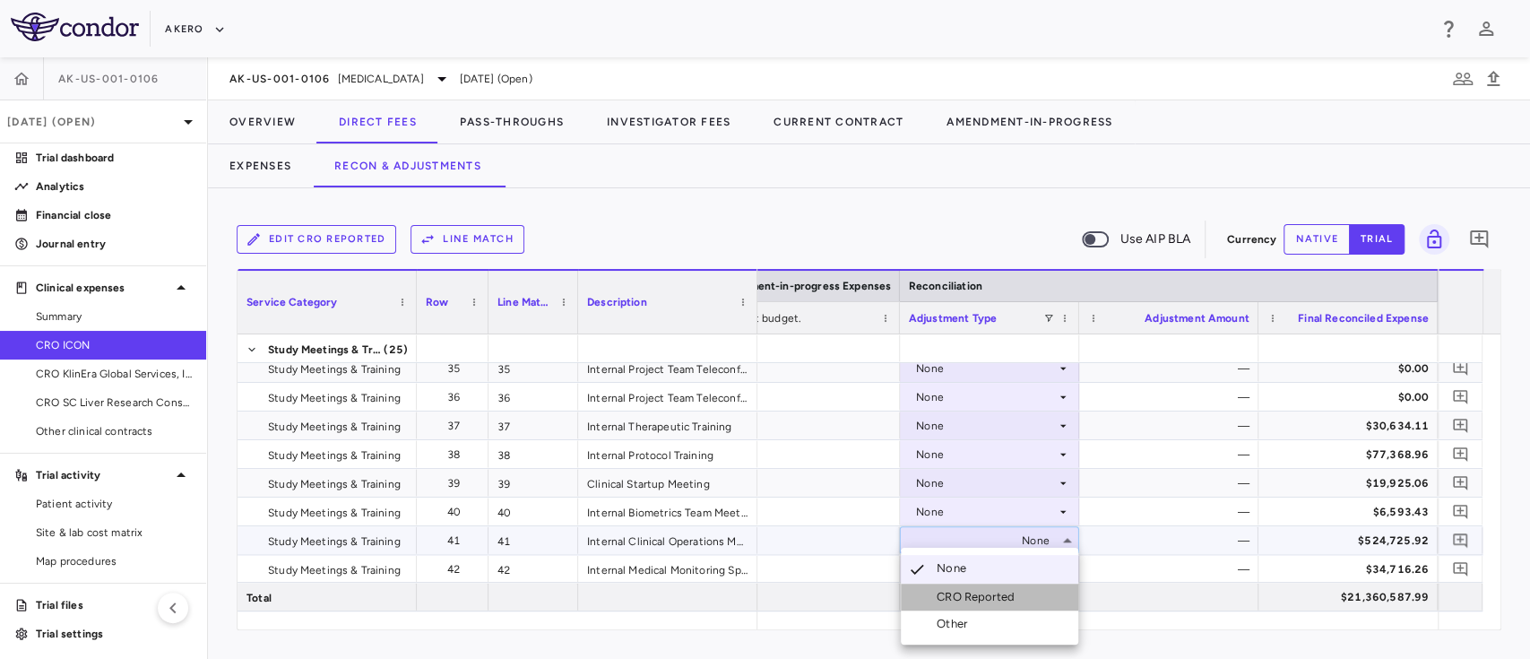
click at [966, 591] on div "CRO Reported" at bounding box center [979, 597] width 85 height 16
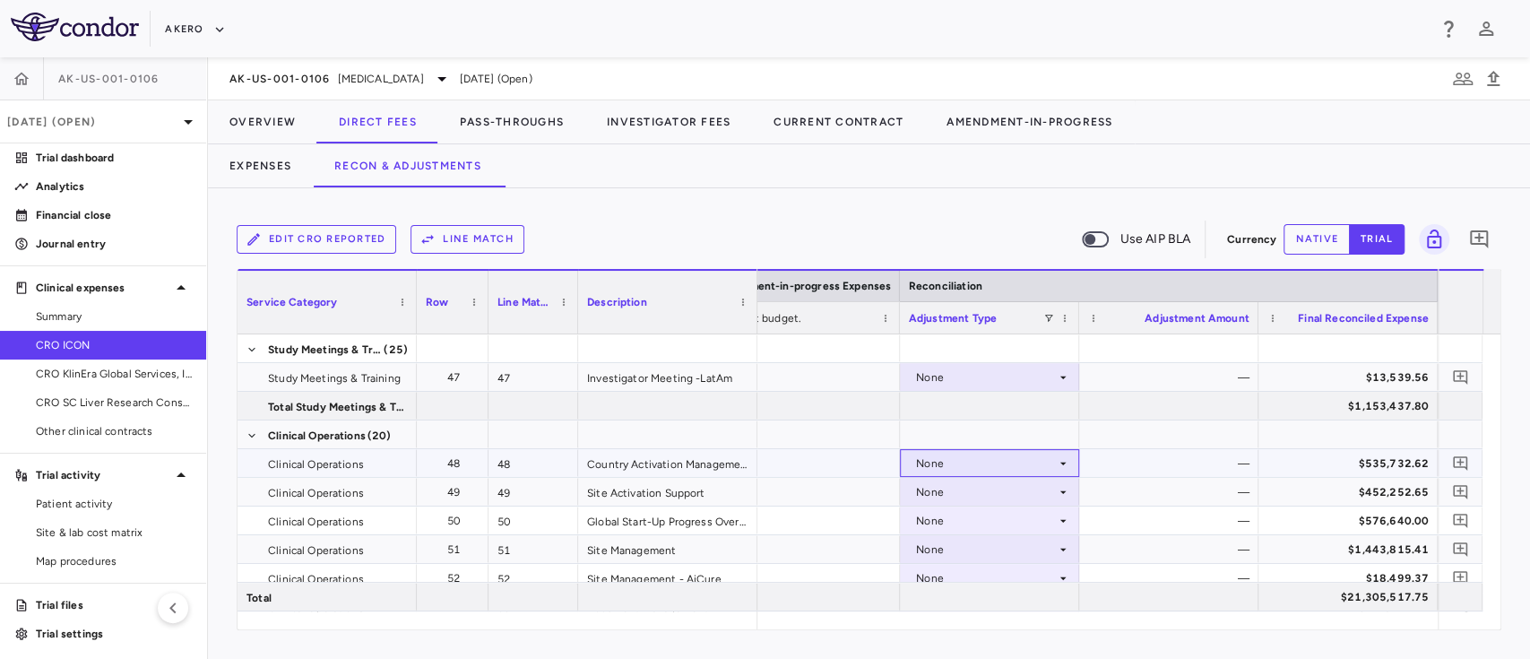
click at [985, 460] on div "None" at bounding box center [986, 463] width 140 height 29
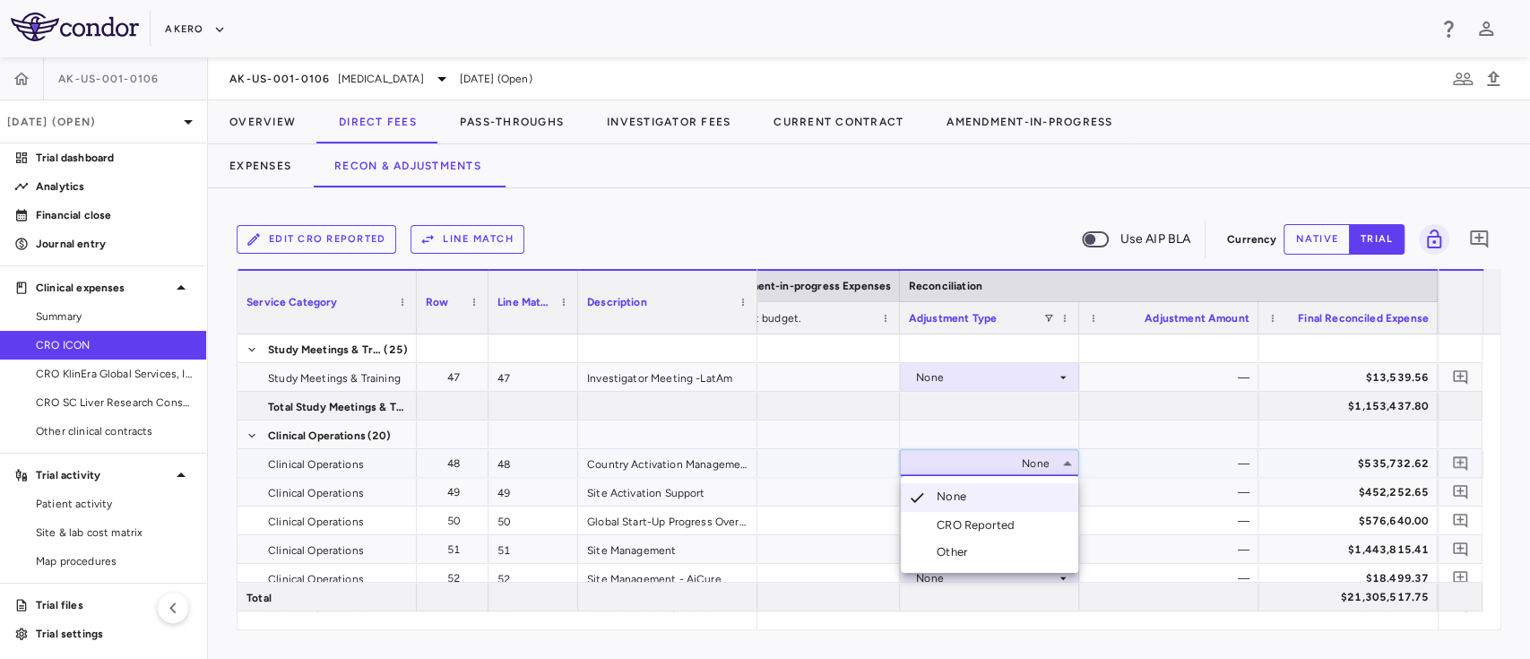
click at [962, 520] on div "CRO Reported" at bounding box center [979, 525] width 85 height 16
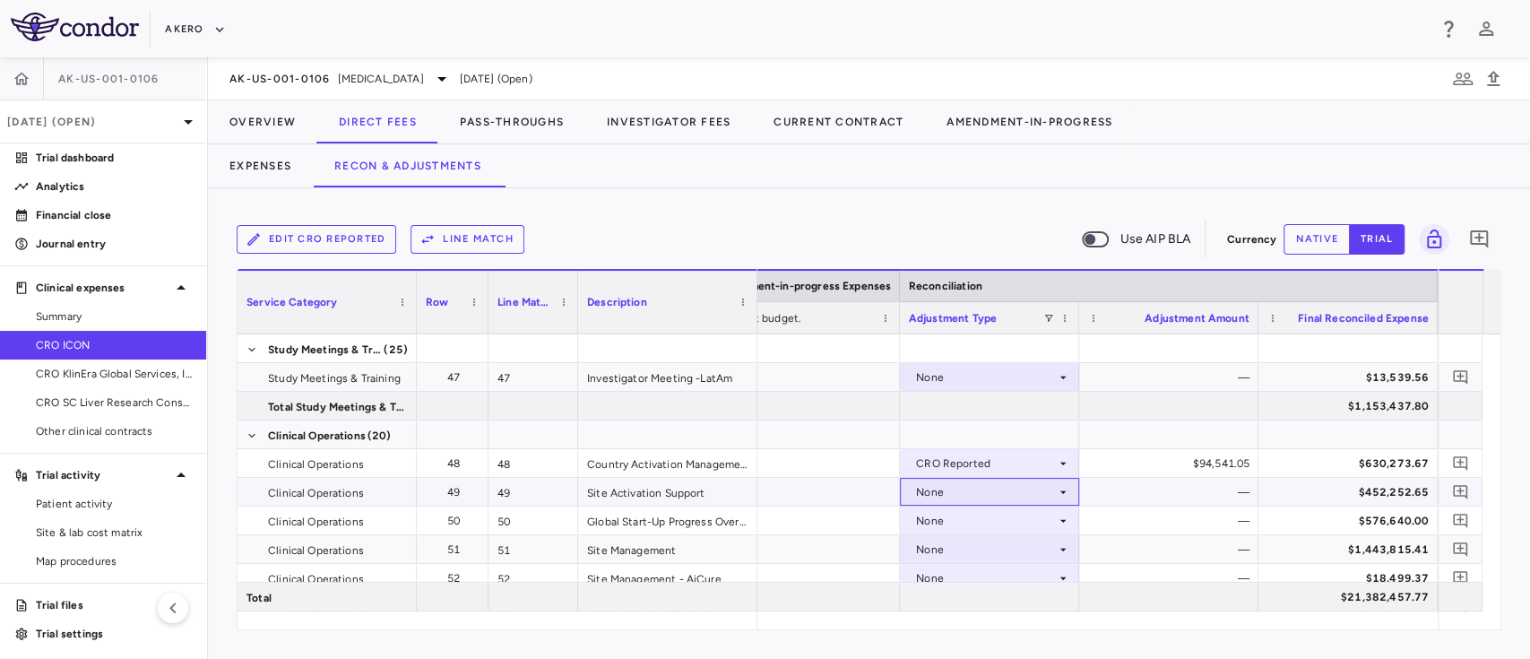
click at [960, 497] on div "None" at bounding box center [986, 492] width 140 height 29
click at [940, 544] on li "CRO Reported" at bounding box center [989, 553] width 177 height 27
click at [951, 522] on div "None" at bounding box center [986, 520] width 140 height 29
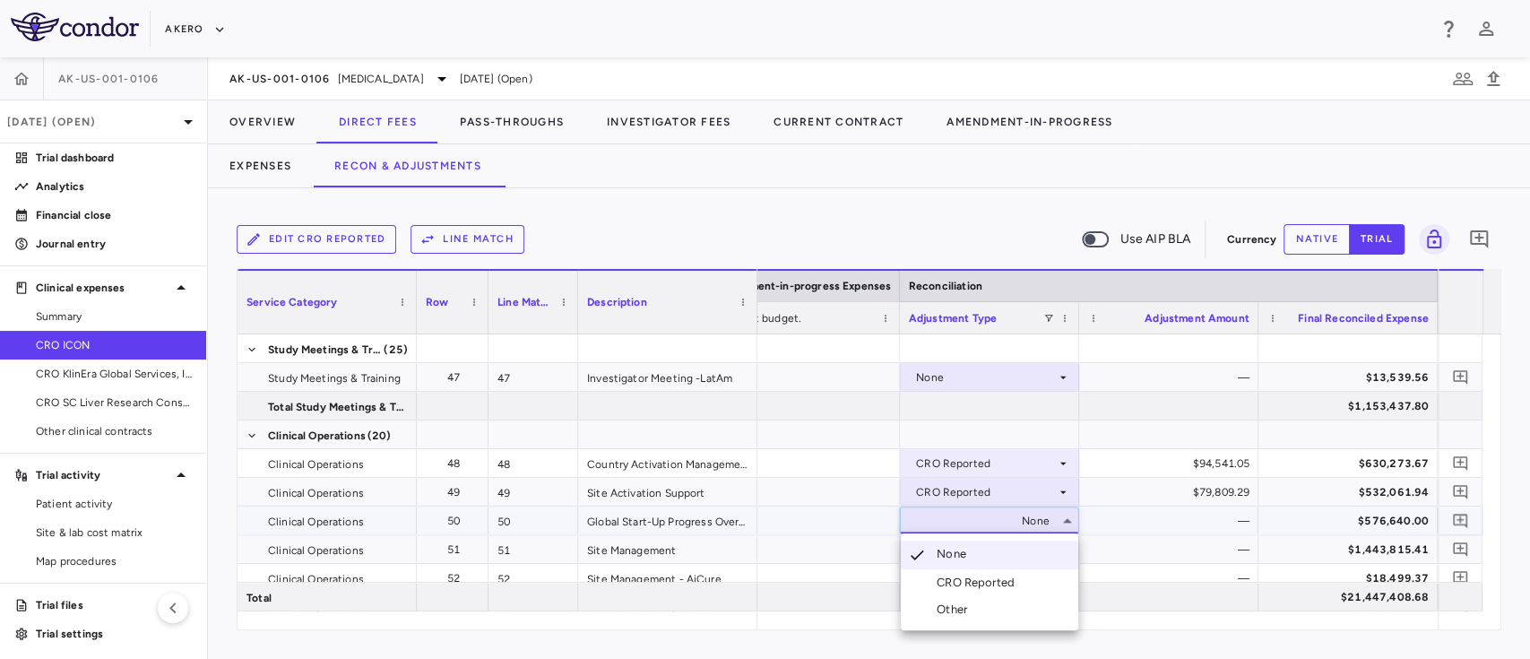
click at [943, 582] on div "CRO Reported" at bounding box center [979, 582] width 85 height 16
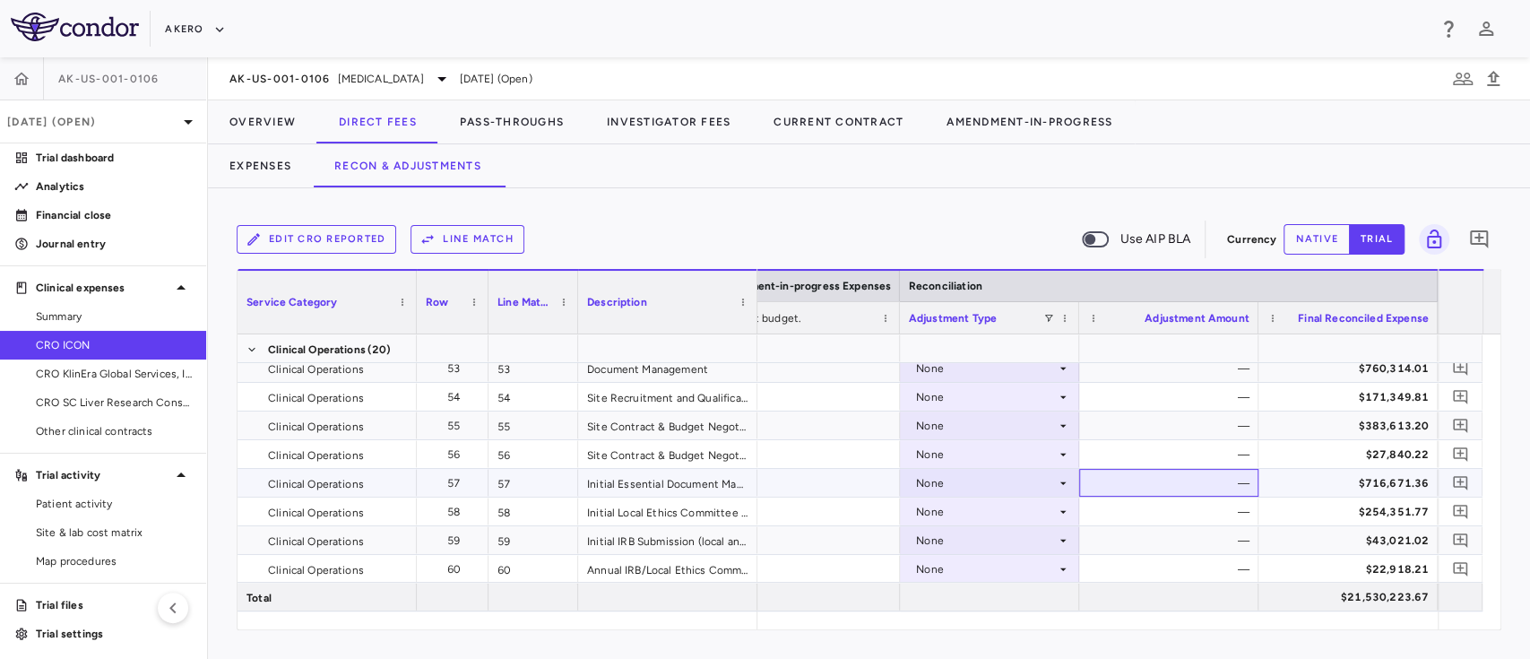
click at [1188, 470] on div "—" at bounding box center [1172, 483] width 154 height 29
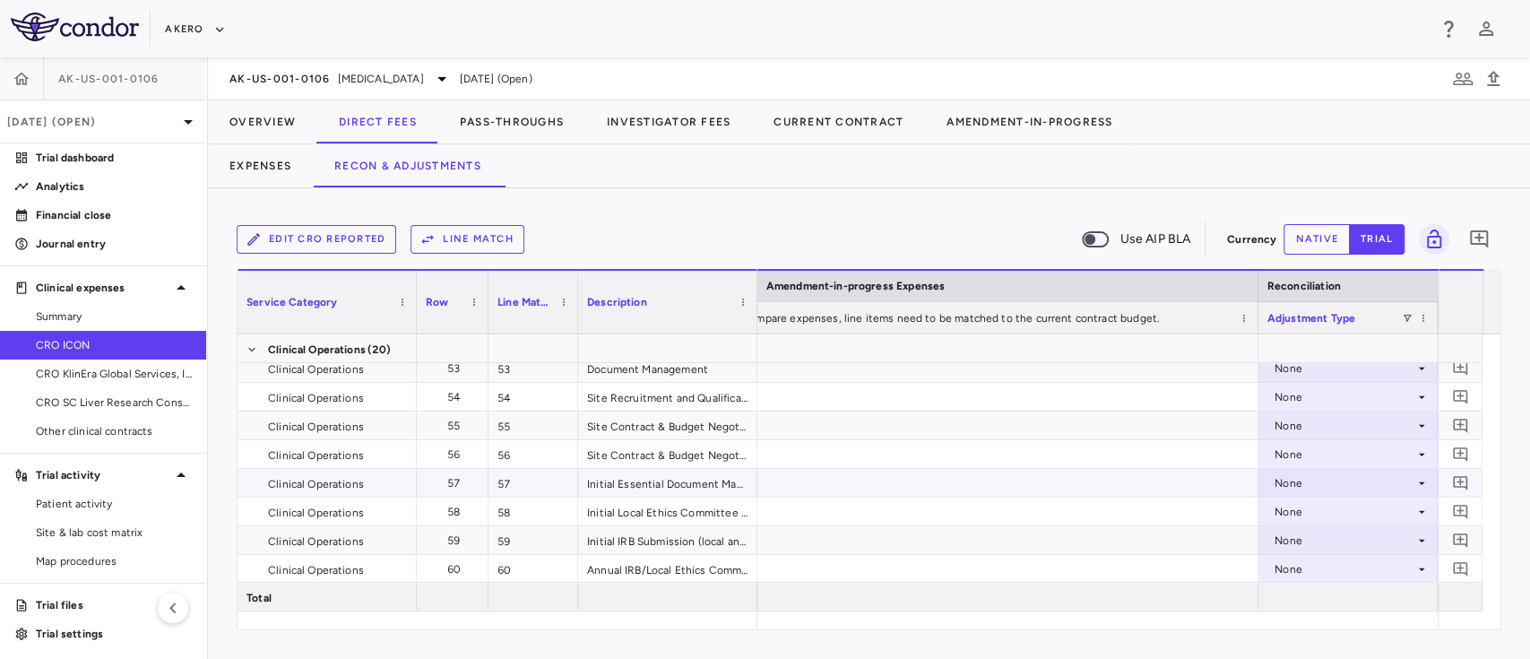
click at [1306, 478] on div "None" at bounding box center [1344, 483] width 140 height 29
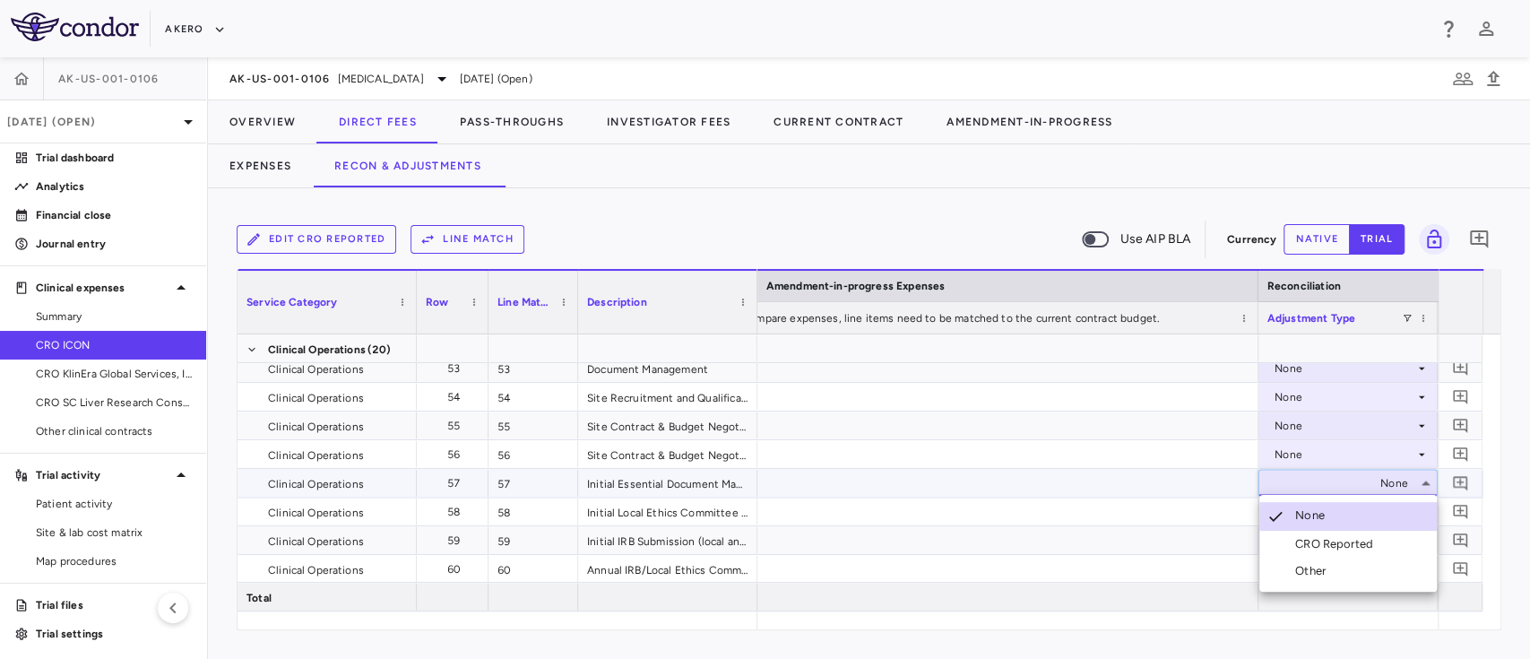
click at [1291, 541] on div "CRO Reported" at bounding box center [1319, 544] width 121 height 16
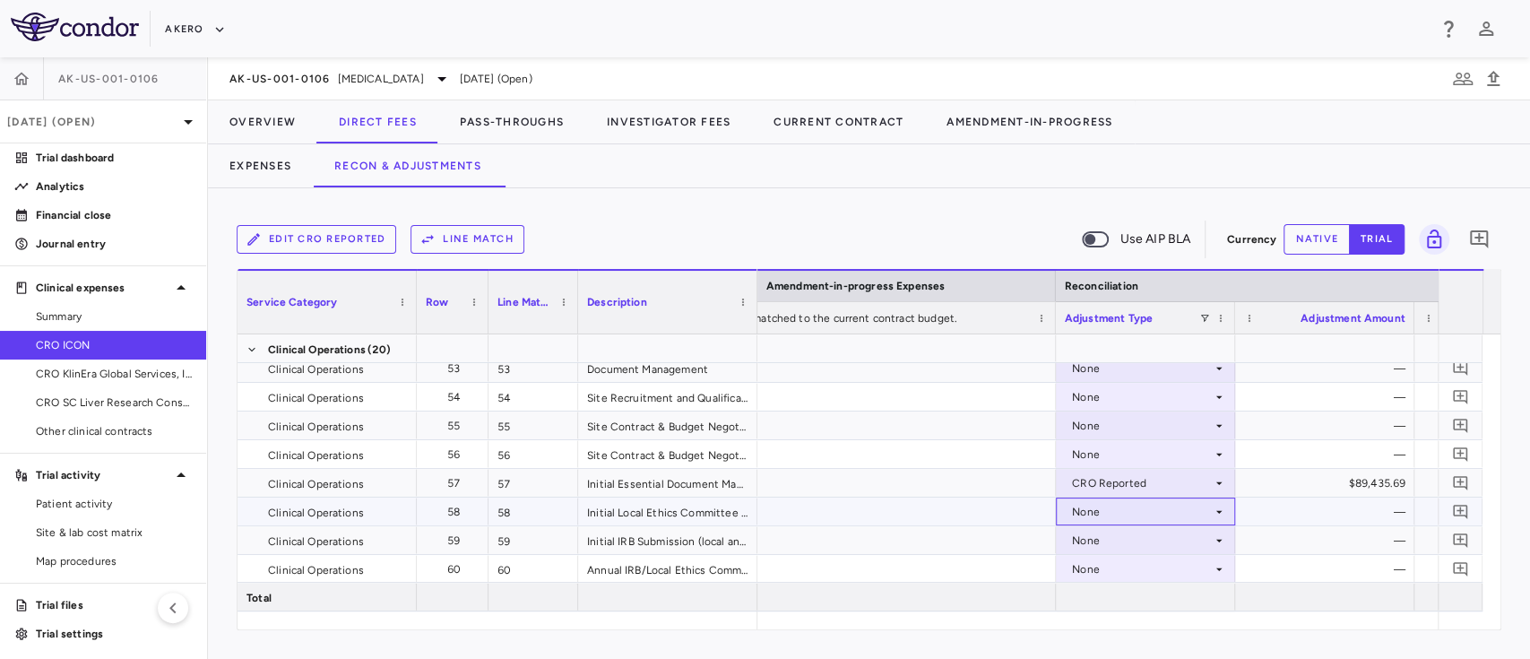
click at [1127, 509] on div "None" at bounding box center [1142, 511] width 140 height 29
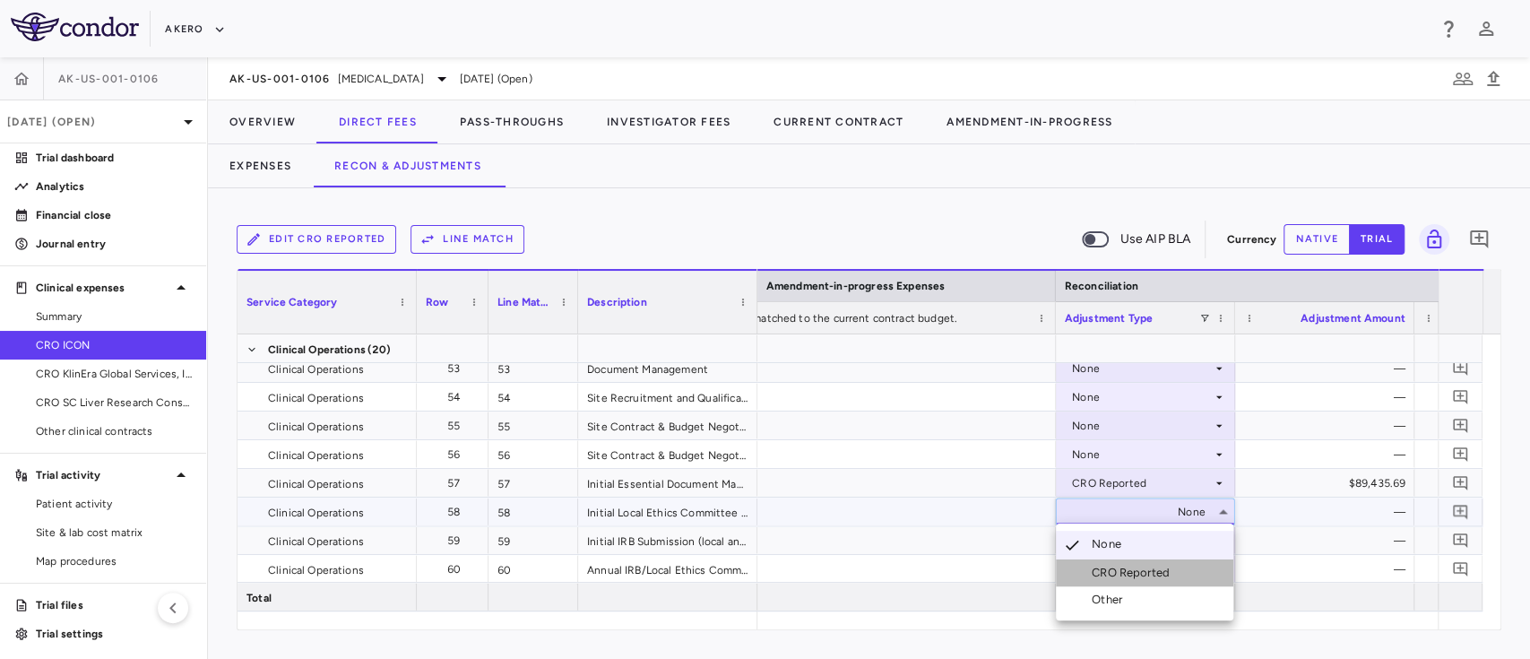
click at [1110, 571] on div "CRO Reported" at bounding box center [1134, 573] width 85 height 16
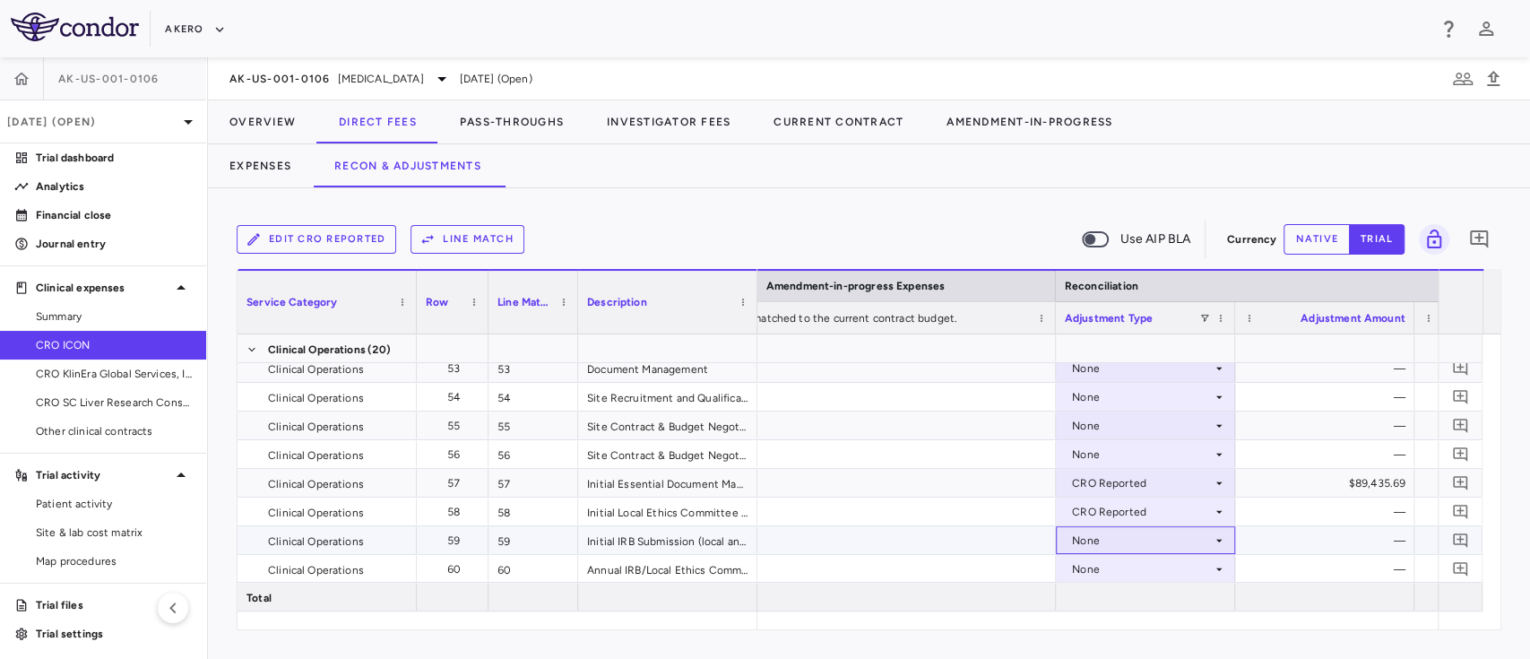
click at [1089, 532] on div "None" at bounding box center [1142, 540] width 140 height 29
click at [1104, 600] on div at bounding box center [1145, 597] width 179 height 28
click at [1092, 544] on div "None" at bounding box center [1142, 540] width 140 height 29
click at [1097, 591] on div "CRO Reported" at bounding box center [1134, 597] width 85 height 16
click at [1308, 544] on div "$11,302.37" at bounding box center [1328, 540] width 154 height 29
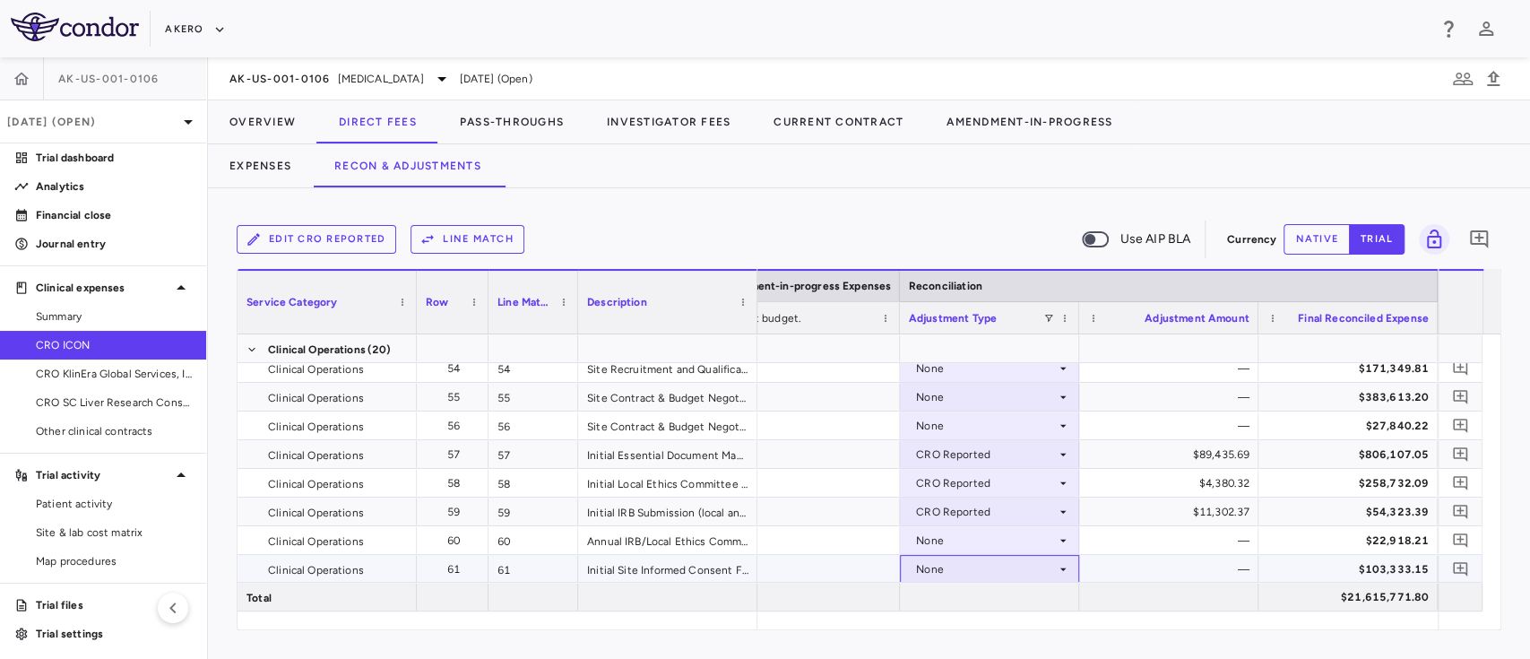
click at [1031, 576] on div "None" at bounding box center [986, 569] width 140 height 29
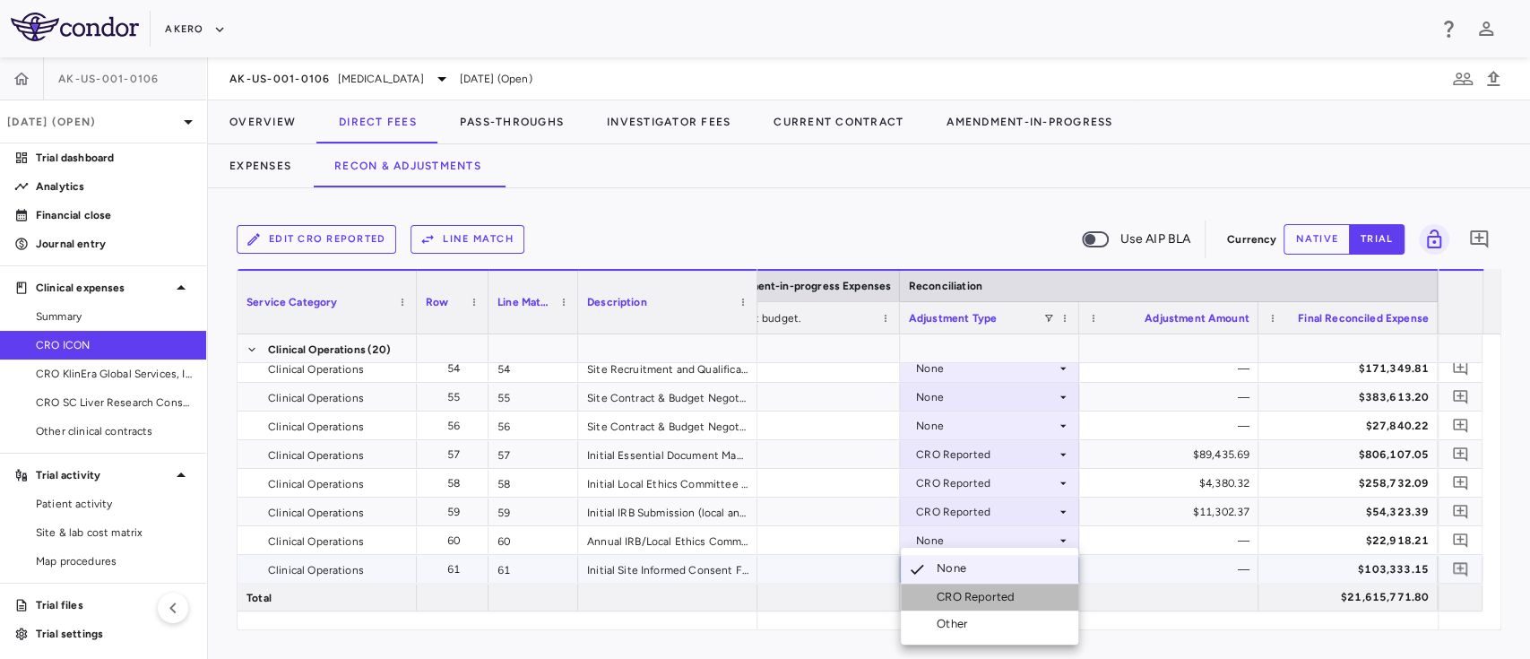
click at [1000, 598] on div "CRO Reported" at bounding box center [979, 597] width 85 height 16
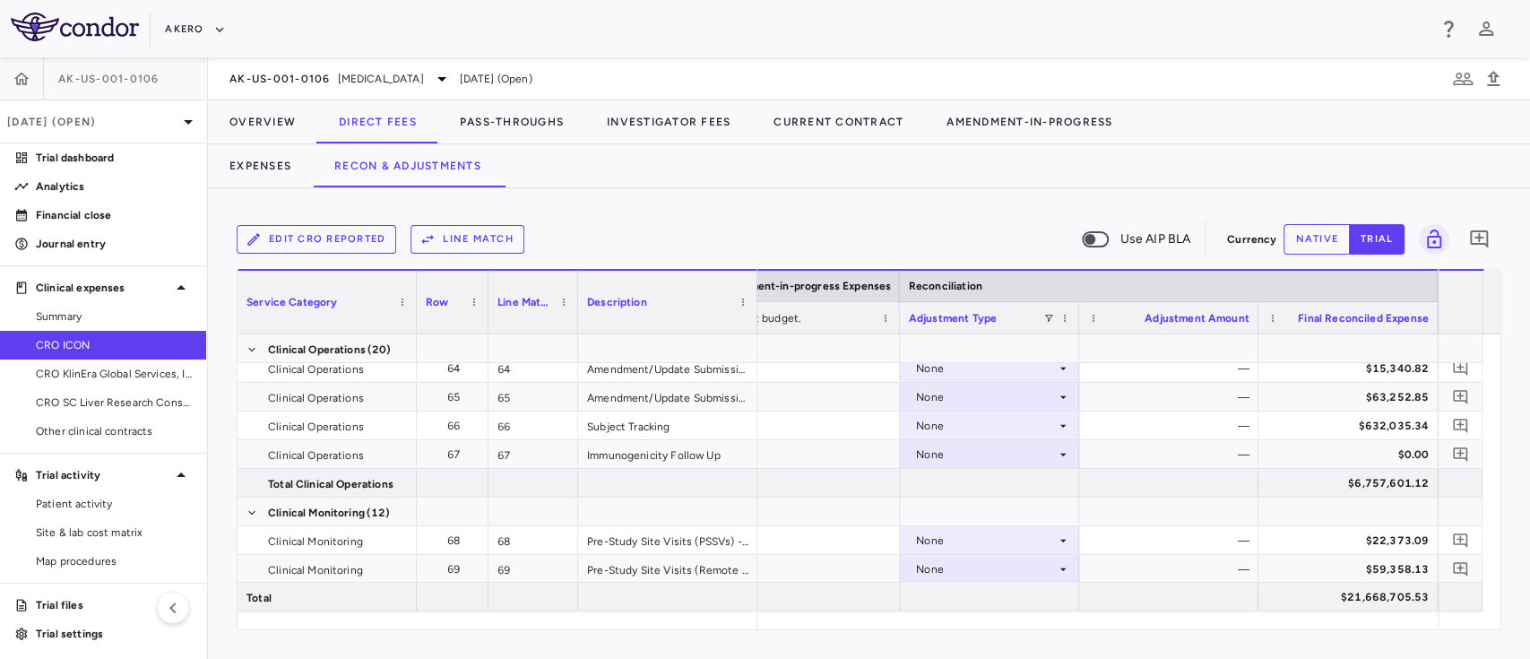
scroll to position [1979, 0]
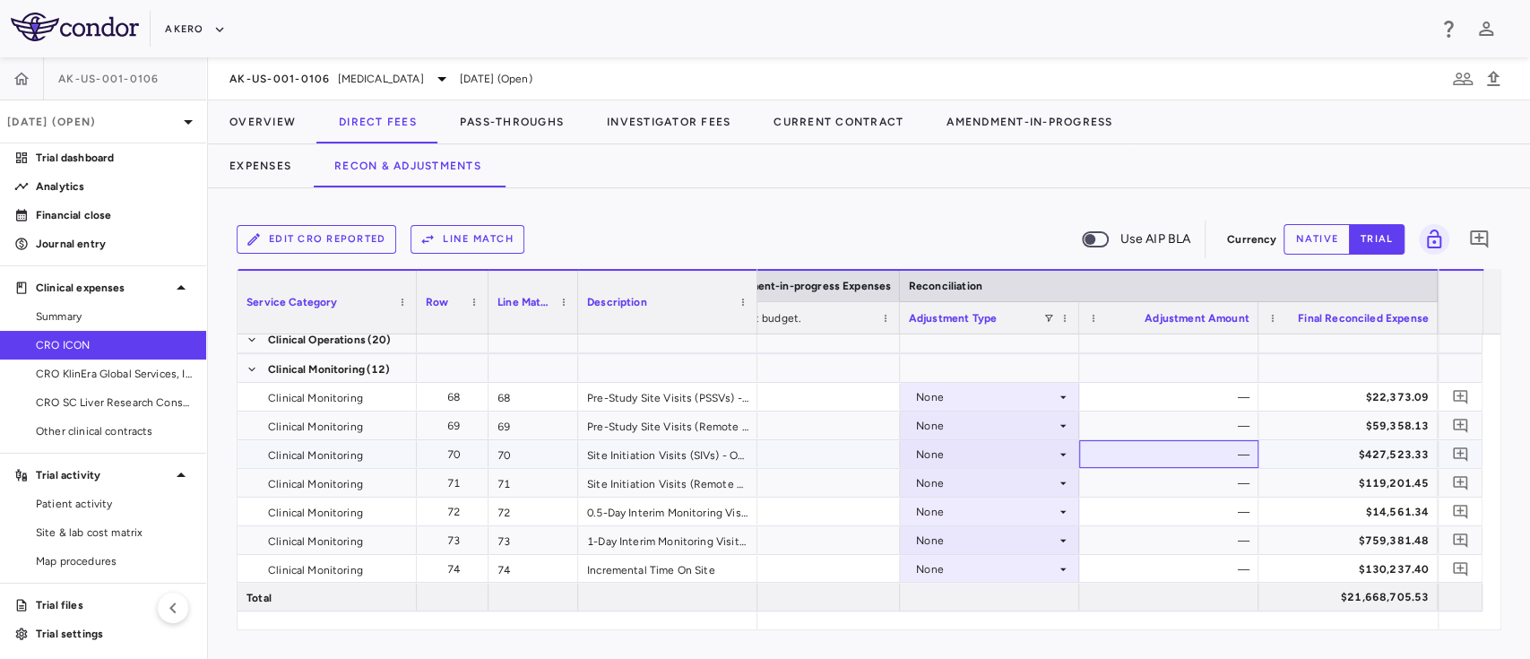
click at [1204, 455] on div "—" at bounding box center [1172, 454] width 154 height 29
click at [982, 488] on div "None" at bounding box center [986, 483] width 140 height 29
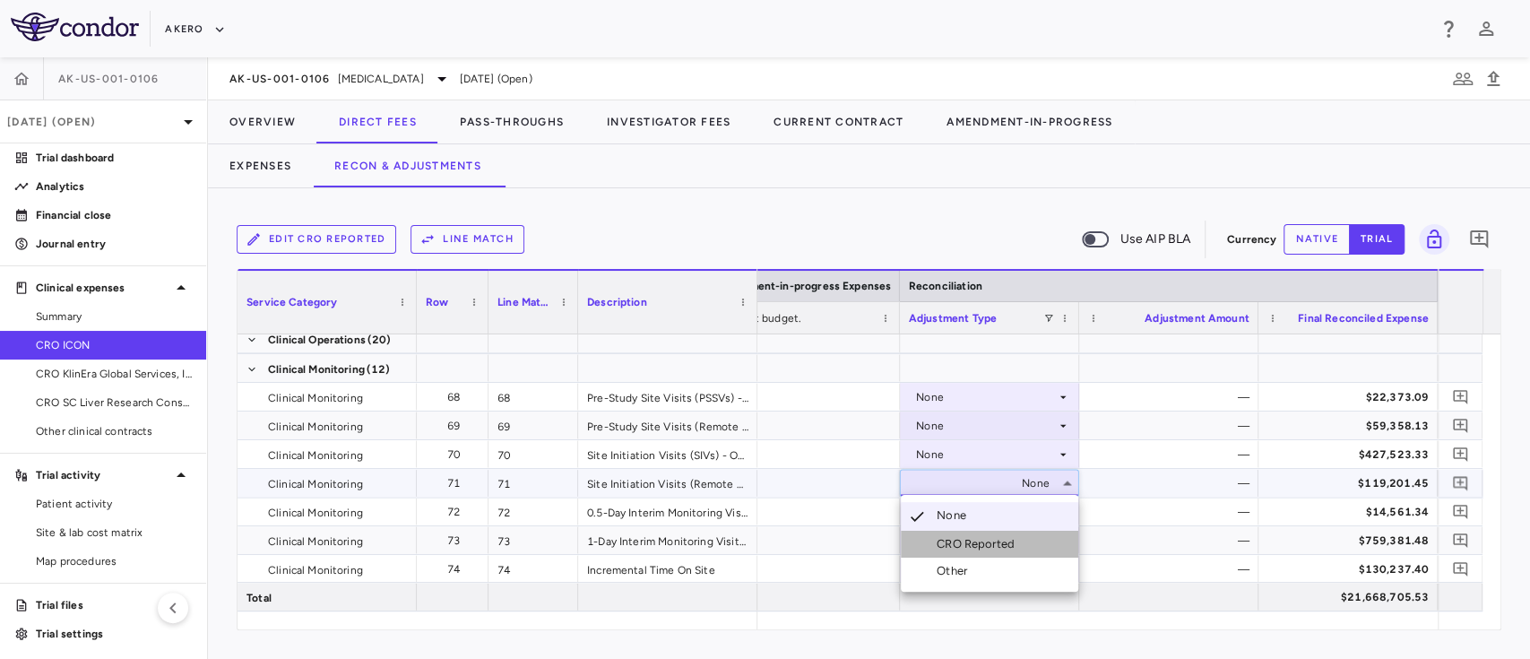
click at [963, 534] on li "CRO Reported" at bounding box center [989, 544] width 177 height 27
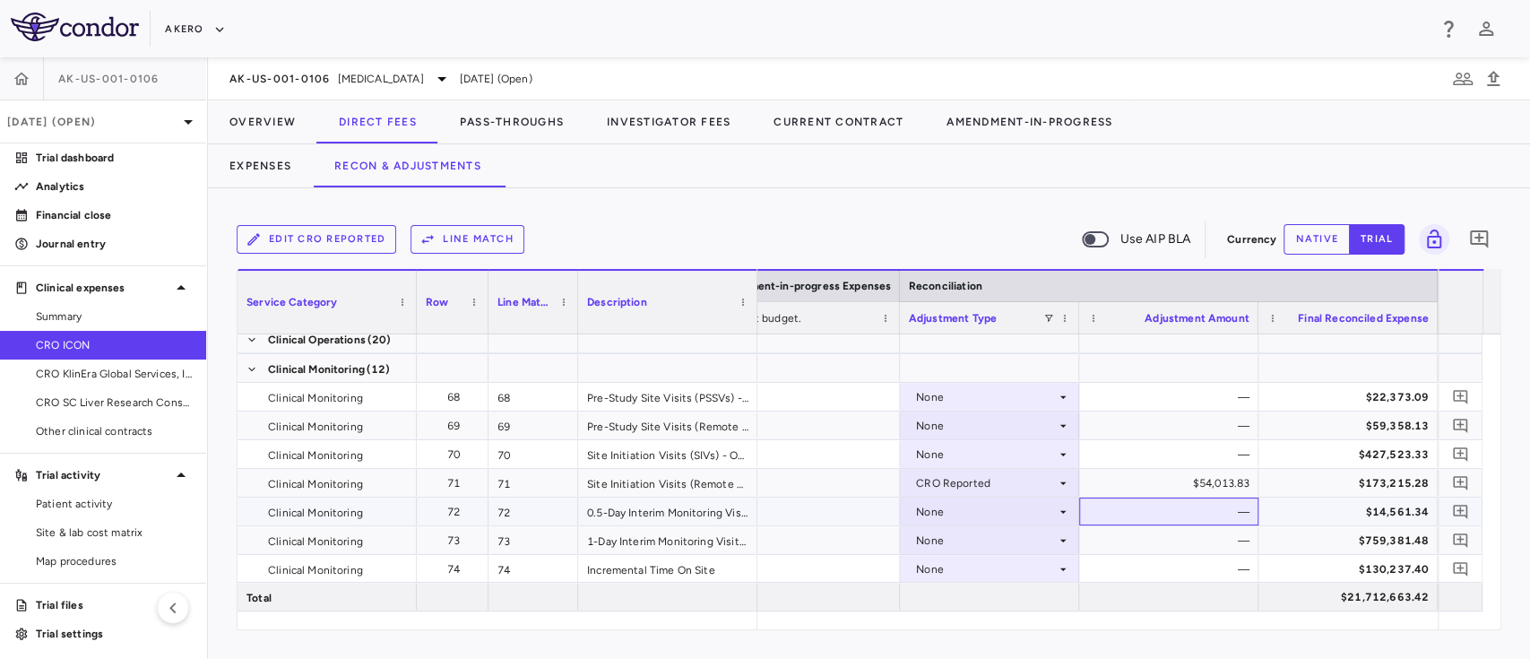
click at [1175, 522] on div "—" at bounding box center [1172, 511] width 154 height 29
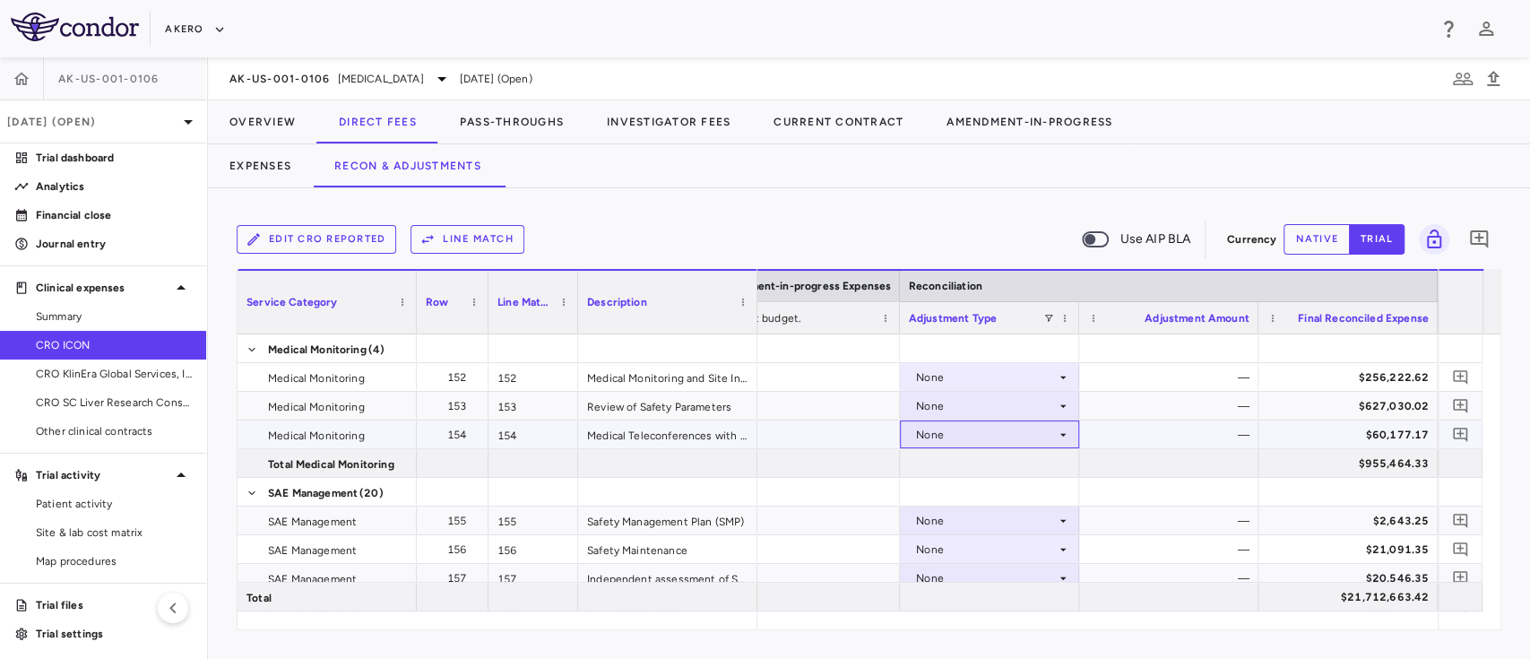
click at [1003, 436] on div "None" at bounding box center [986, 434] width 140 height 29
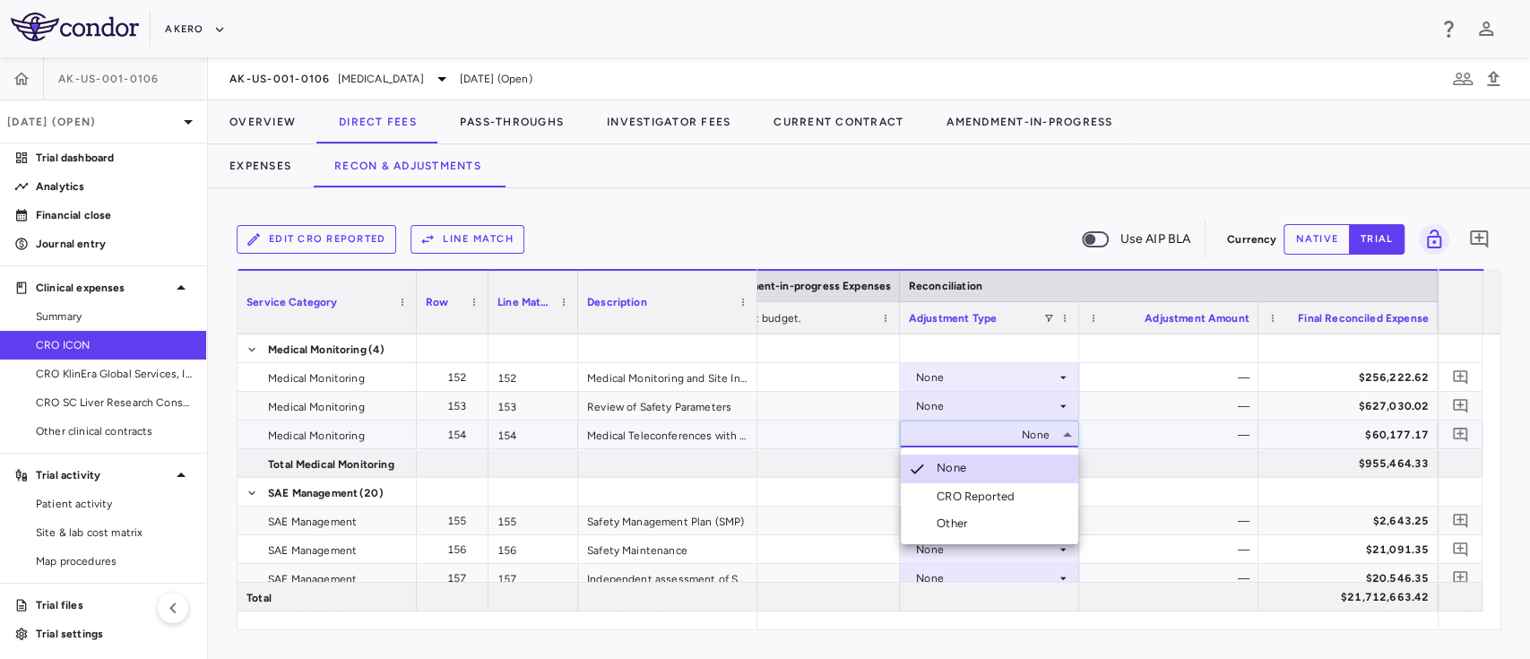
click at [973, 491] on div "CRO Reported" at bounding box center [979, 496] width 85 height 16
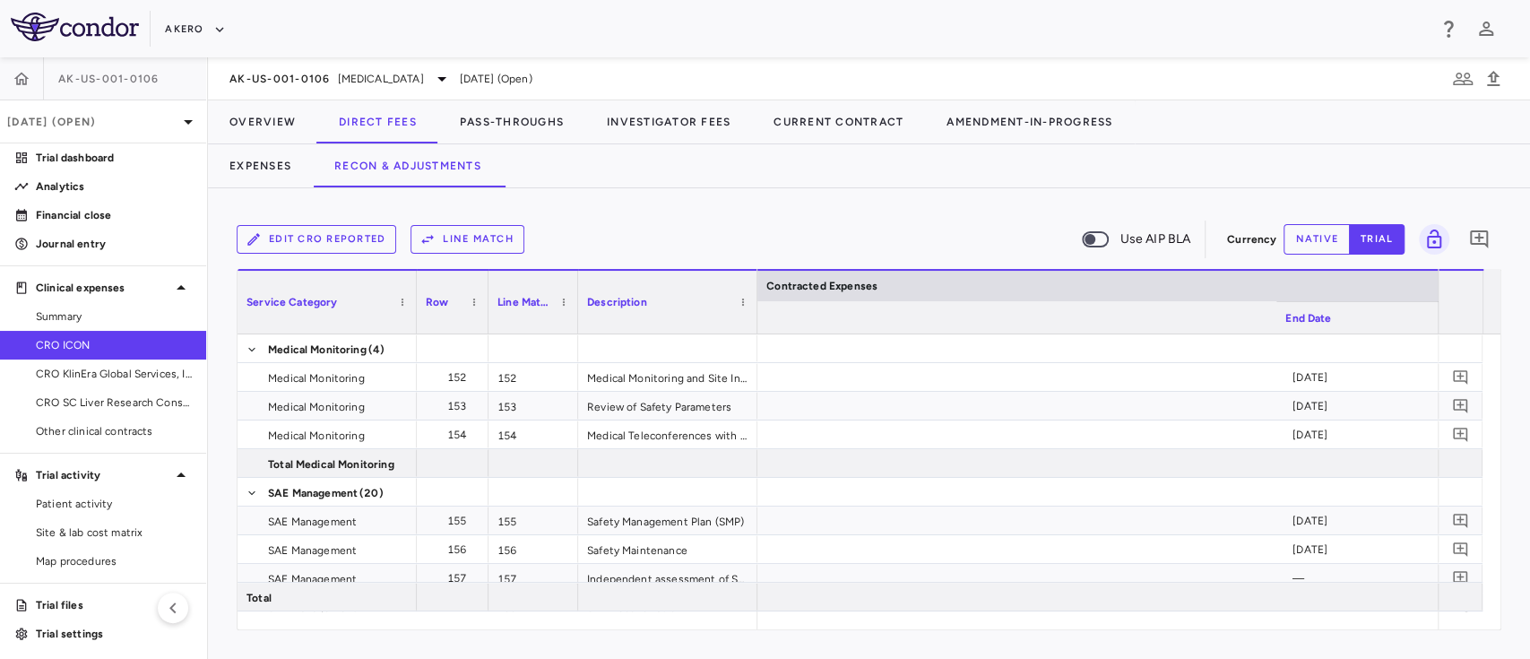
scroll to position [0, 2422]
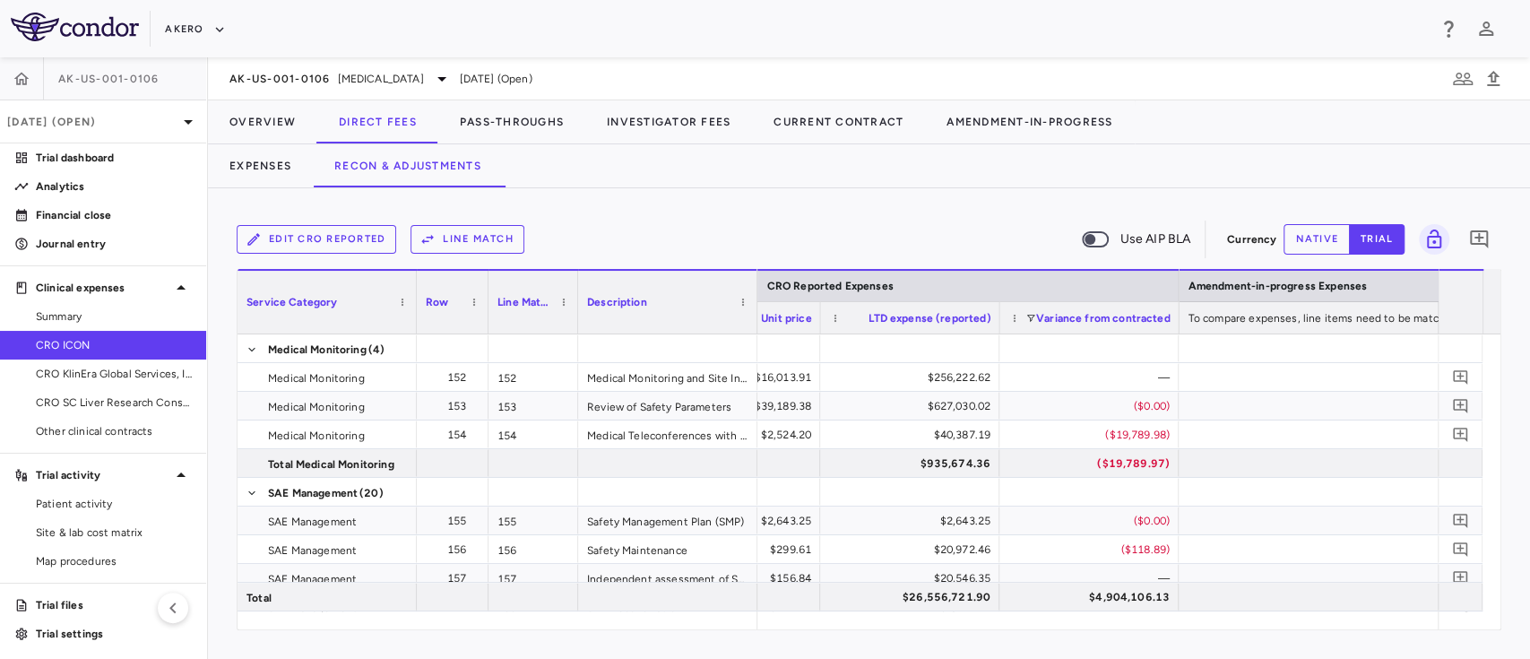
drag, startPoint x: 1247, startPoint y: 635, endPoint x: 1333, endPoint y: 617, distance: 87.2
click at [1333, 617] on div "Edit CRO reported Line Match Use AIP BLA Currency native trial 0 Press SPACE to…" at bounding box center [869, 423] width 1322 height 470
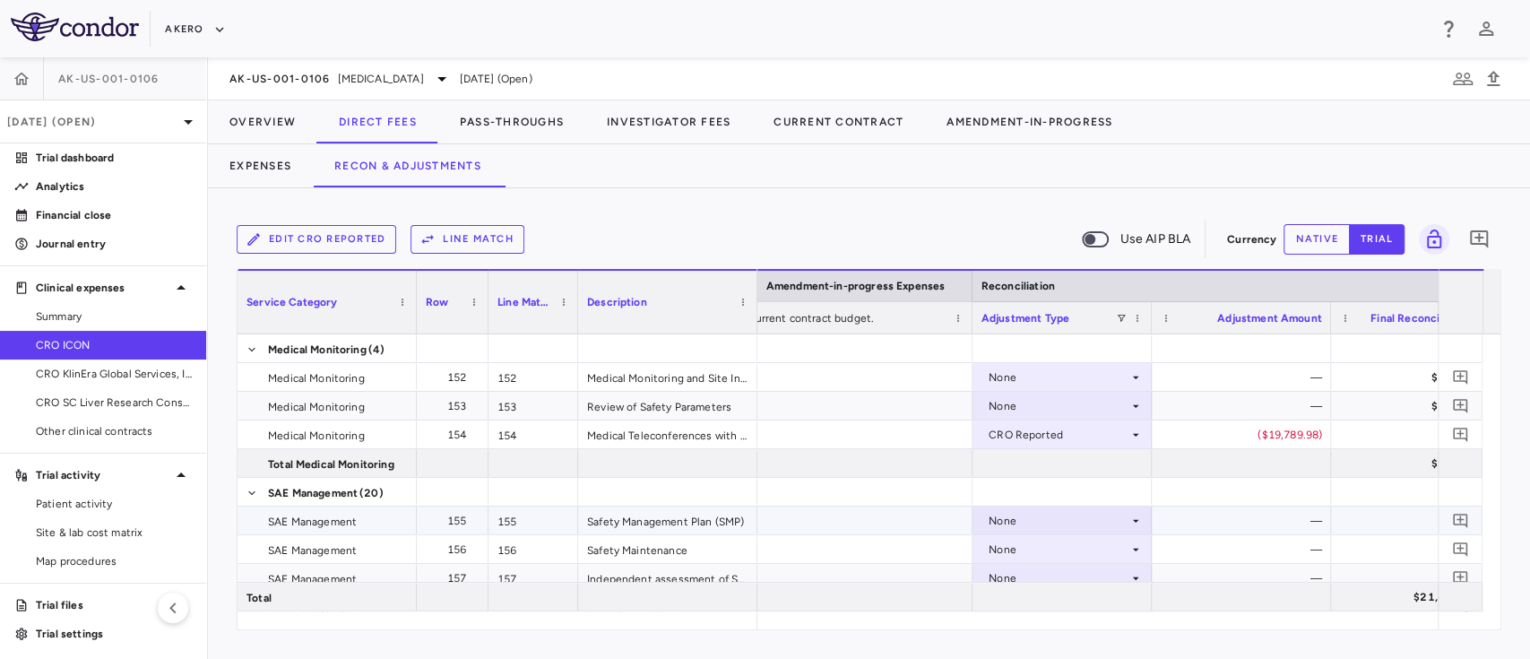
click at [1226, 520] on div "—" at bounding box center [1245, 520] width 154 height 29
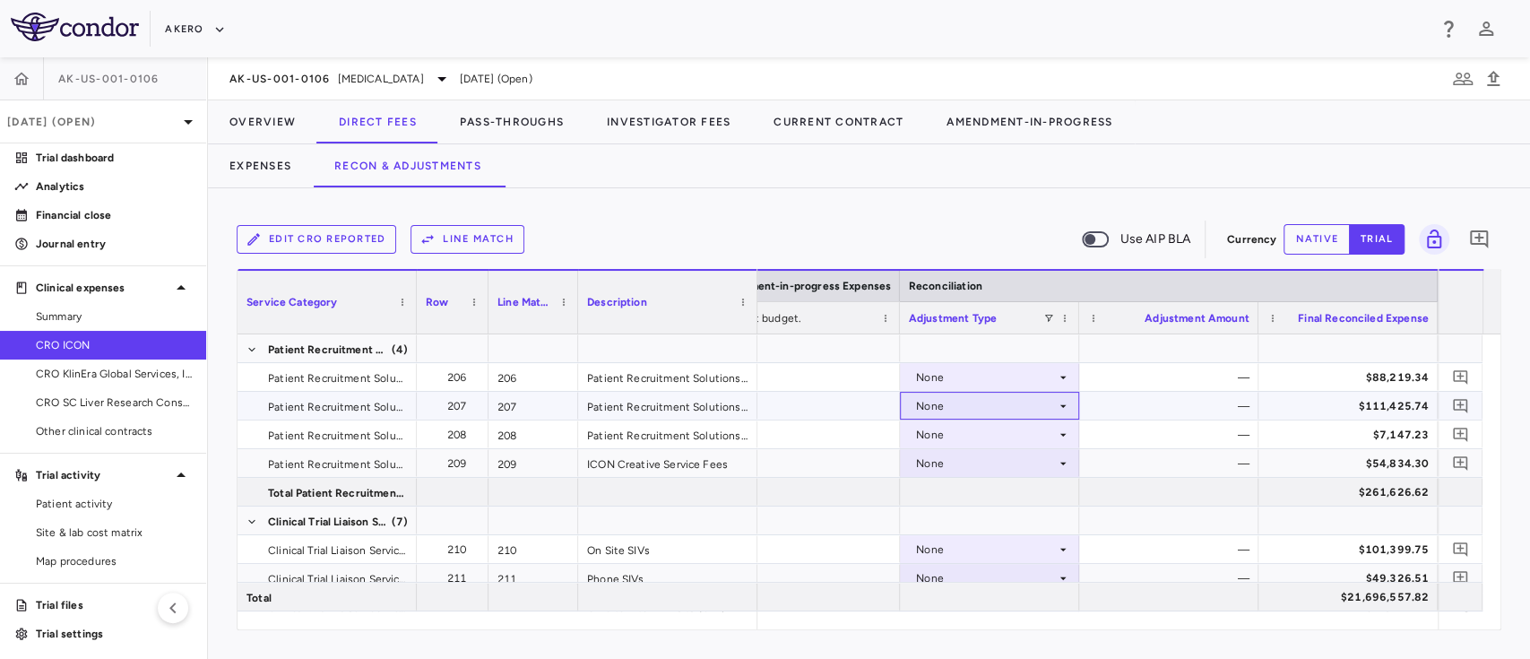
click at [1022, 402] on div "None" at bounding box center [986, 406] width 140 height 29
click at [991, 460] on div "CRO Reported" at bounding box center [979, 468] width 85 height 16
click at [965, 432] on div "None" at bounding box center [986, 434] width 140 height 29
click at [1118, 433] on div at bounding box center [765, 329] width 1530 height 659
click at [980, 429] on div "None" at bounding box center [986, 434] width 140 height 29
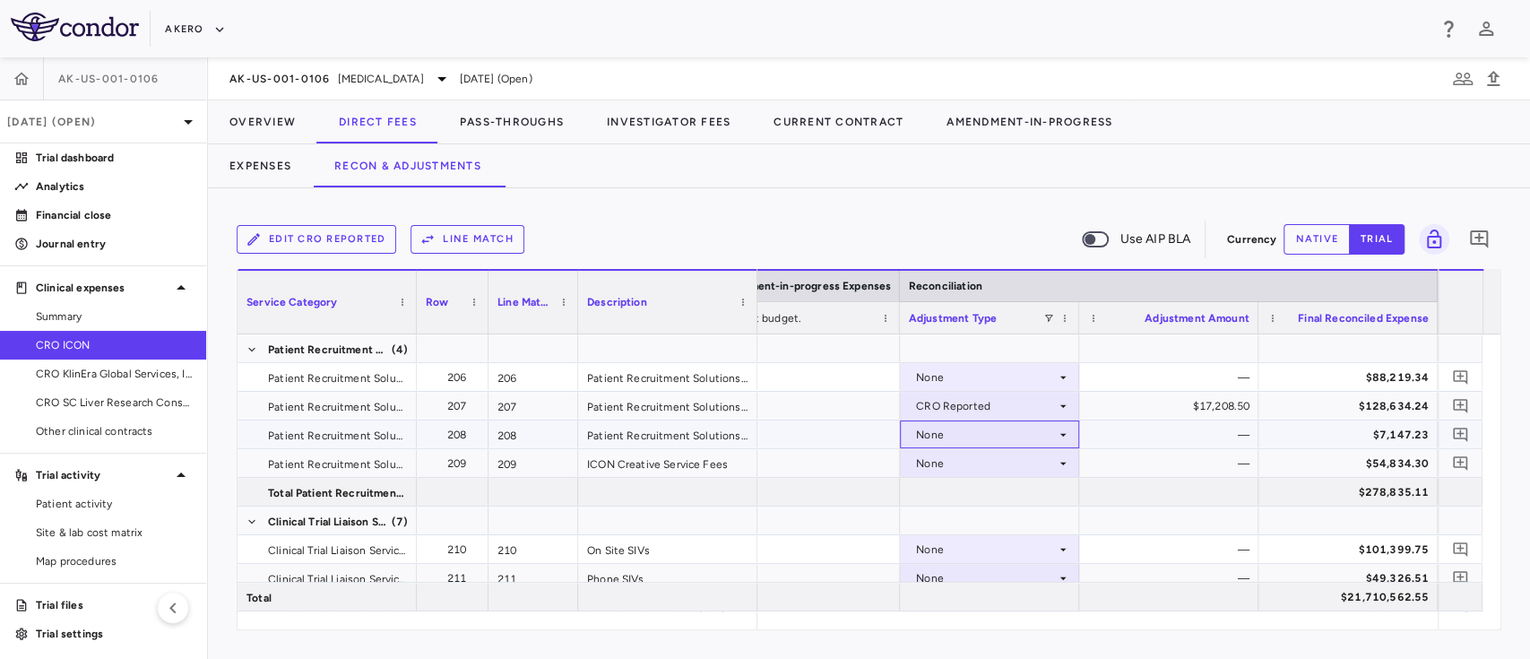
click at [975, 444] on div "None" at bounding box center [986, 434] width 140 height 29
click at [950, 503] on div "Other" at bounding box center [956, 496] width 38 height 16
click at [1144, 436] on div "—" at bounding box center [1172, 434] width 154 height 29
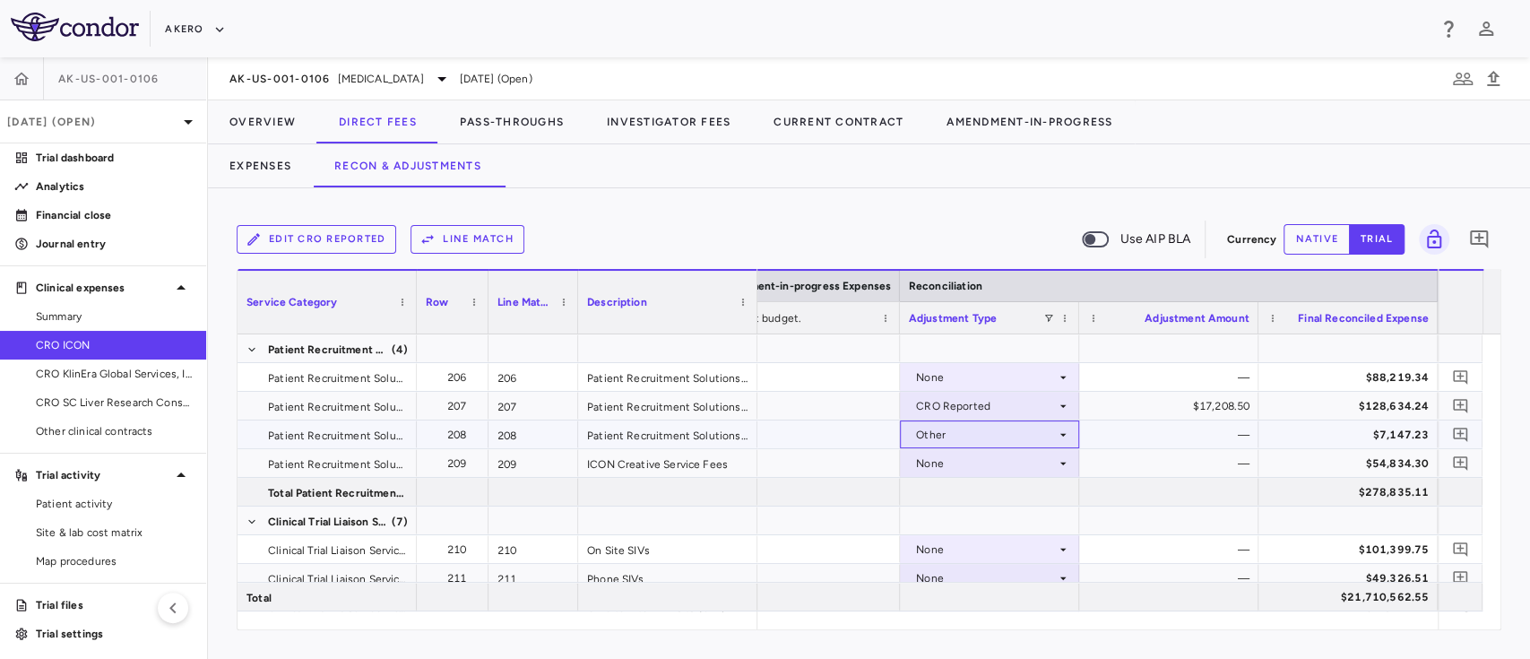
click at [1028, 433] on div "Other" at bounding box center [986, 434] width 140 height 29
click at [968, 482] on li "Other" at bounding box center [989, 495] width 177 height 29
click at [1160, 437] on div "—" at bounding box center [1172, 434] width 154 height 29
click at [1161, 437] on div "—" at bounding box center [1172, 434] width 154 height 29
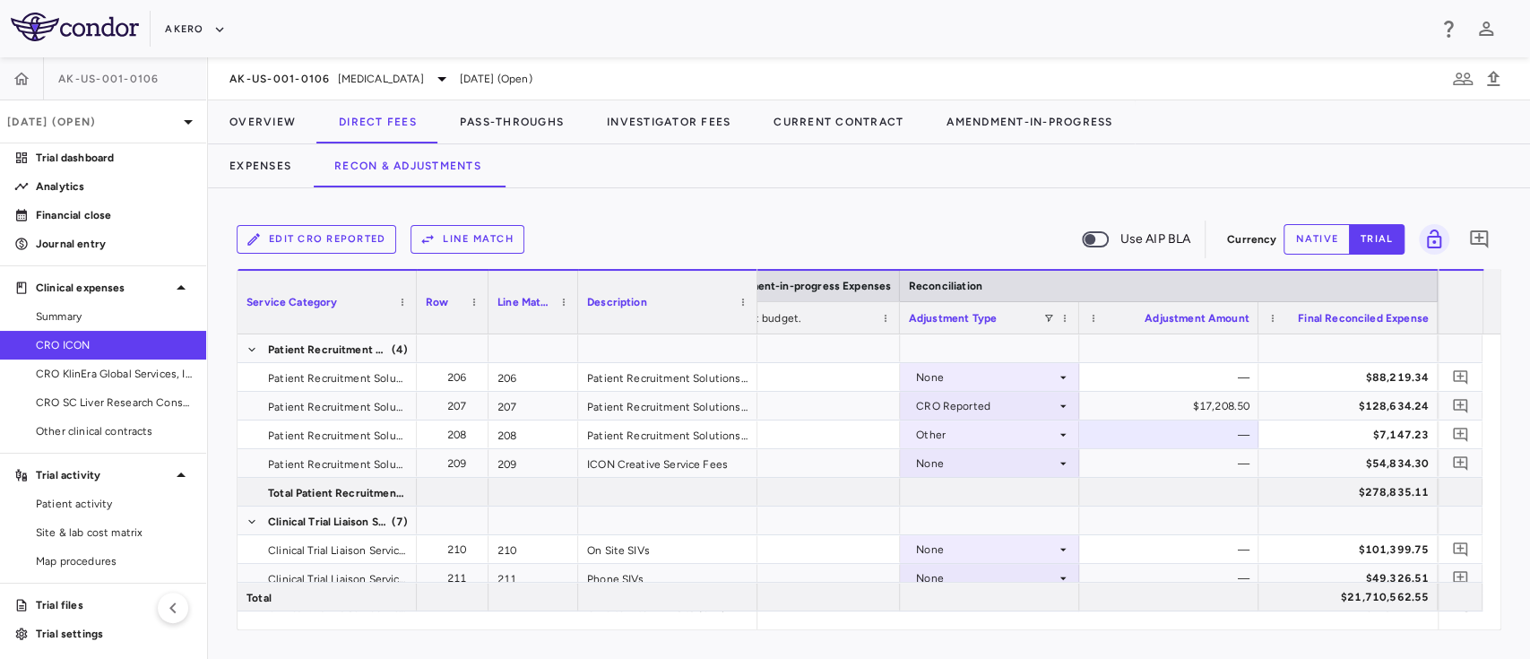
click at [1298, 266] on div "Edit CRO reported Line Match Use AIP BLA Currency native trial 0 Press SPACE to…" at bounding box center [869, 423] width 1265 height 413
click at [1314, 236] on button "native" at bounding box center [1316, 239] width 66 height 30
click at [1211, 431] on div "$0.00" at bounding box center [1172, 434] width 154 height 29
click at [1211, 431] on input "*" at bounding box center [1182, 436] width 151 height 30
paste input "***"
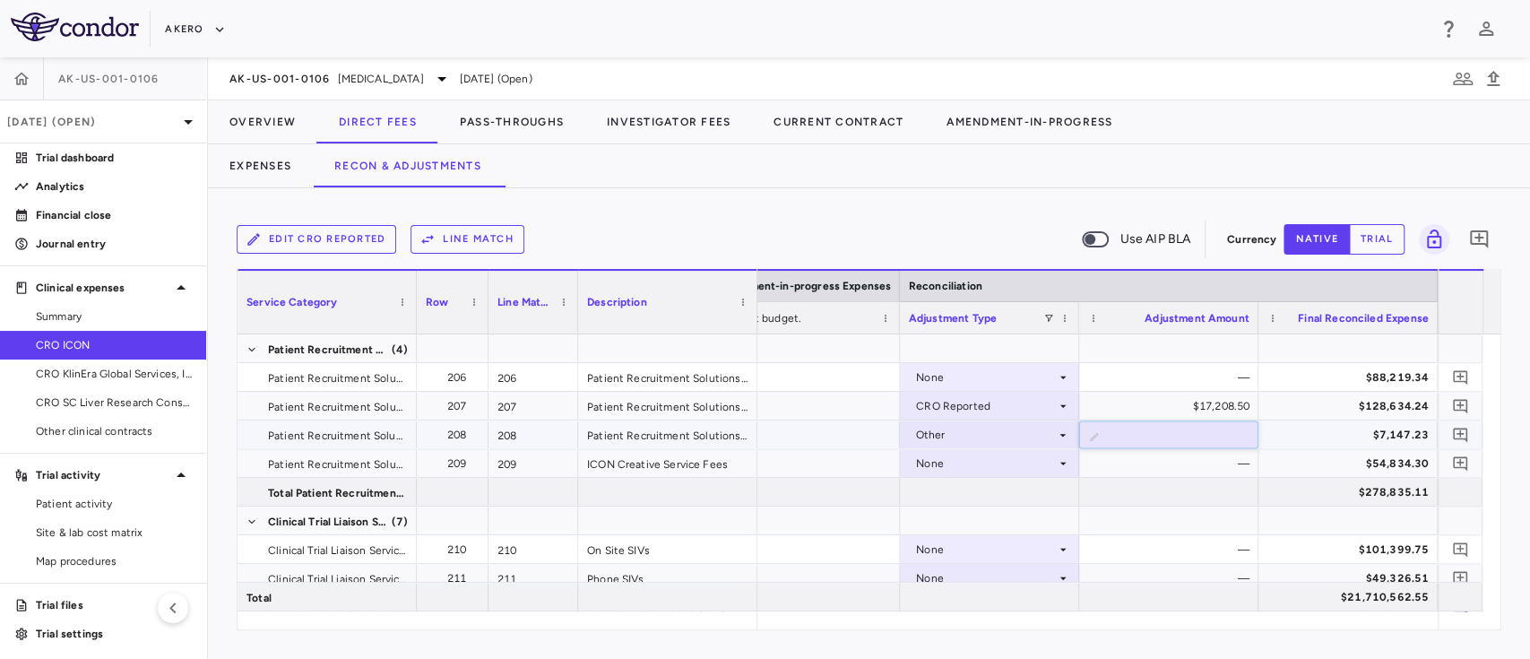
click at [1184, 436] on input "****" at bounding box center [1182, 436] width 151 height 30
type input "*****"
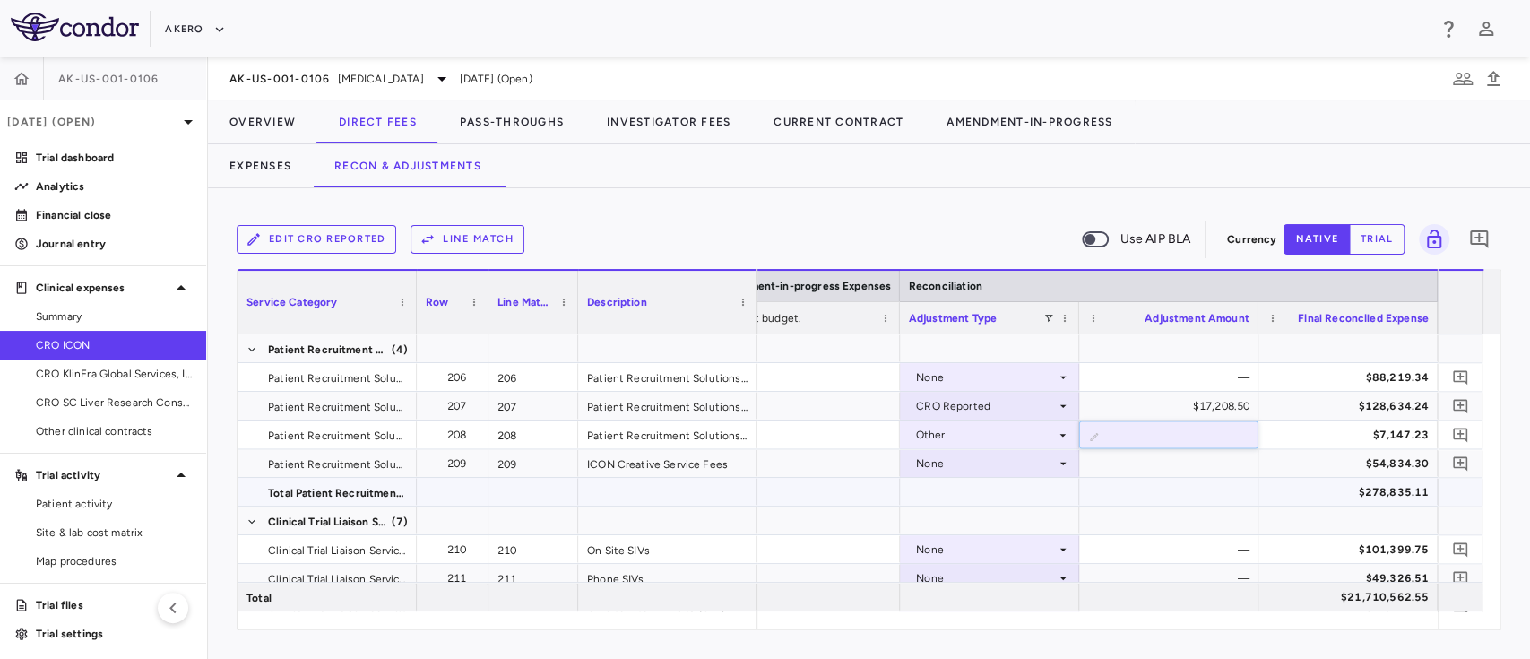
click at [1175, 483] on div at bounding box center [1168, 492] width 179 height 28
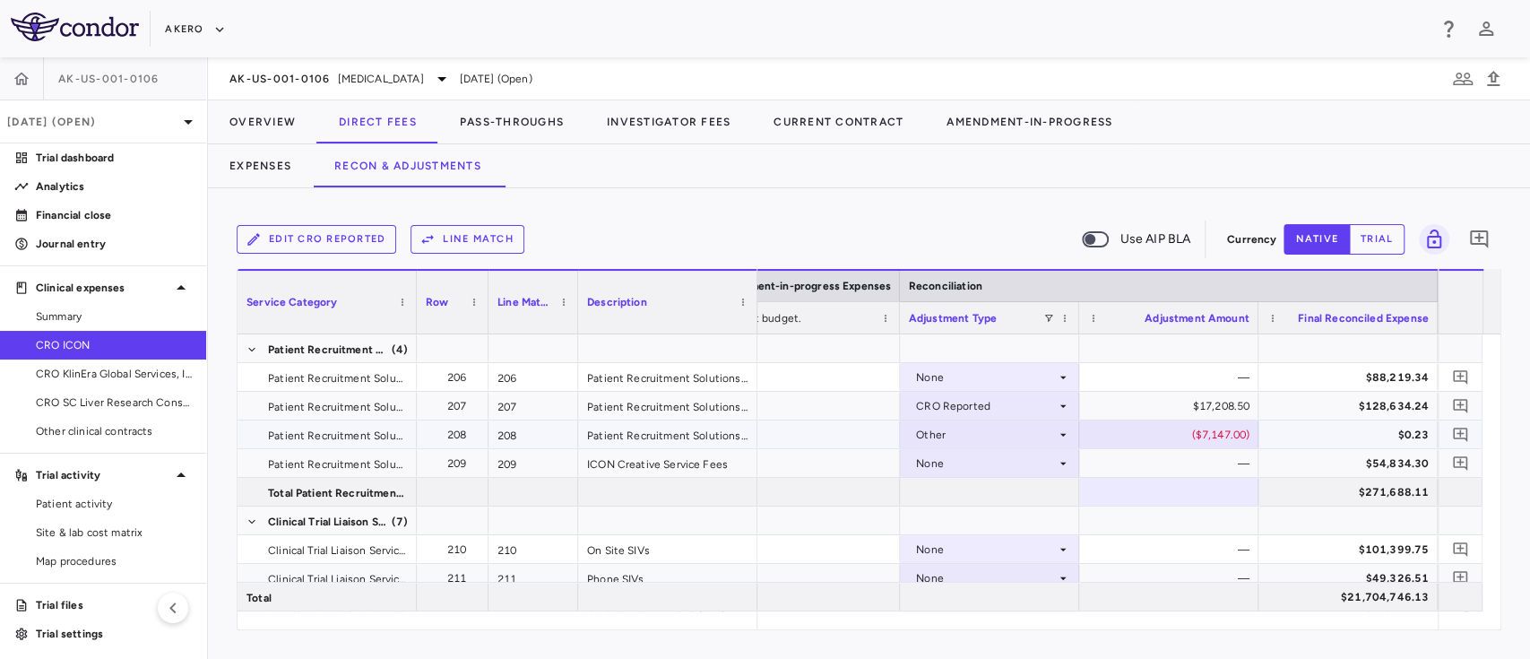
click at [1208, 431] on div "($7,147.00)" at bounding box center [1172, 434] width 154 height 29
type input "********"
click at [1217, 465] on div "—" at bounding box center [1172, 463] width 154 height 29
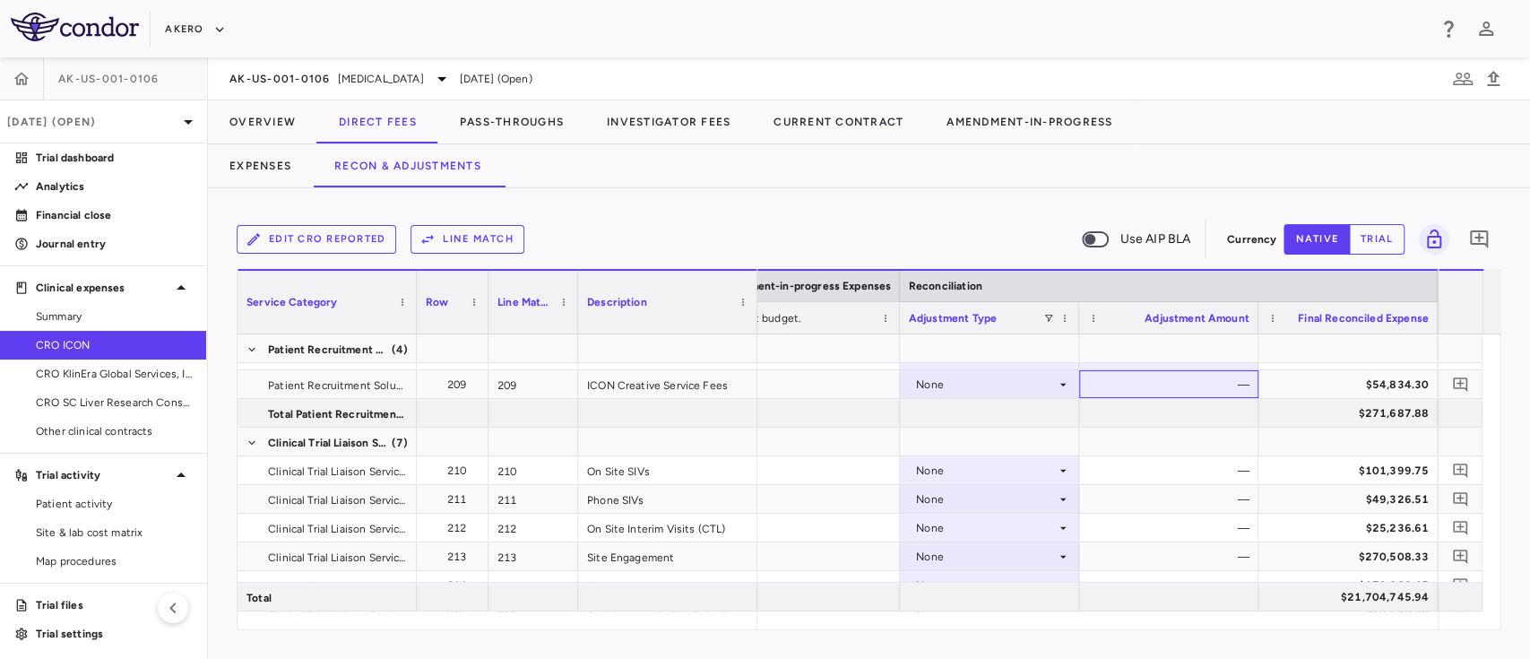
scroll to position [6777, 0]
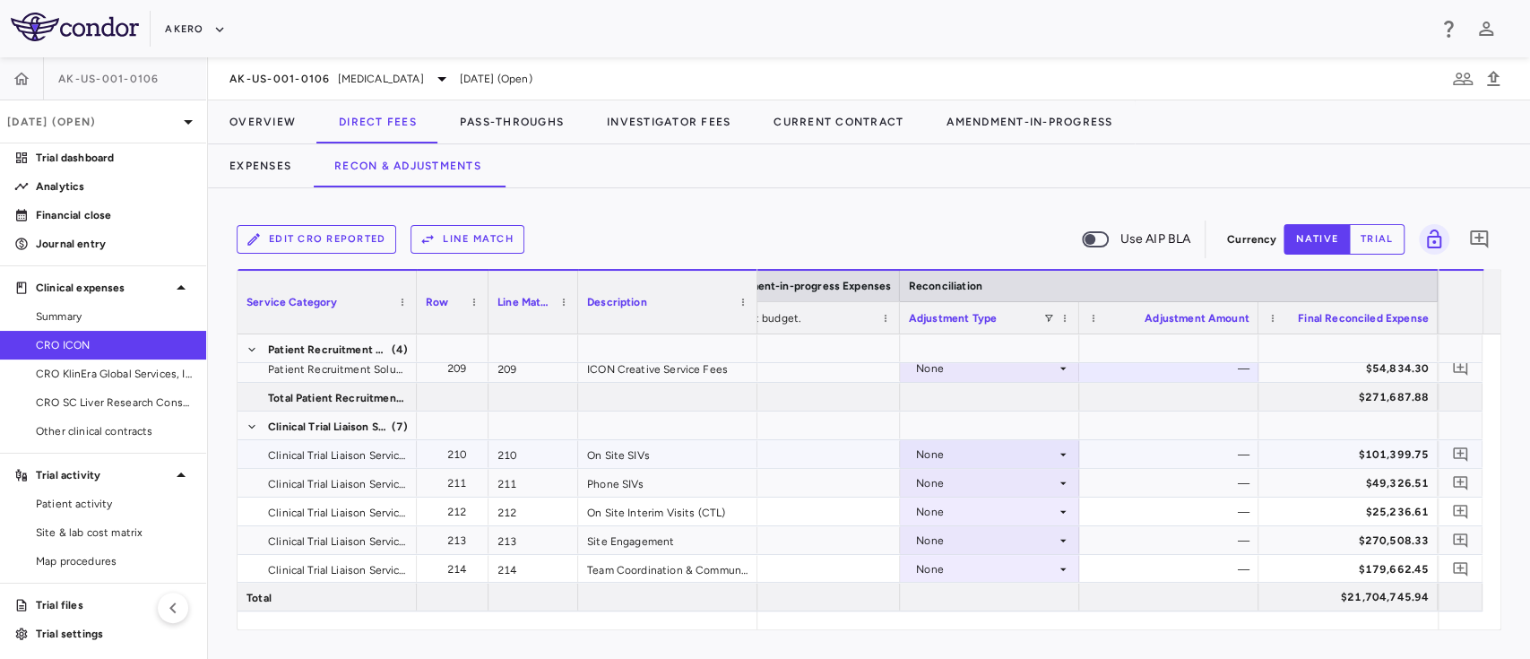
click at [1011, 450] on div "None" at bounding box center [986, 454] width 140 height 29
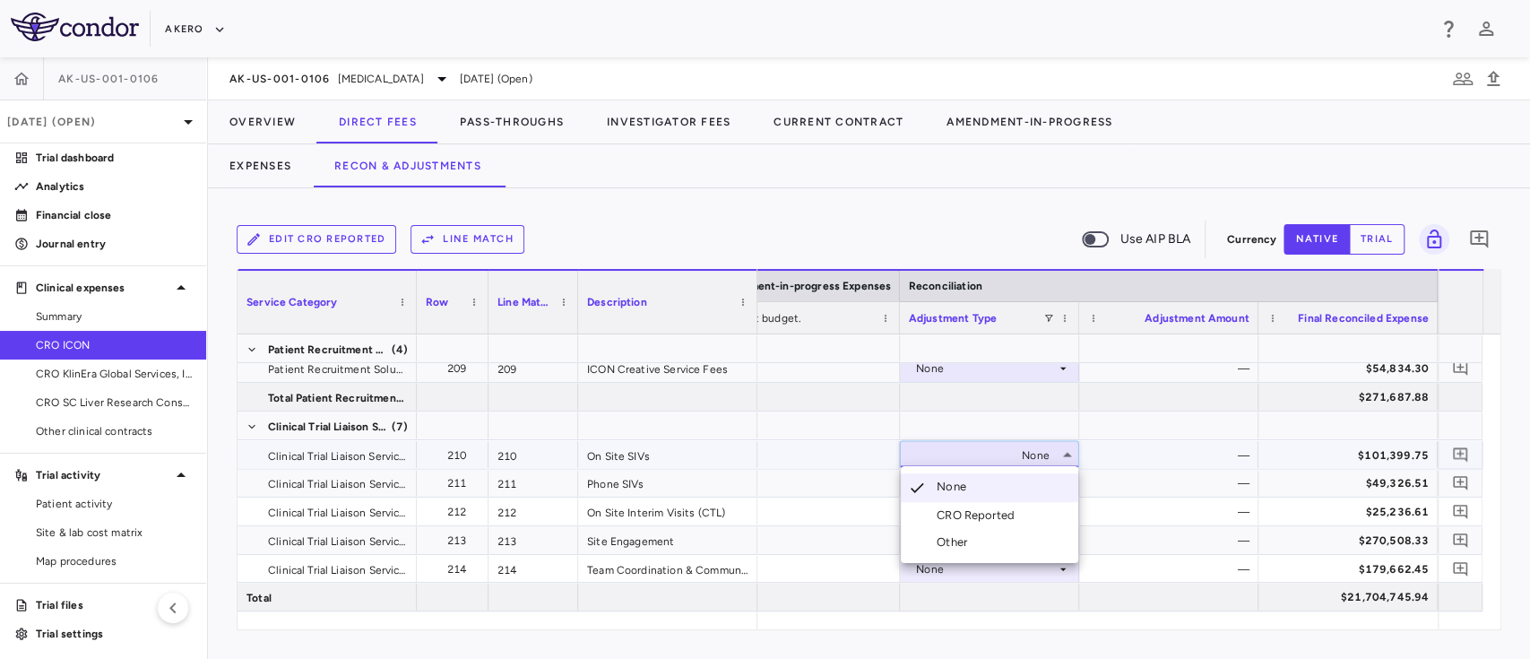
click at [971, 517] on div "CRO Reported" at bounding box center [979, 515] width 85 height 16
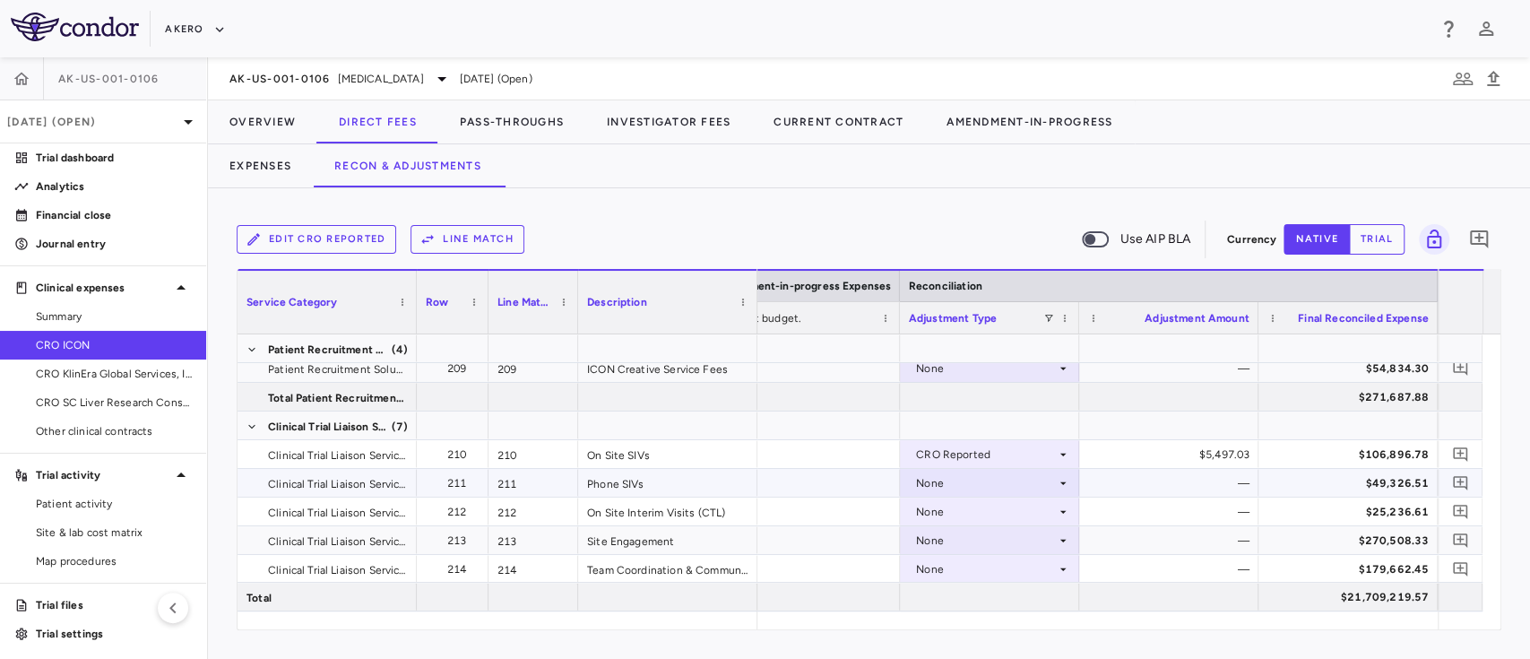
click at [1005, 484] on div "None" at bounding box center [986, 483] width 140 height 29
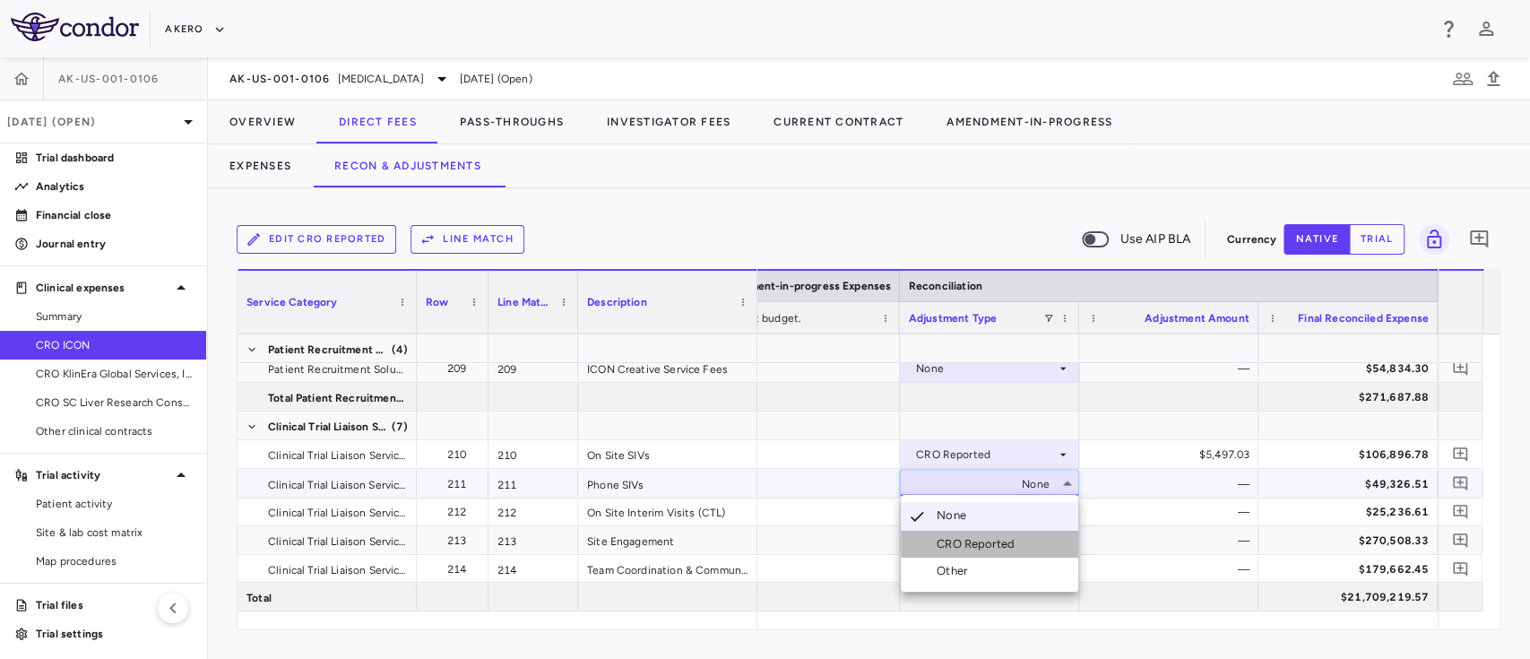
click at [988, 541] on div "CRO Reported" at bounding box center [979, 544] width 85 height 16
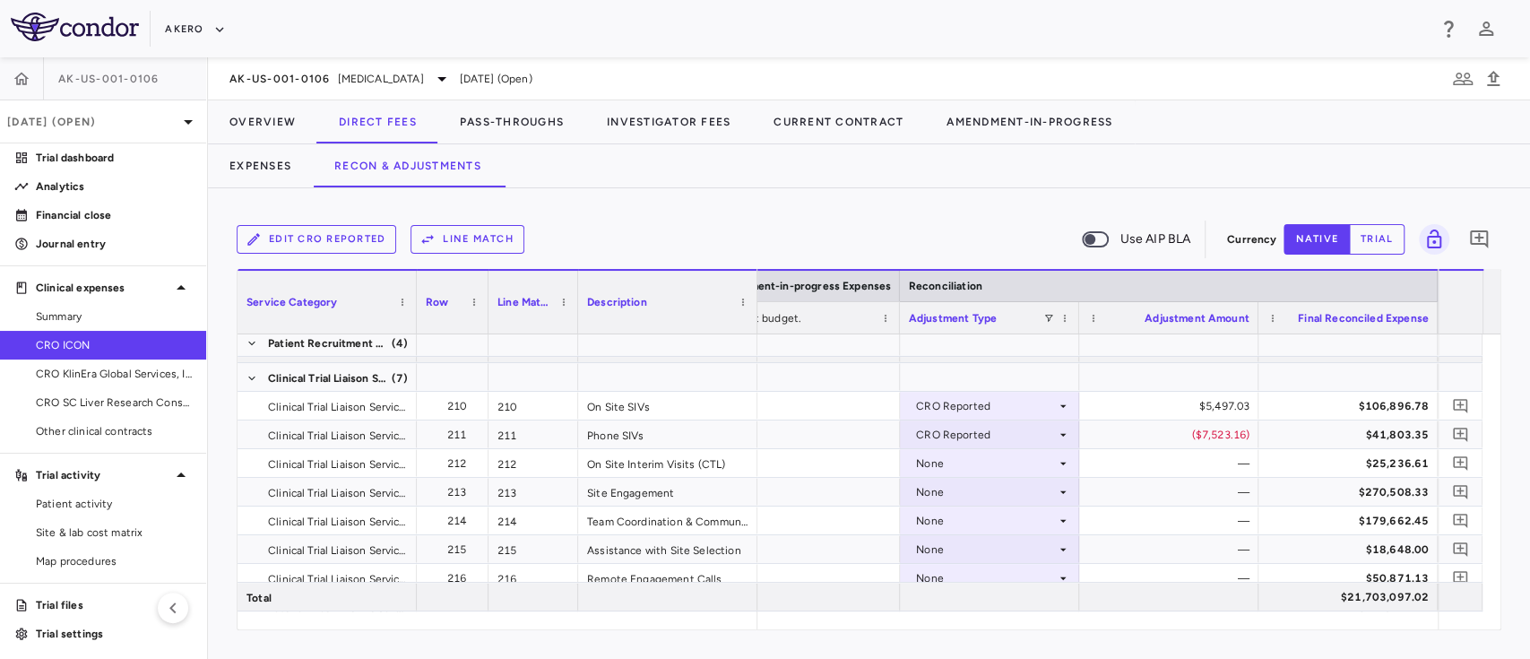
scroll to position [6873, 0]
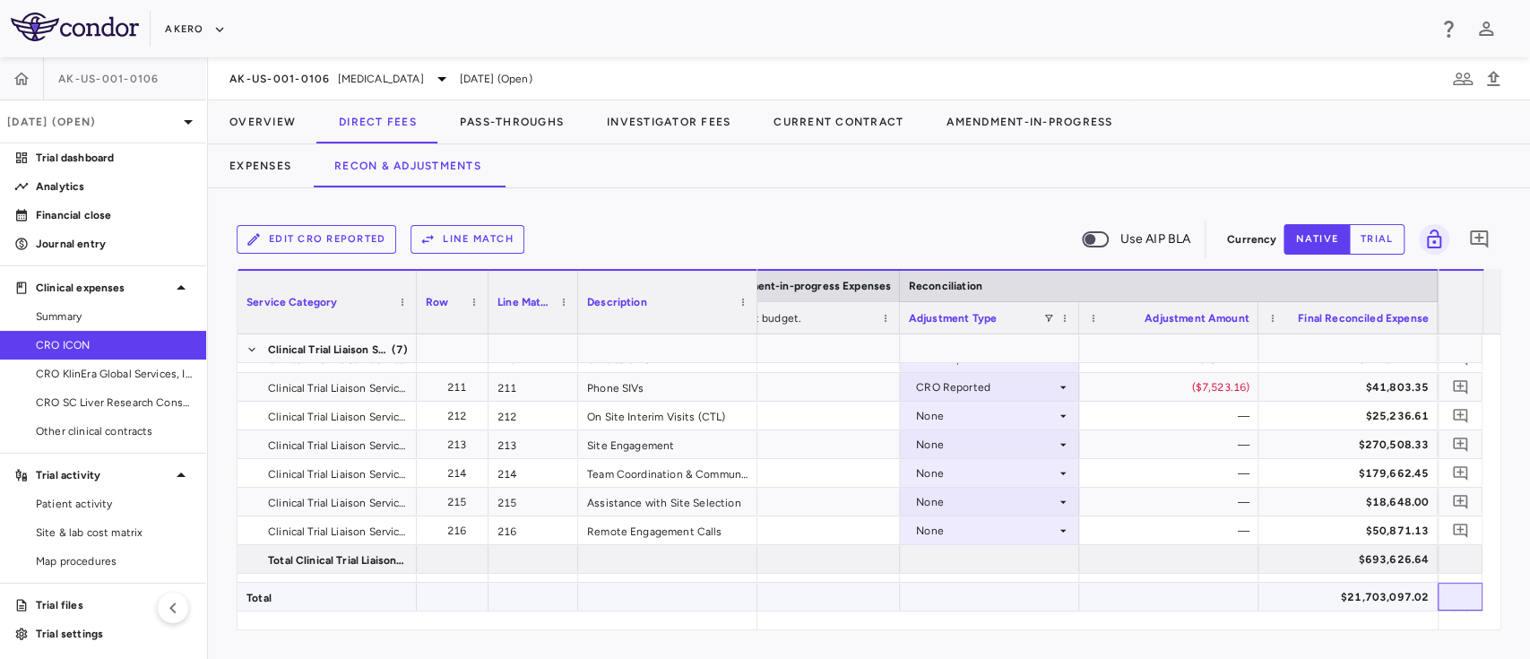
click at [1478, 606] on div at bounding box center [1459, 597] width 45 height 28
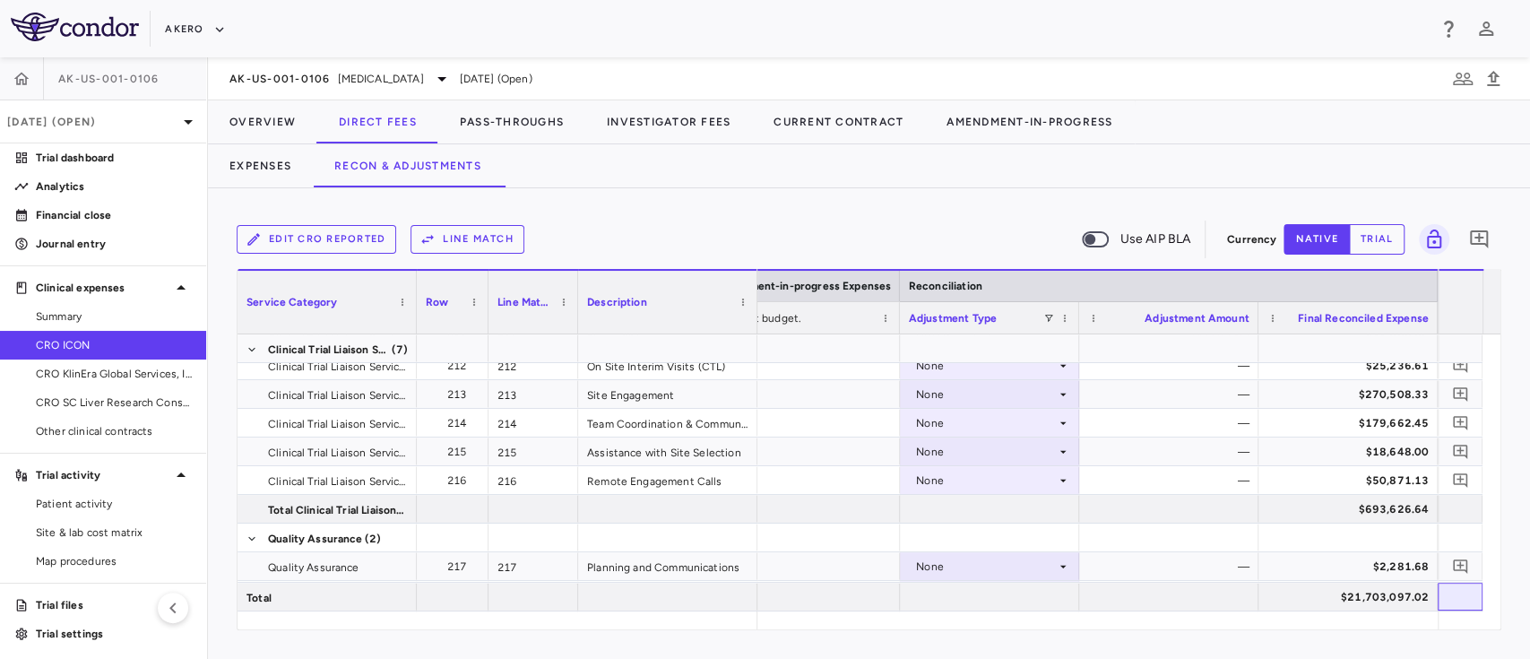
scroll to position [6969, 0]
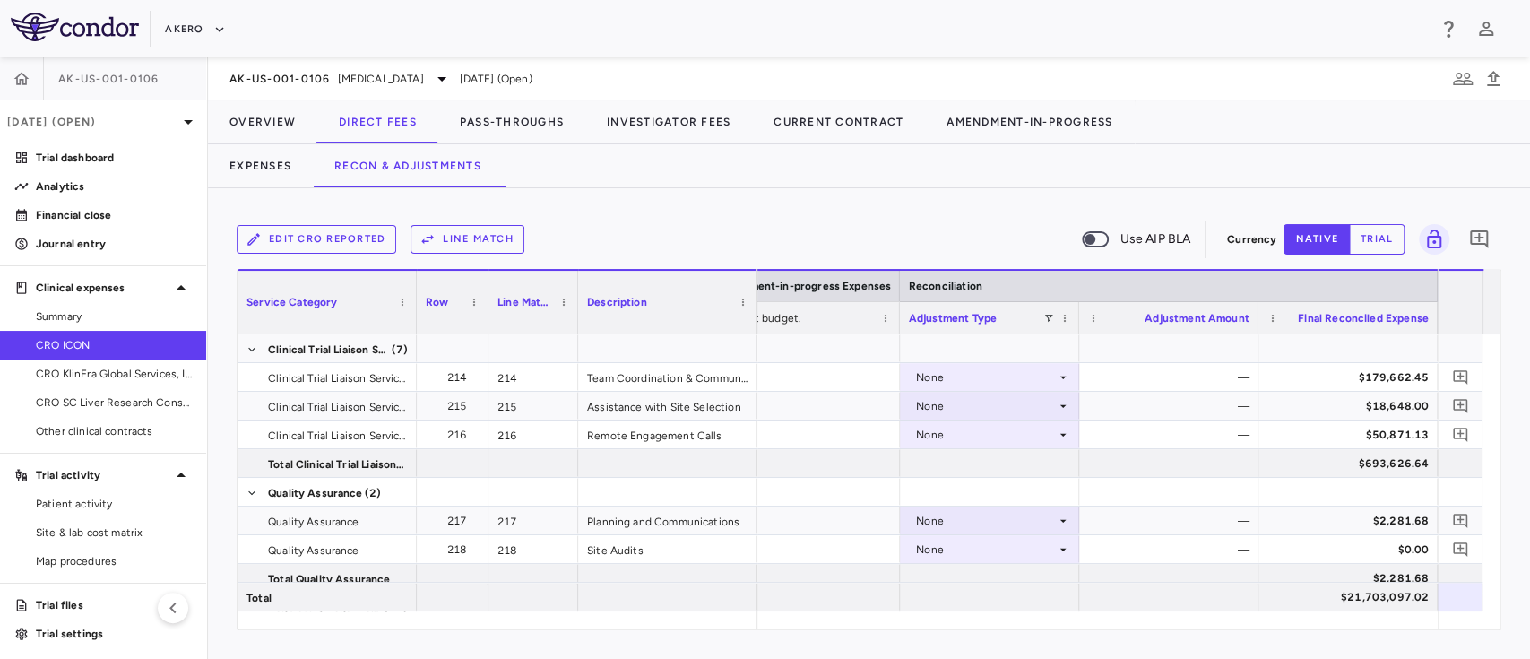
click at [1500, 599] on div "Edit CRO reported Line Match Use AIP BLA Currency native trial 0 Press SPACE to…" at bounding box center [869, 423] width 1322 height 470
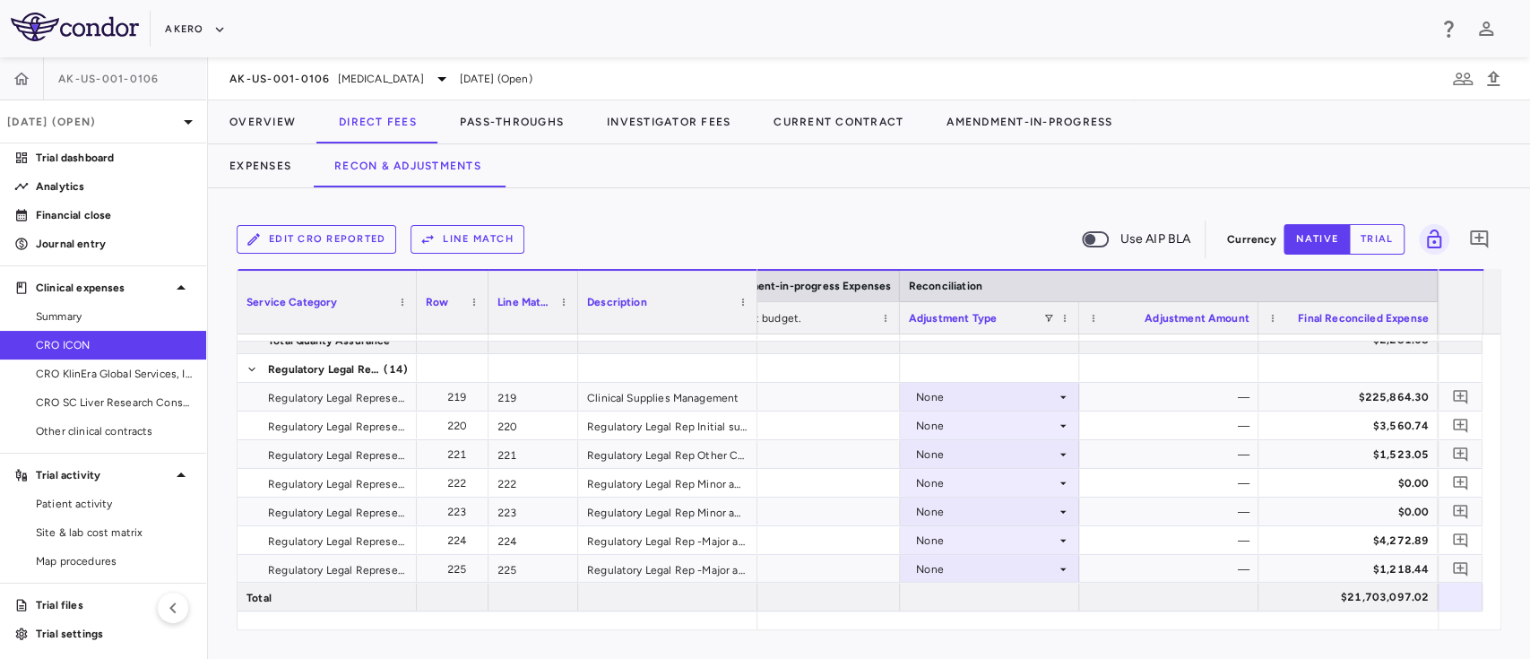
scroll to position [7256, 0]
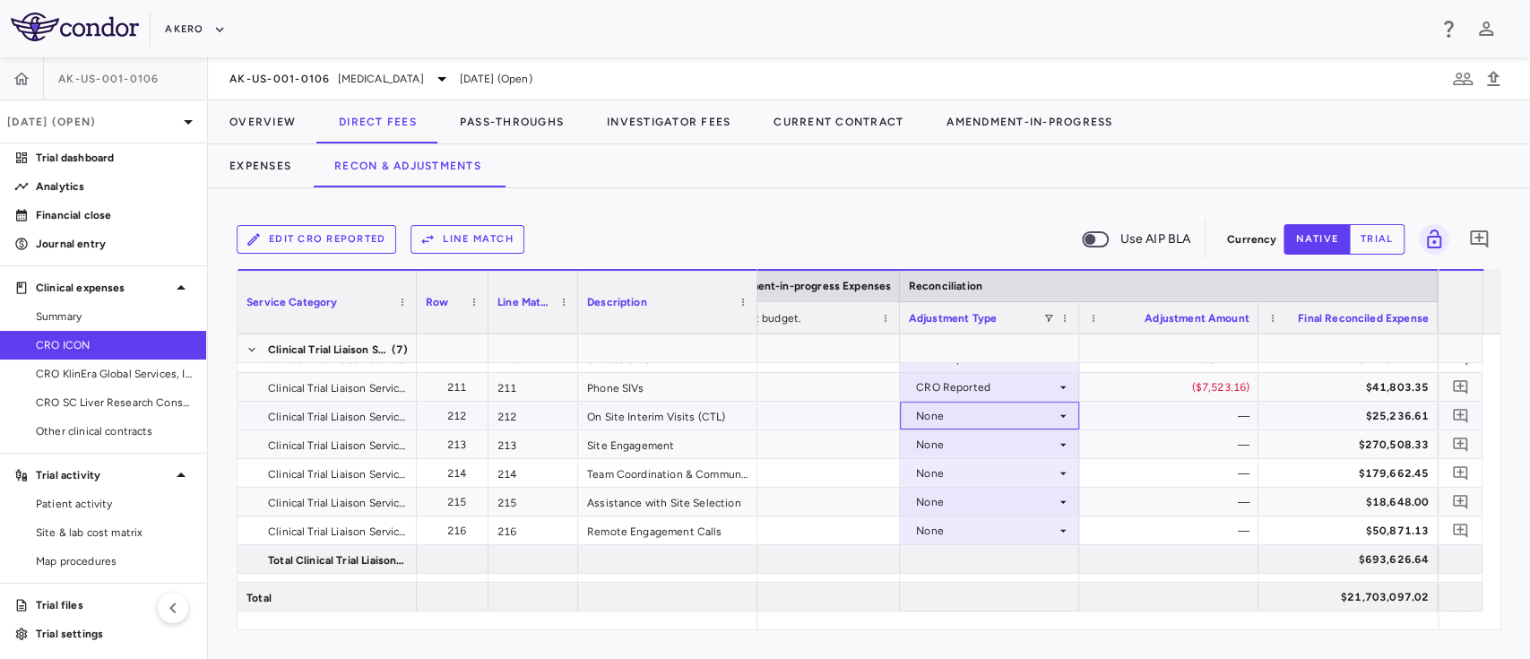
click at [1006, 418] on div "None" at bounding box center [986, 415] width 140 height 29
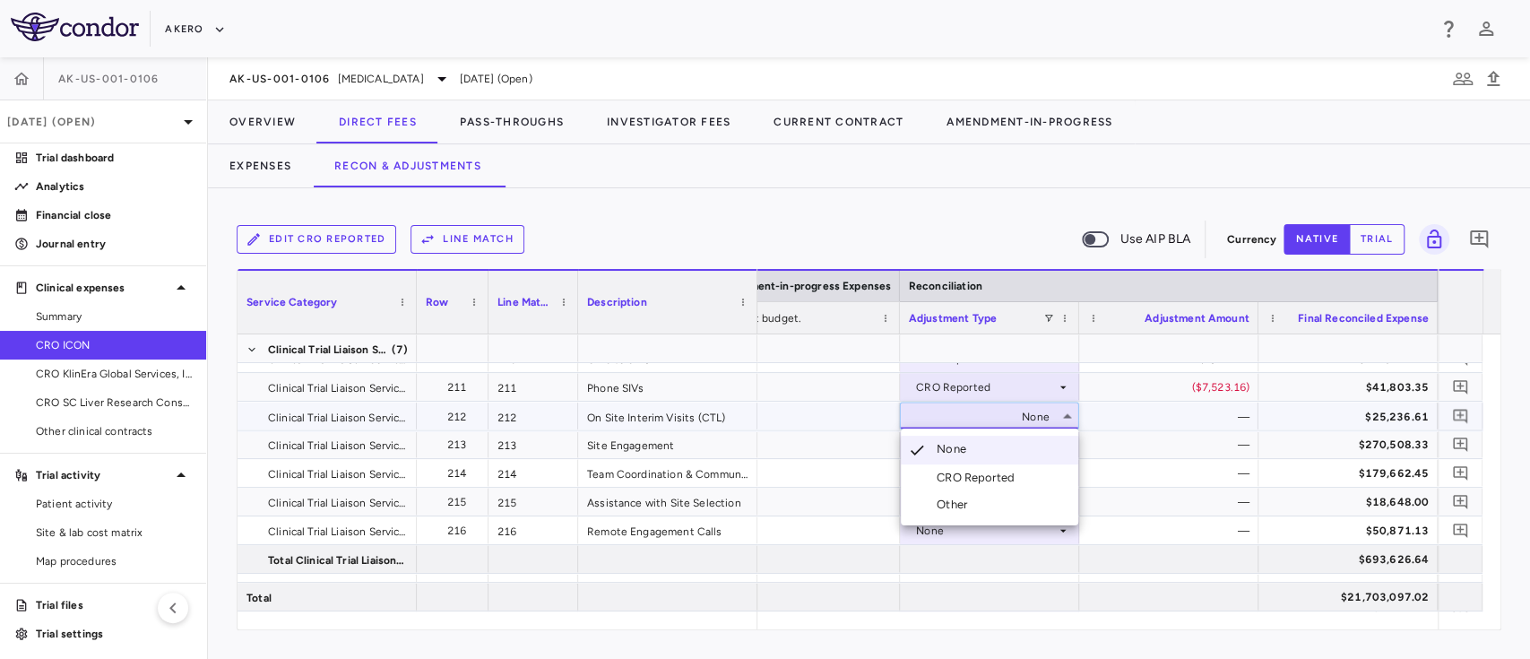
click at [963, 476] on div "CRO Reported" at bounding box center [979, 478] width 85 height 16
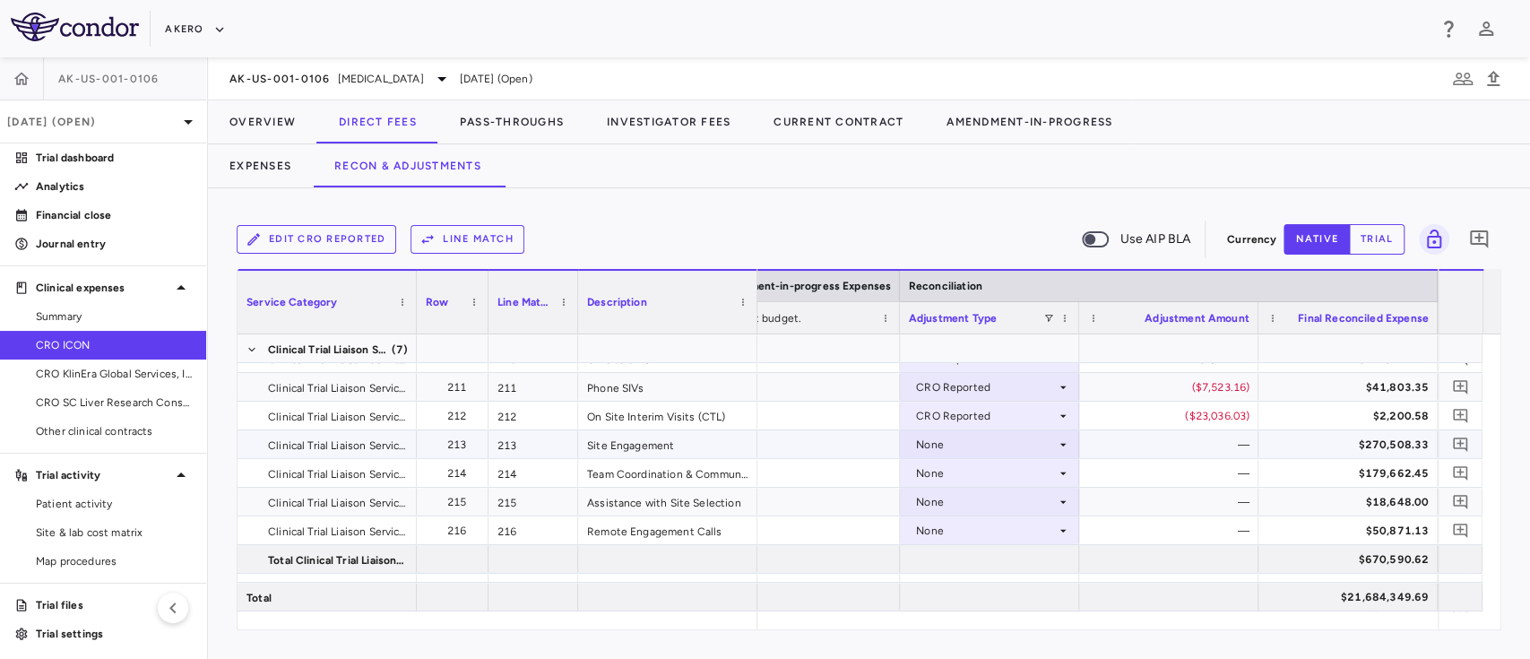
click at [963, 445] on div "None" at bounding box center [986, 444] width 140 height 29
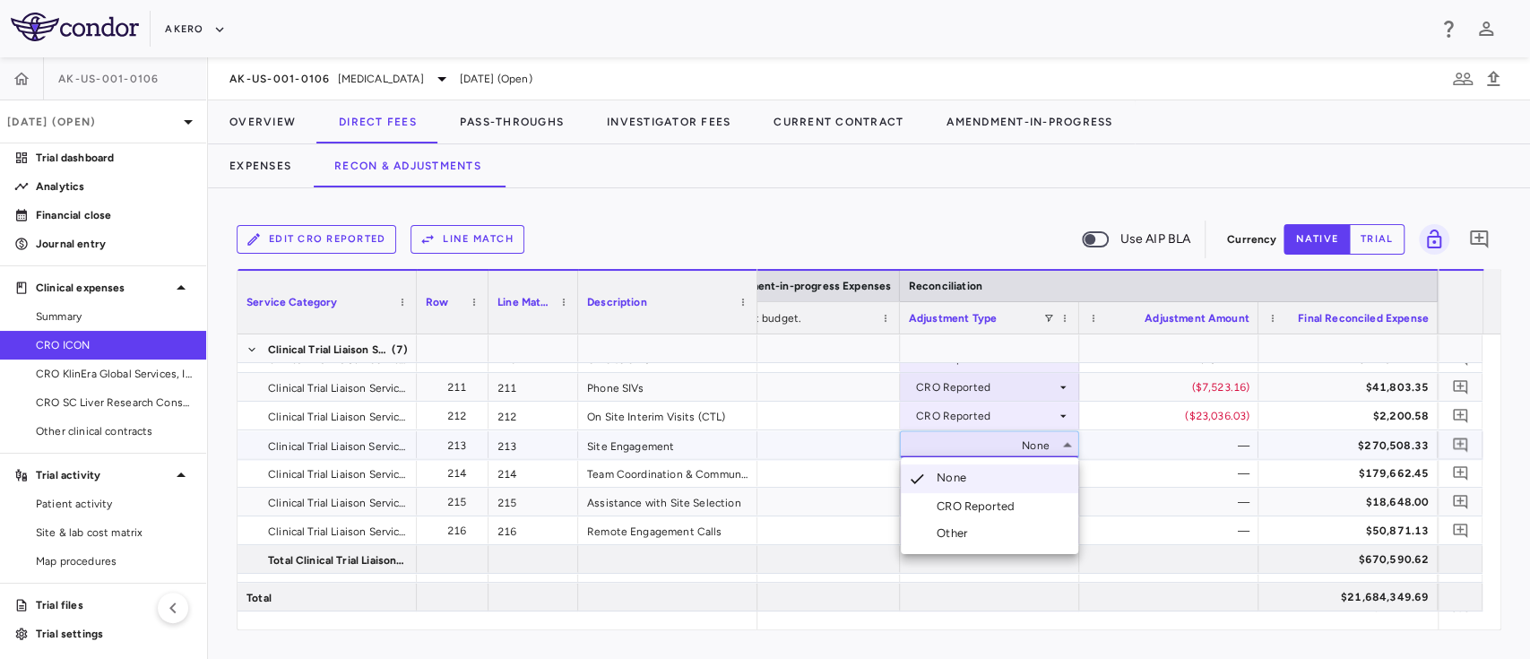
click at [948, 505] on div "CRO Reported" at bounding box center [979, 506] width 85 height 16
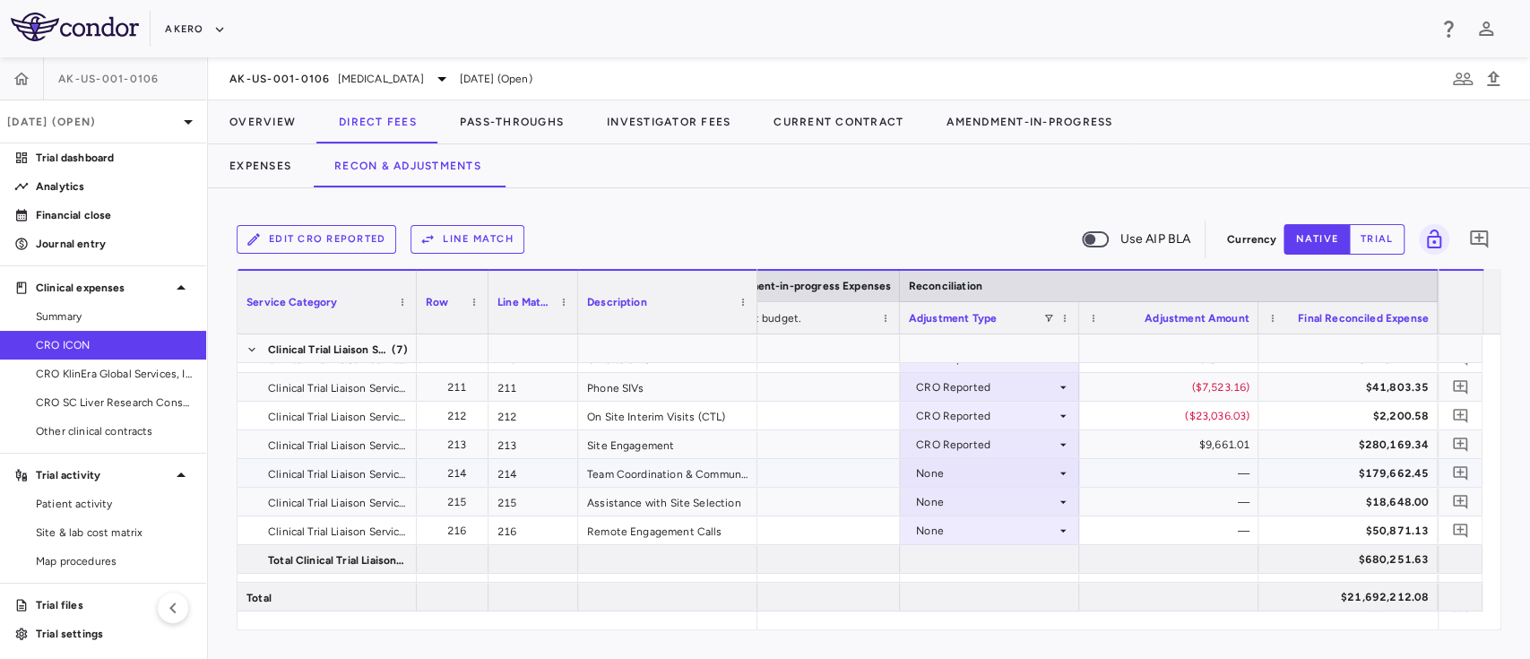
click at [985, 477] on div "None" at bounding box center [986, 473] width 140 height 29
click at [734, 548] on div at bounding box center [765, 329] width 1530 height 659
click at [966, 522] on div "None" at bounding box center [986, 530] width 140 height 29
click at [1136, 524] on div "—" at bounding box center [1172, 530] width 154 height 29
click at [1020, 534] on div "None" at bounding box center [986, 530] width 140 height 29
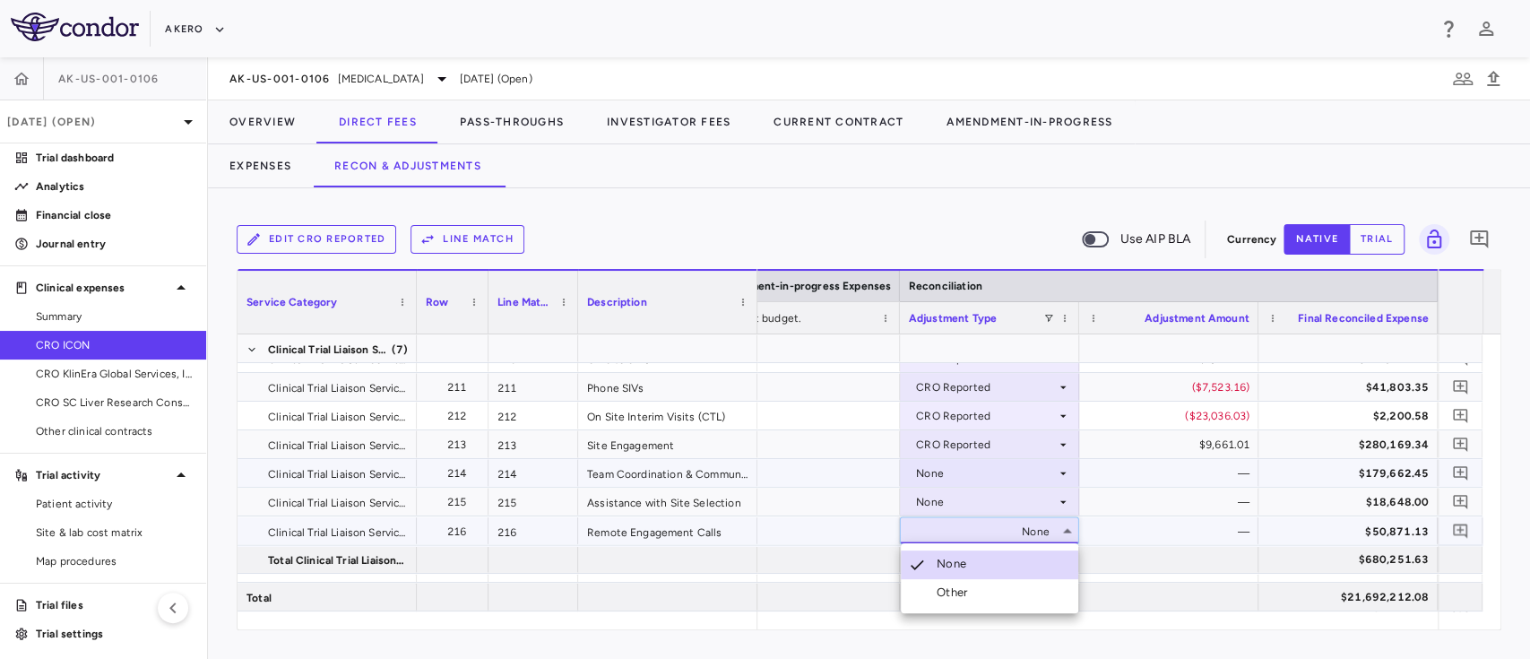
click at [977, 589] on li "Other" at bounding box center [989, 592] width 177 height 27
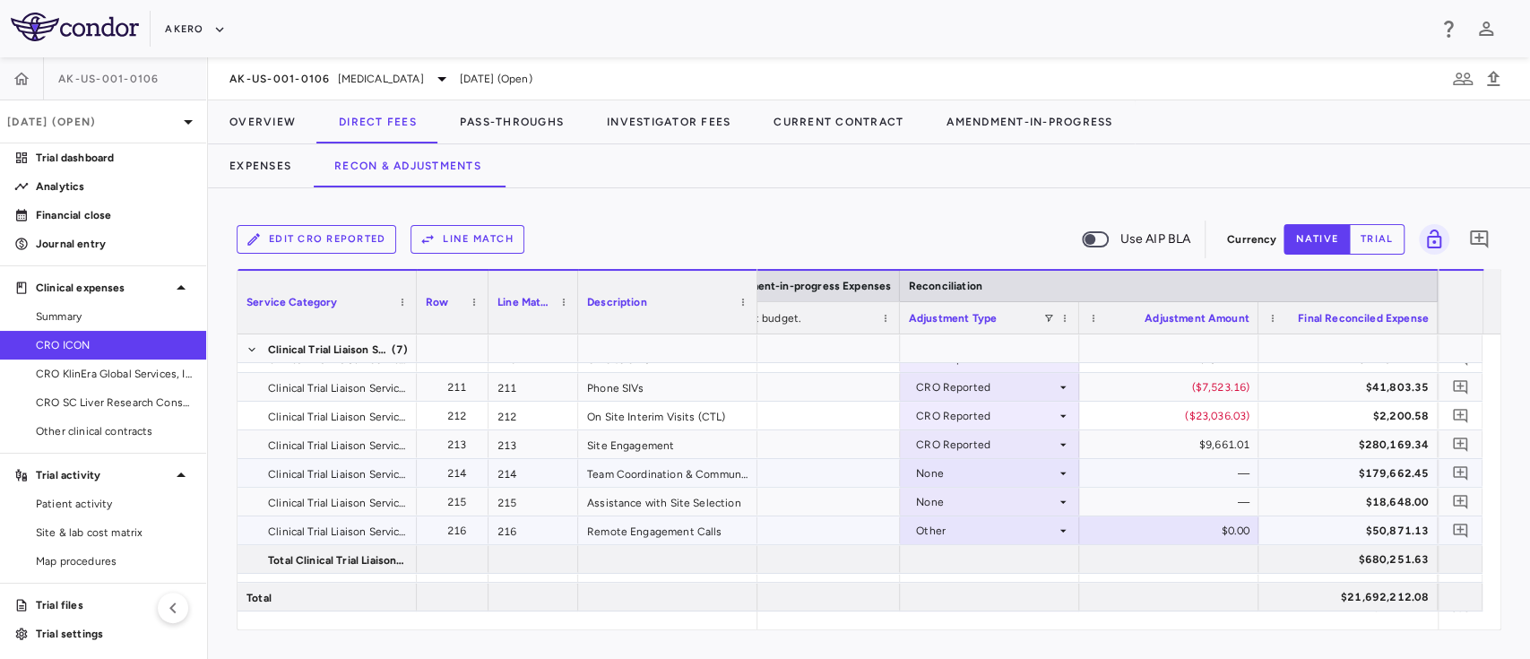
click at [1118, 530] on div "$0.00" at bounding box center [1172, 530] width 154 height 29
click at [1143, 522] on div "$0.00" at bounding box center [1172, 530] width 154 height 29
click at [1143, 522] on input "*" at bounding box center [1182, 532] width 151 height 30
type input "******"
click at [1219, 591] on div at bounding box center [1168, 597] width 179 height 28
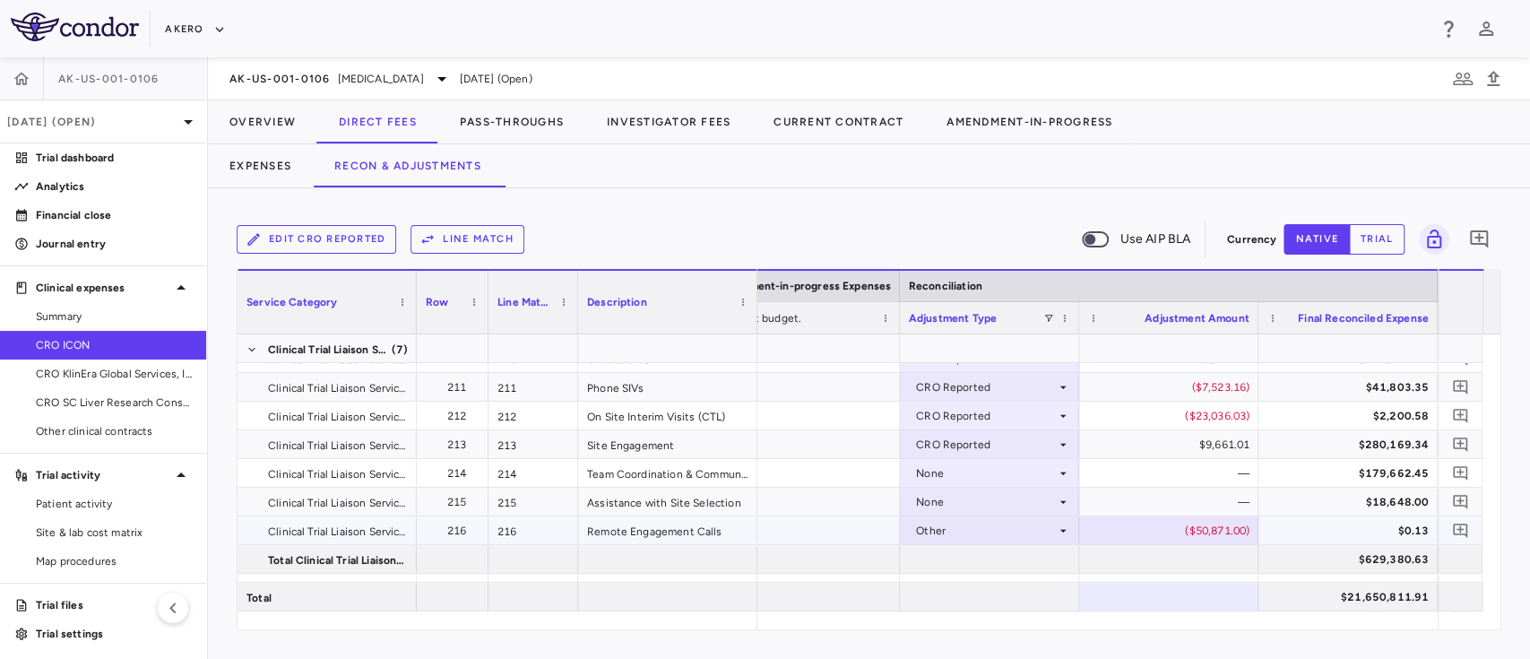
click at [1219, 533] on div "($50,871.00)" at bounding box center [1172, 530] width 154 height 29
click at [1219, 533] on input "******" at bounding box center [1182, 532] width 151 height 30
click at [1225, 533] on input "******" at bounding box center [1182, 532] width 151 height 30
type input "*********"
click at [1183, 574] on div at bounding box center [1168, 588] width 179 height 28
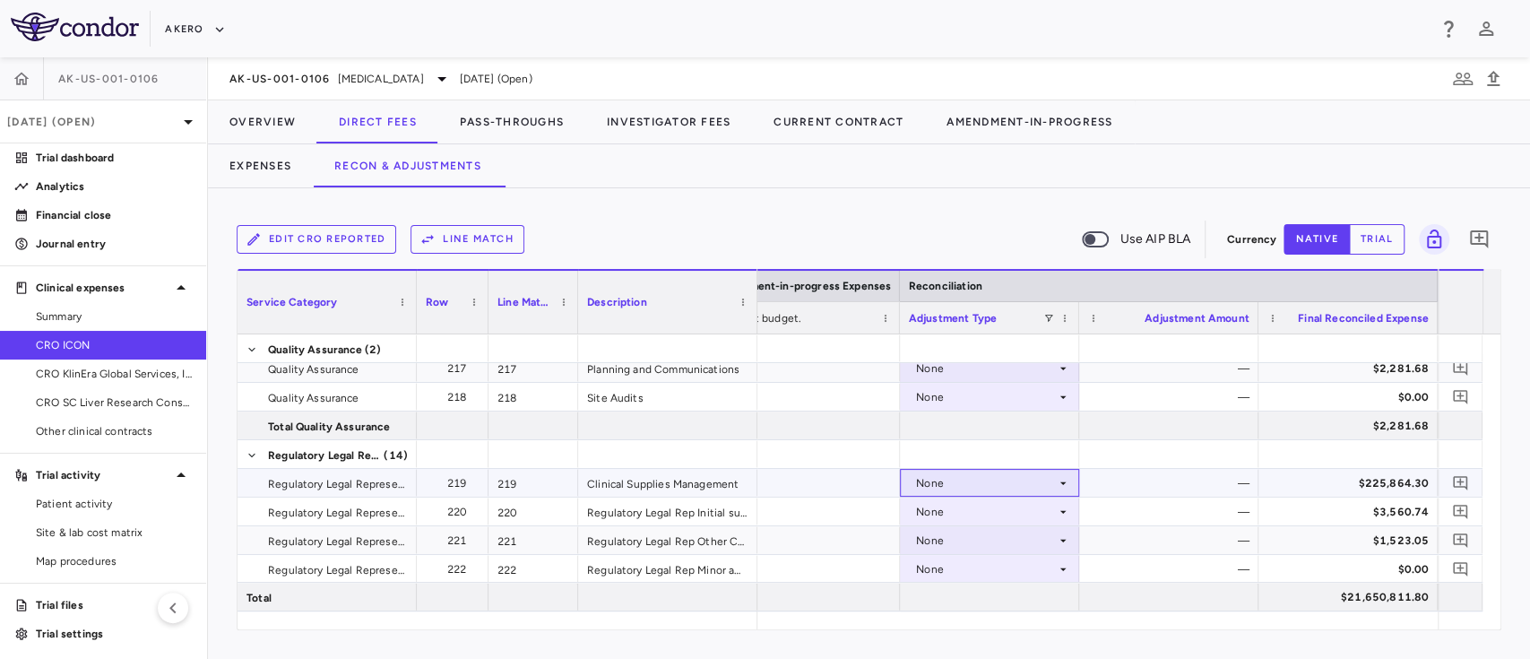
click at [1021, 472] on div "None" at bounding box center [986, 483] width 140 height 29
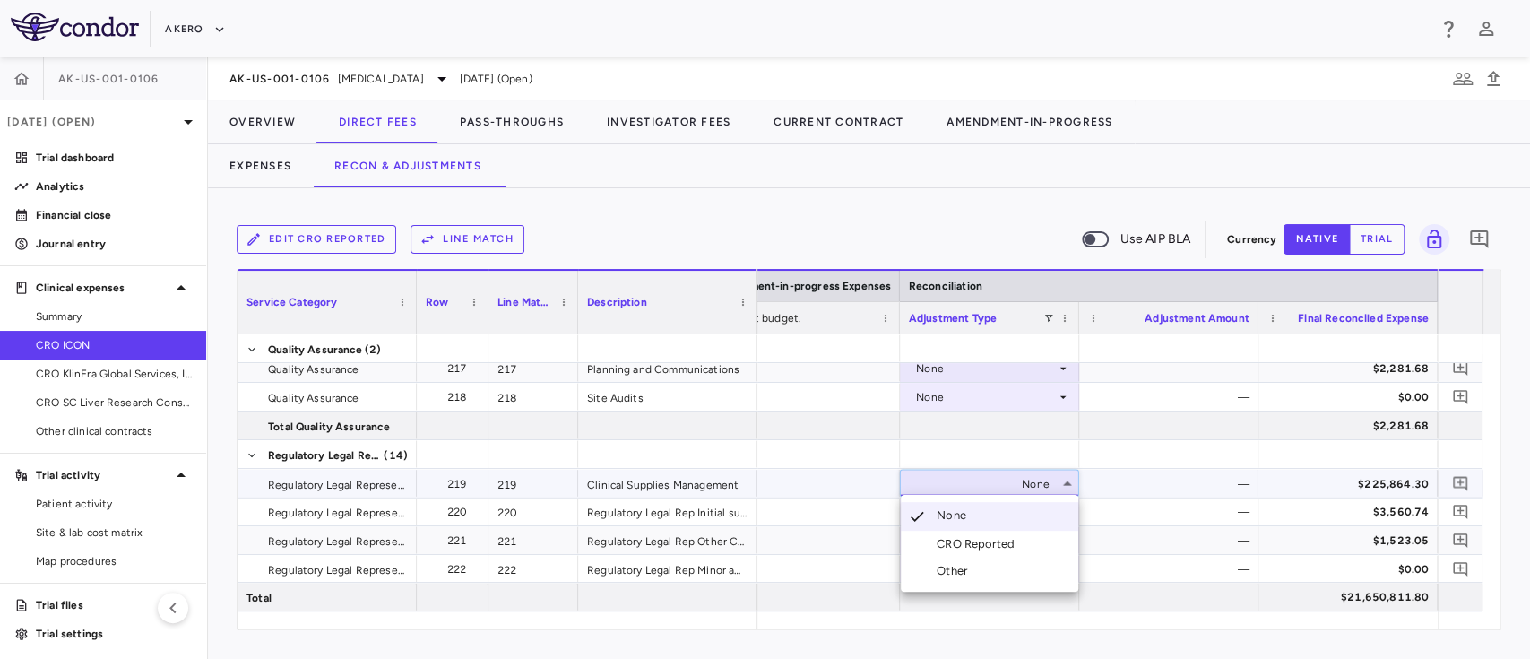
click at [973, 540] on div "CRO Reported" at bounding box center [979, 544] width 85 height 16
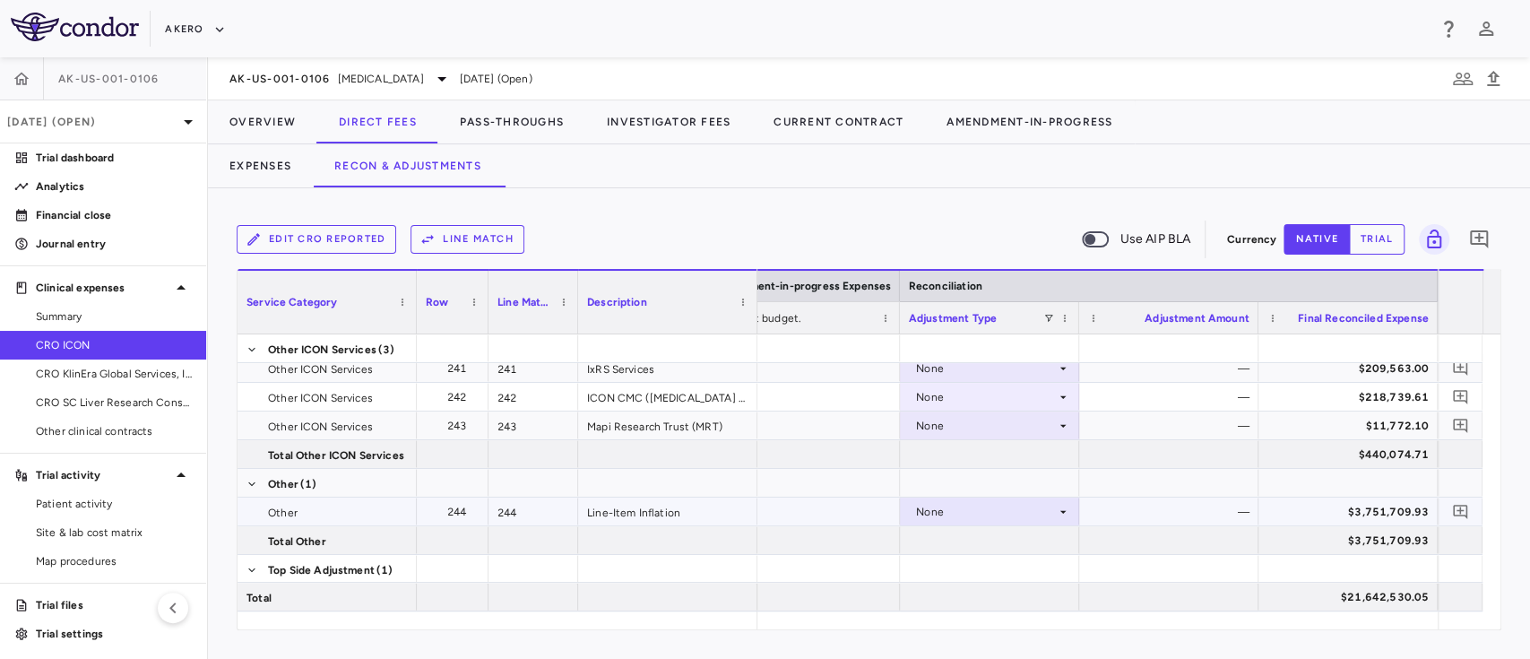
click at [1028, 509] on div "None" at bounding box center [986, 511] width 140 height 29
click at [968, 572] on div "CRO Reported" at bounding box center [979, 573] width 85 height 16
click at [263, 123] on button "Overview" at bounding box center [262, 121] width 109 height 43
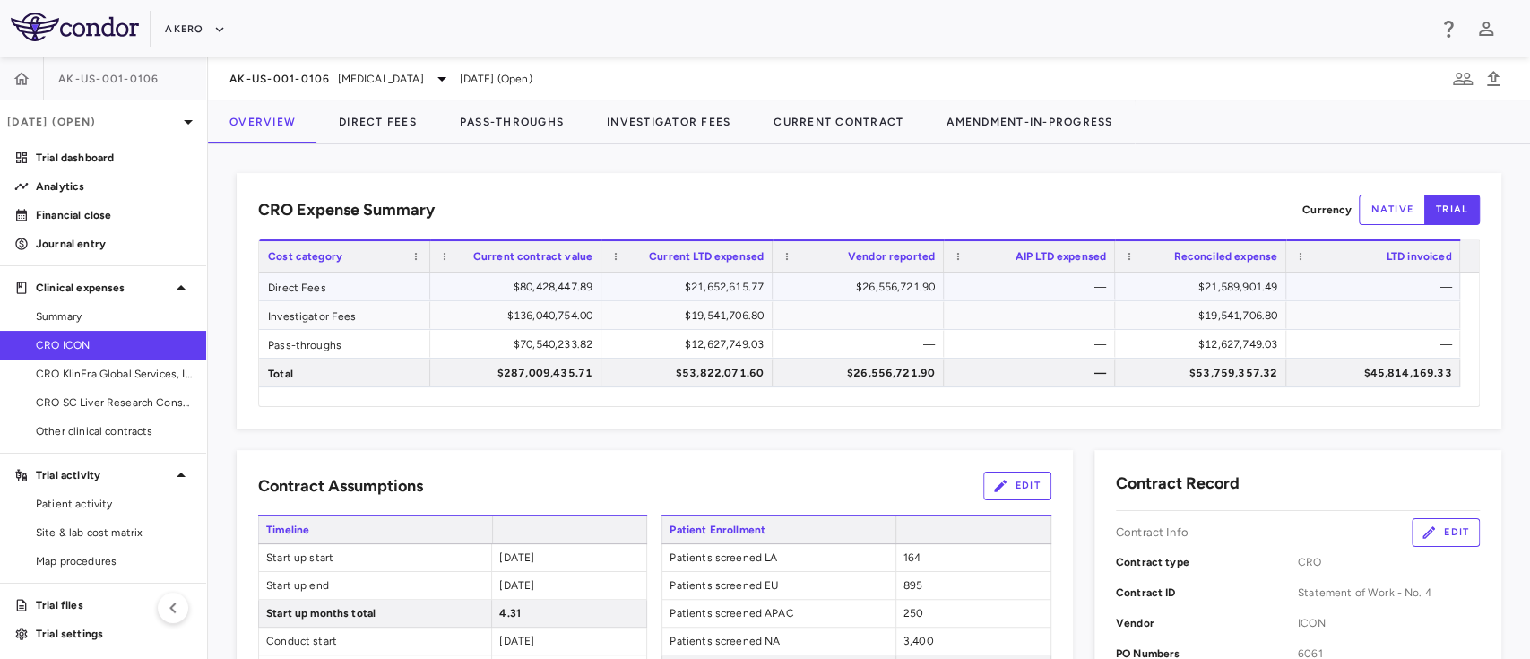
click at [1205, 277] on div "$21,589,901.49" at bounding box center [1204, 286] width 146 height 29
click at [371, 133] on button "Direct Fees" at bounding box center [377, 121] width 121 height 43
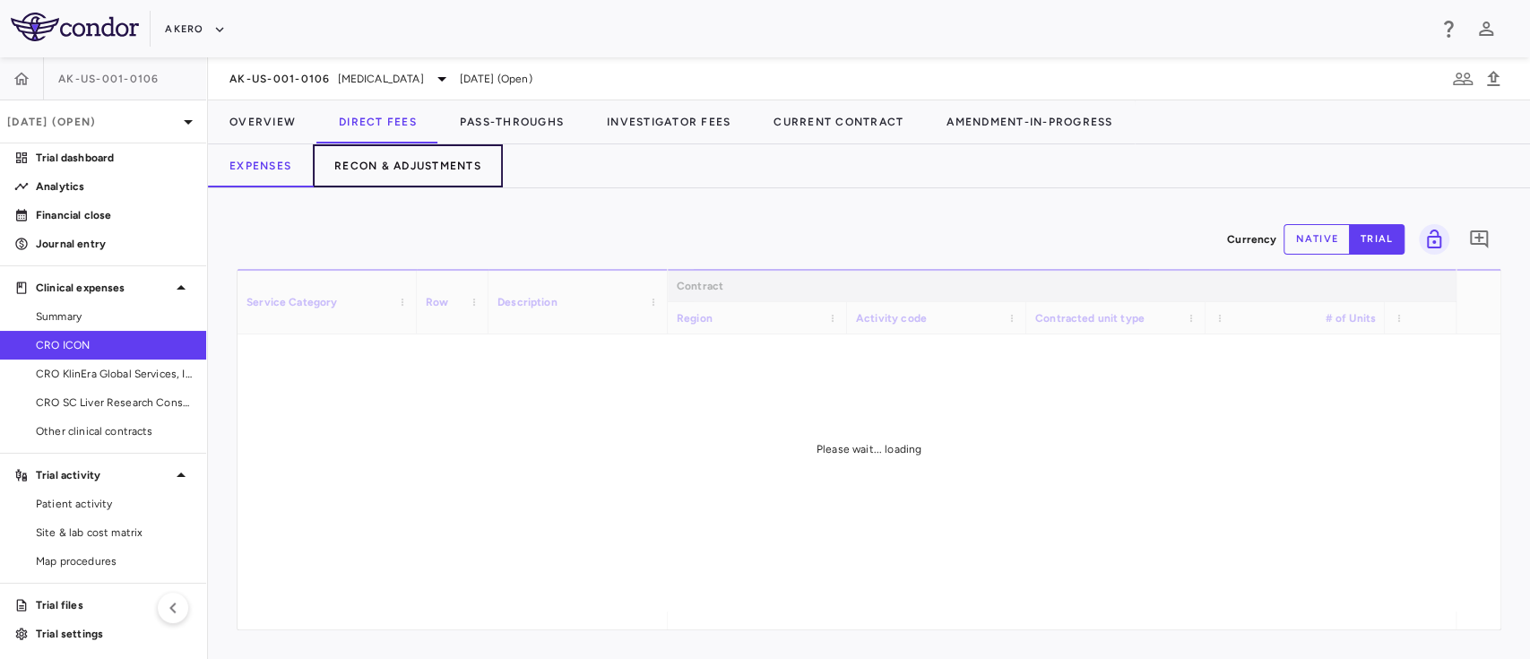
click at [417, 183] on button "Recon & Adjustments" at bounding box center [408, 165] width 190 height 43
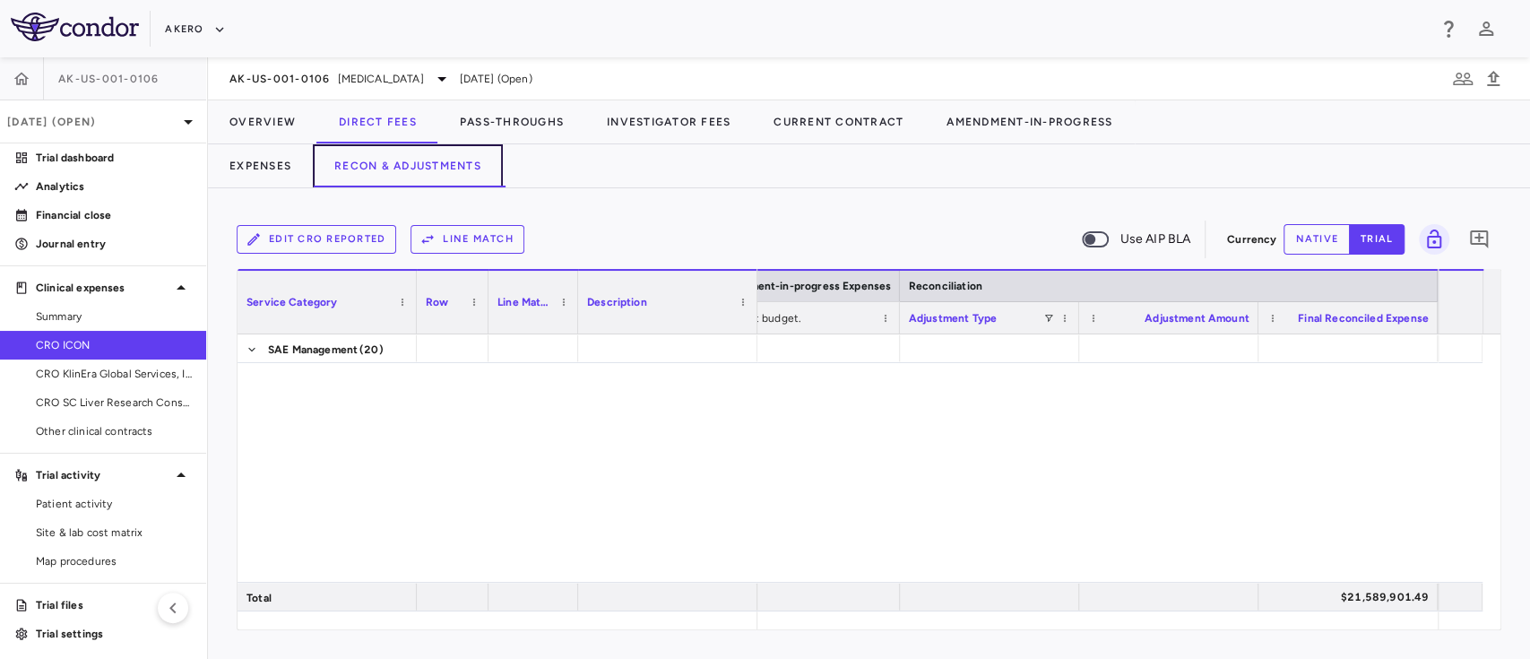
scroll to position [7837, 0]
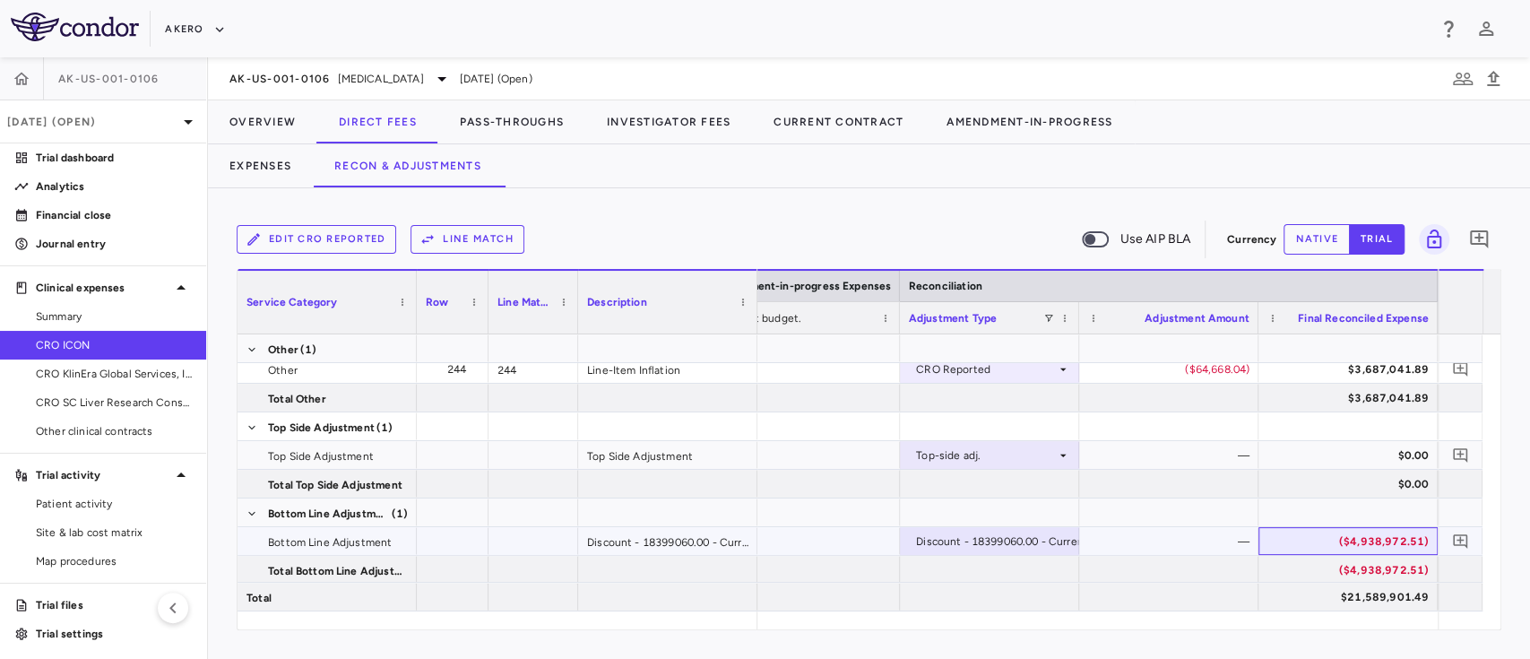
click at [1387, 541] on div "($4,938,972.51)" at bounding box center [1351, 541] width 154 height 29
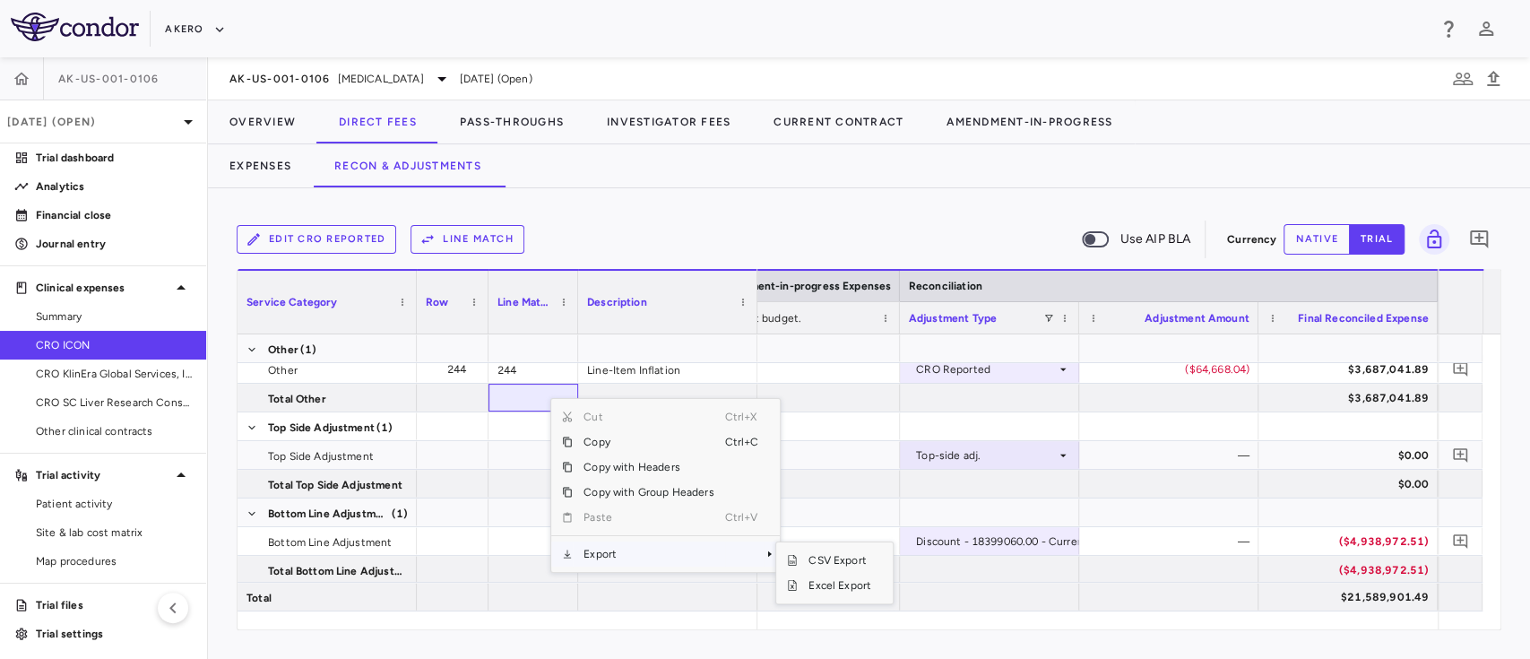
click at [632, 559] on span "Export" at bounding box center [648, 553] width 151 height 25
click at [824, 590] on span "Excel Export" at bounding box center [840, 585] width 84 height 25
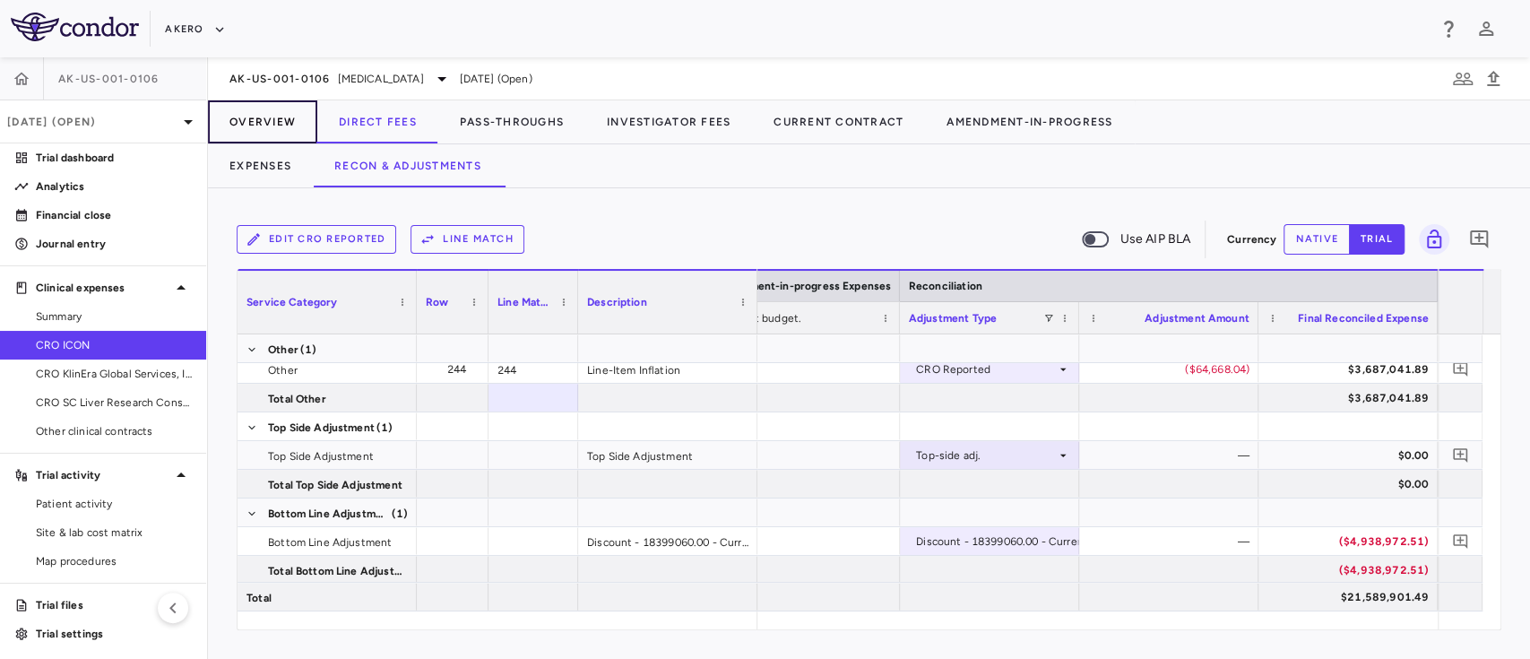
click at [246, 107] on button "Overview" at bounding box center [262, 121] width 109 height 43
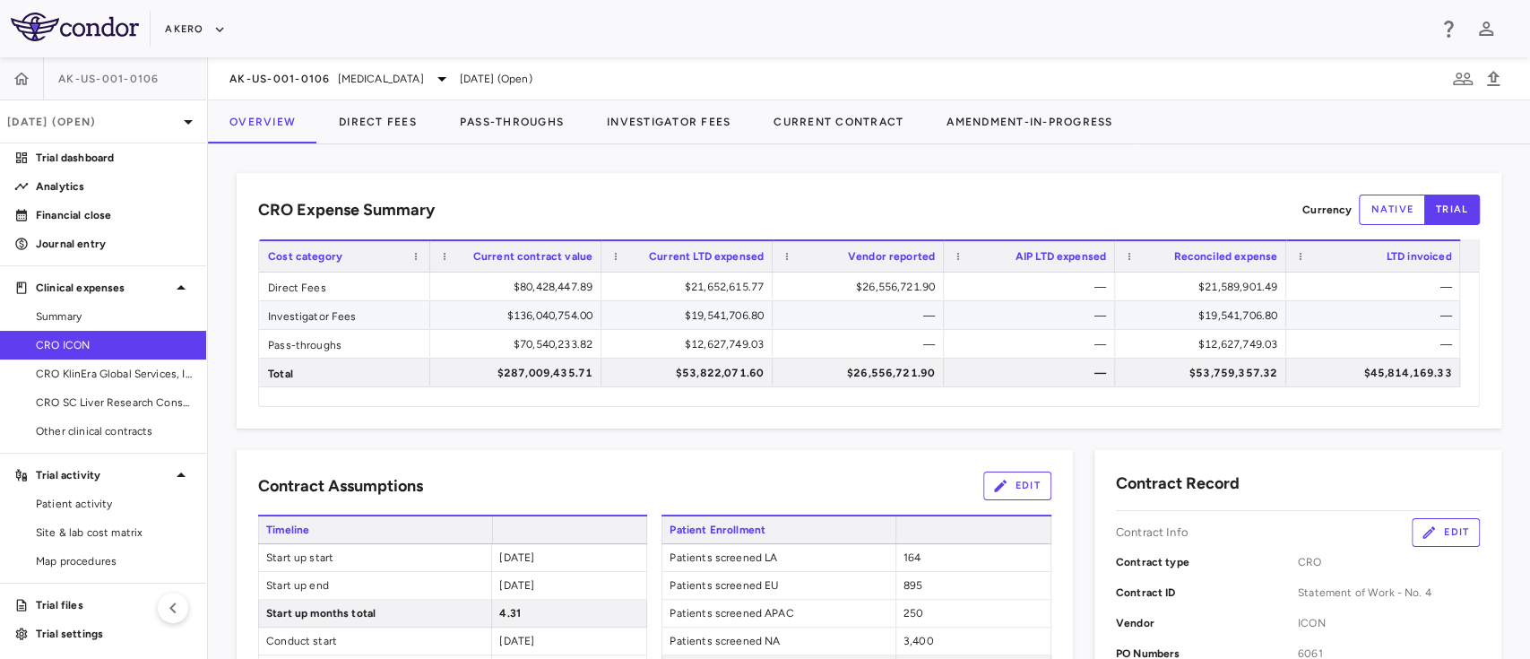
click at [740, 320] on div "$19,541,706.80" at bounding box center [690, 315] width 146 height 29
